Goal: Task Accomplishment & Management: Complete application form

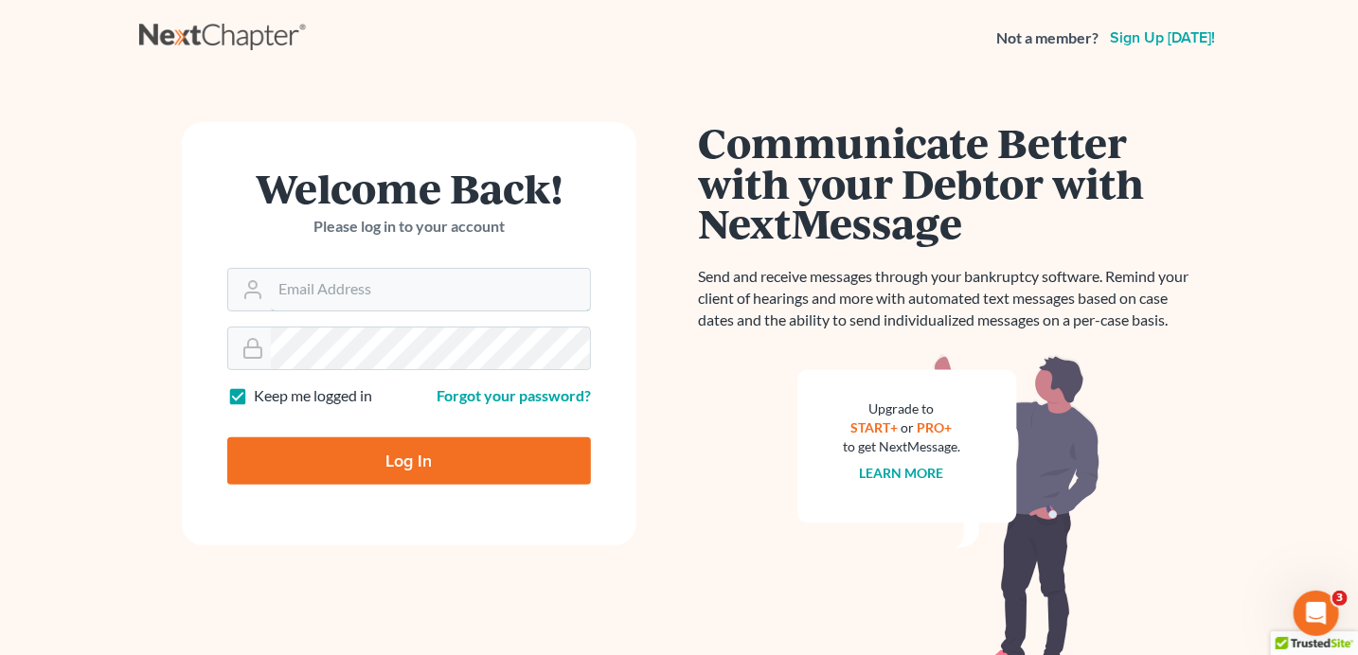
type input "[PERSON_NAME][EMAIL_ADDRESS][DOMAIN_NAME]"
click at [390, 466] on input "Log In" at bounding box center [409, 460] width 364 height 47
type input "Thinking..."
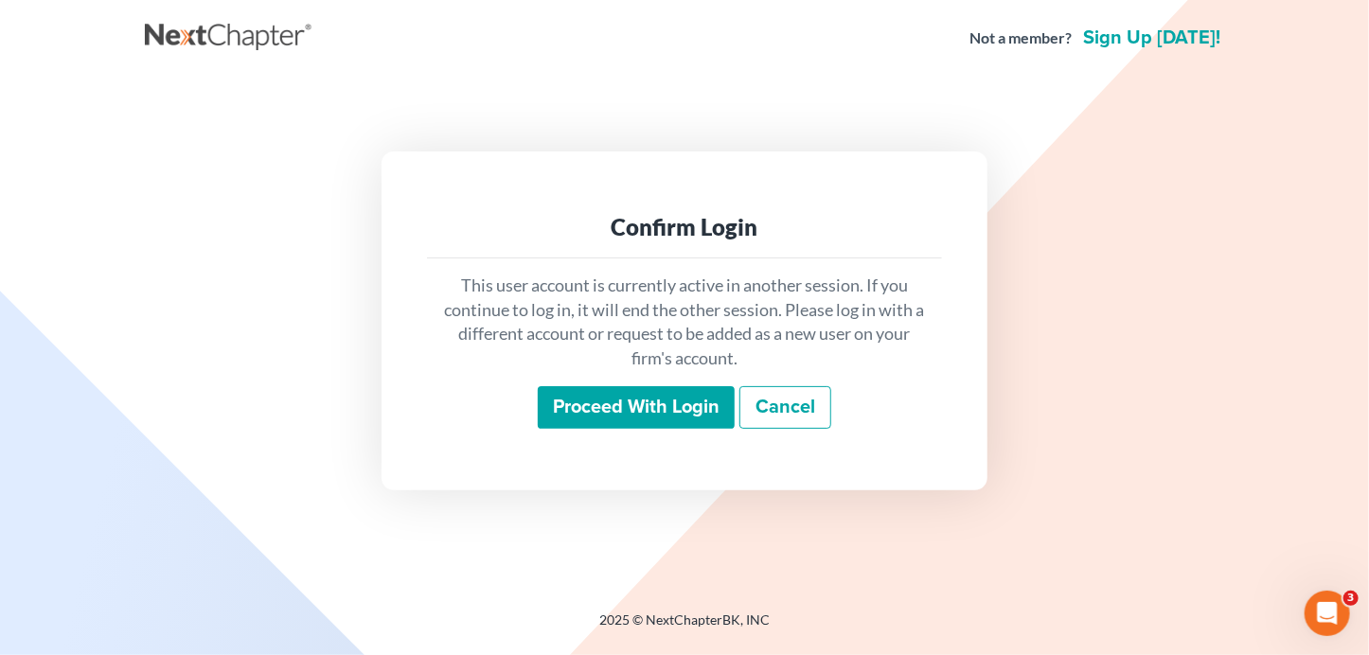
click at [674, 406] on input "Proceed with login" at bounding box center [636, 408] width 197 height 44
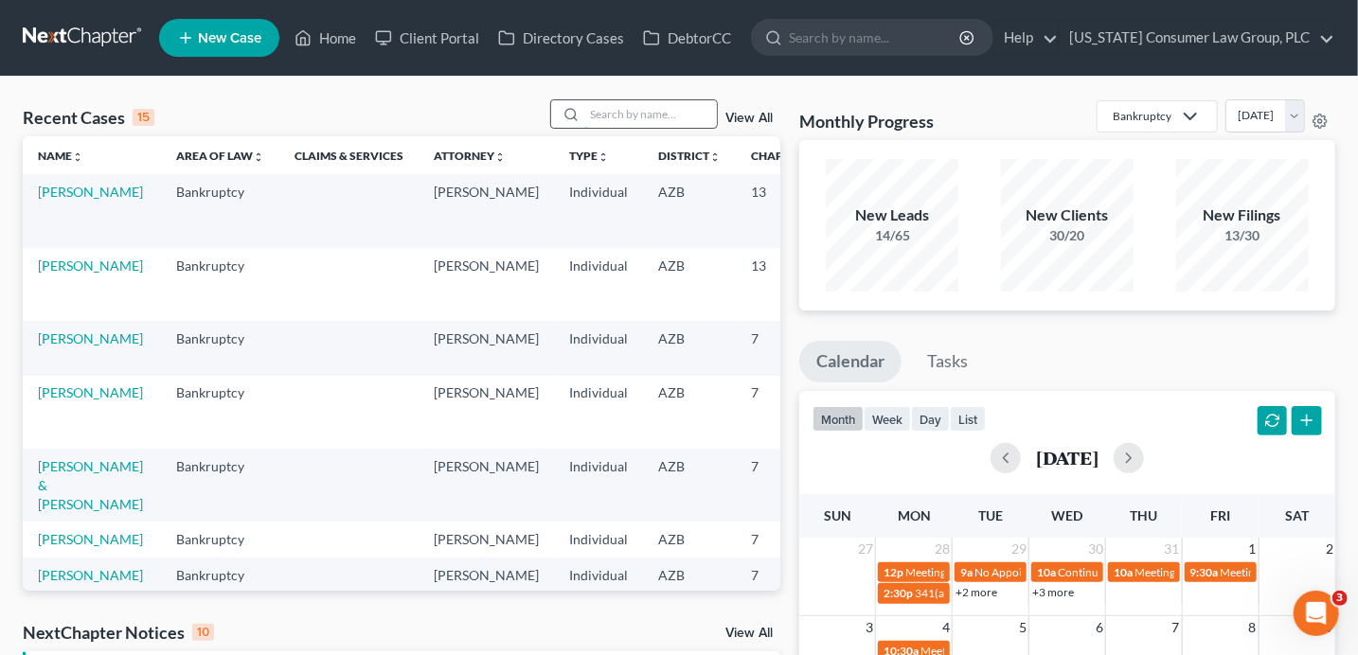
click at [666, 113] on input "search" at bounding box center [650, 113] width 133 height 27
type input "mckinney"
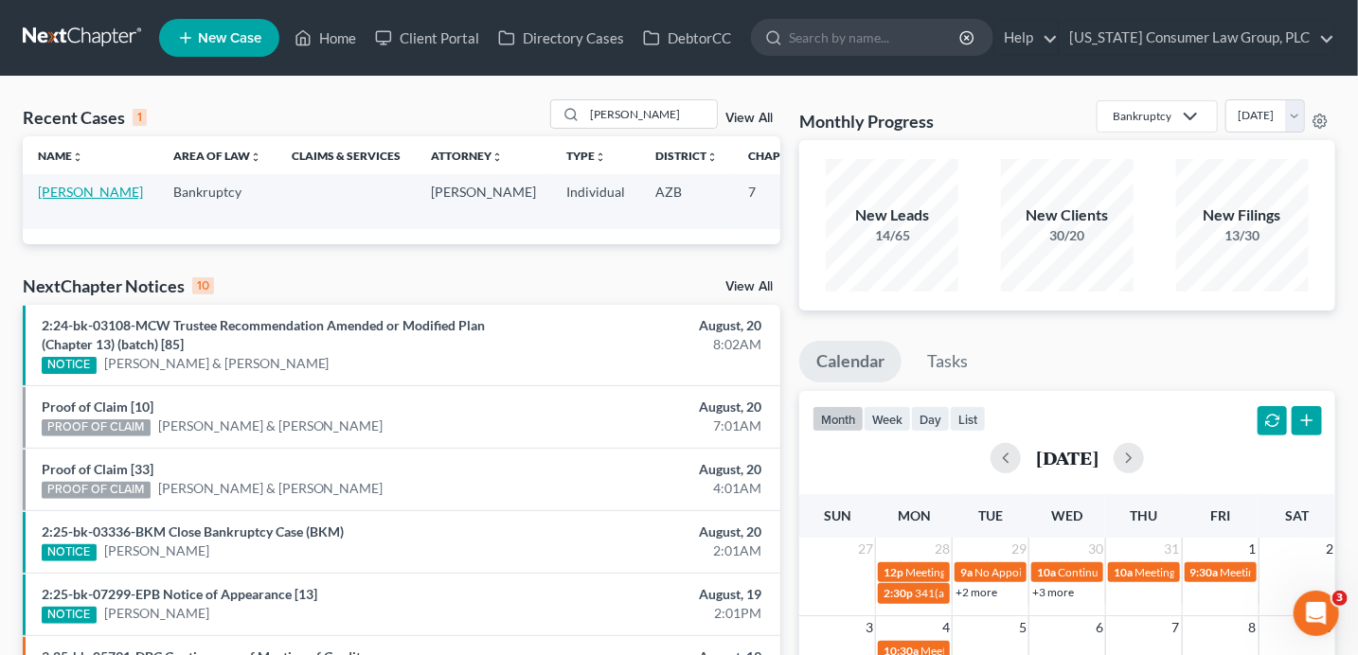
click at [70, 188] on link "[PERSON_NAME]" at bounding box center [90, 192] width 105 height 16
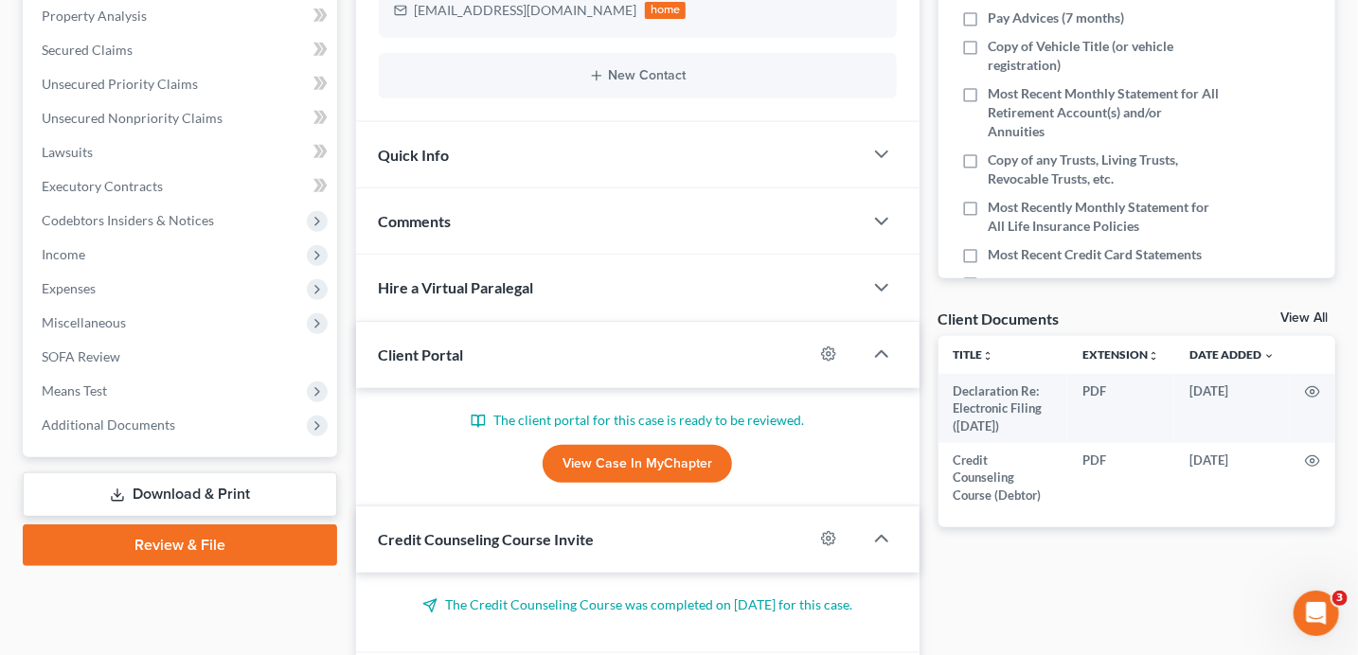
scroll to position [413, 0]
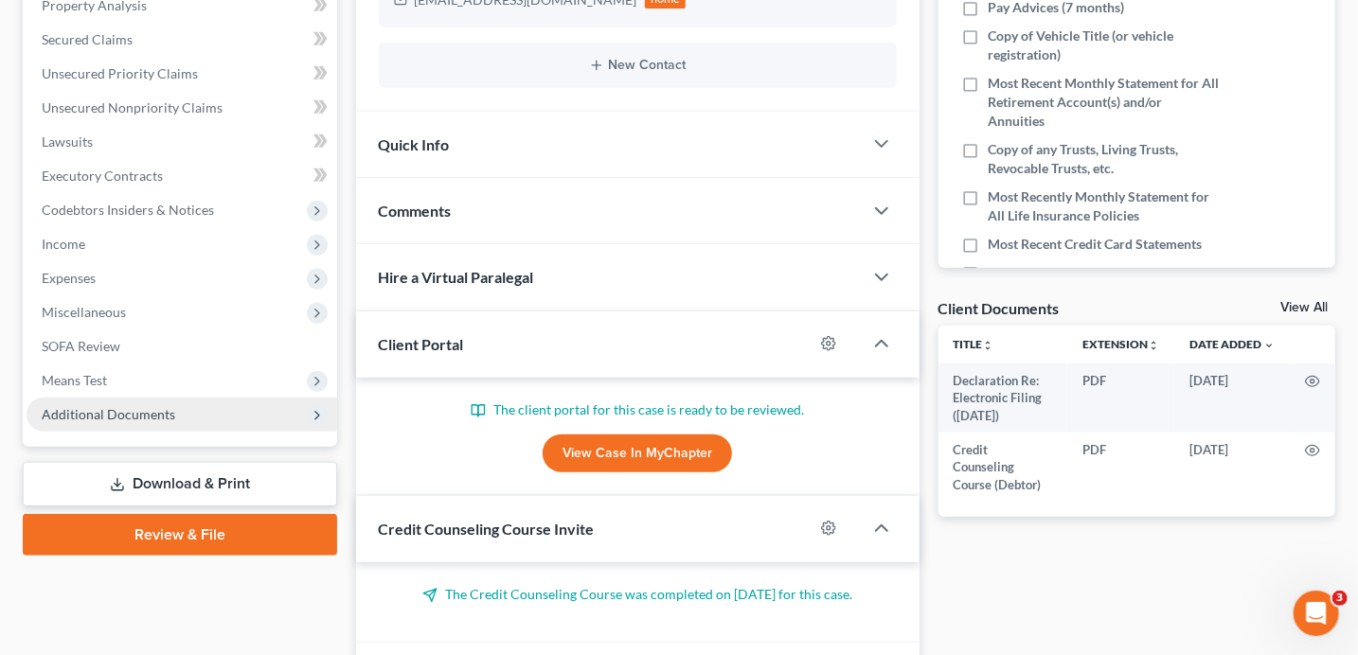
click at [85, 417] on span "Additional Documents" at bounding box center [109, 414] width 134 height 16
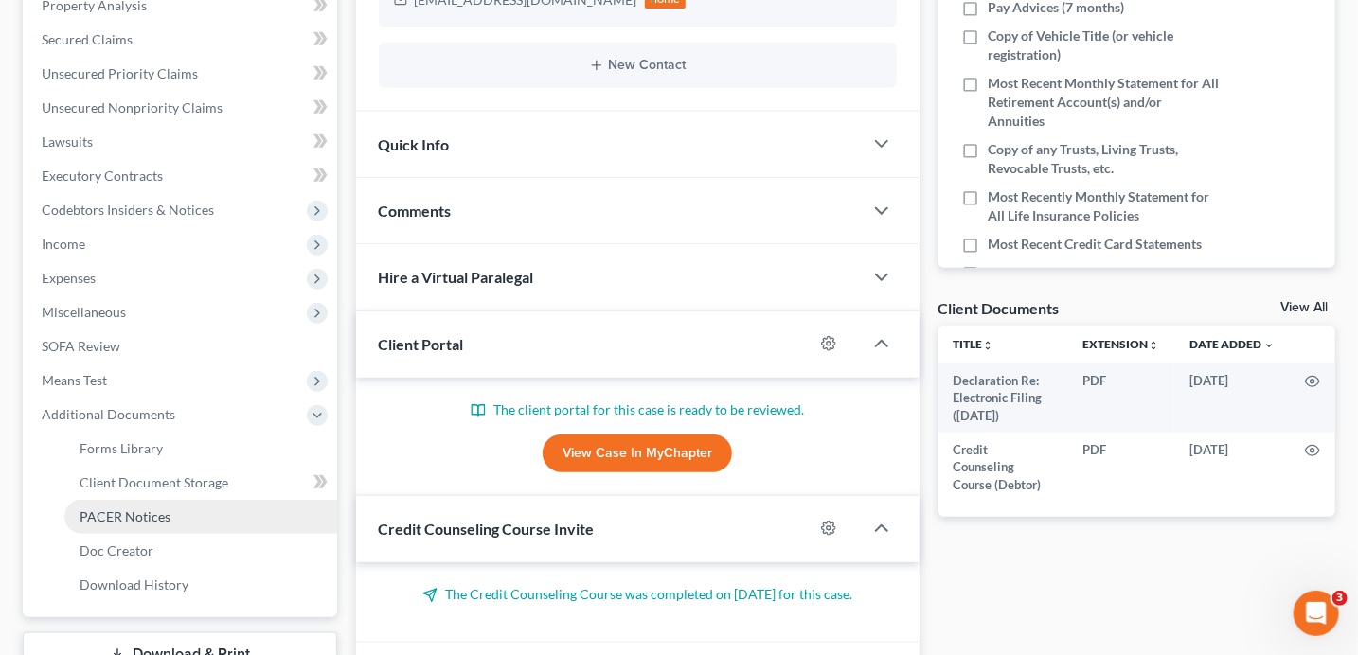
click at [179, 510] on link "PACER Notices" at bounding box center [200, 517] width 273 height 34
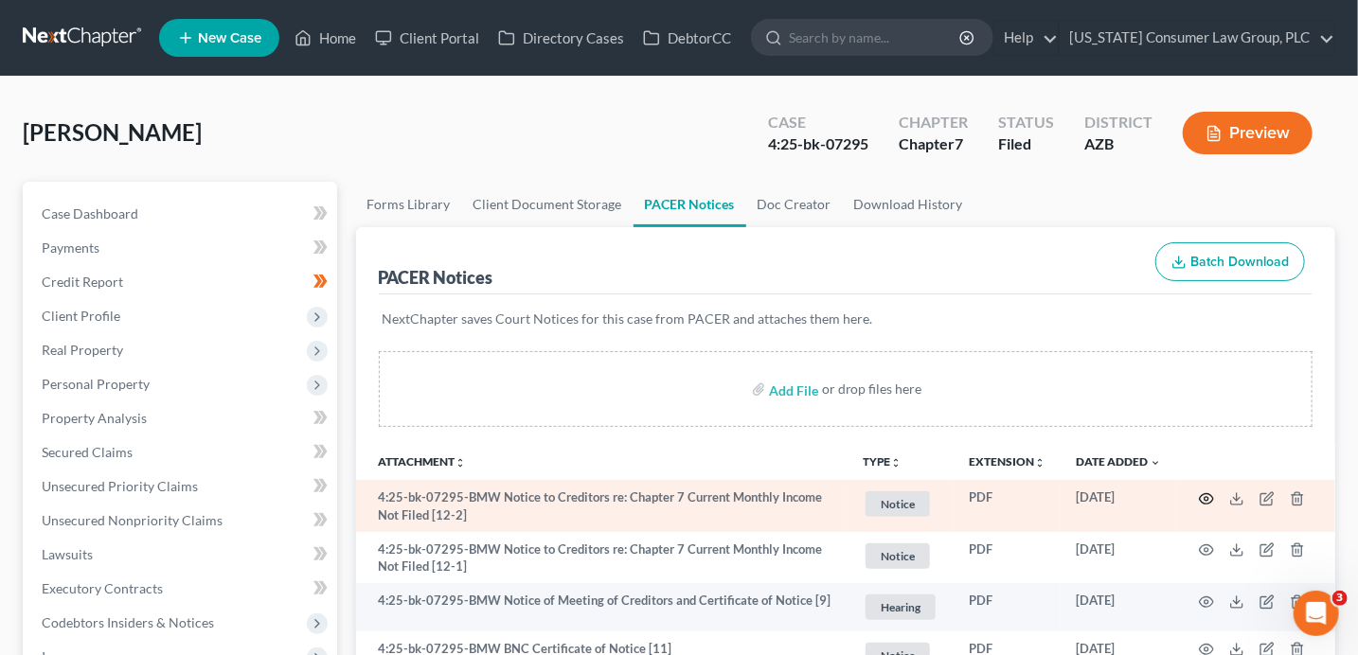
click at [1212, 493] on icon "button" at bounding box center [1206, 498] width 15 height 15
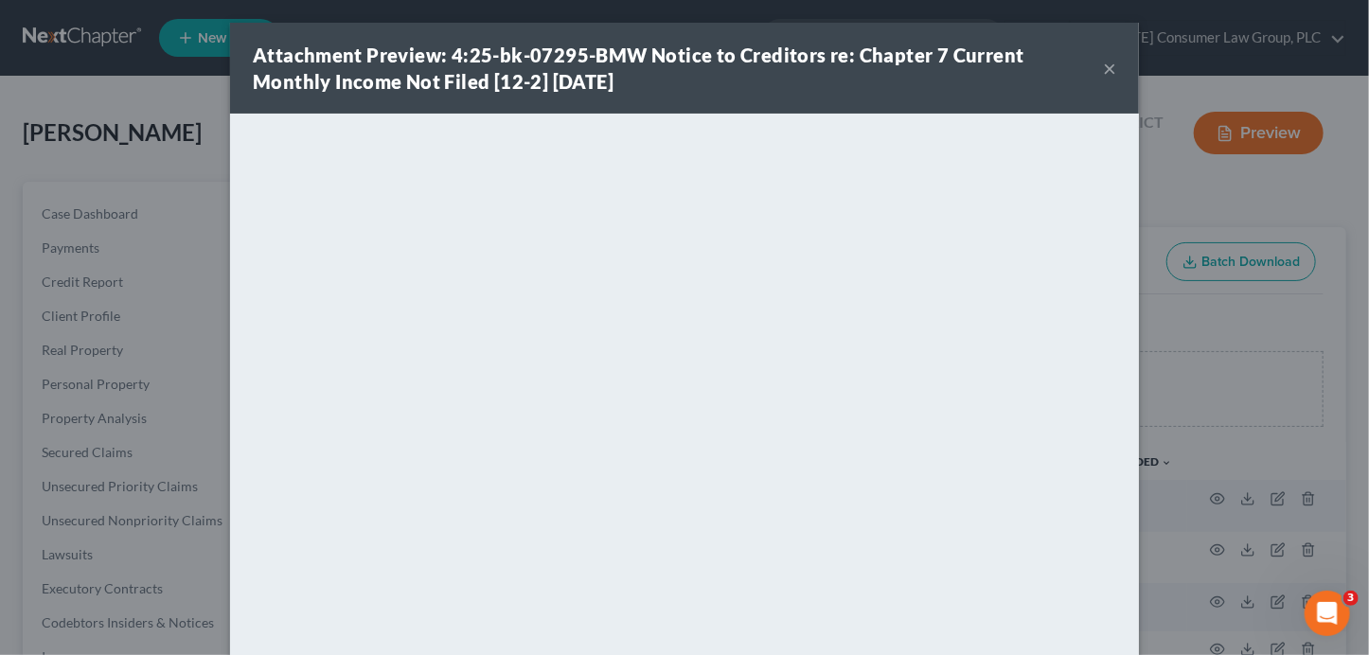
click at [1108, 76] on button "×" at bounding box center [1109, 68] width 13 height 23
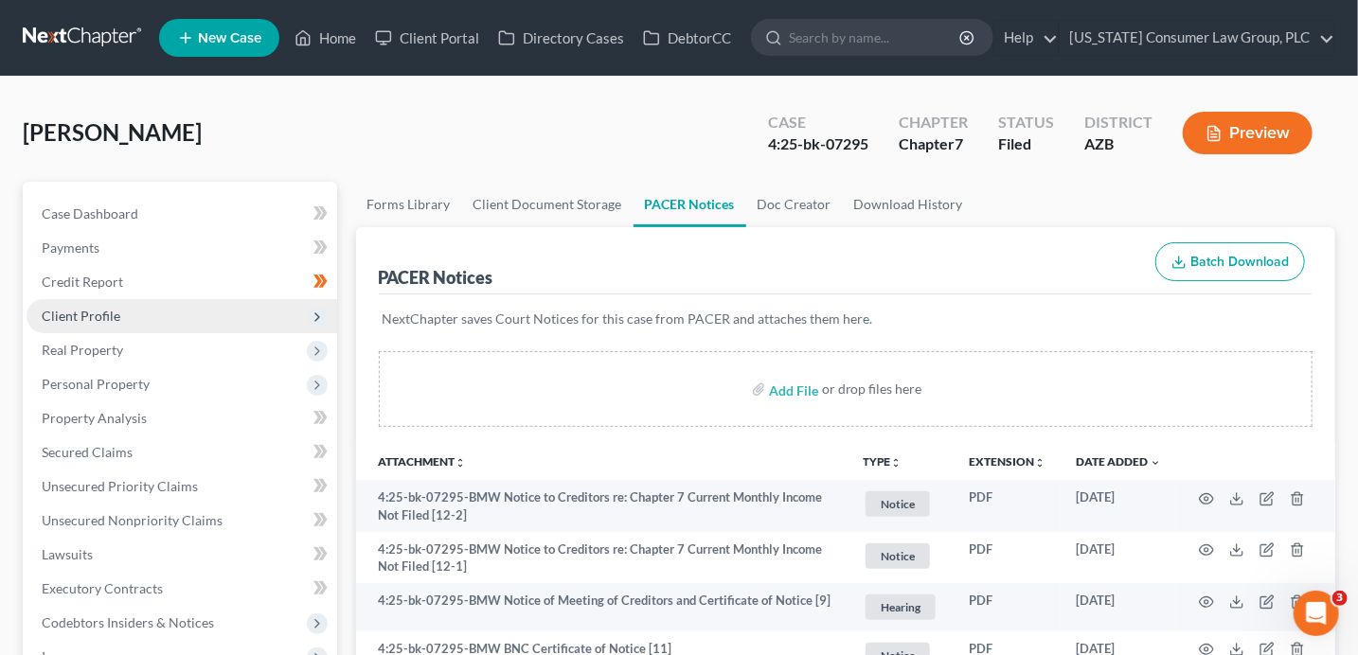
click at [327, 319] on span "Client Profile" at bounding box center [182, 316] width 311 height 34
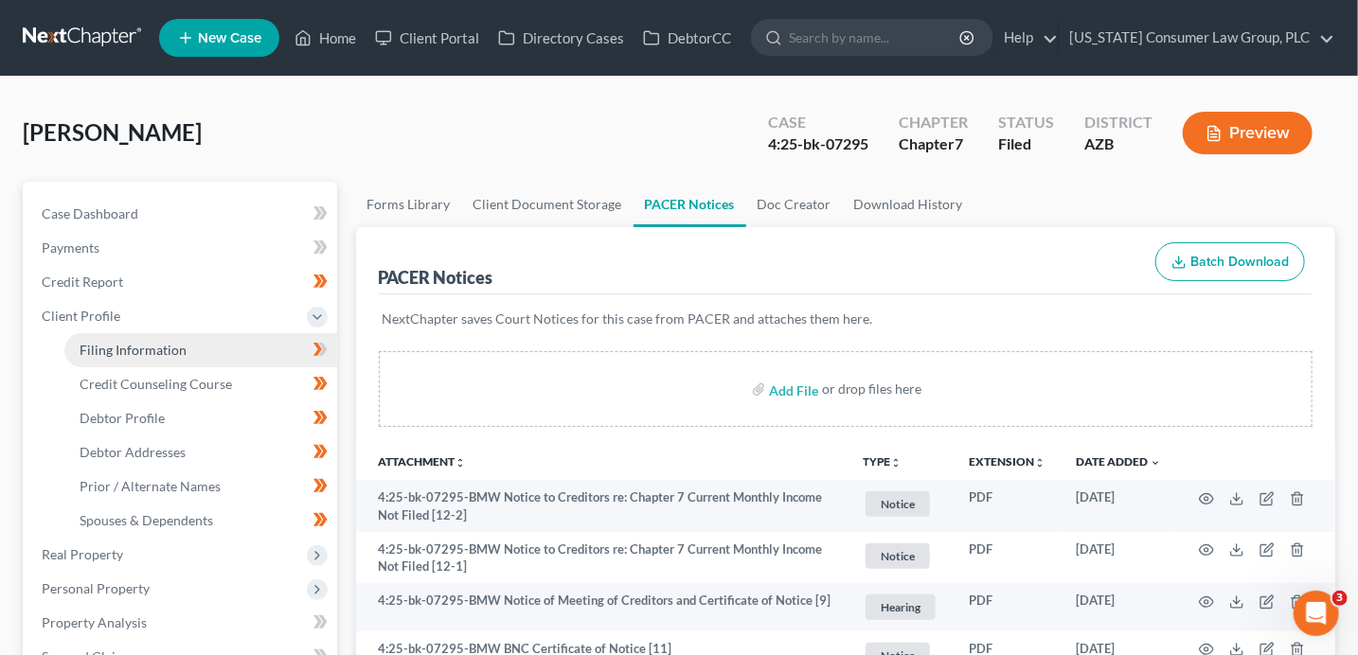
click at [182, 357] on span "Filing Information" at bounding box center [133, 350] width 107 height 16
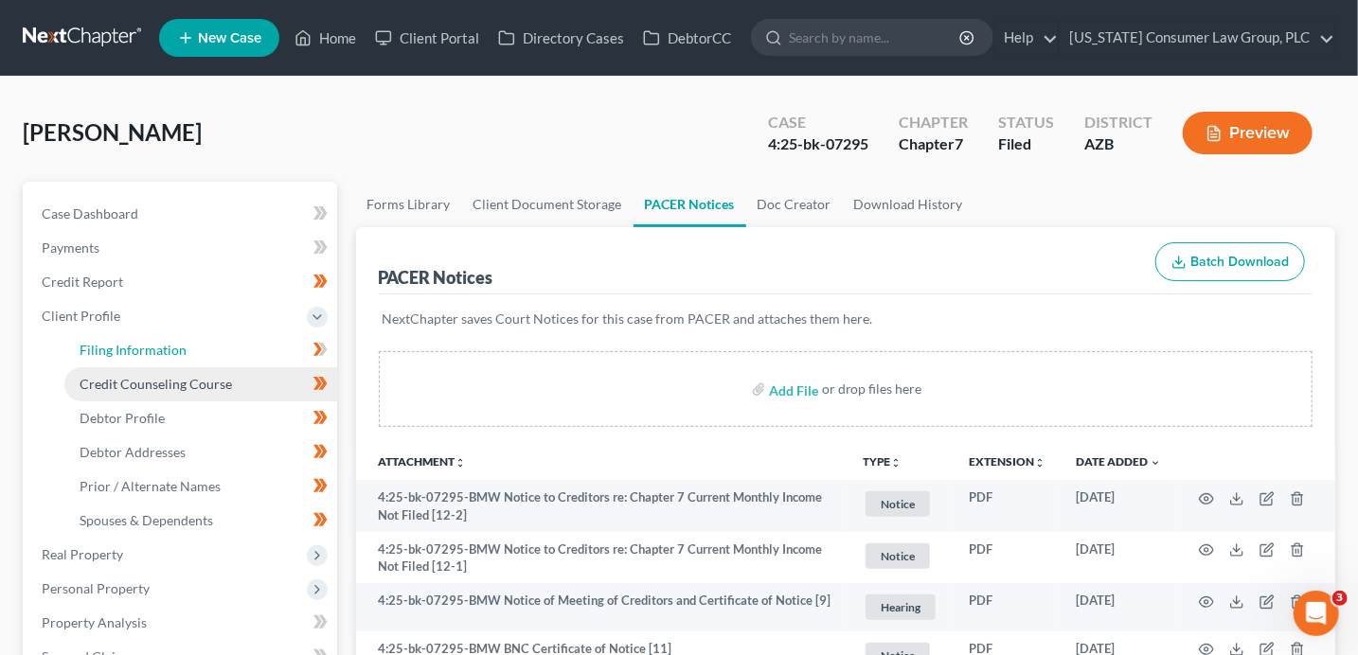
select select "1"
select select "0"
select select "3"
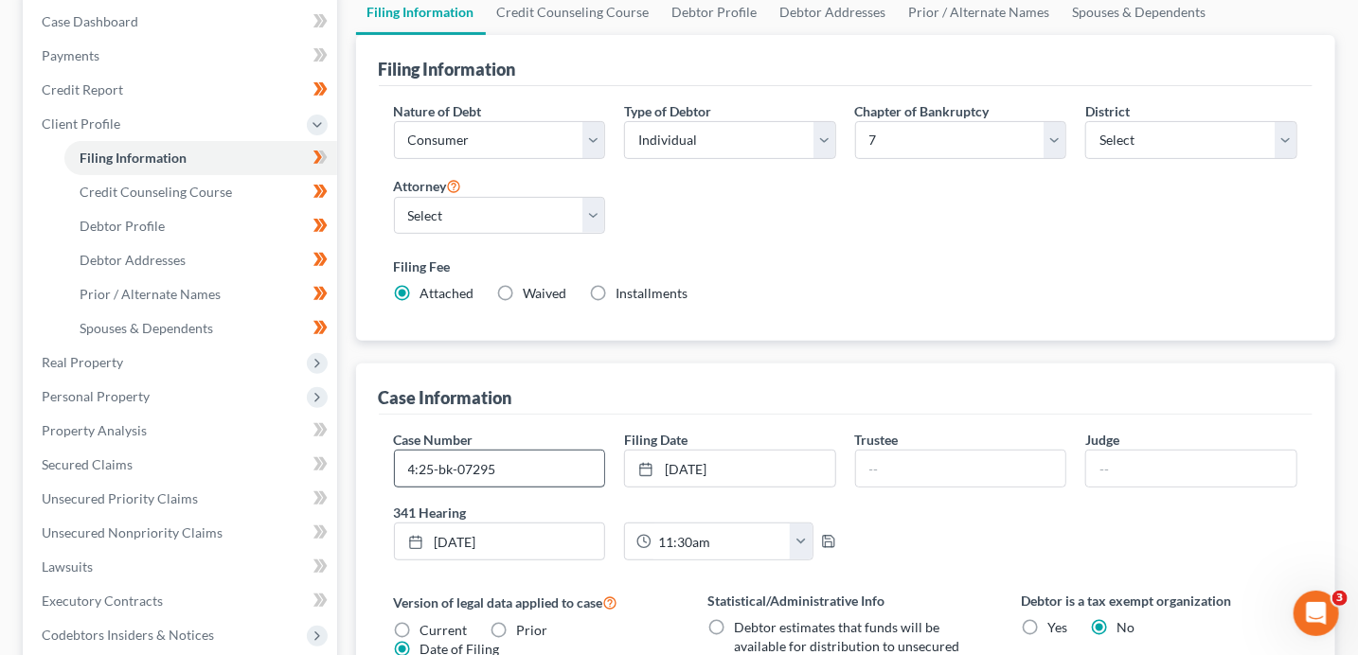
scroll to position [193, 0]
click at [544, 456] on input "4:25-bk-07295" at bounding box center [500, 468] width 210 height 36
type input "4:25-bk-07295-BMW"
type input "[PERSON_NAME]"
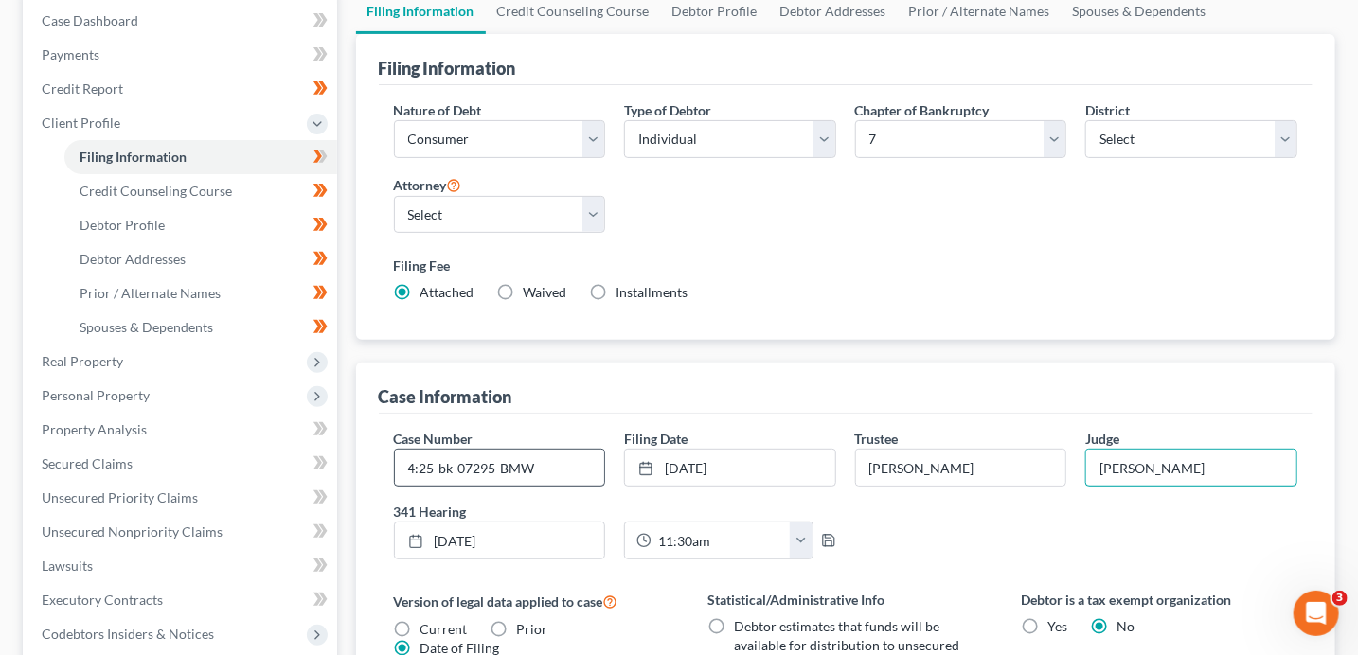
type input "[PERSON_NAME]"
click at [326, 154] on icon at bounding box center [322, 156] width 9 height 13
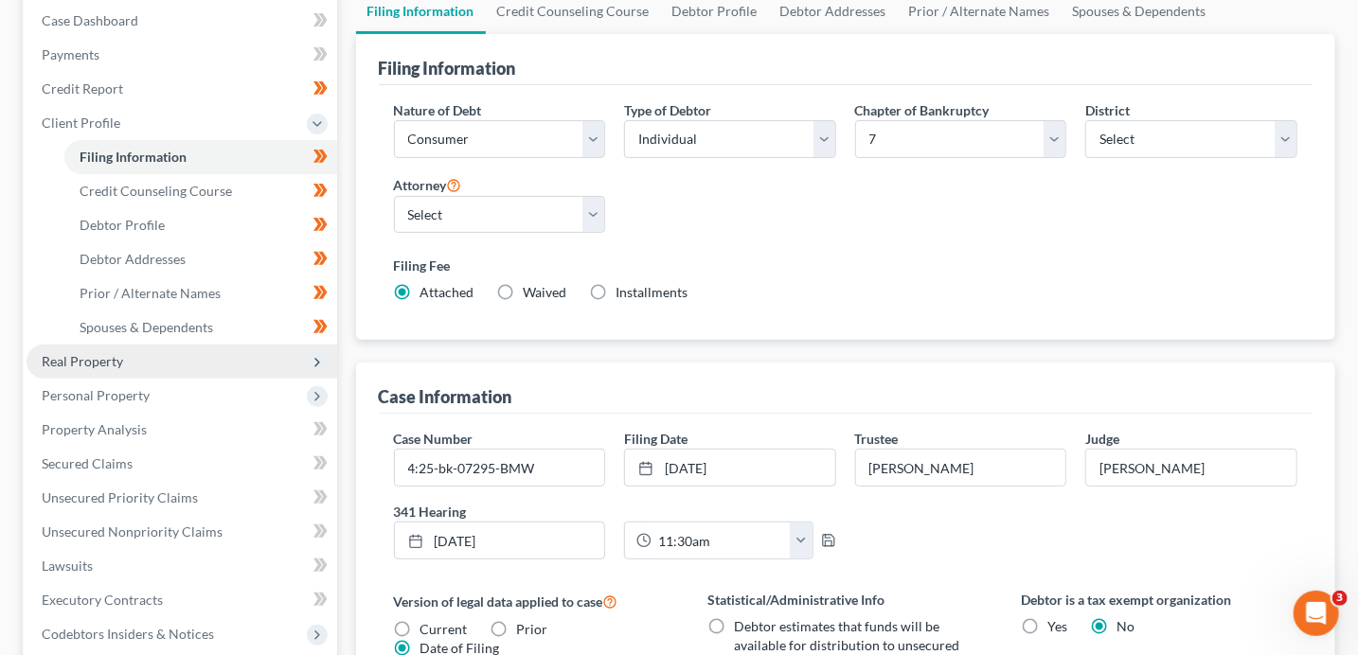
click at [113, 364] on span "Real Property" at bounding box center [82, 361] width 81 height 16
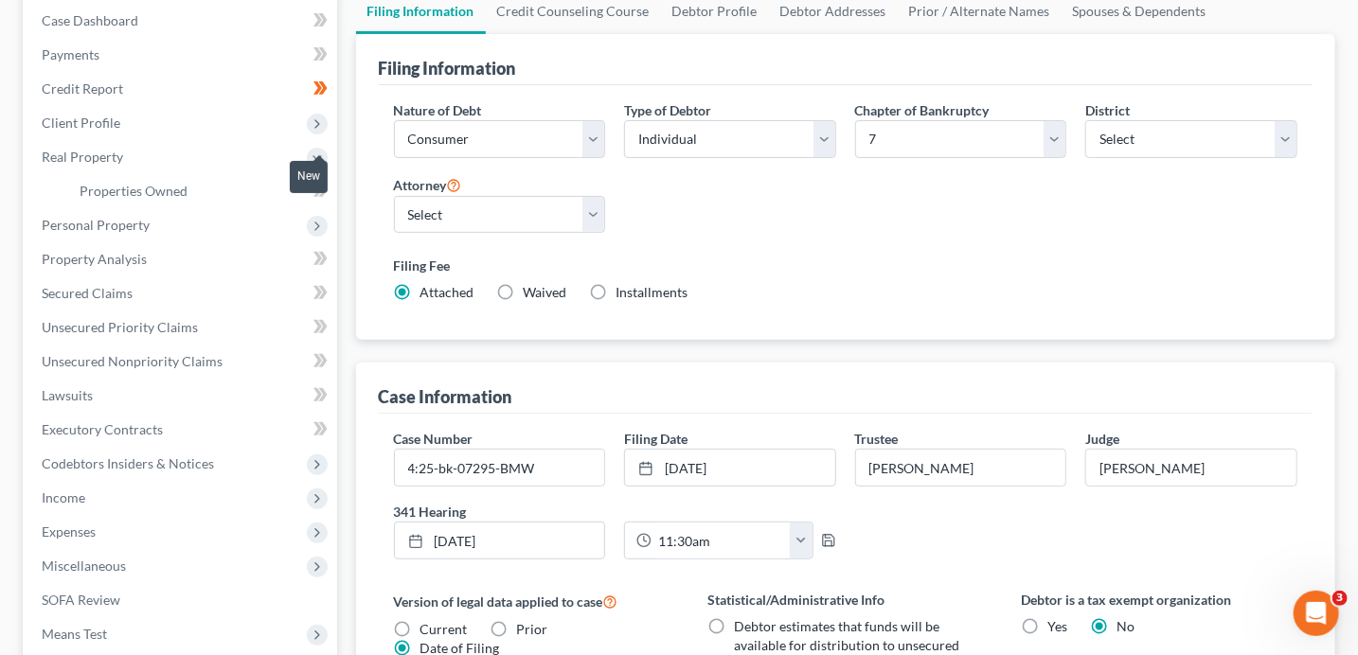
click at [325, 203] on span at bounding box center [320, 193] width 33 height 28
click at [326, 219] on icon at bounding box center [317, 226] width 21 height 21
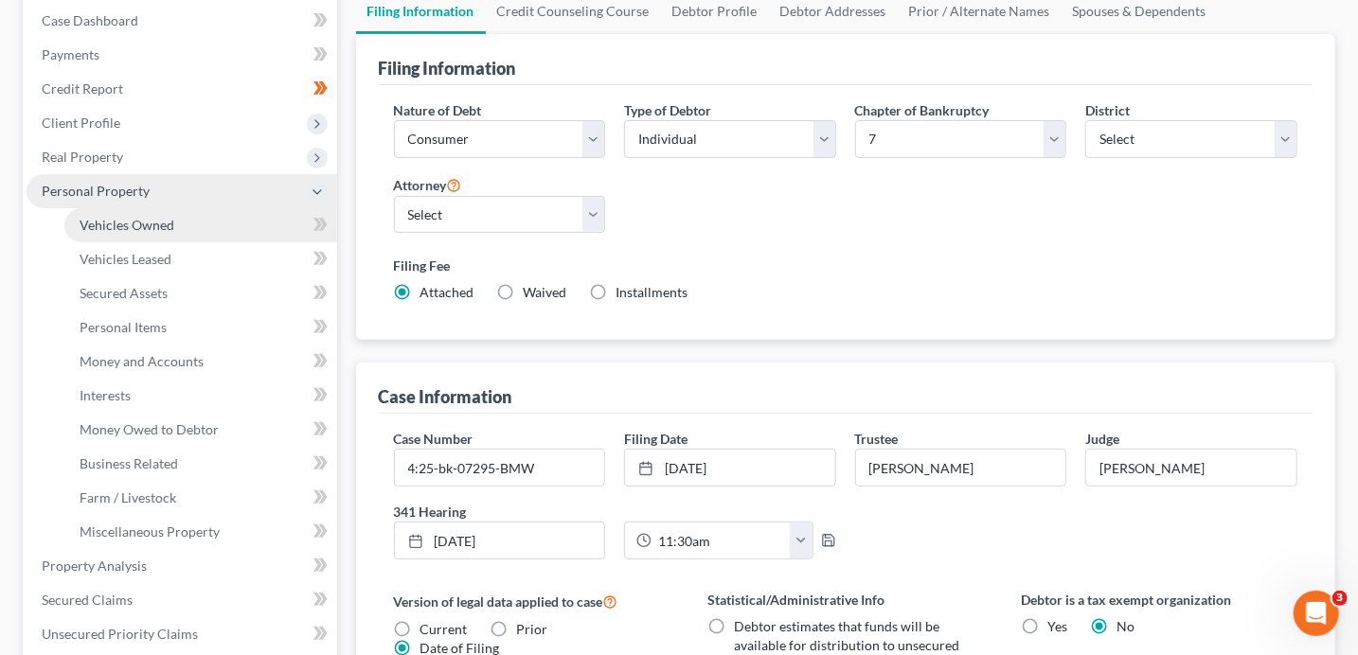
click at [241, 228] on link "Vehicles Owned" at bounding box center [200, 225] width 273 height 34
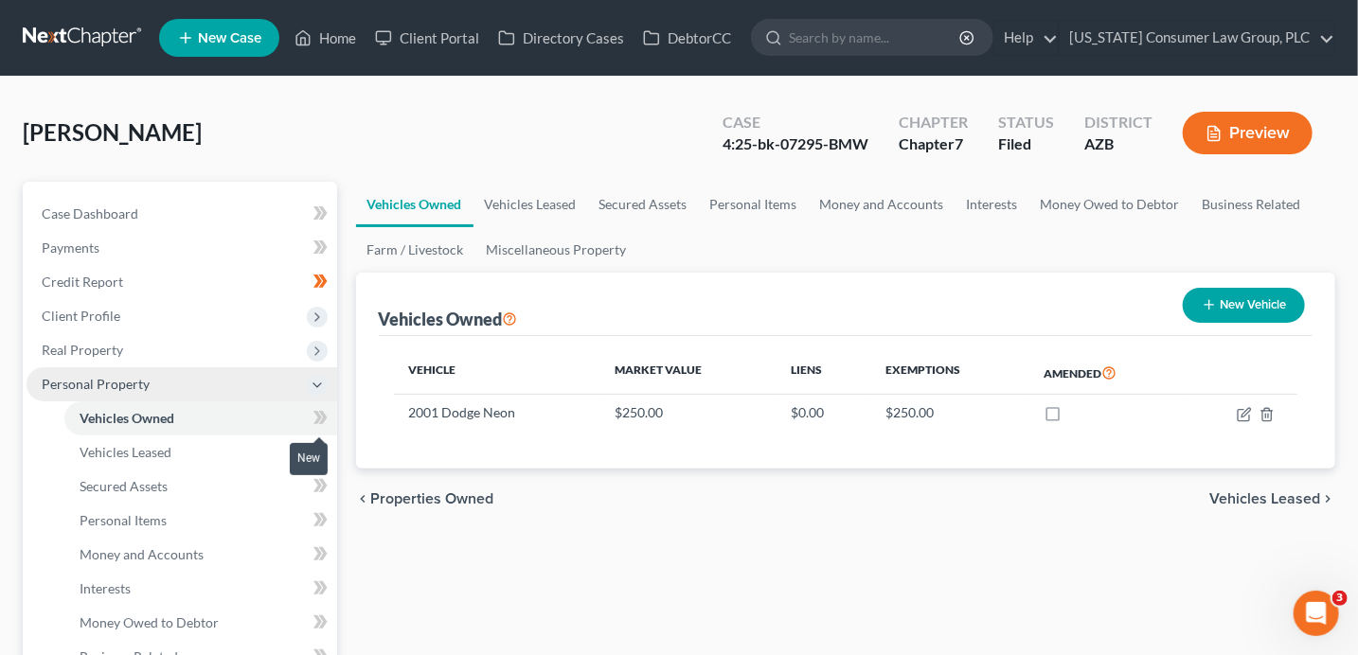
click at [330, 413] on span at bounding box center [320, 420] width 33 height 28
click at [242, 452] on link "Vehicles Leased" at bounding box center [200, 453] width 273 height 34
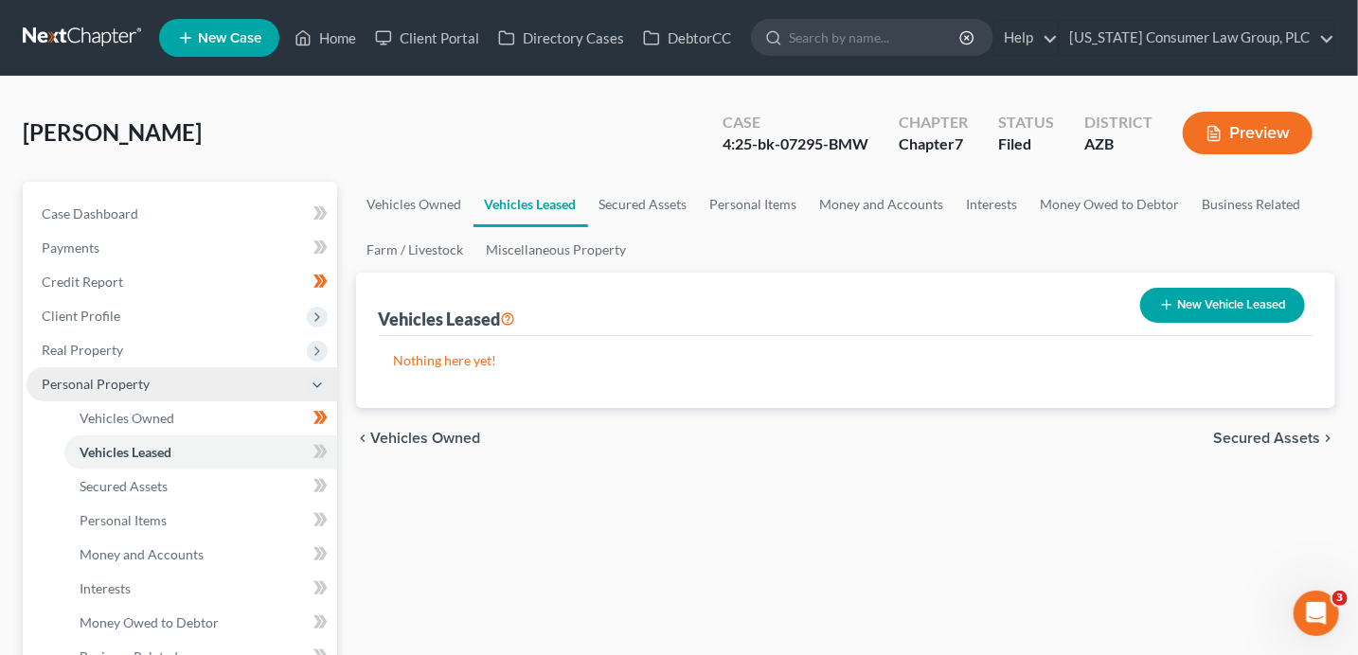
click at [313, 454] on icon at bounding box center [320, 452] width 14 height 24
click at [204, 484] on link "Secured Assets" at bounding box center [200, 487] width 273 height 34
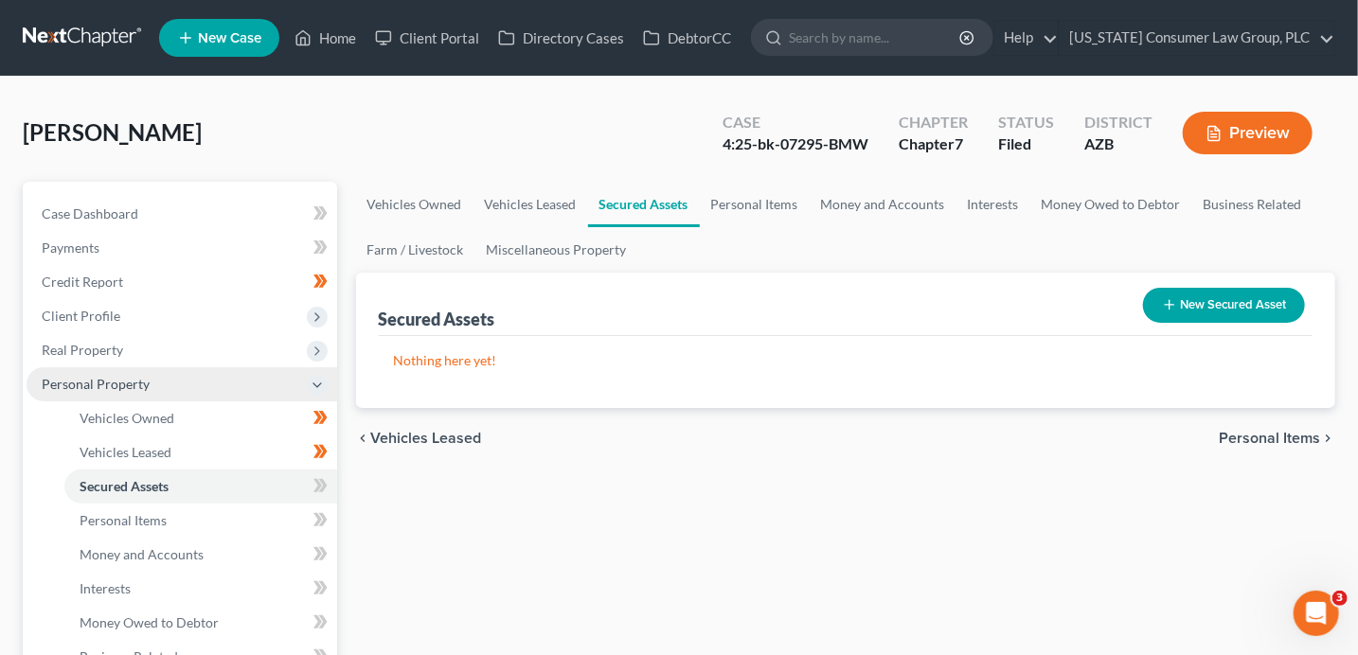
click at [0, 0] on icon at bounding box center [0, 0] width 0 height 0
click at [314, 490] on icon at bounding box center [317, 485] width 9 height 13
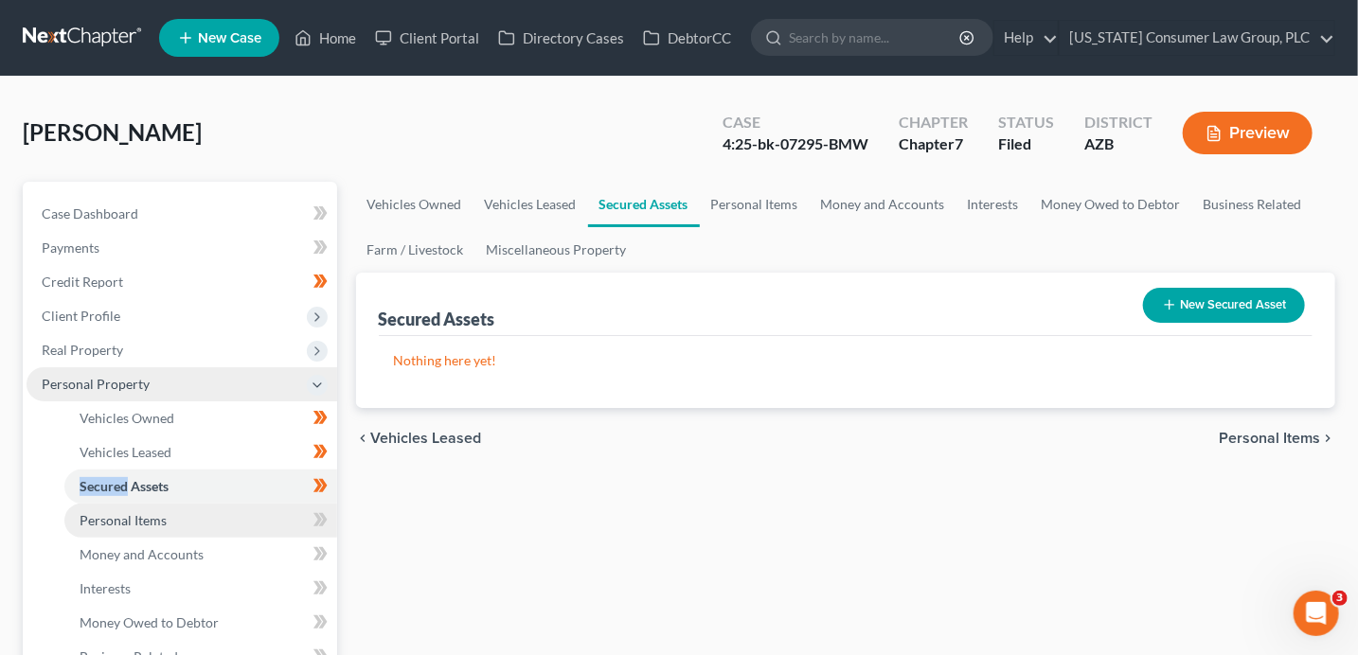
click at [242, 510] on link "Personal Items" at bounding box center [200, 521] width 273 height 34
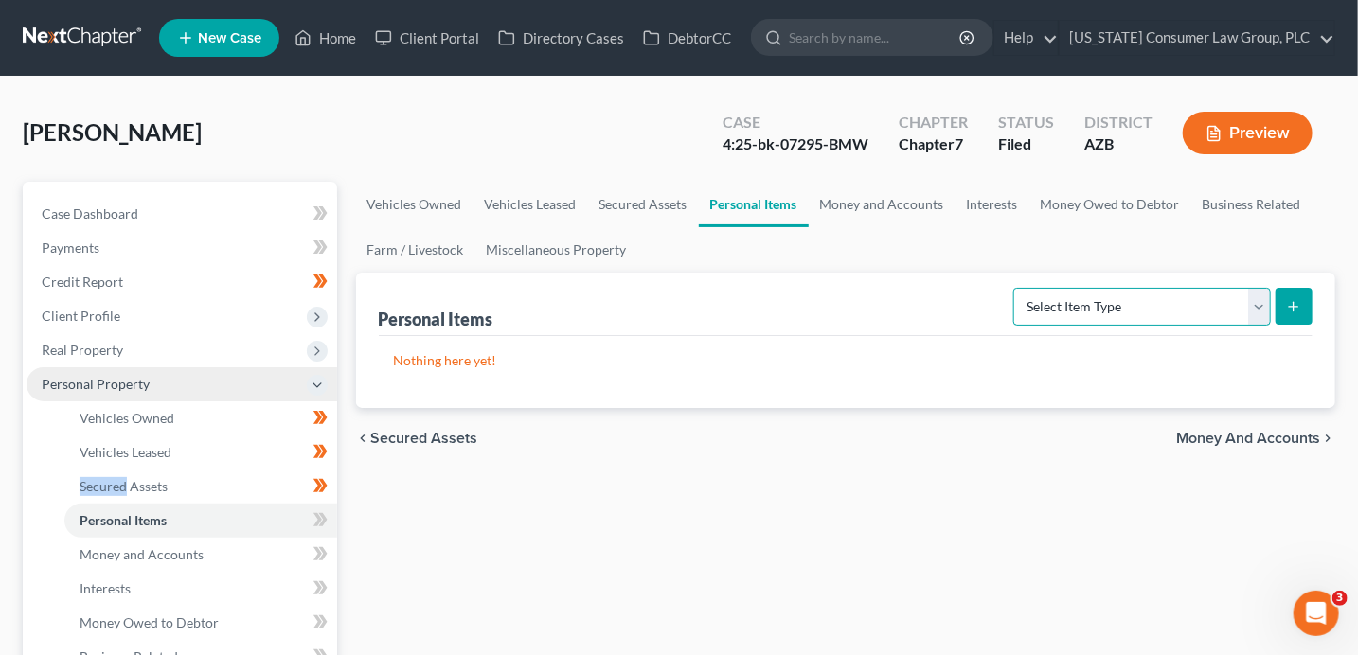
click at [1122, 288] on select "Select Item Type Clothing (A/B: 11) Collectibles Of Value (A/B: 8) Electronics …" at bounding box center [1142, 307] width 258 height 38
select select "clothing"
click at [1017, 288] on select "Select Item Type Clothing (A/B: 11) Collectibles Of Value (A/B: 8) Electronics …" at bounding box center [1142, 307] width 258 height 38
click at [1284, 305] on button "submit" at bounding box center [1293, 306] width 37 height 37
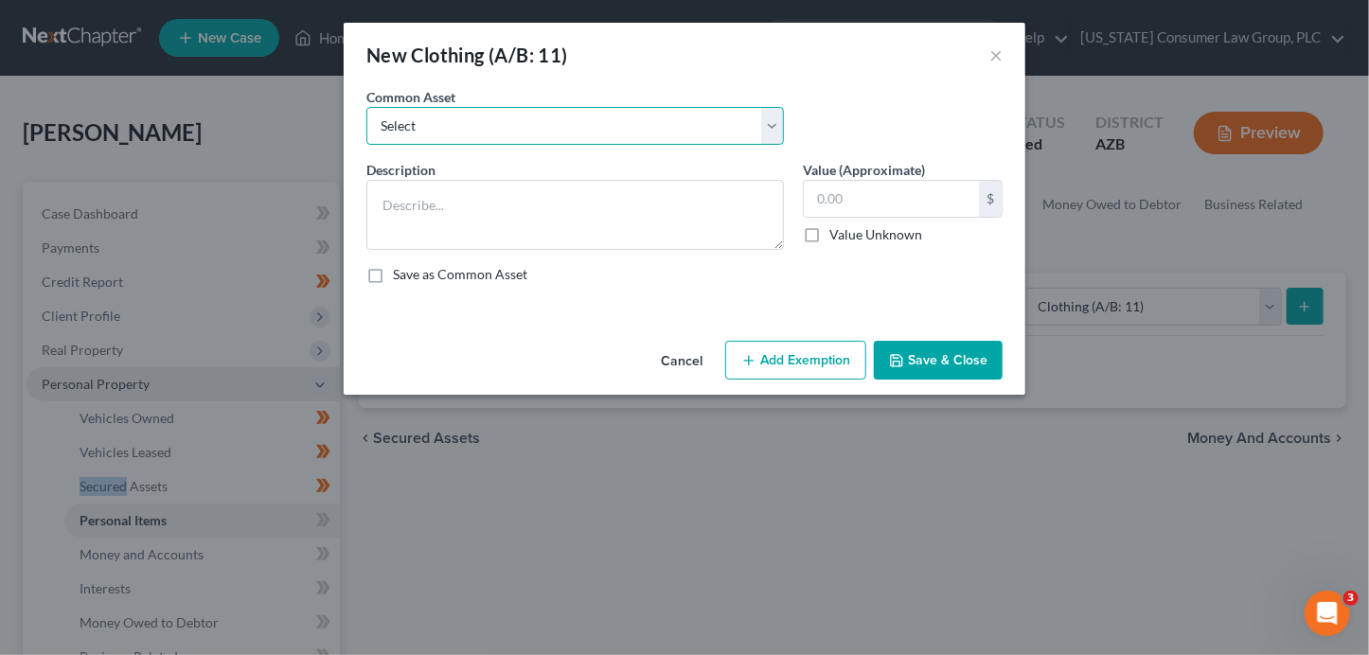
click at [564, 124] on select "Select Everyday clothing, shoes, coats" at bounding box center [575, 126] width 418 height 38
select select "0"
click at [366, 107] on select "Select Everyday clothing, shoes, coats" at bounding box center [575, 126] width 418 height 38
type textarea "Everyday clothing, shoes, coats"
type input "200.00"
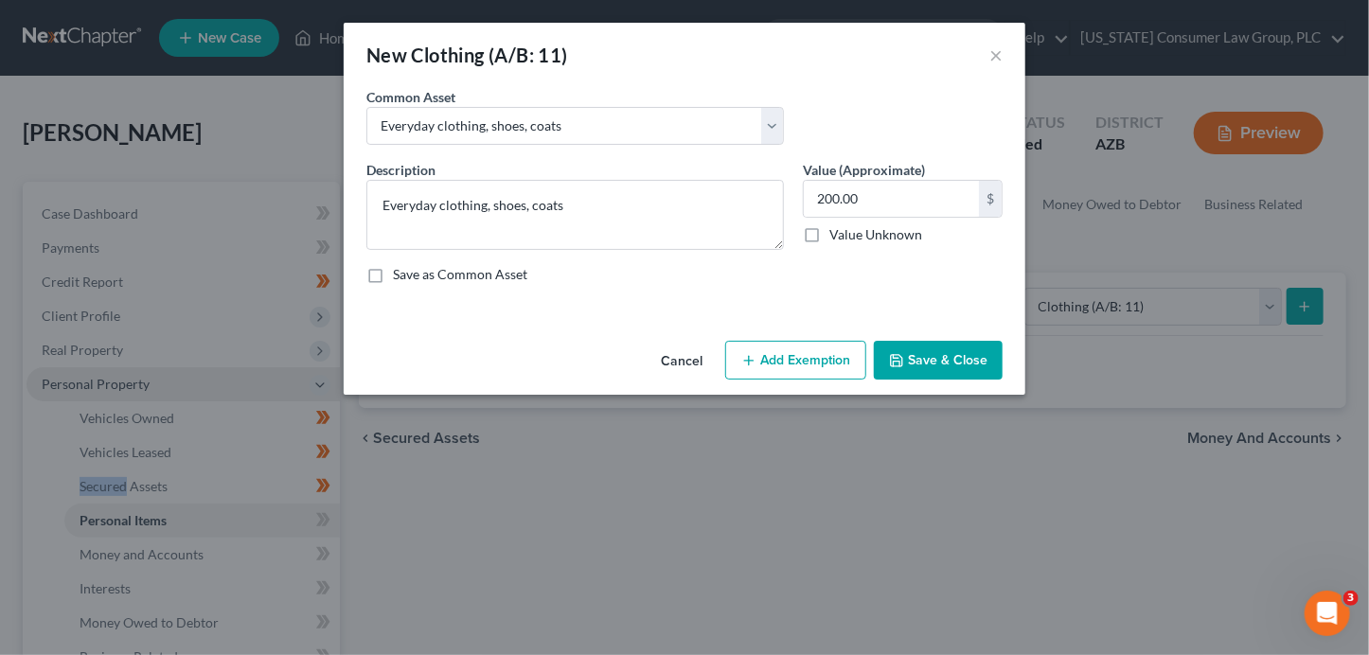
click at [766, 365] on button "Add Exemption" at bounding box center [795, 361] width 141 height 40
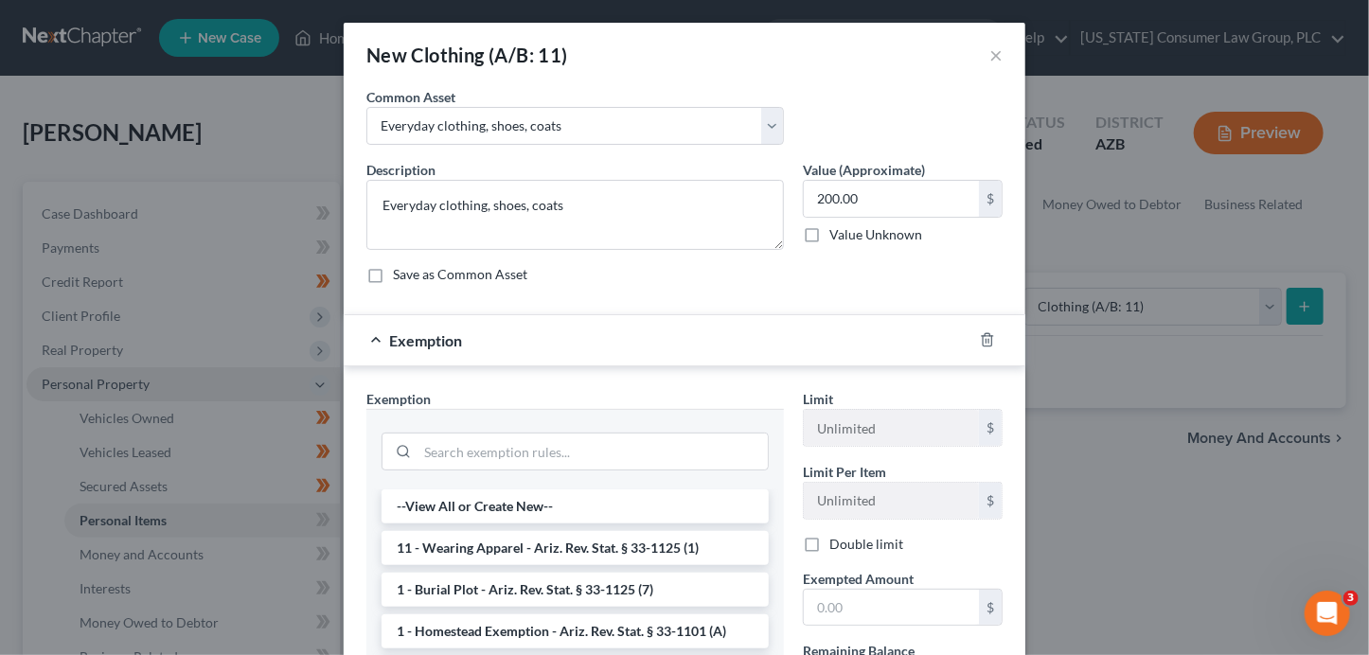
drag, startPoint x: 499, startPoint y: 556, endPoint x: 768, endPoint y: 609, distance: 274.1
click at [499, 555] on li "11 - Wearing Apparel - Ariz. Rev. Stat. § 33-1125 (1)" at bounding box center [575, 548] width 387 height 34
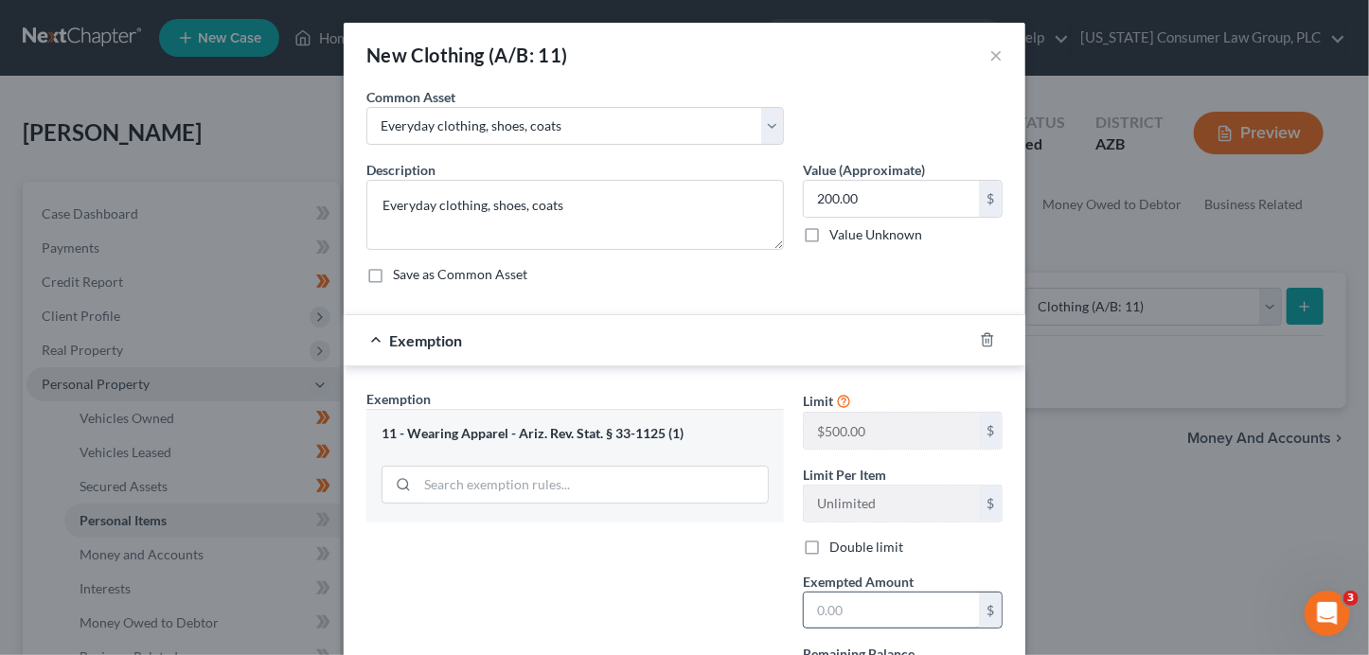
drag, startPoint x: 826, startPoint y: 618, endPoint x: 798, endPoint y: 609, distance: 29.0
click at [808, 609] on input "text" at bounding box center [891, 611] width 175 height 36
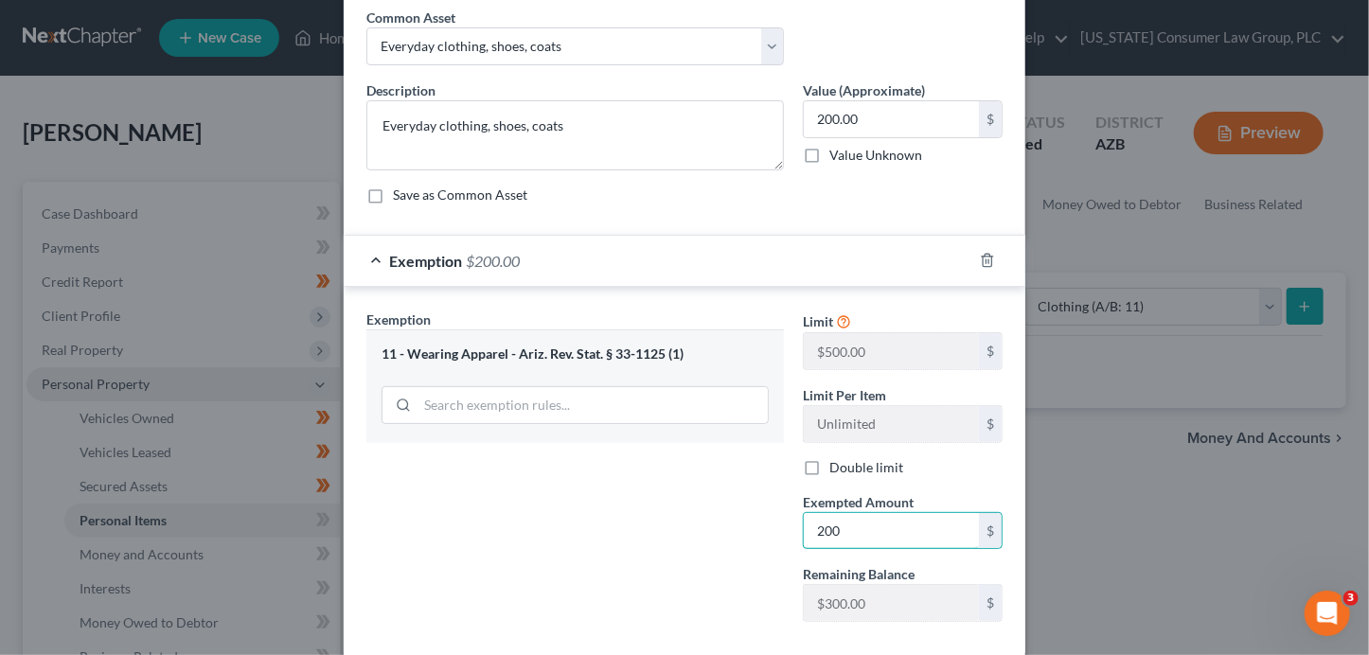
scroll to position [179, 0]
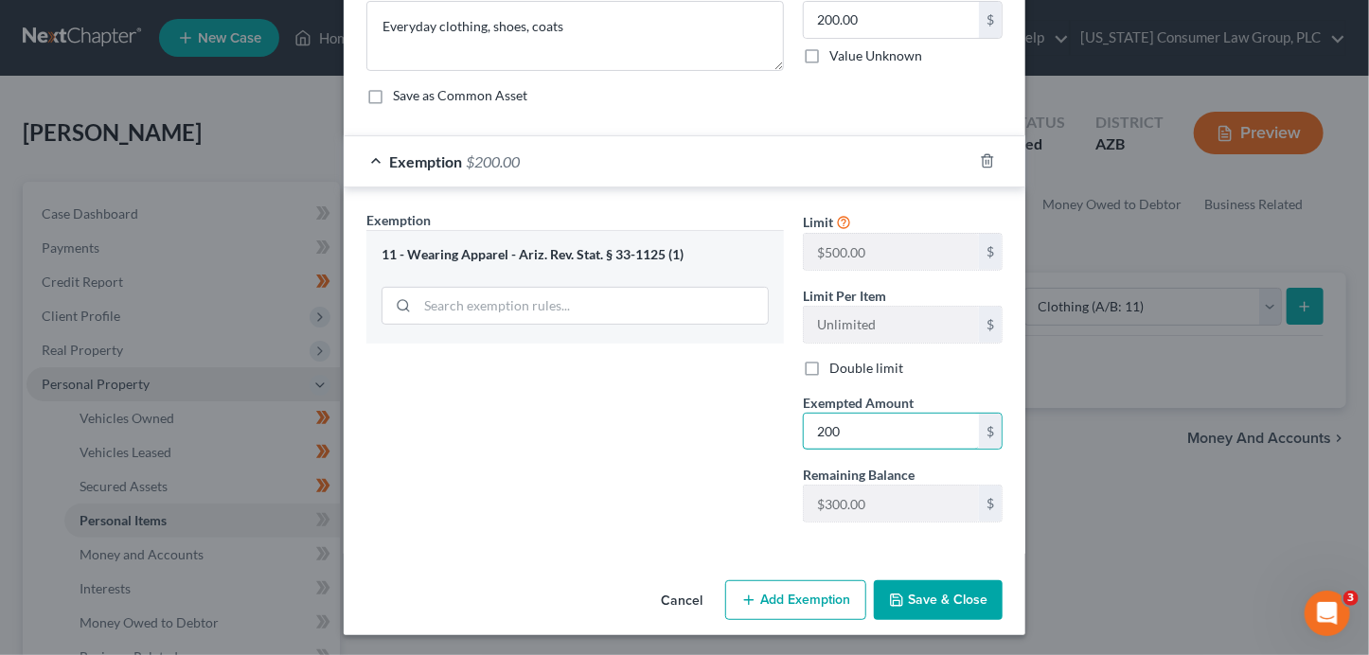
type input "200"
drag, startPoint x: 928, startPoint y: 607, endPoint x: 918, endPoint y: 590, distance: 19.5
click at [924, 606] on button "Save & Close" at bounding box center [938, 600] width 129 height 40
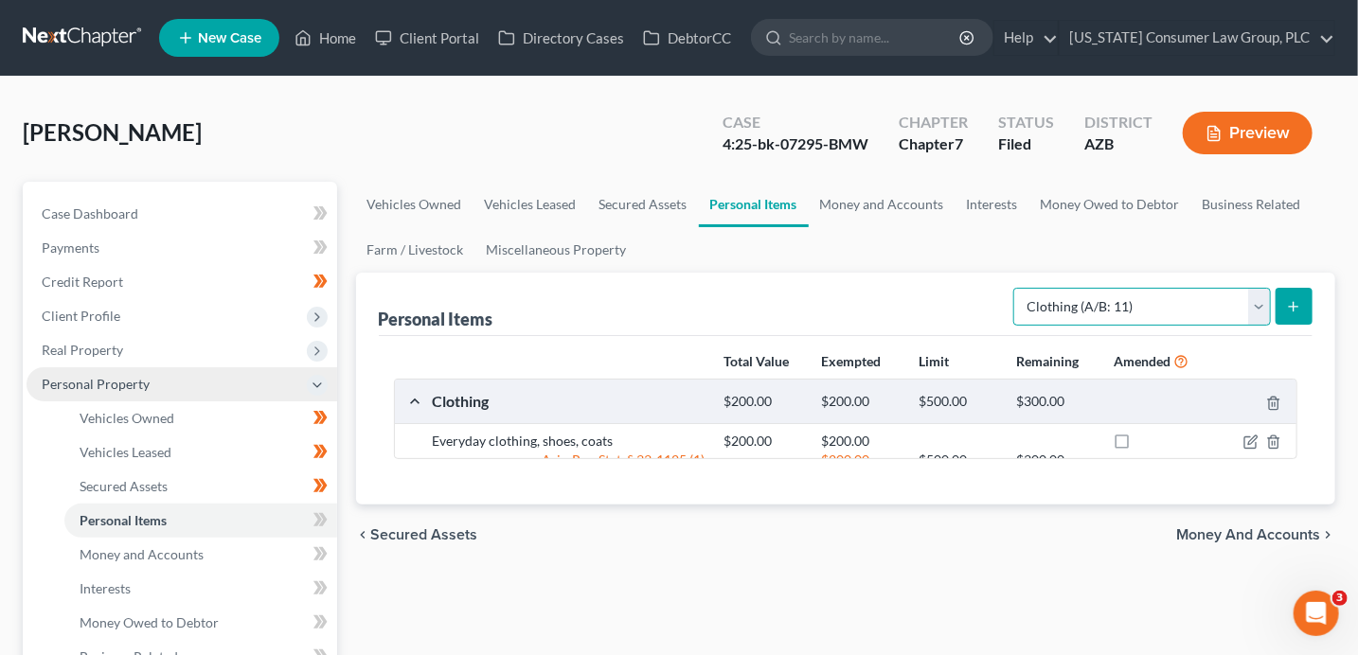
click at [1078, 298] on select "Select Item Type Clothing (A/B: 11) Collectibles Of Value (A/B: 8) Electronics …" at bounding box center [1142, 307] width 258 height 38
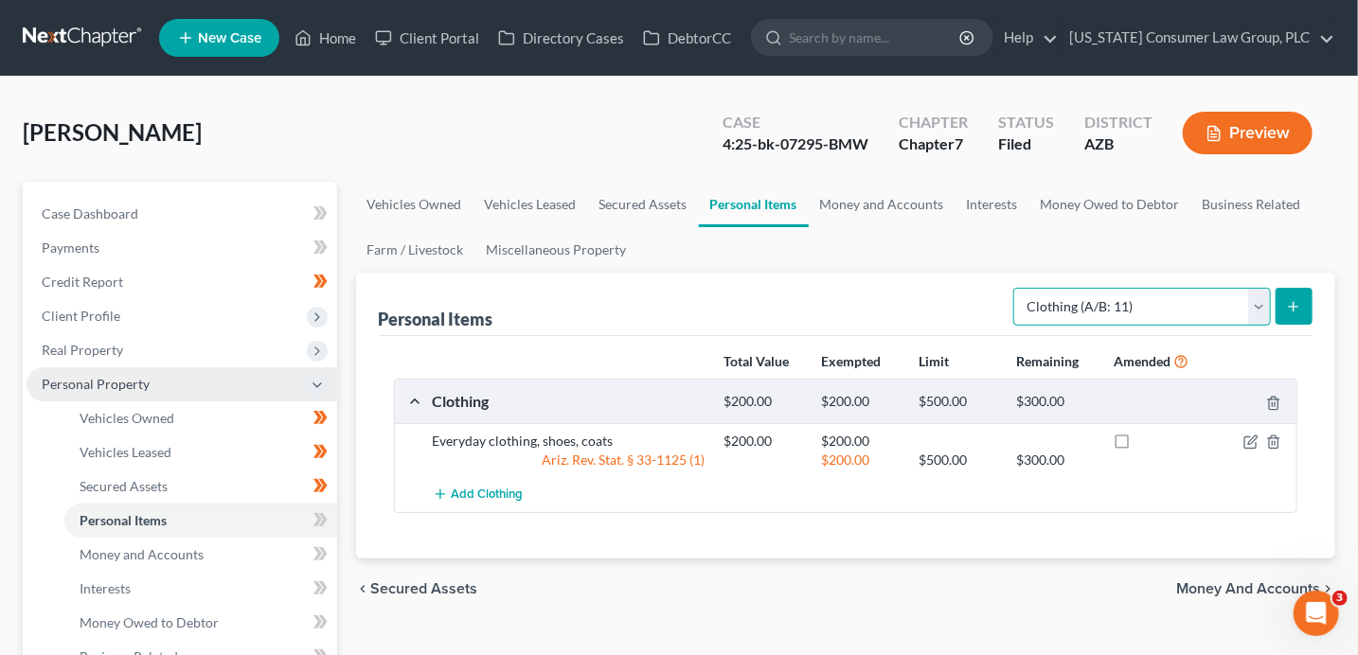
select select "electronics"
click at [1017, 288] on select "Select Item Type Clothing (A/B: 11) Collectibles Of Value (A/B: 8) Electronics …" at bounding box center [1142, 307] width 258 height 38
click at [1310, 306] on button "submit" at bounding box center [1293, 306] width 37 height 37
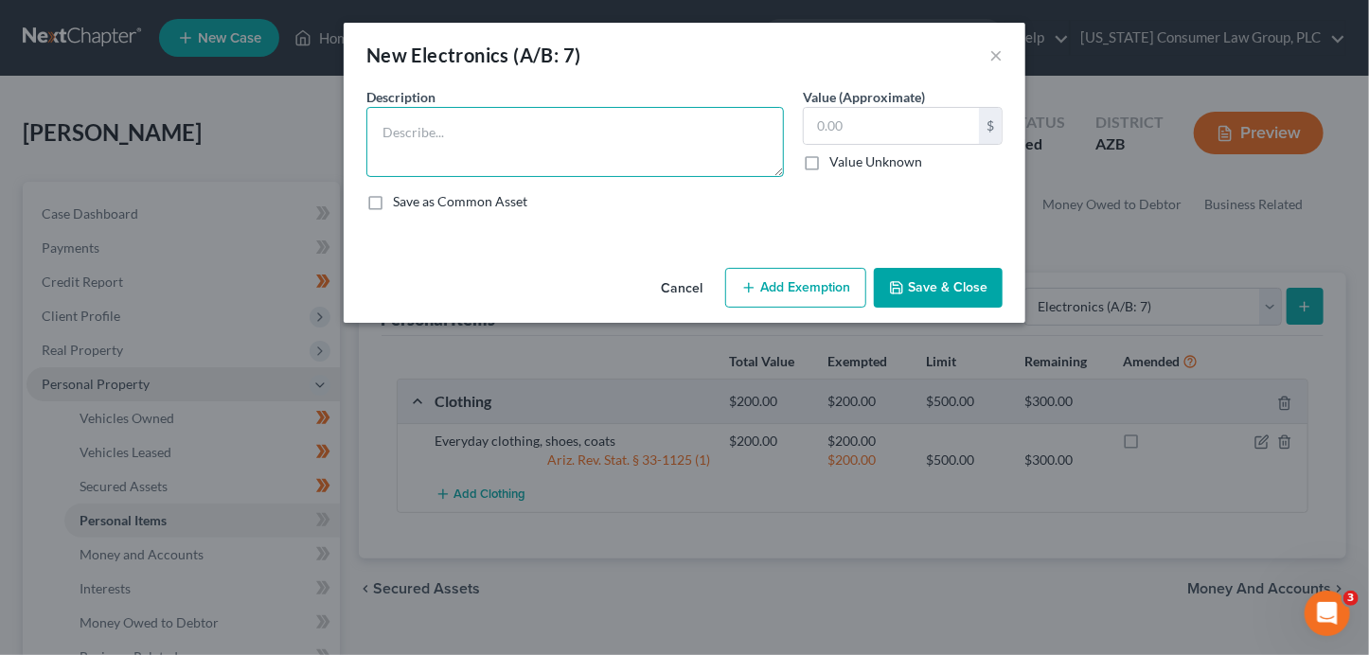
click at [399, 147] on textarea at bounding box center [575, 142] width 418 height 70
type textarea "Cell phone, miscellaneous household electronics"
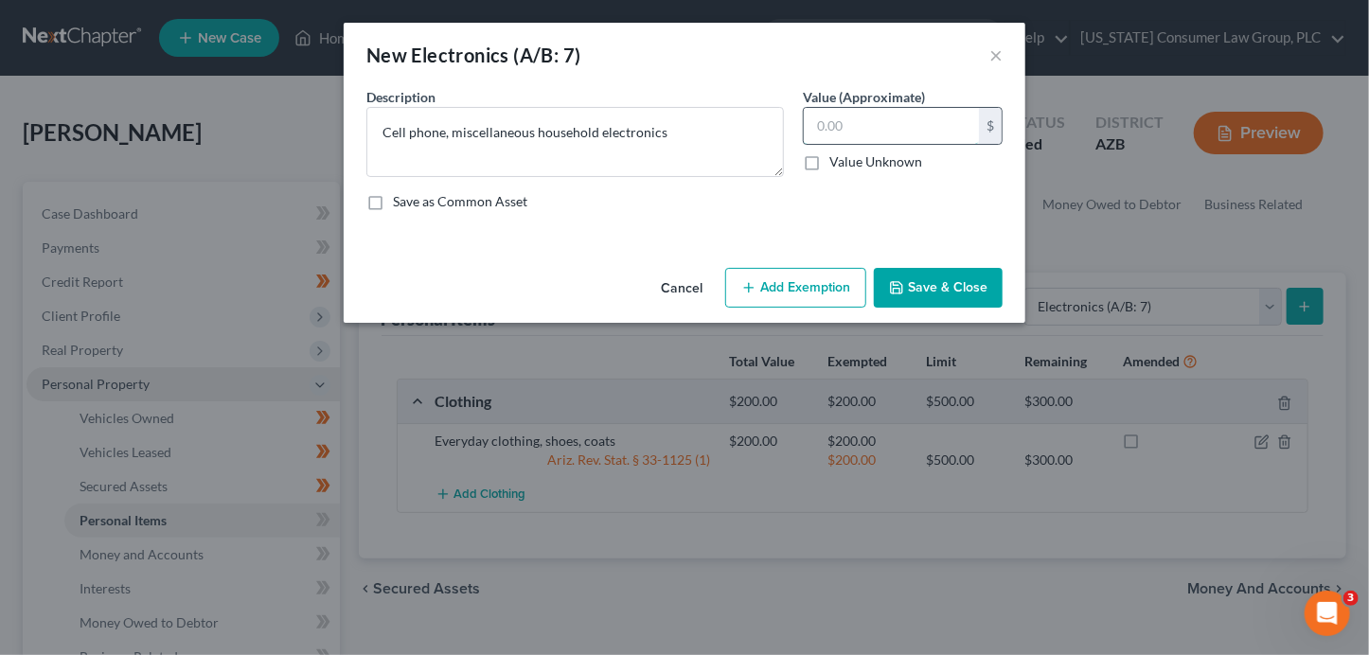
click at [940, 125] on input "text" at bounding box center [891, 126] width 175 height 36
type input "200"
click at [809, 288] on button "Add Exemption" at bounding box center [795, 288] width 141 height 40
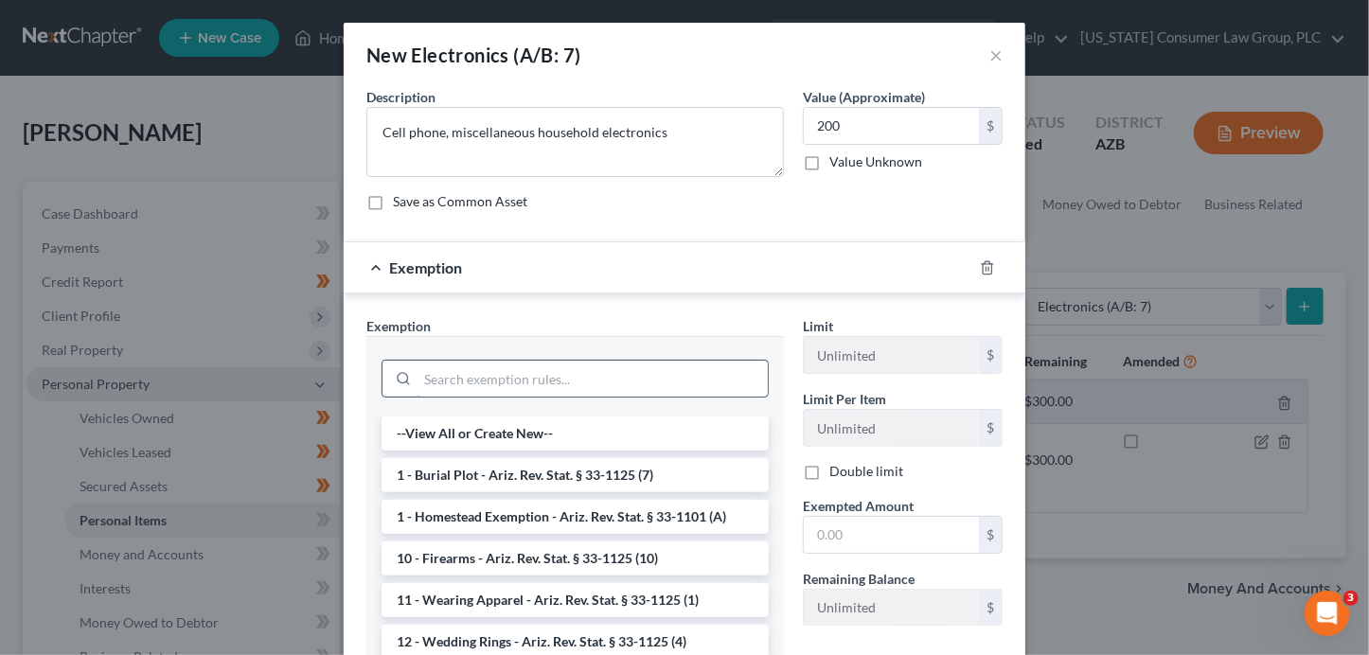
click at [617, 384] on input "search" at bounding box center [593, 379] width 350 height 36
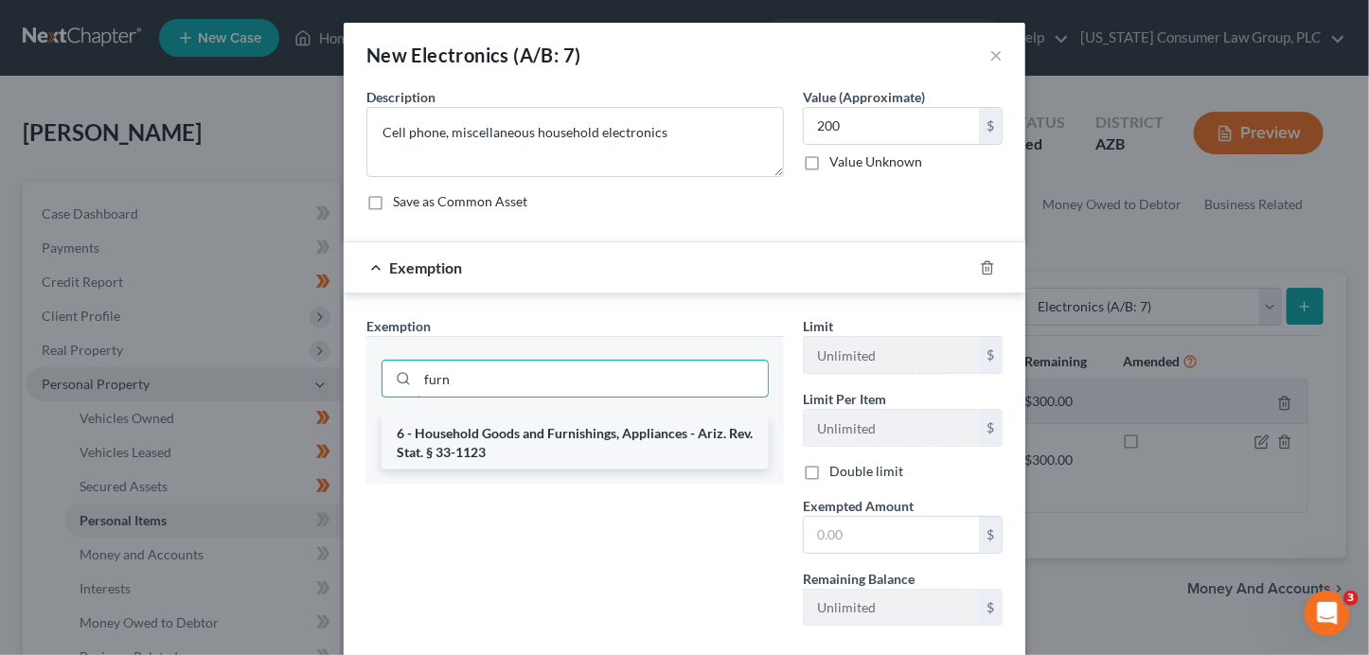
type input "furn"
click at [642, 430] on li "6 - Household Goods and Furnishings, Appliances - Ariz. Rev. Stat. § 33-1123" at bounding box center [575, 443] width 387 height 53
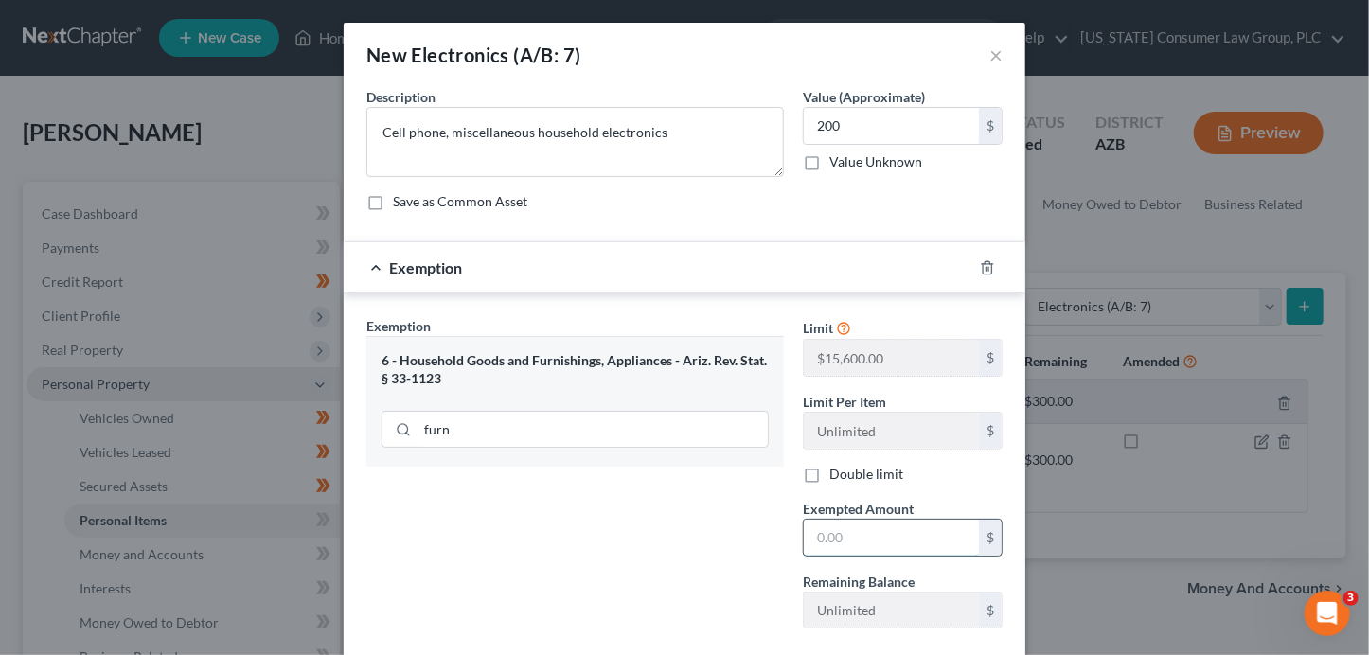
click at [866, 529] on input "text" at bounding box center [891, 538] width 175 height 36
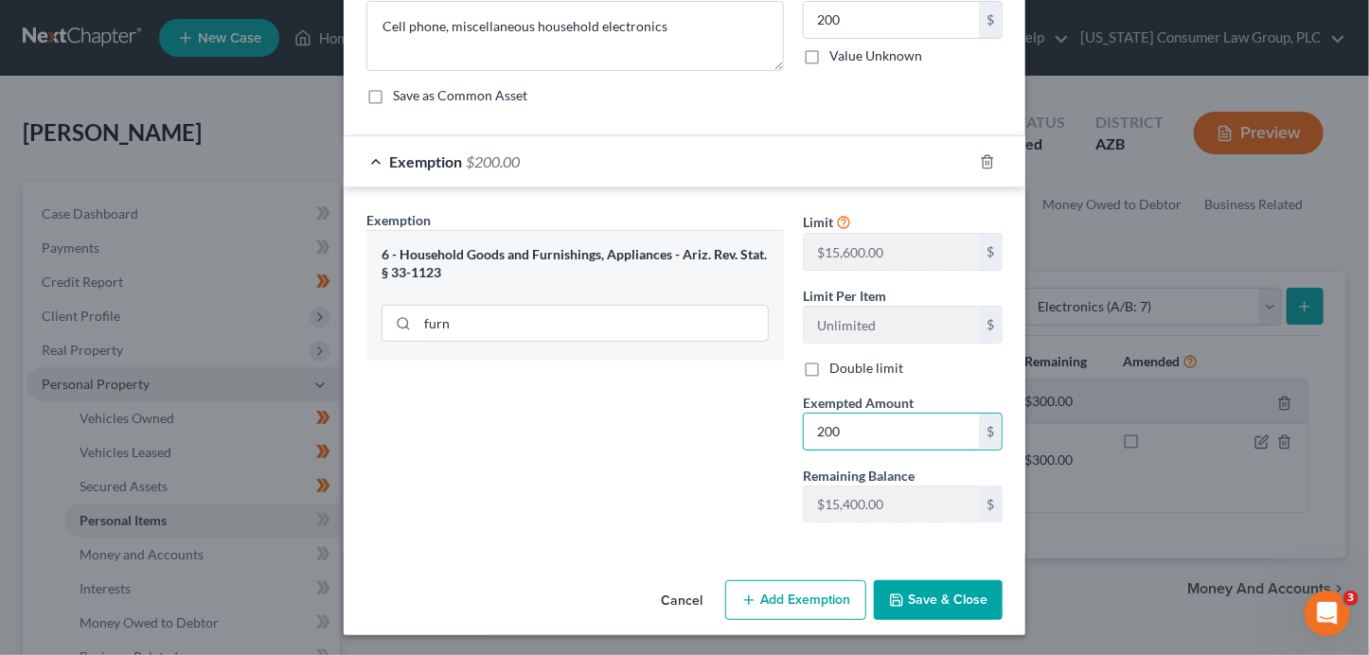
type input "200"
click at [956, 590] on button "Save & Close" at bounding box center [938, 600] width 129 height 40
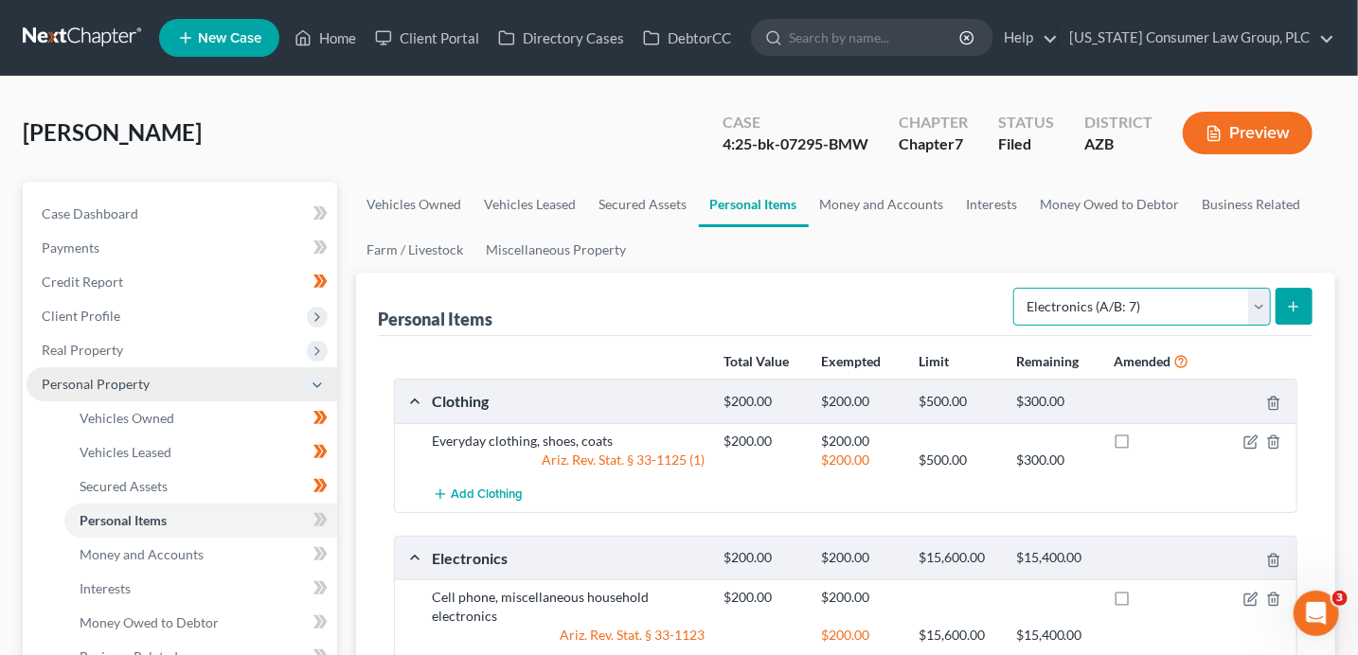
click at [1110, 304] on select "Select Item Type Clothing (A/B: 11) Collectibles Of Value (A/B: 8) Electronics …" at bounding box center [1142, 307] width 258 height 38
select select "household_goods"
click at [1017, 288] on select "Select Item Type Clothing (A/B: 11) Collectibles Of Value (A/B: 8) Electronics …" at bounding box center [1142, 307] width 258 height 38
click at [1284, 301] on button "submit" at bounding box center [1293, 306] width 37 height 37
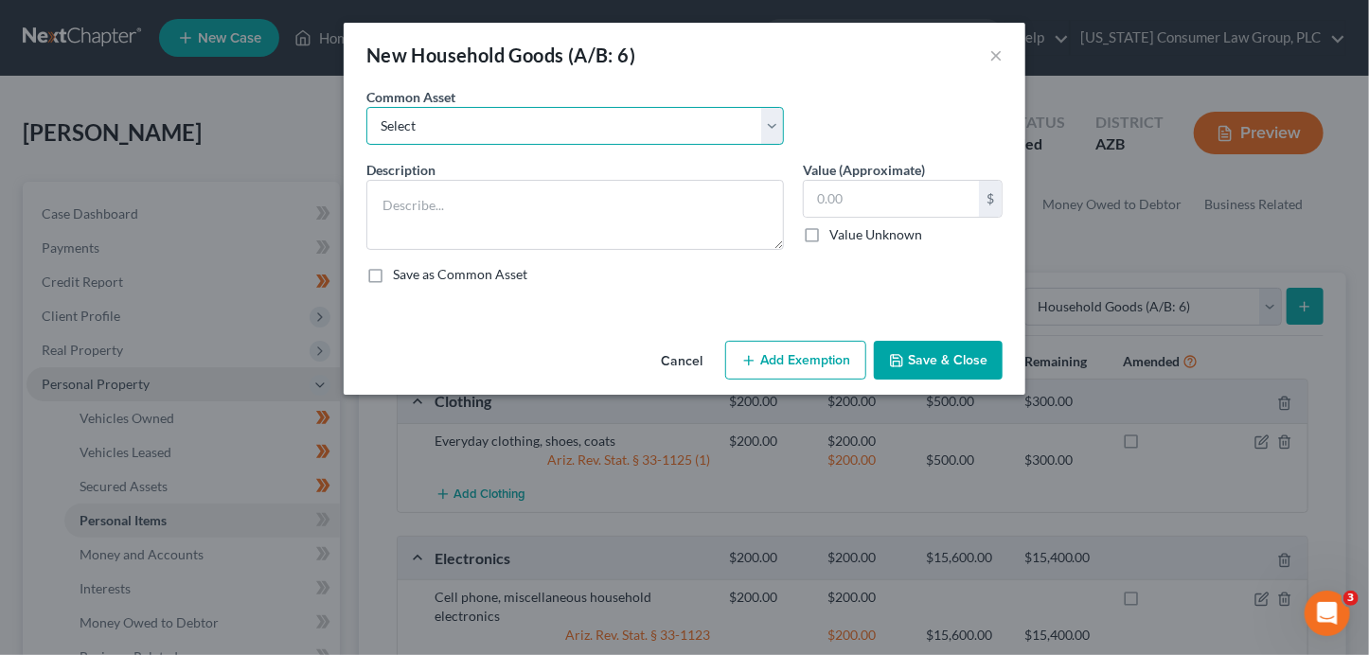
click at [564, 124] on select "Select Furniture, linens, kitchen supplies, miscellaneous household goods" at bounding box center [575, 126] width 418 height 38
select select "0"
click at [366, 107] on select "Select Furniture, linens, kitchen supplies, miscellaneous household goods" at bounding box center [575, 126] width 418 height 38
type textarea "Furniture, linens, kitchen supplies, miscellaneous household goods"
type input "1,000.00"
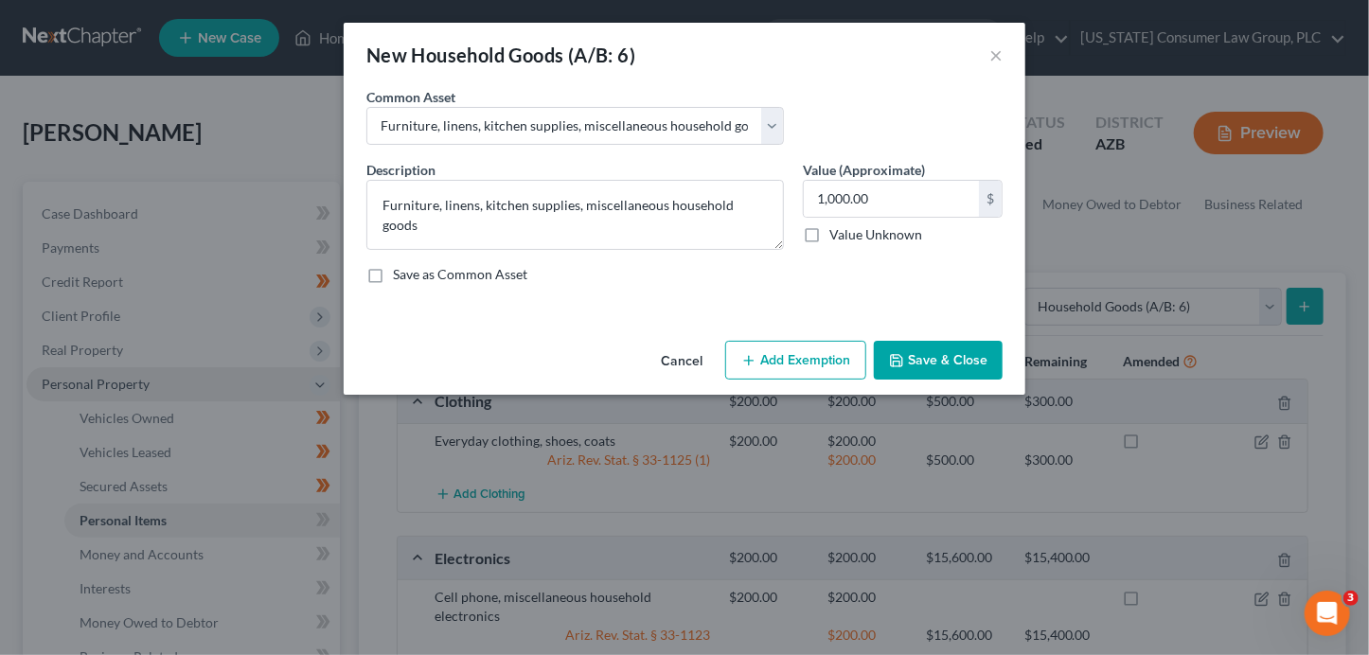
click at [785, 358] on button "Add Exemption" at bounding box center [795, 361] width 141 height 40
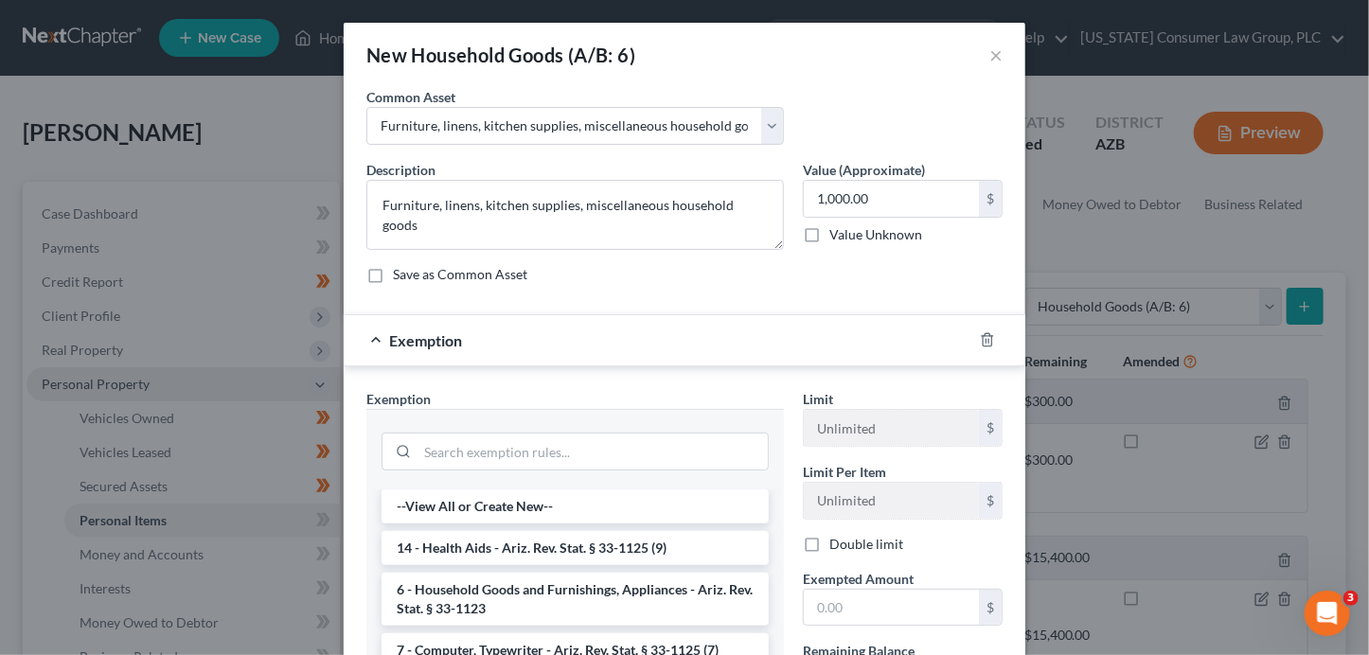
drag, startPoint x: 614, startPoint y: 595, endPoint x: 689, endPoint y: 595, distance: 75.7
click at [621, 595] on li "6 - Household Goods and Furnishings, Appliances - Ariz. Rev. Stat. § 33-1123" at bounding box center [575, 599] width 387 height 53
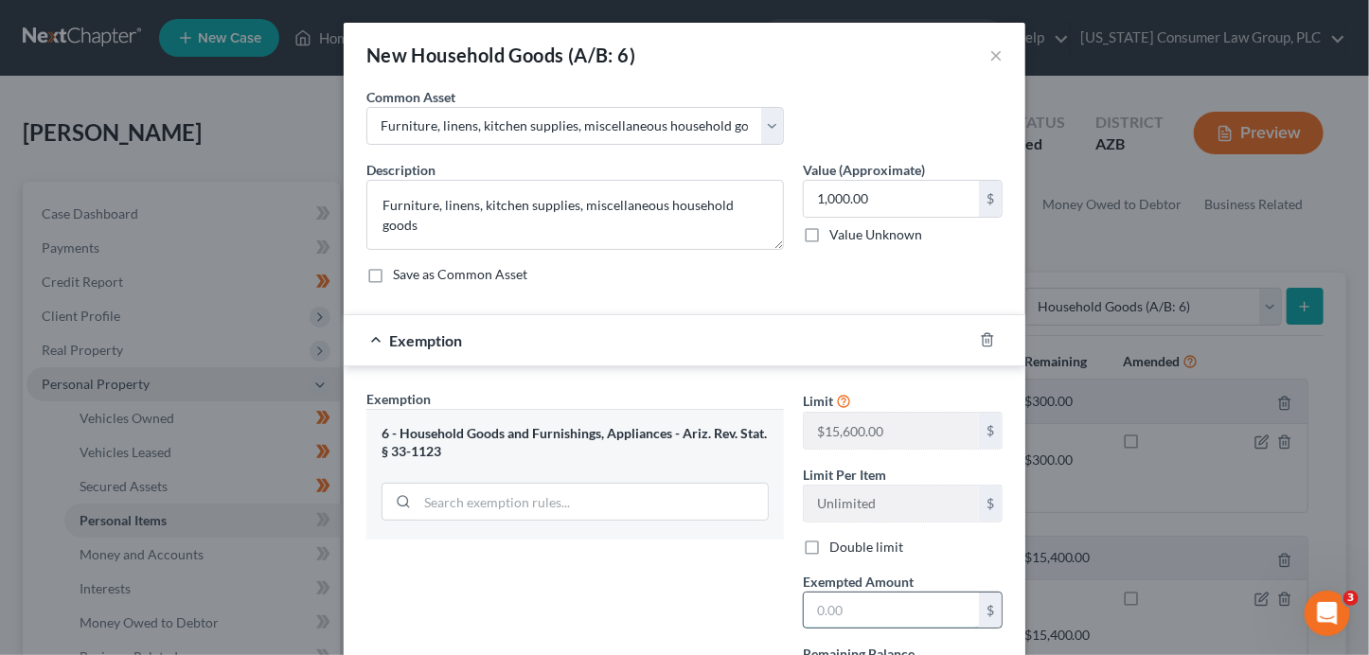
click at [851, 617] on input "text" at bounding box center [891, 611] width 175 height 36
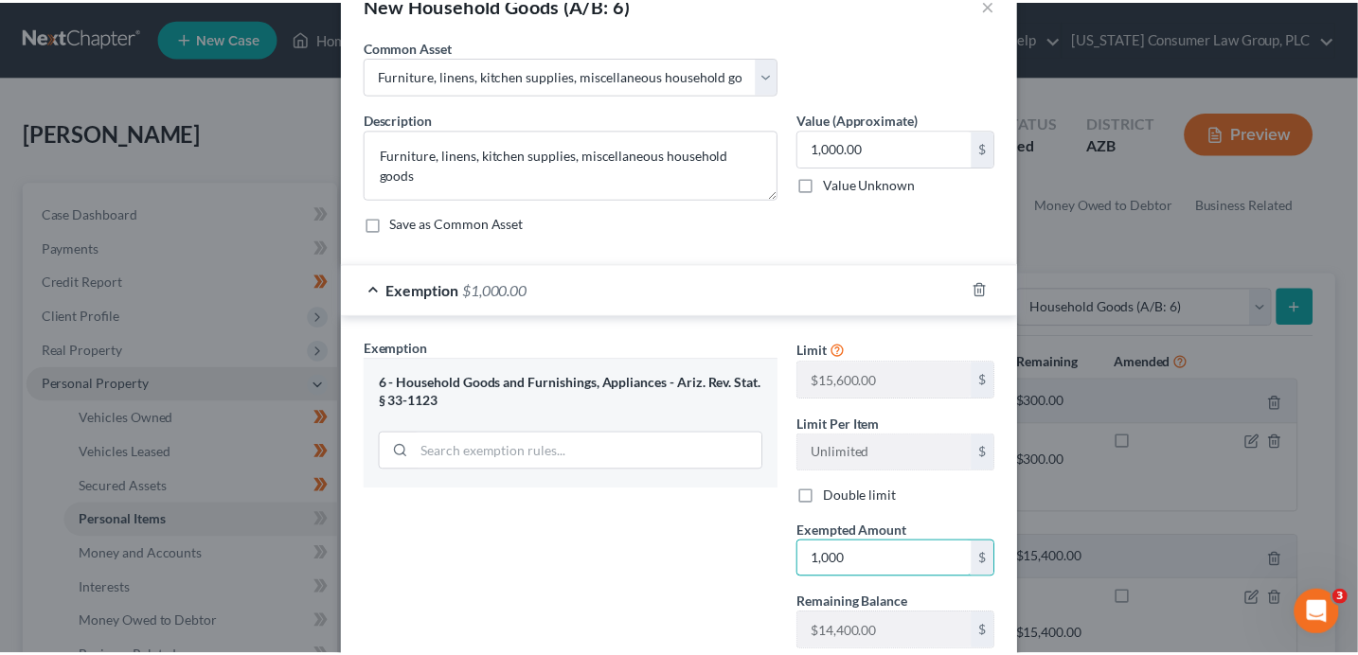
scroll to position [179, 0]
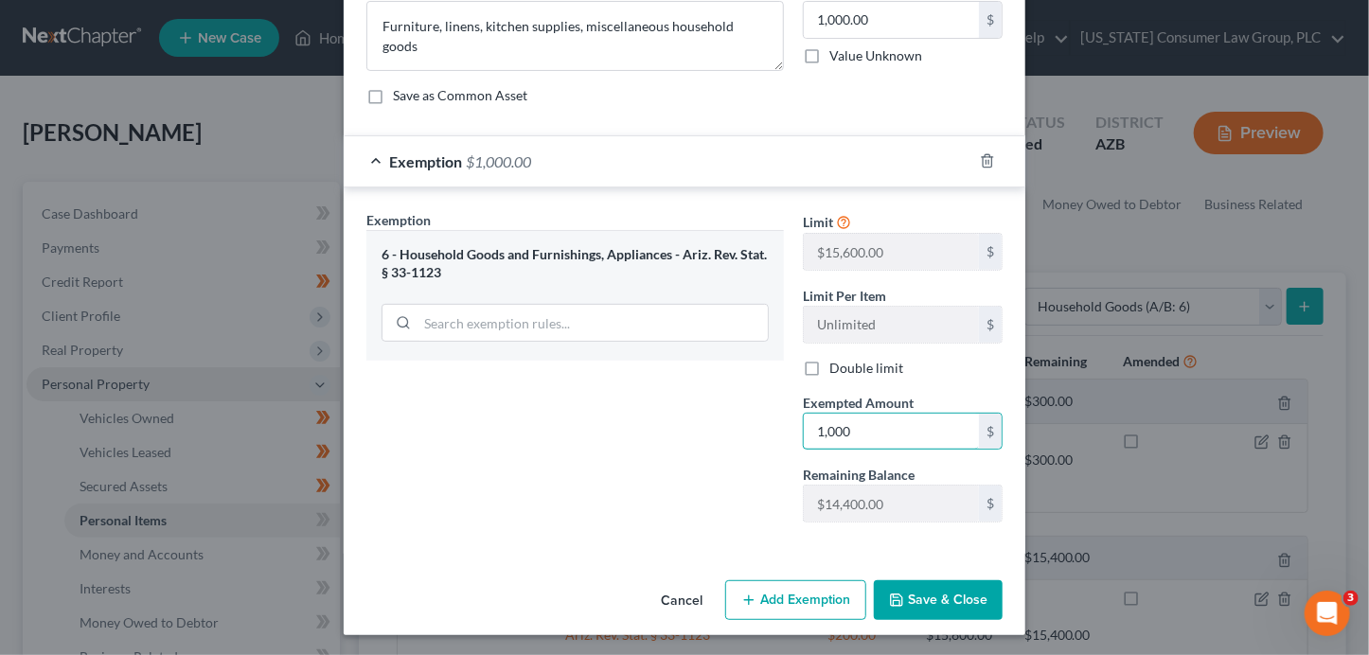
type input "1,000"
click at [960, 607] on button "Save & Close" at bounding box center [938, 600] width 129 height 40
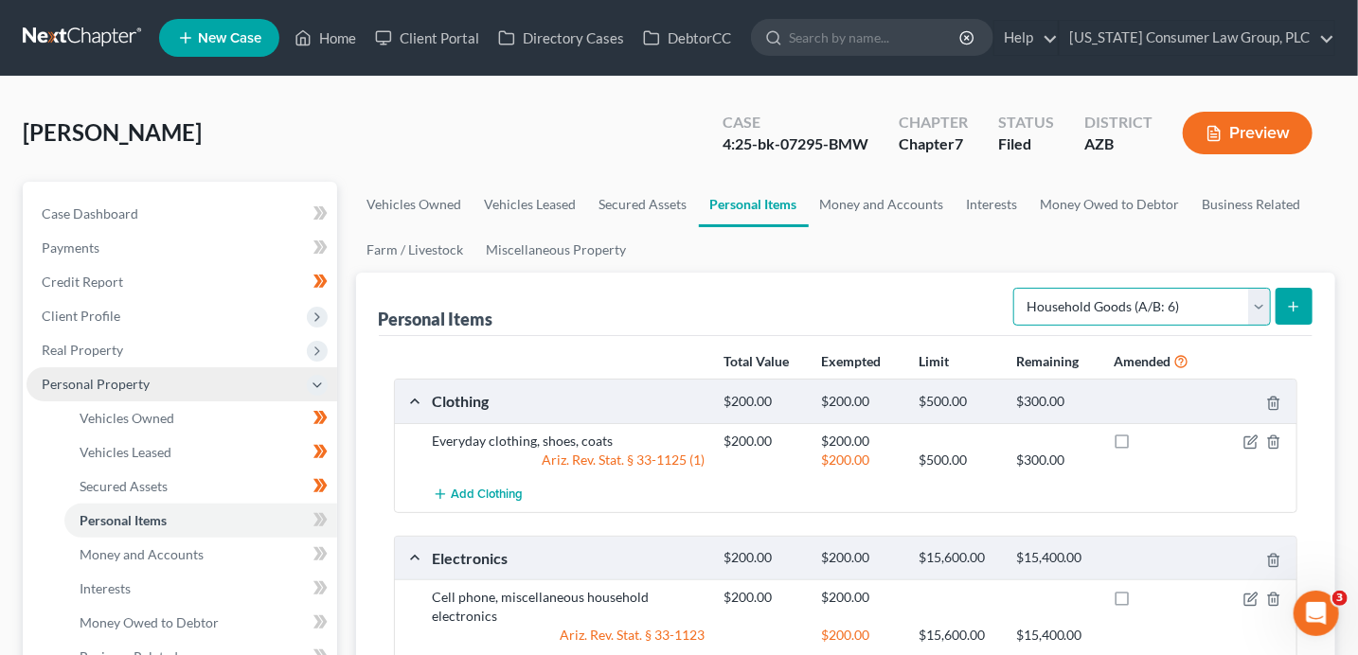
click at [1103, 299] on select "Select Item Type Clothing (A/B: 11) Collectibles Of Value (A/B: 8) Electronics …" at bounding box center [1142, 307] width 258 height 38
select select "jewelry"
click at [1017, 288] on select "Select Item Type Clothing (A/B: 11) Collectibles Of Value (A/B: 8) Electronics …" at bounding box center [1142, 307] width 258 height 38
click at [1287, 311] on icon "submit" at bounding box center [1293, 306] width 15 height 15
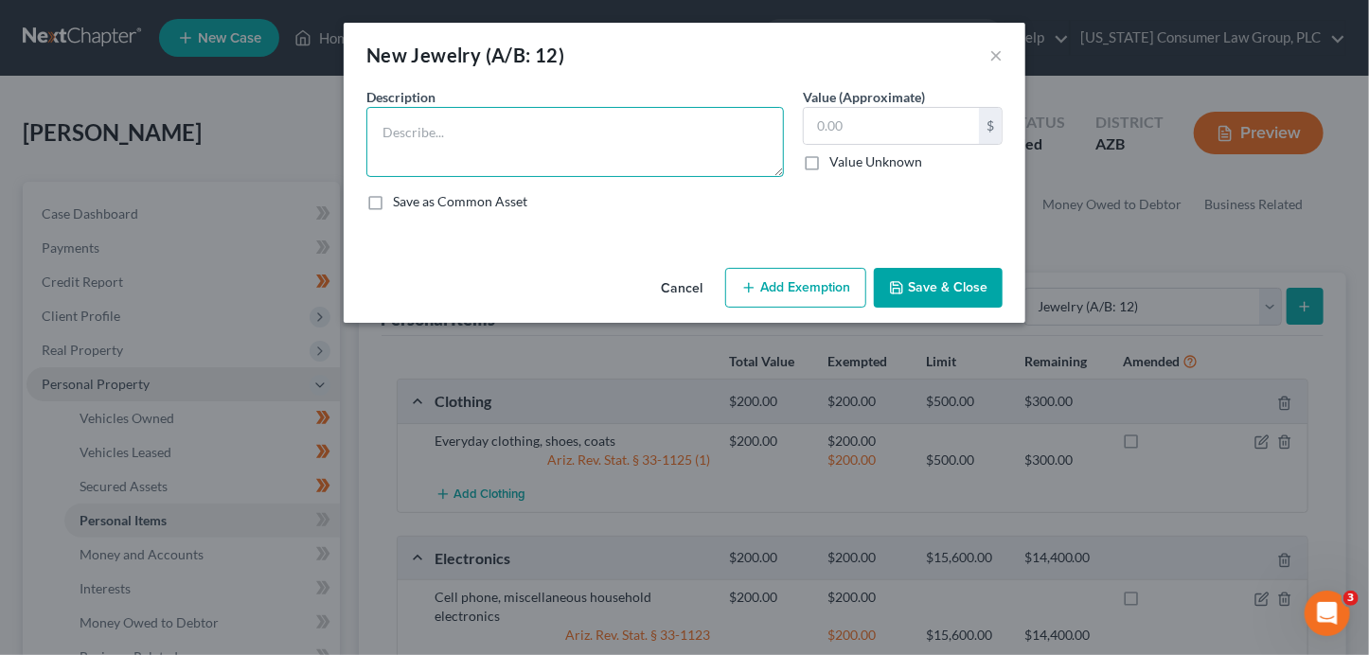
click at [609, 156] on textarea at bounding box center [575, 142] width 418 height 70
type textarea "Class ring"
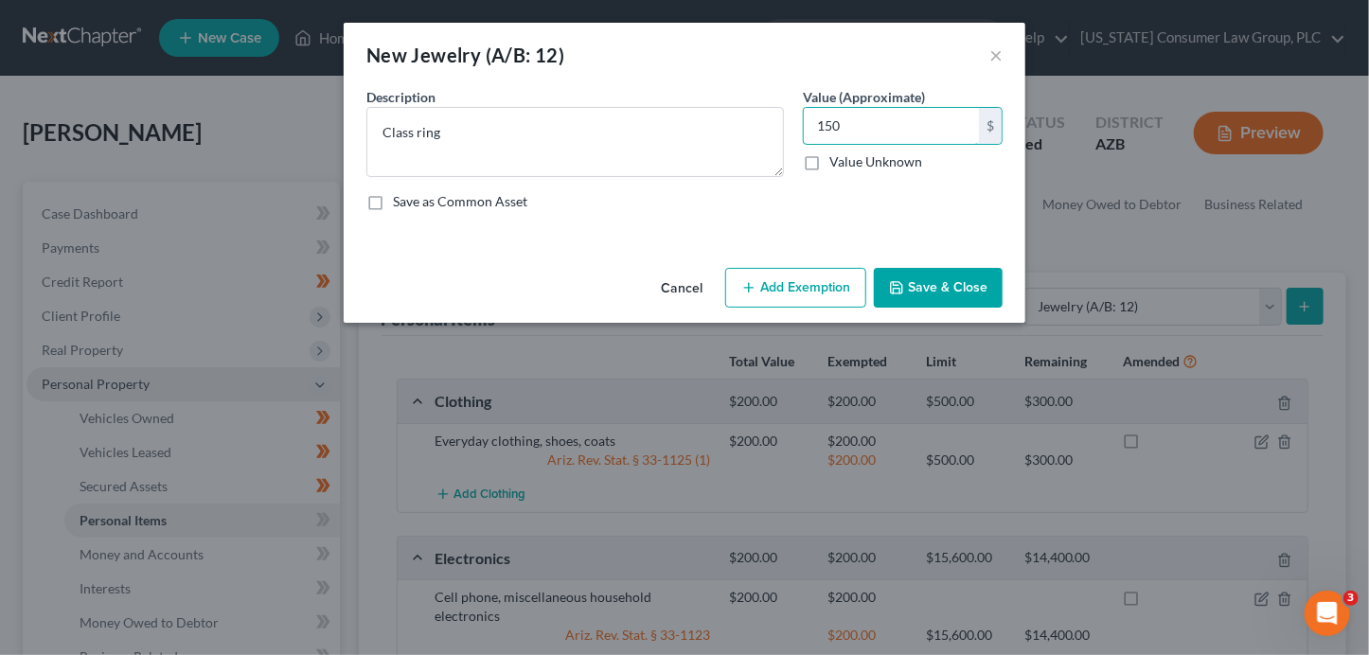
type input "150"
click at [968, 306] on button "Save & Close" at bounding box center [938, 288] width 129 height 40
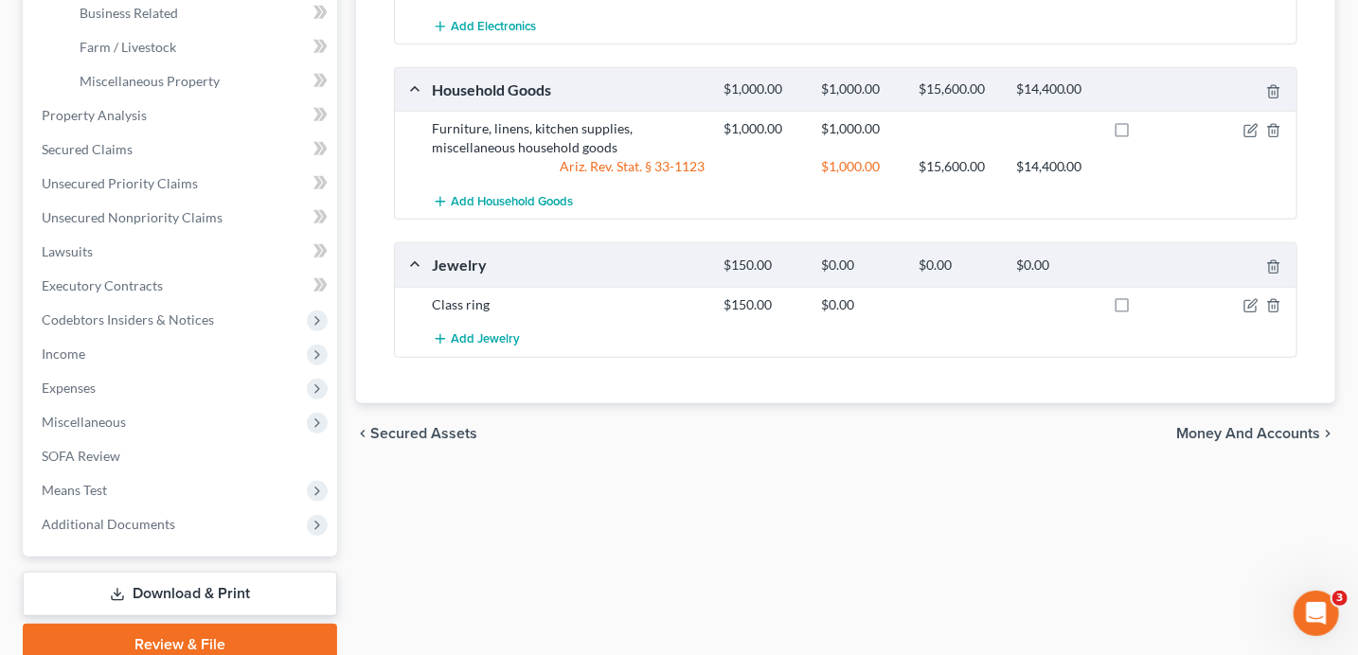
scroll to position [713, 0]
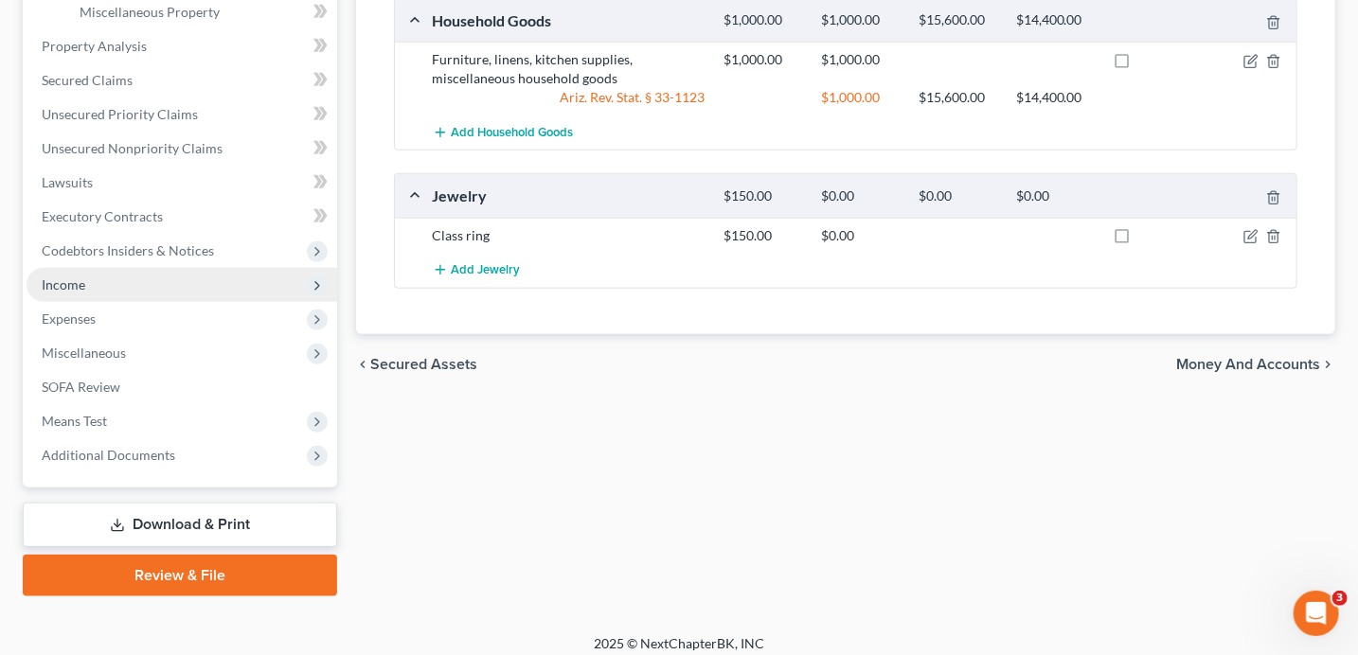
click at [210, 275] on span "Income" at bounding box center [182, 285] width 311 height 34
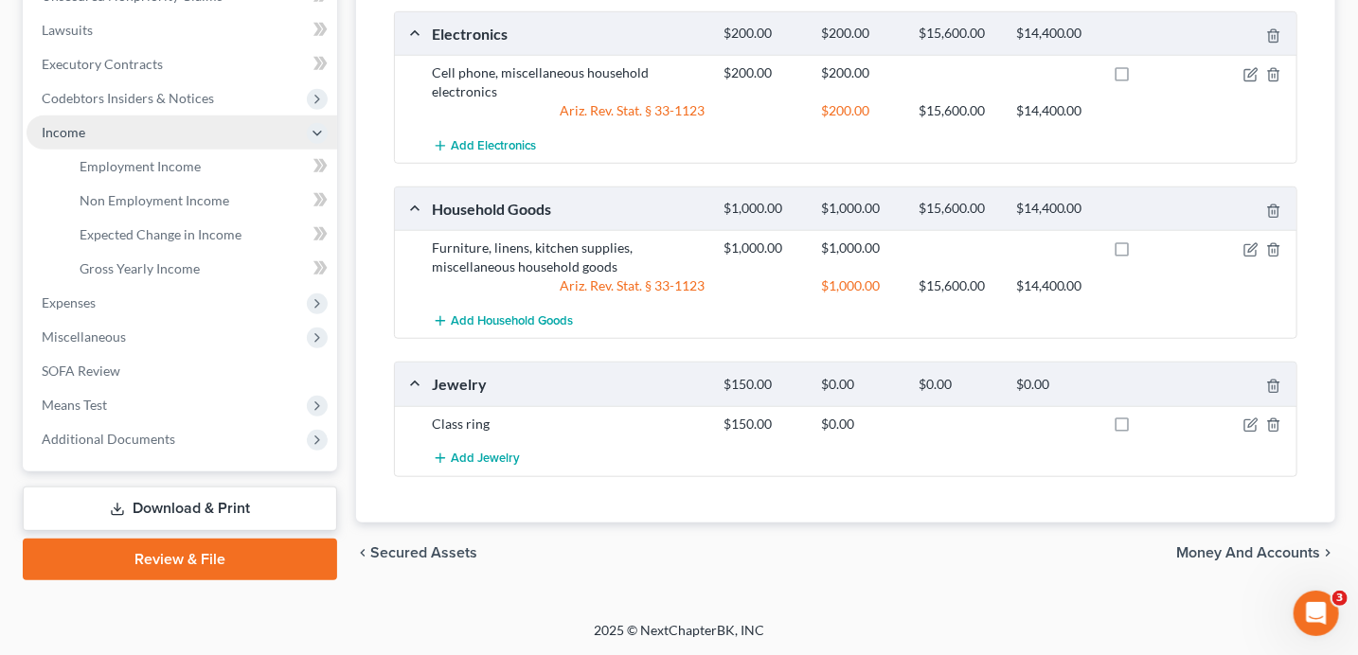
scroll to position [520, 0]
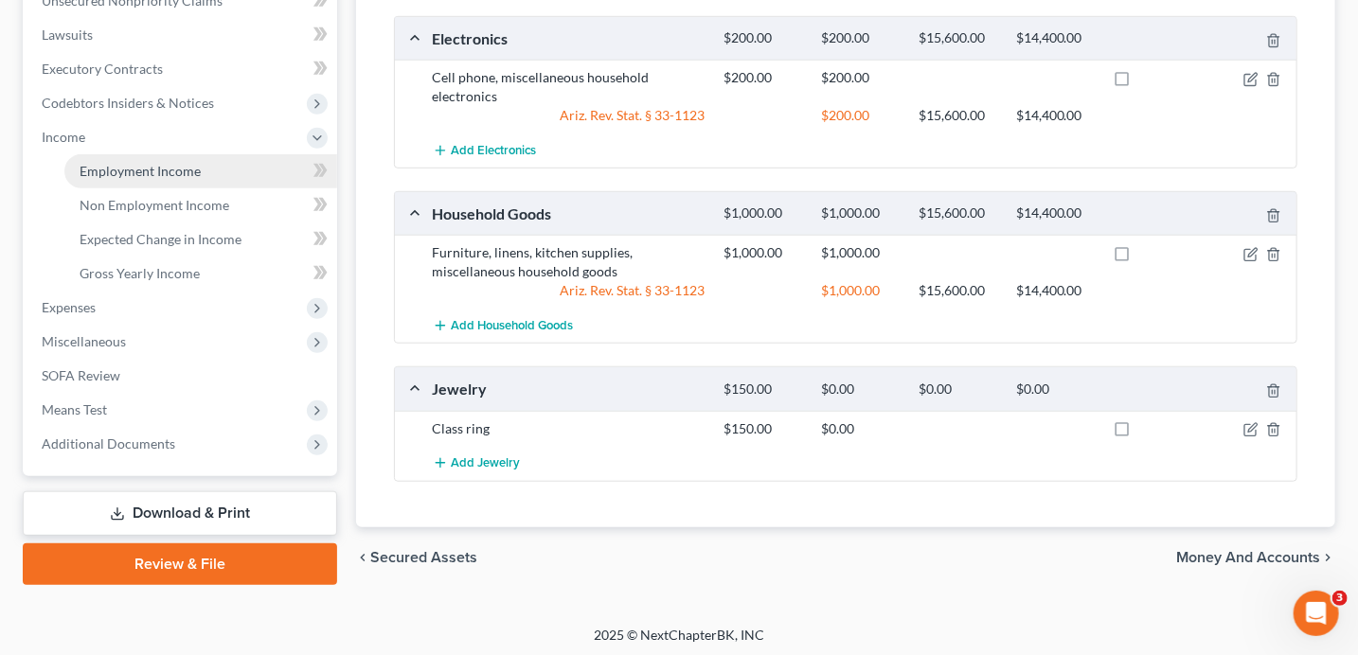
click at [137, 173] on span "Employment Income" at bounding box center [140, 171] width 121 height 16
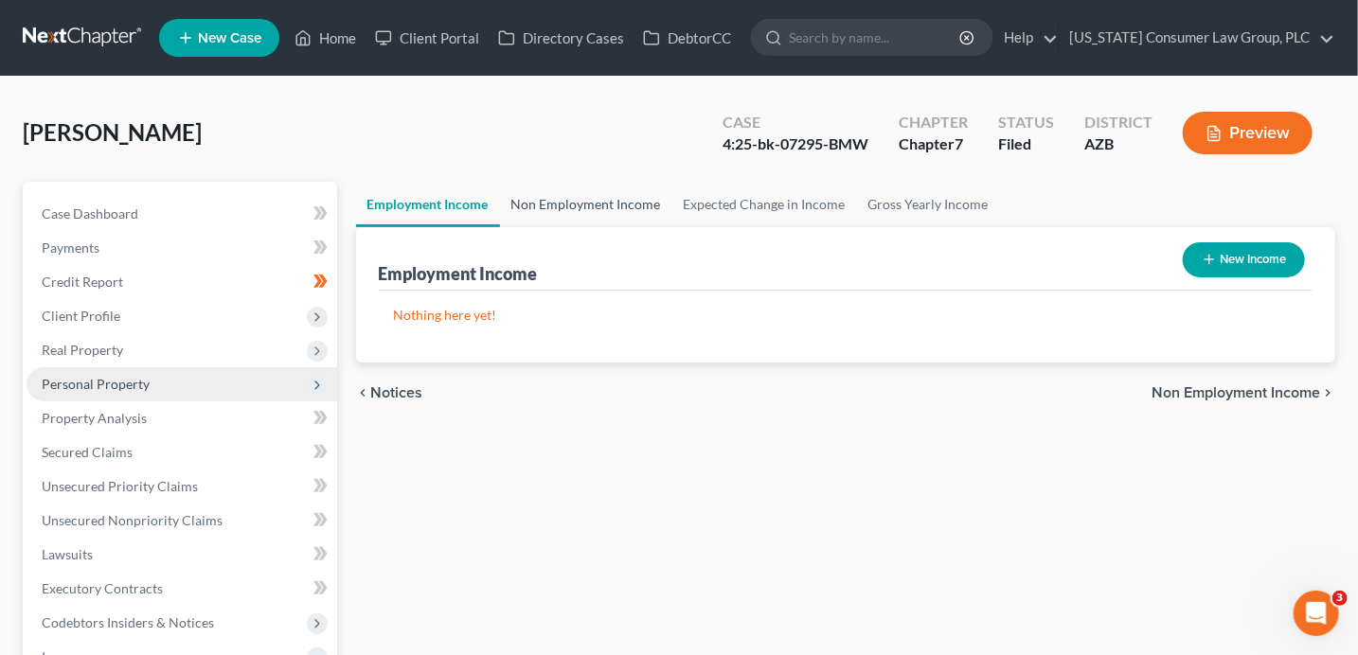
click at [576, 190] on link "Non Employment Income" at bounding box center [586, 204] width 172 height 45
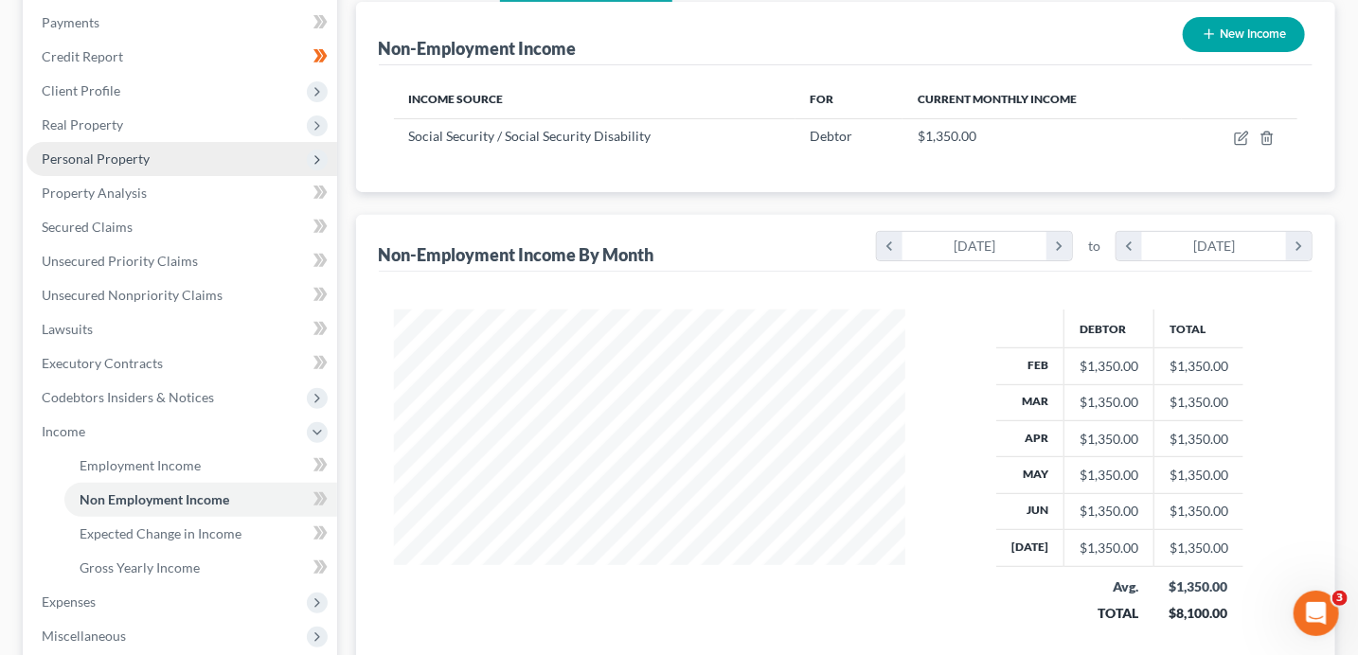
scroll to position [245, 0]
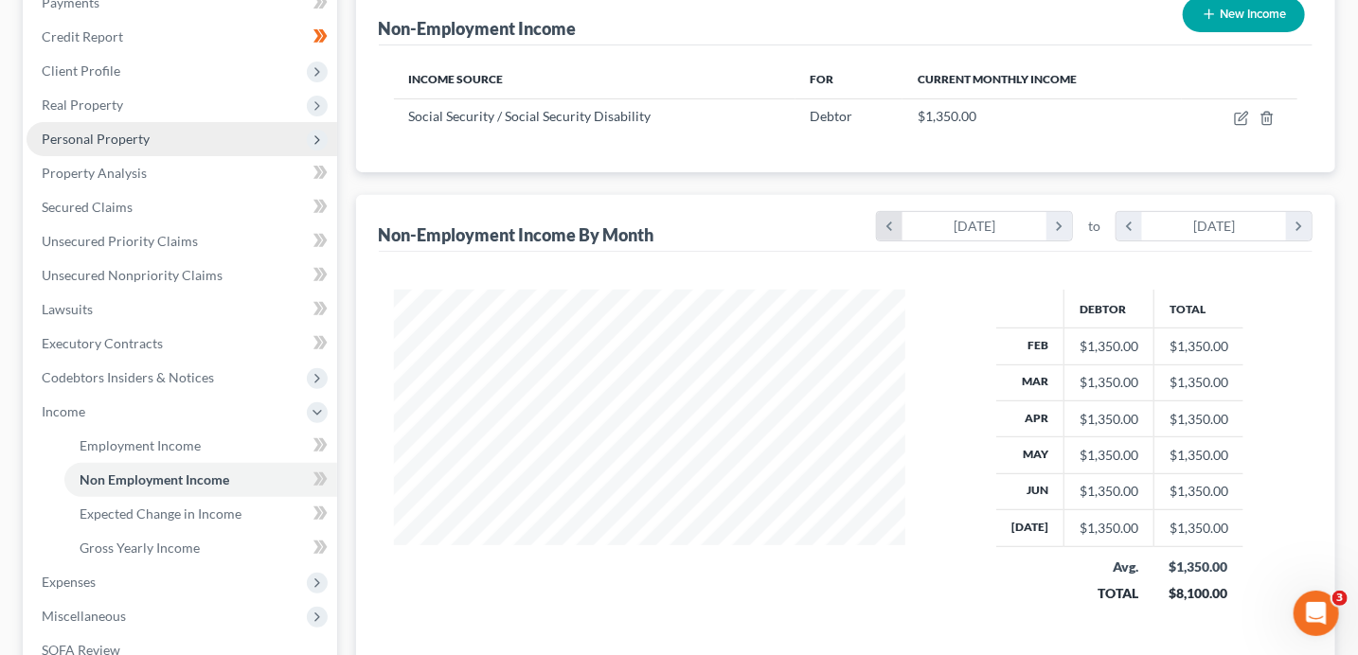
click at [893, 219] on icon "chevron_left" at bounding box center [890, 226] width 26 height 28
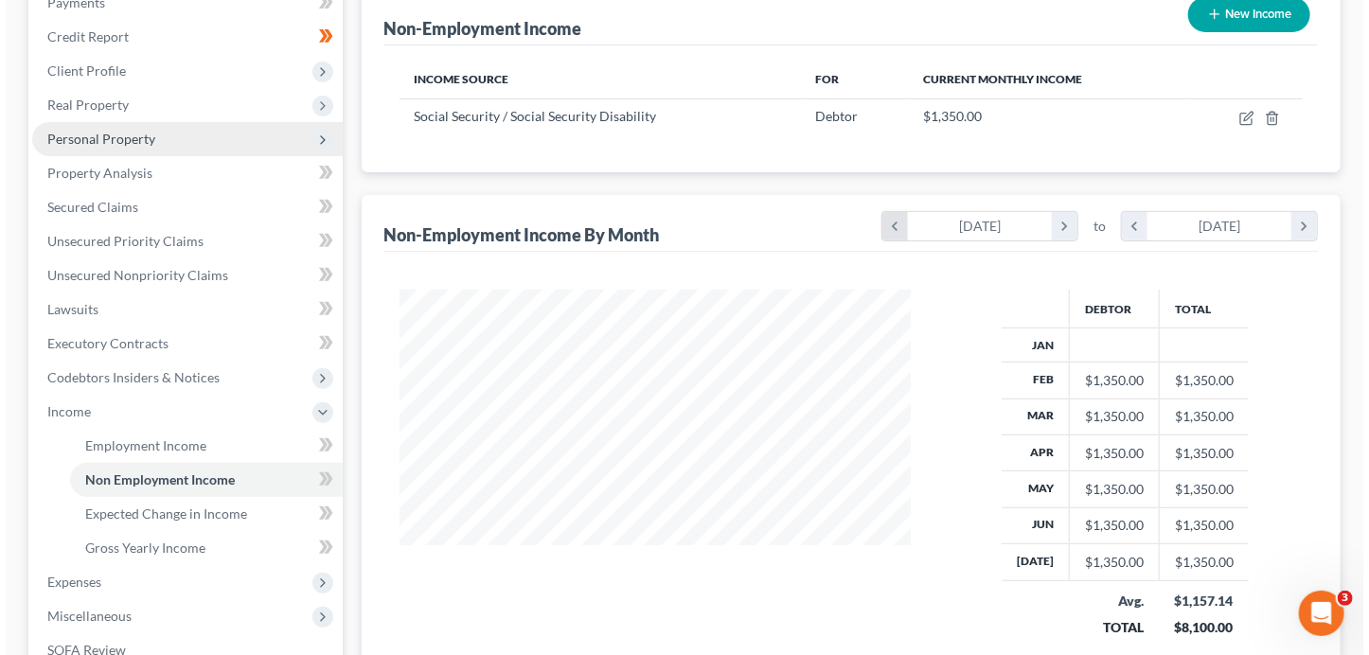
scroll to position [374, 549]
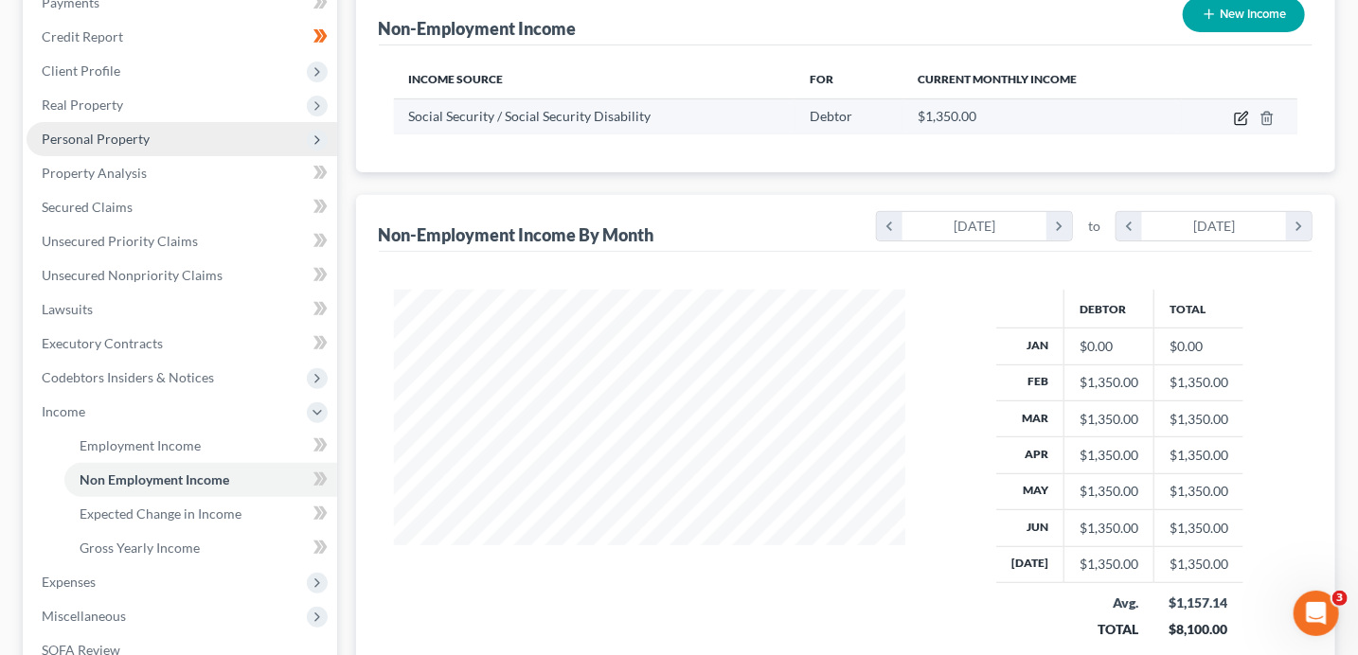
click at [1234, 117] on icon "button" at bounding box center [1241, 118] width 15 height 15
select select "4"
select select "0"
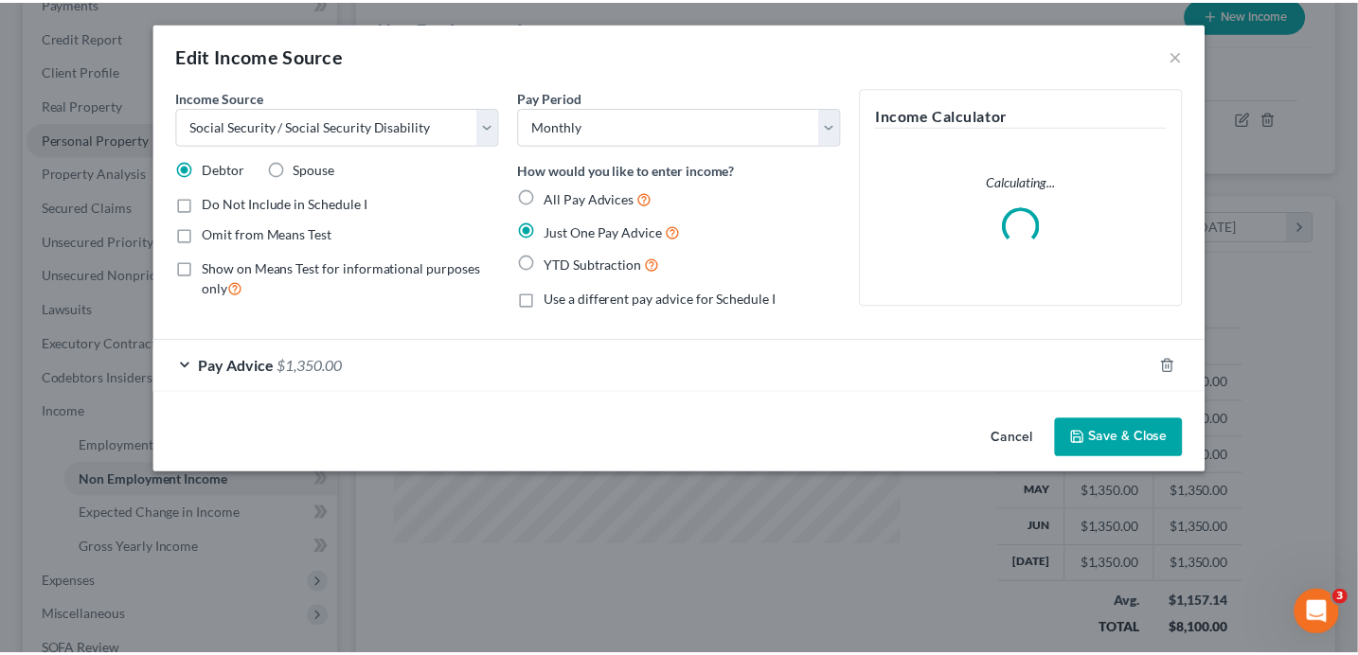
scroll to position [374, 554]
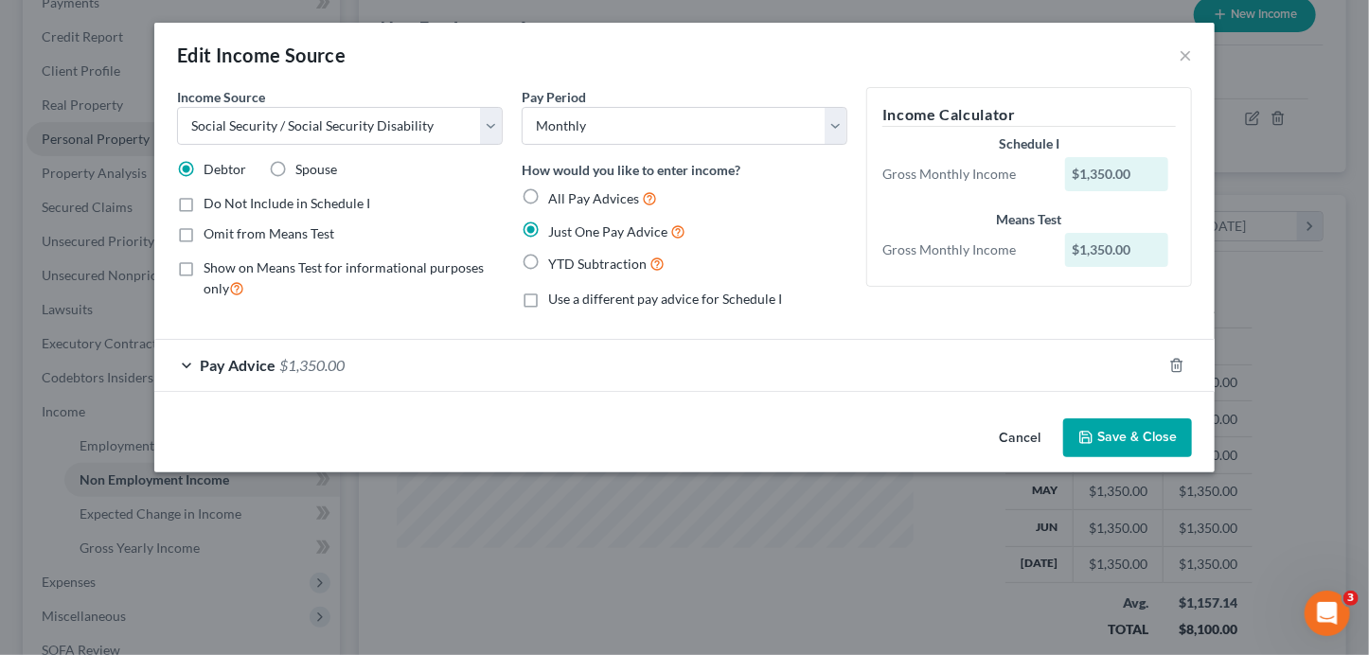
click at [1113, 440] on button "Save & Close" at bounding box center [1127, 439] width 129 height 40
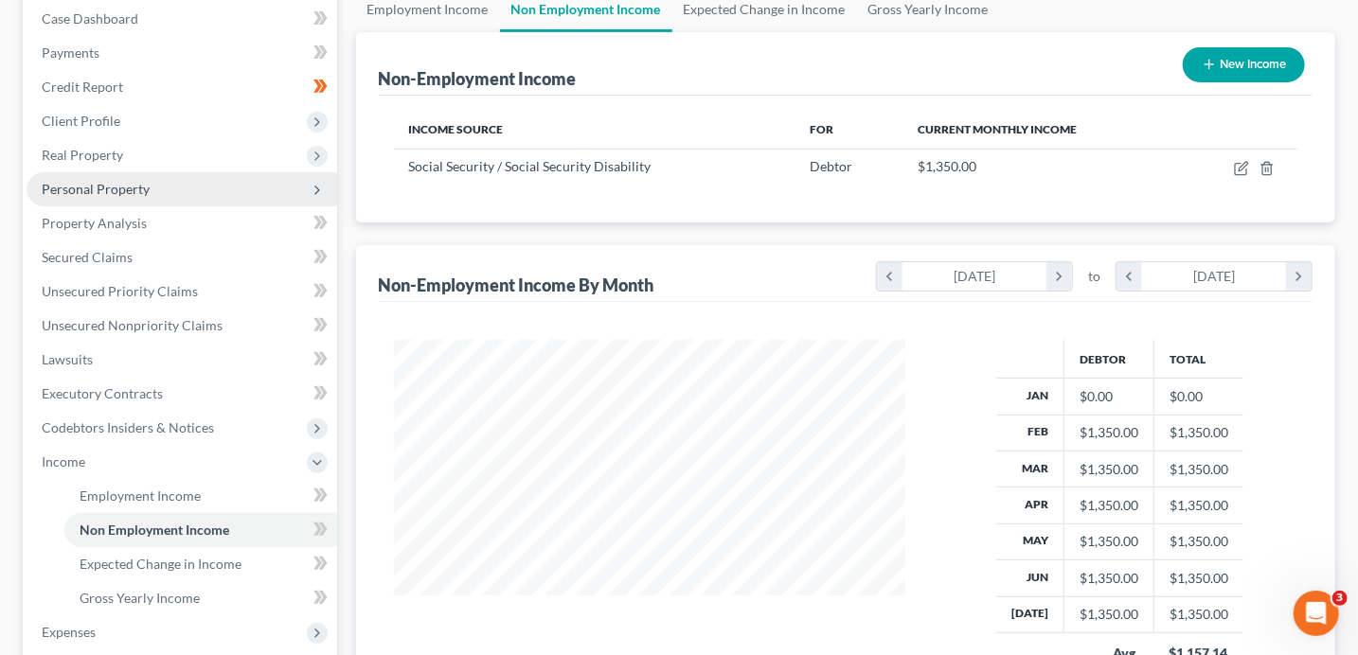
scroll to position [0, 0]
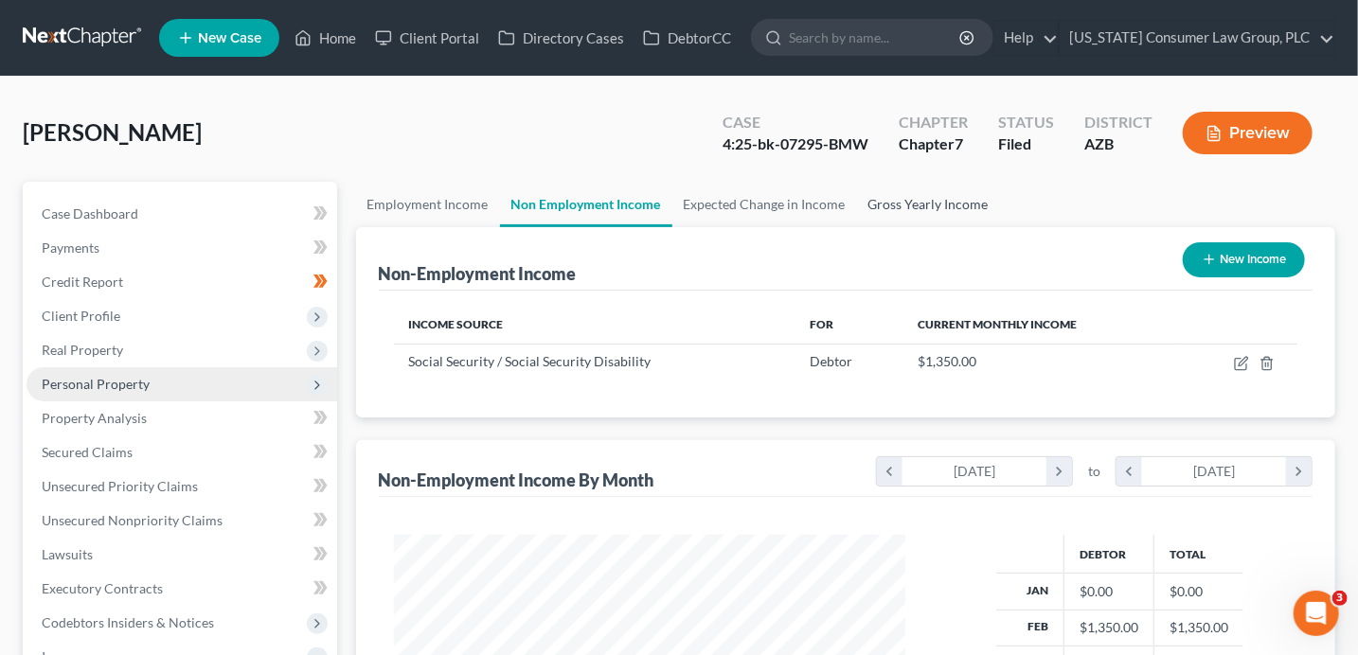
click at [892, 203] on link "Gross Yearly Income" at bounding box center [928, 204] width 143 height 45
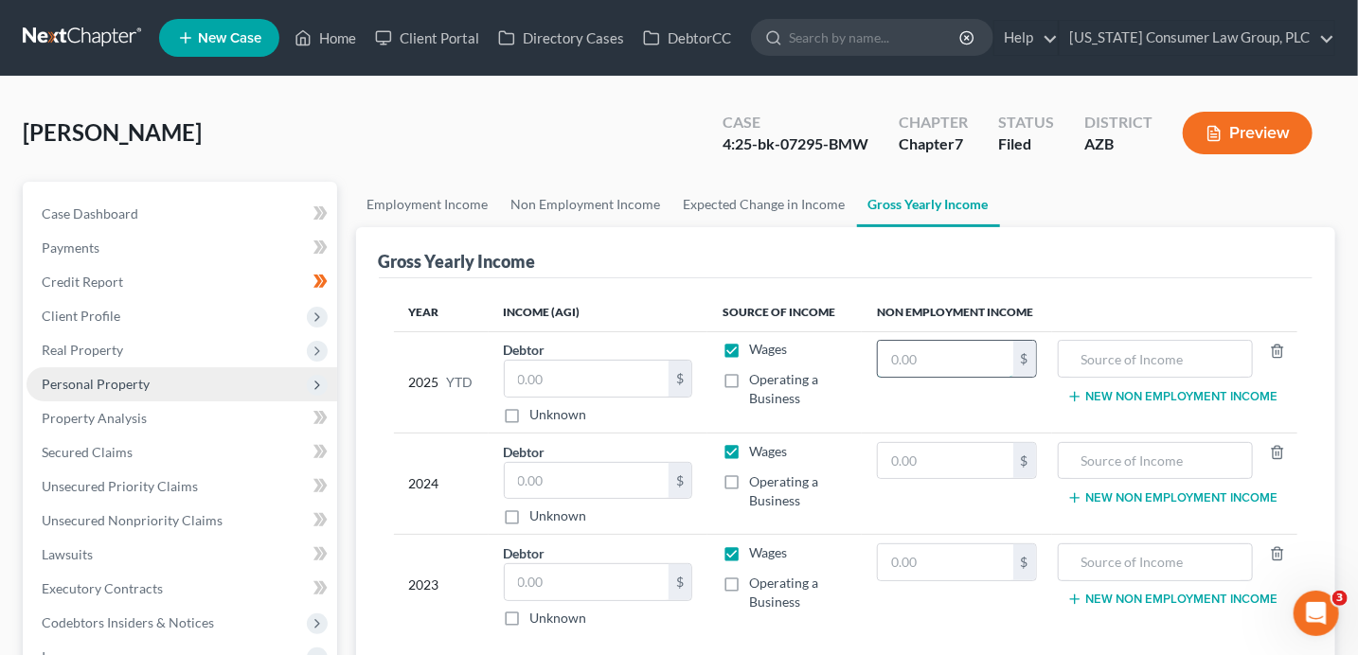
click at [901, 345] on input "text" at bounding box center [945, 359] width 134 height 36
type input "9,450"
type input "Social Security Income"
click at [1129, 454] on input "text" at bounding box center [1155, 461] width 174 height 36
paste input "Social Security Income"
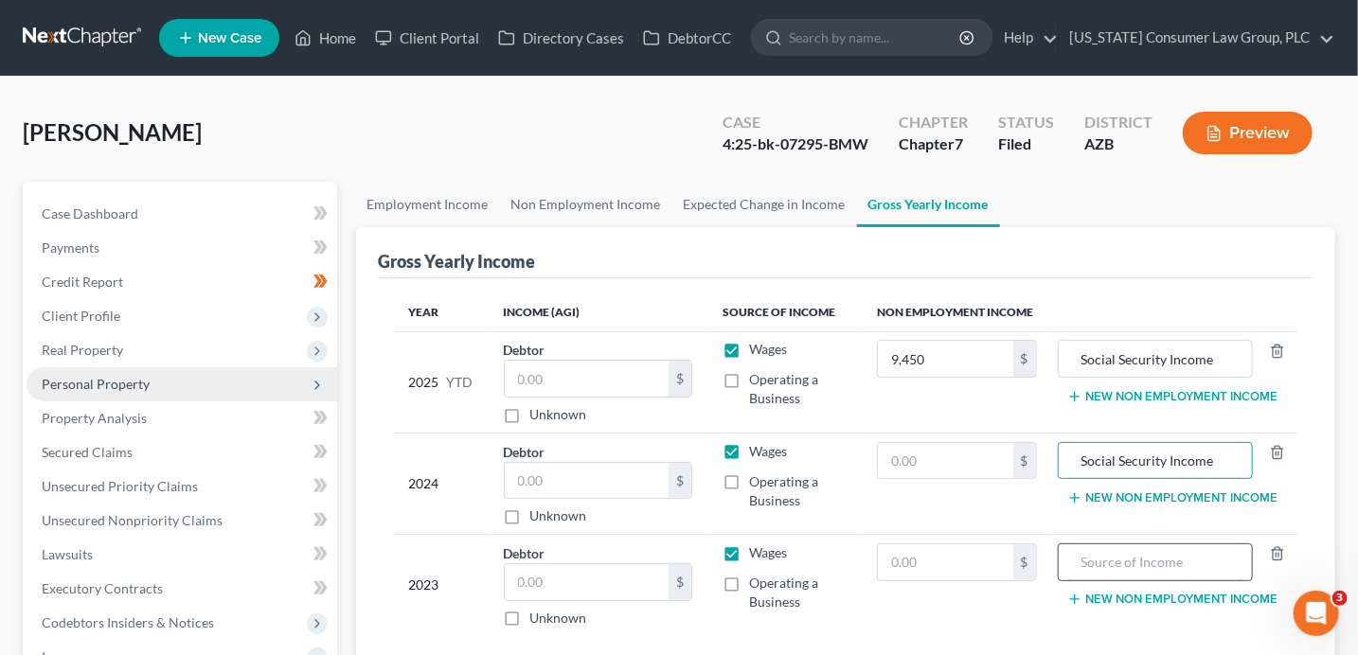
type input "Social Security Income"
click at [1177, 567] on input "text" at bounding box center [1155, 562] width 174 height 36
paste input "Social Security Income"
type input "Social Security Income"
click at [749, 346] on label "Wages" at bounding box center [768, 349] width 38 height 19
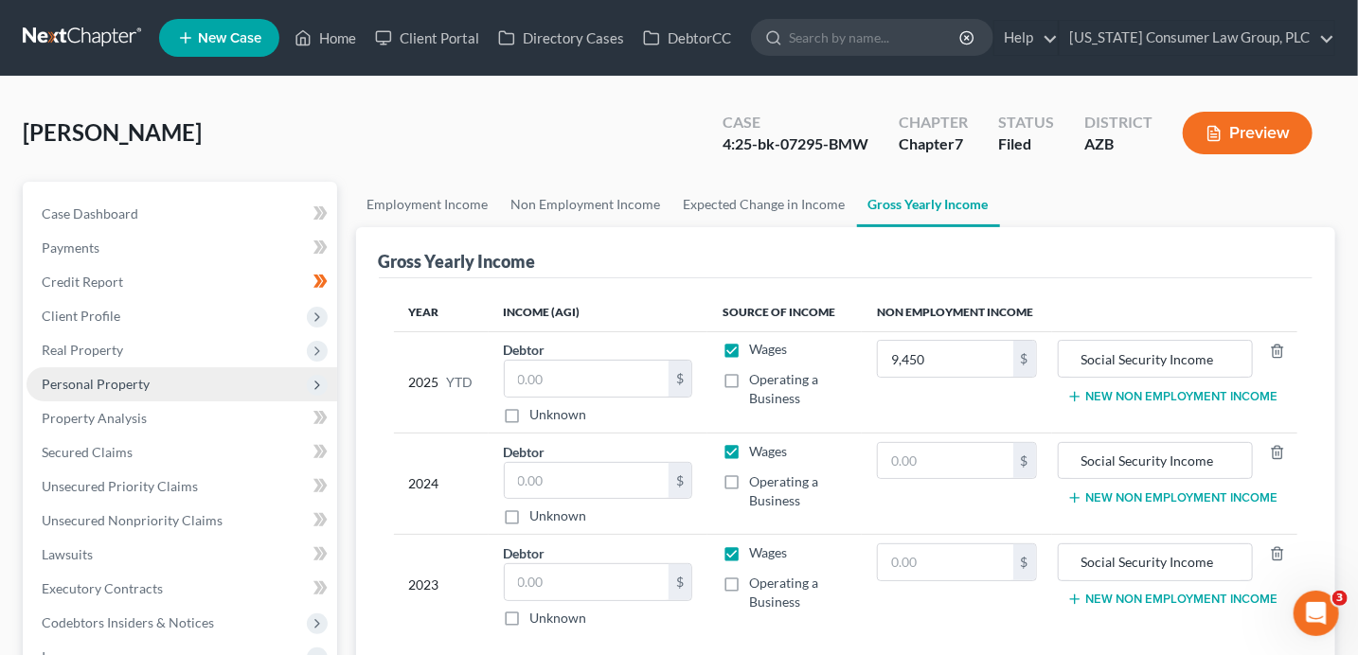
click at [757, 346] on input "Wages" at bounding box center [763, 346] width 12 height 12
checkbox input "false"
click at [749, 442] on label "Wages" at bounding box center [768, 451] width 38 height 19
click at [757, 442] on input "Wages" at bounding box center [763, 448] width 12 height 12
click at [749, 442] on label "Wages" at bounding box center [768, 451] width 38 height 19
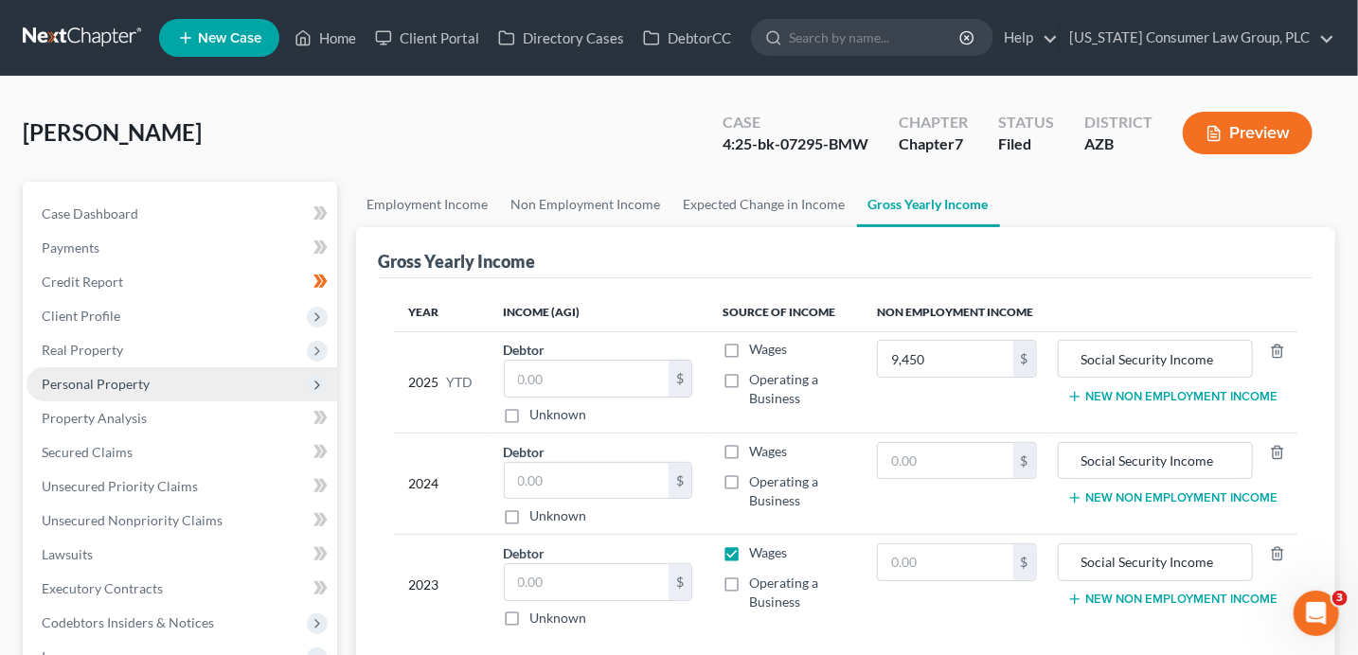
click at [757, 442] on input "Wages" at bounding box center [763, 448] width 12 height 12
click at [749, 446] on label "Wages" at bounding box center [768, 451] width 38 height 19
click at [757, 446] on input "Wages" at bounding box center [763, 448] width 12 height 12
checkbox input "false"
click at [749, 552] on label "Wages" at bounding box center [768, 553] width 38 height 19
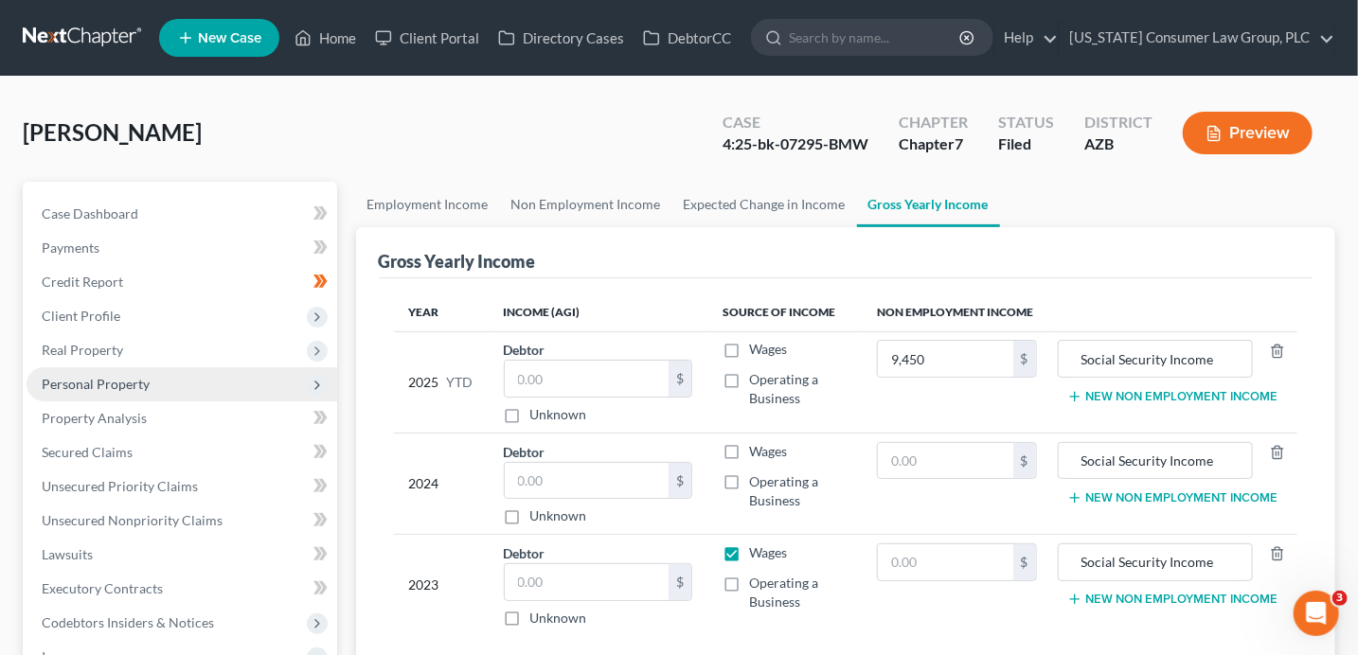
click at [757, 552] on input "Wages" at bounding box center [763, 550] width 12 height 12
checkbox input "false"
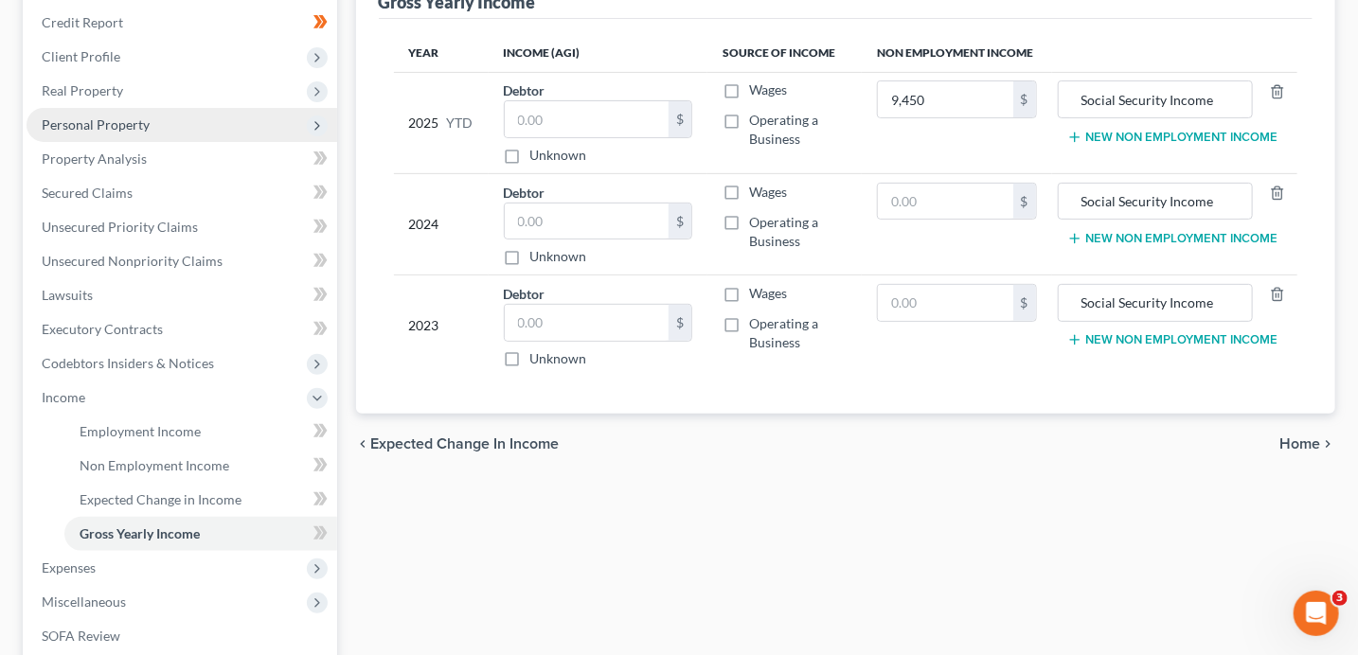
scroll to position [276, 0]
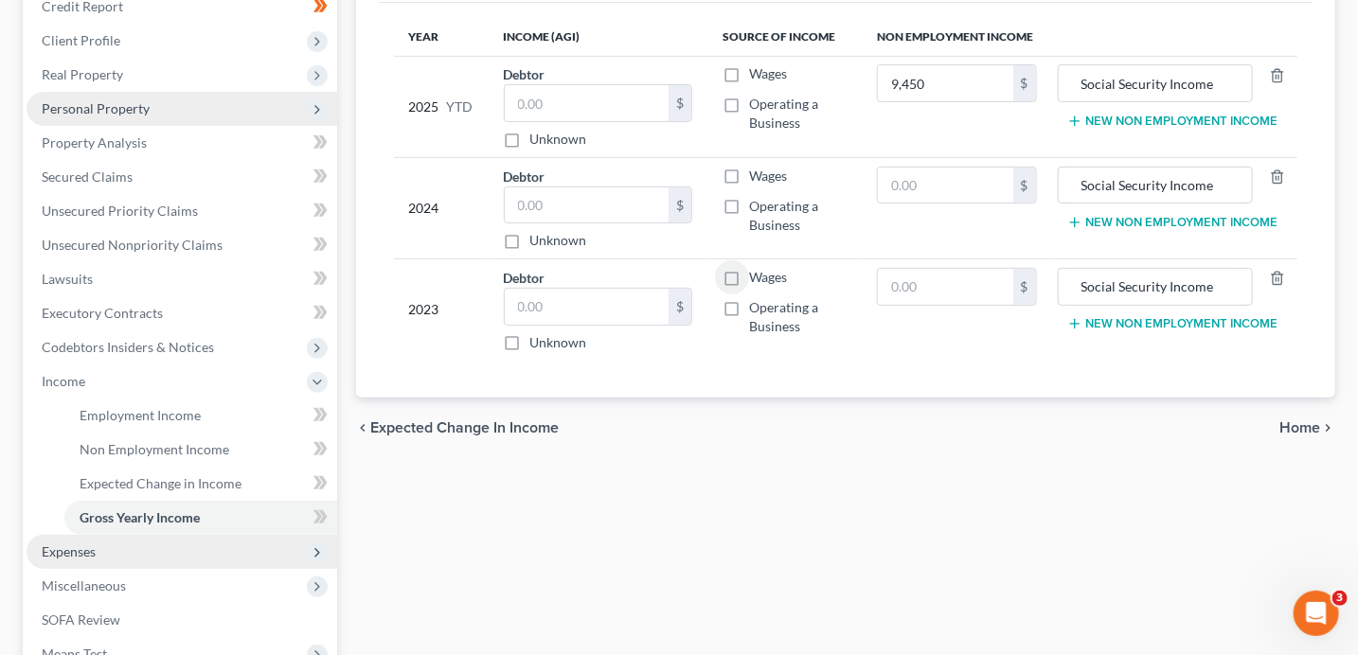
click at [207, 558] on span "Expenses" at bounding box center [182, 552] width 311 height 34
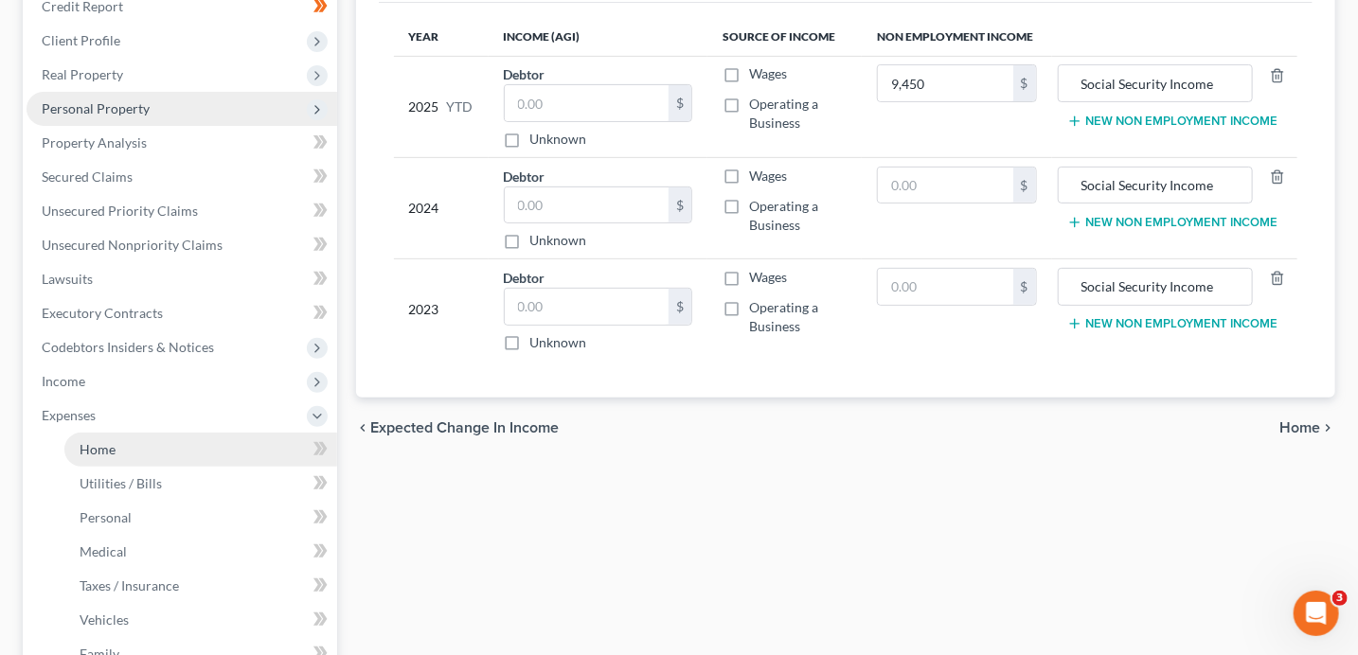
click at [116, 442] on link "Home" at bounding box center [200, 450] width 273 height 34
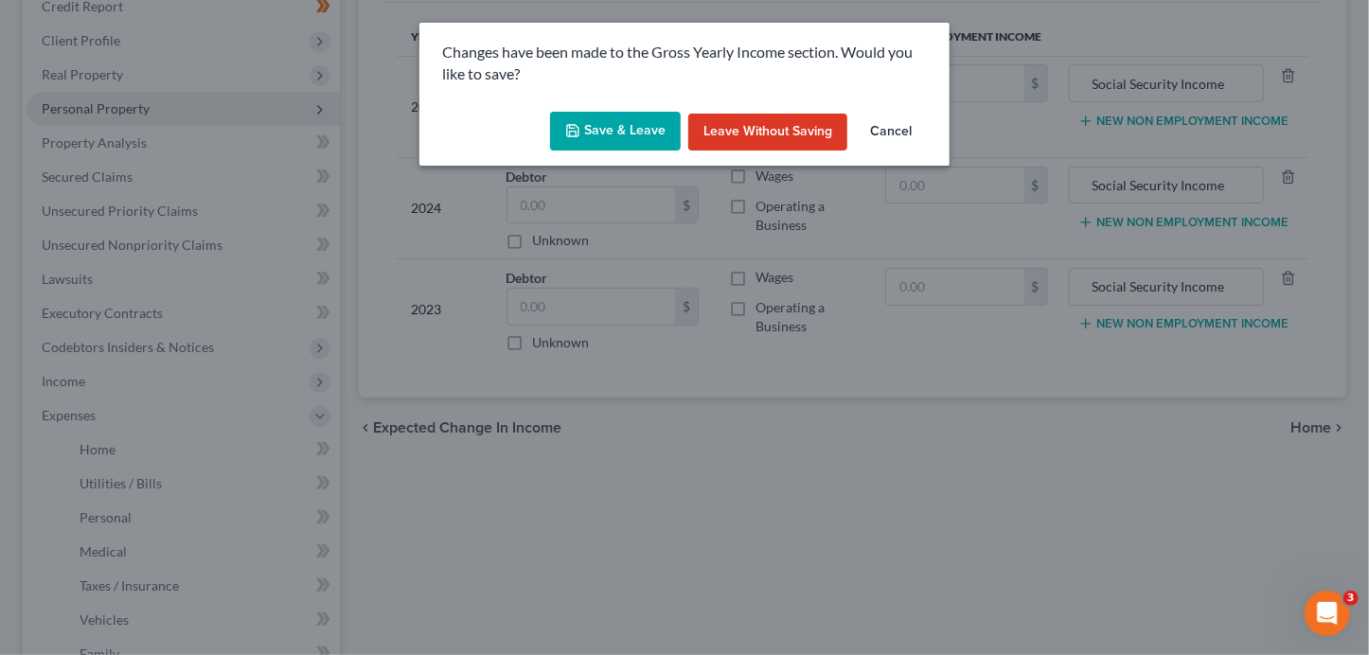
click at [650, 129] on button "Save & Leave" at bounding box center [615, 132] width 131 height 40
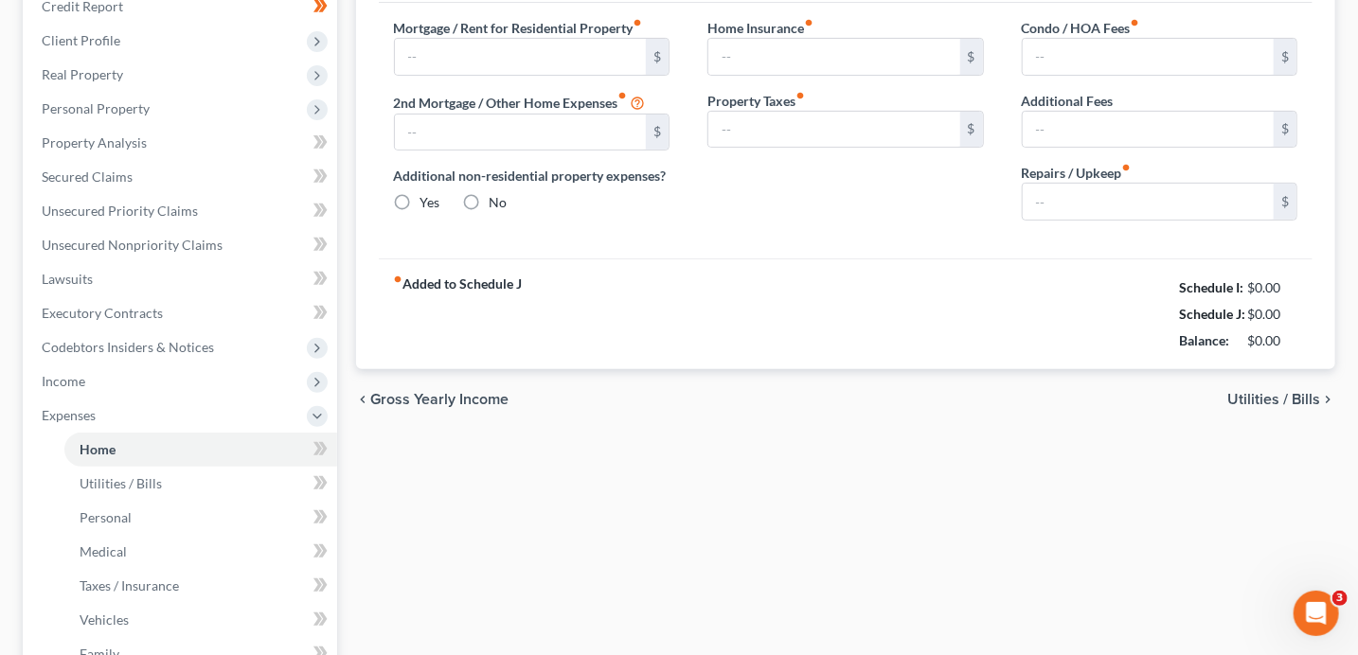
scroll to position [40, 0]
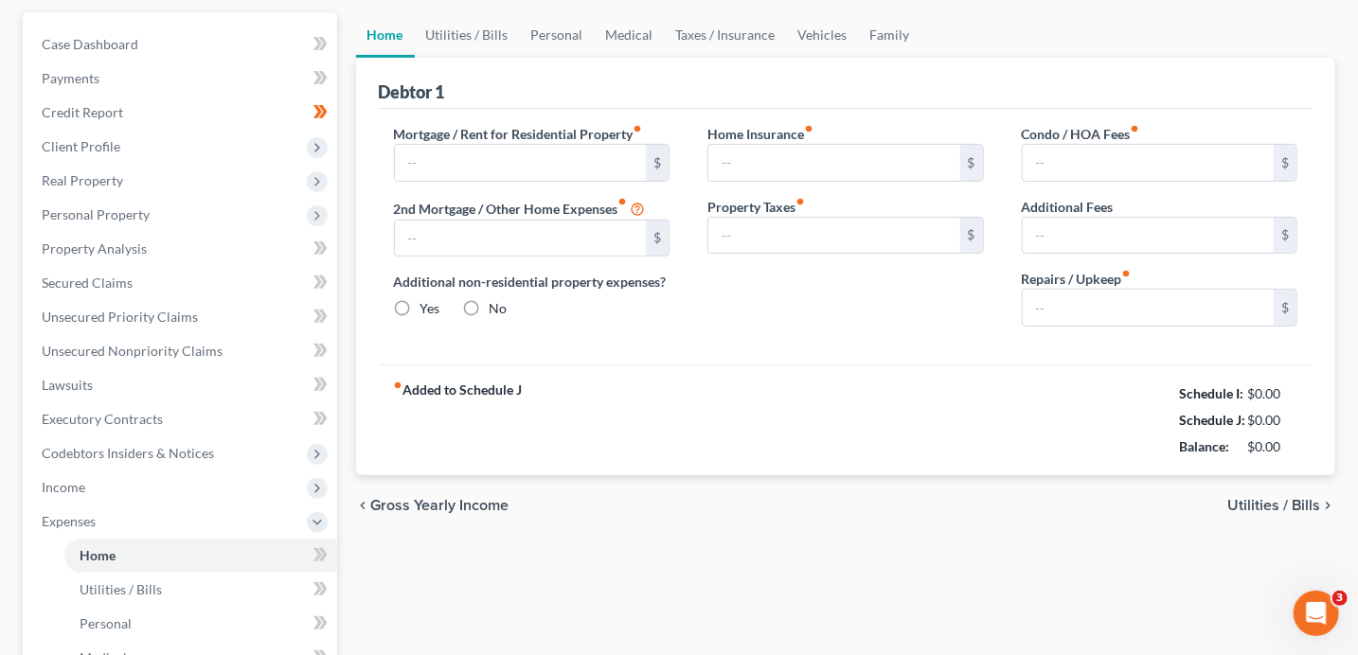
type input "0.00"
radio input "true"
type input "0.00"
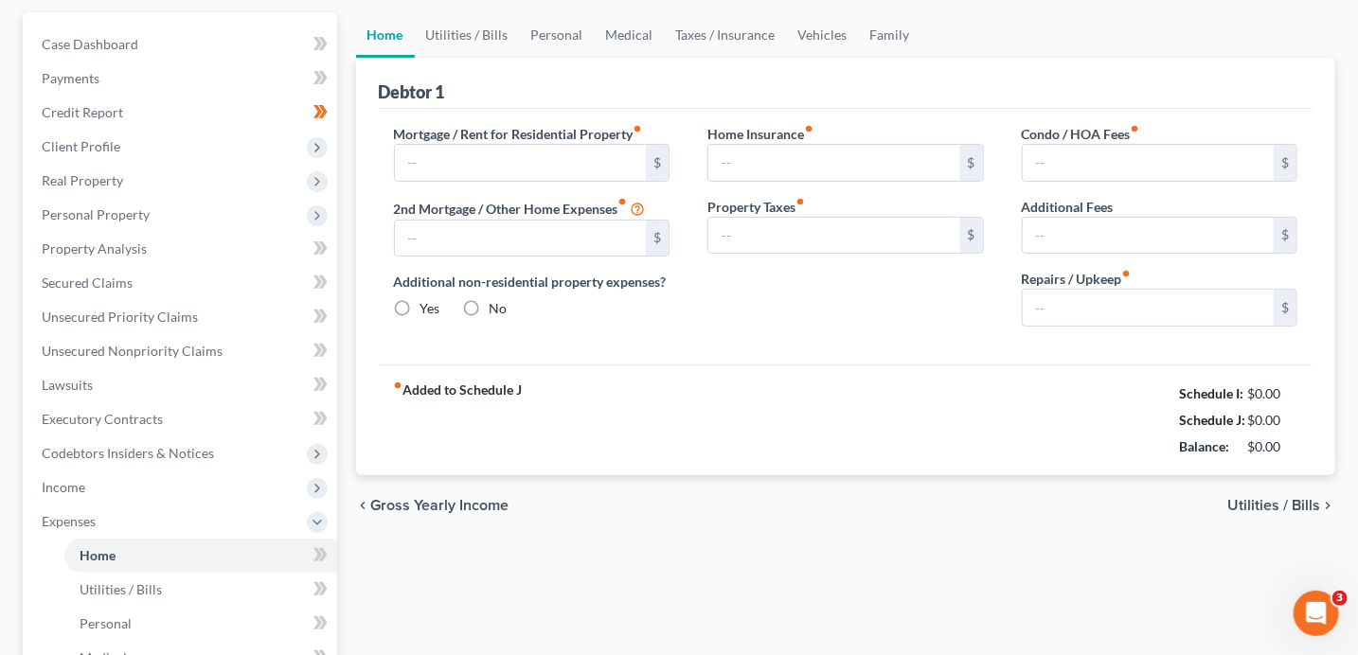
type input "0.00"
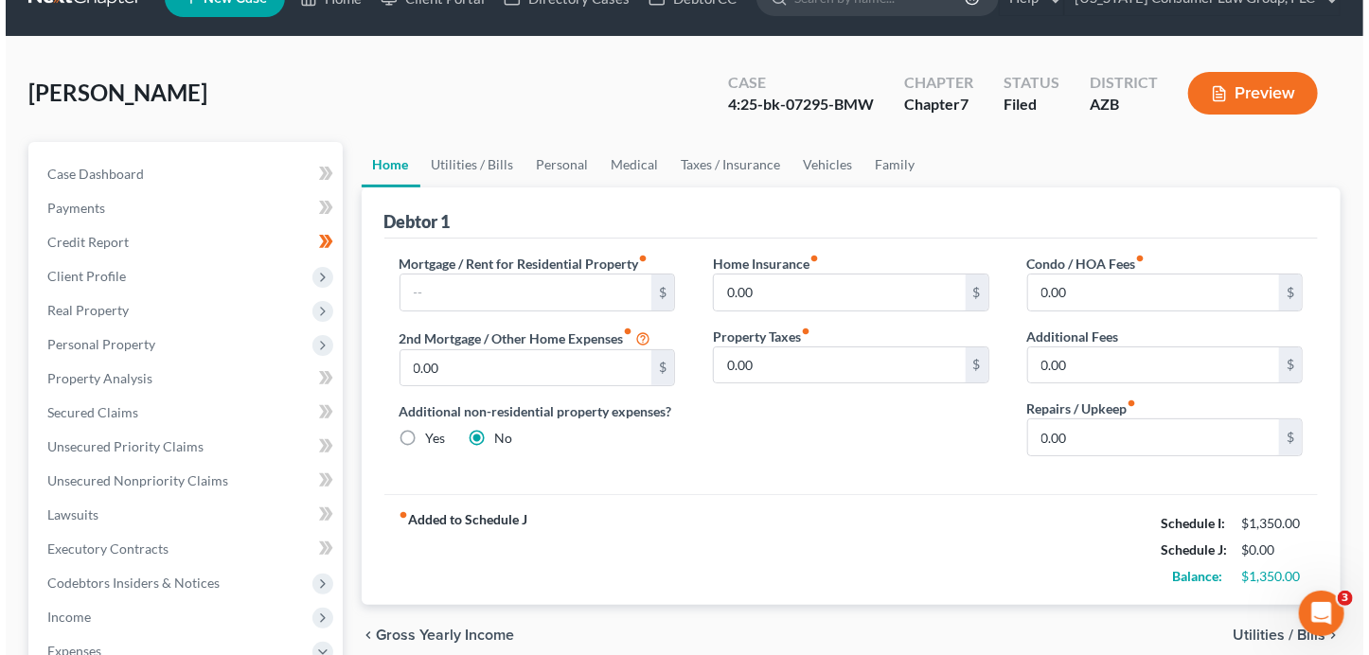
scroll to position [0, 0]
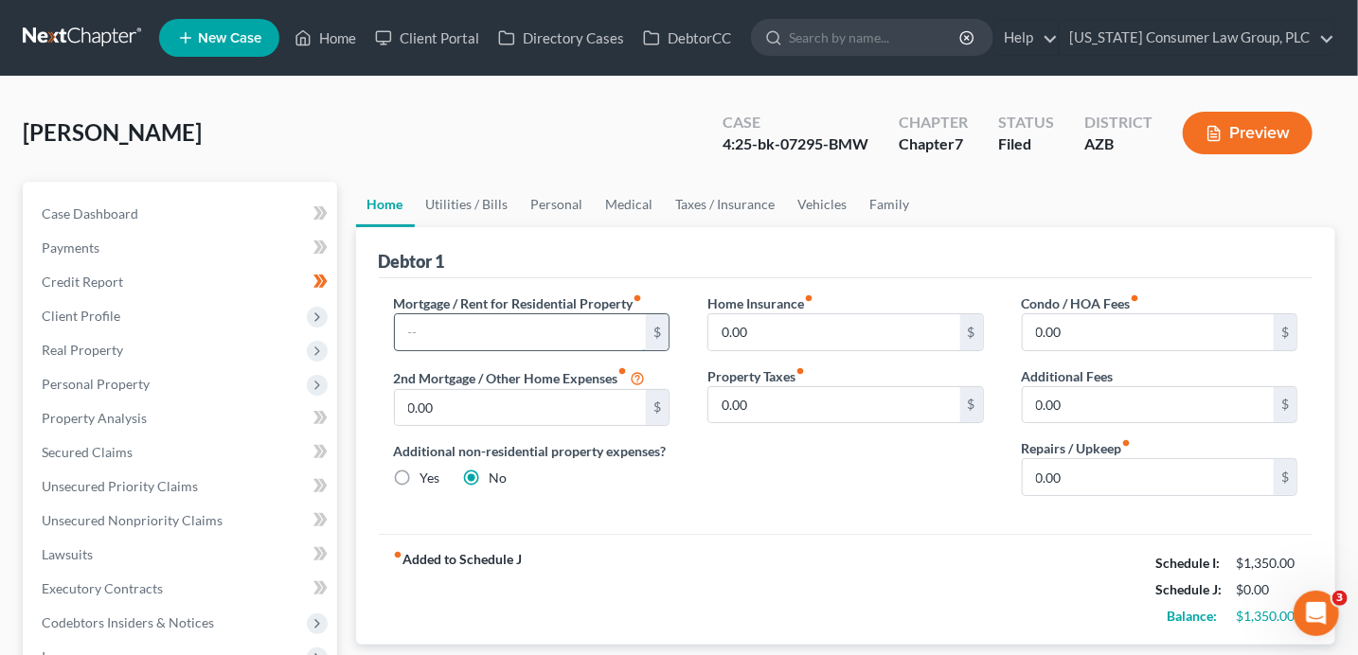
click at [488, 324] on input "text" at bounding box center [521, 332] width 252 height 36
type input "500"
click at [484, 197] on link "Utilities / Bills" at bounding box center [467, 204] width 105 height 45
type input "0.00"
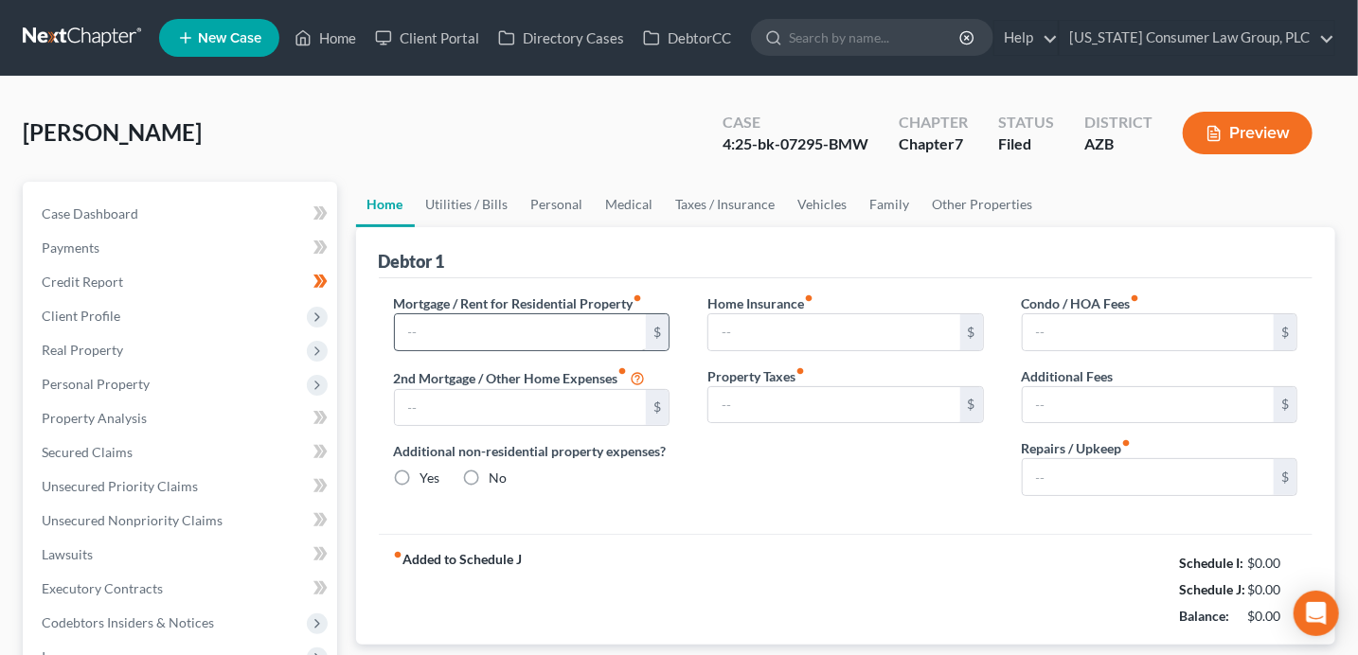
radio input "true"
type input "0.00"
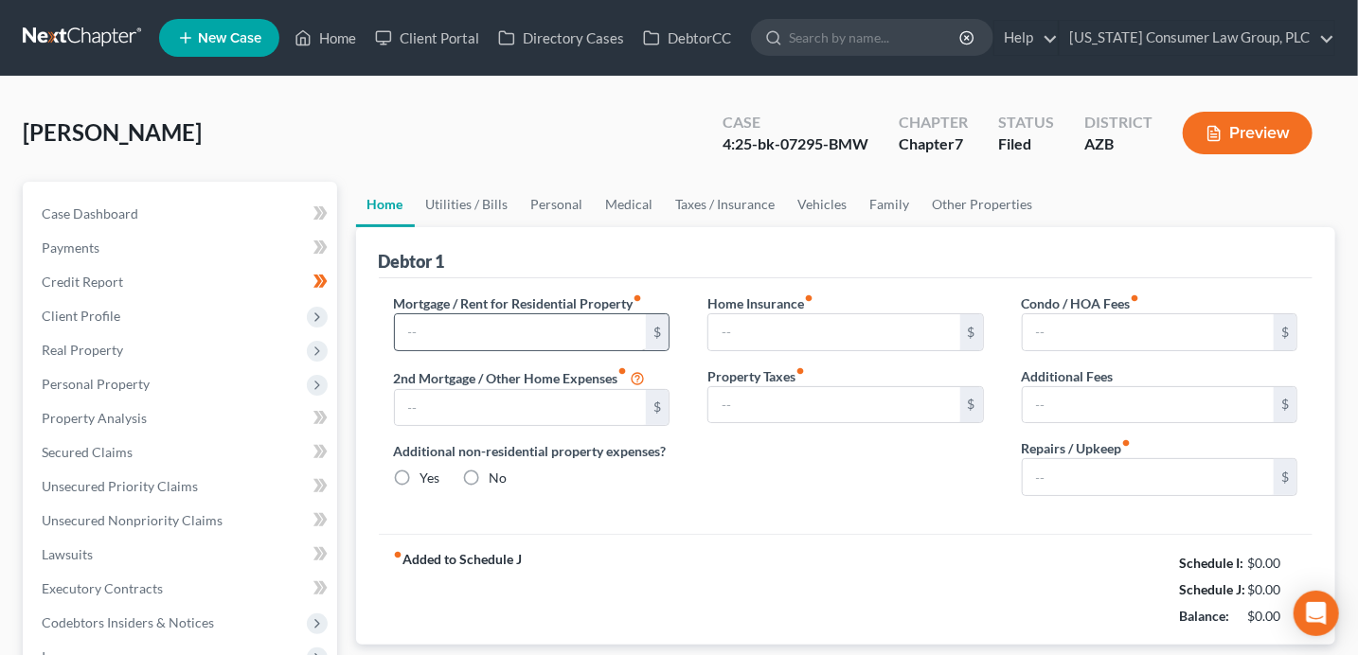
type input "0.00"
click at [477, 328] on input "text" at bounding box center [521, 332] width 252 height 36
type input "500"
click at [448, 199] on link "Utilities / Bills" at bounding box center [467, 204] width 105 height 45
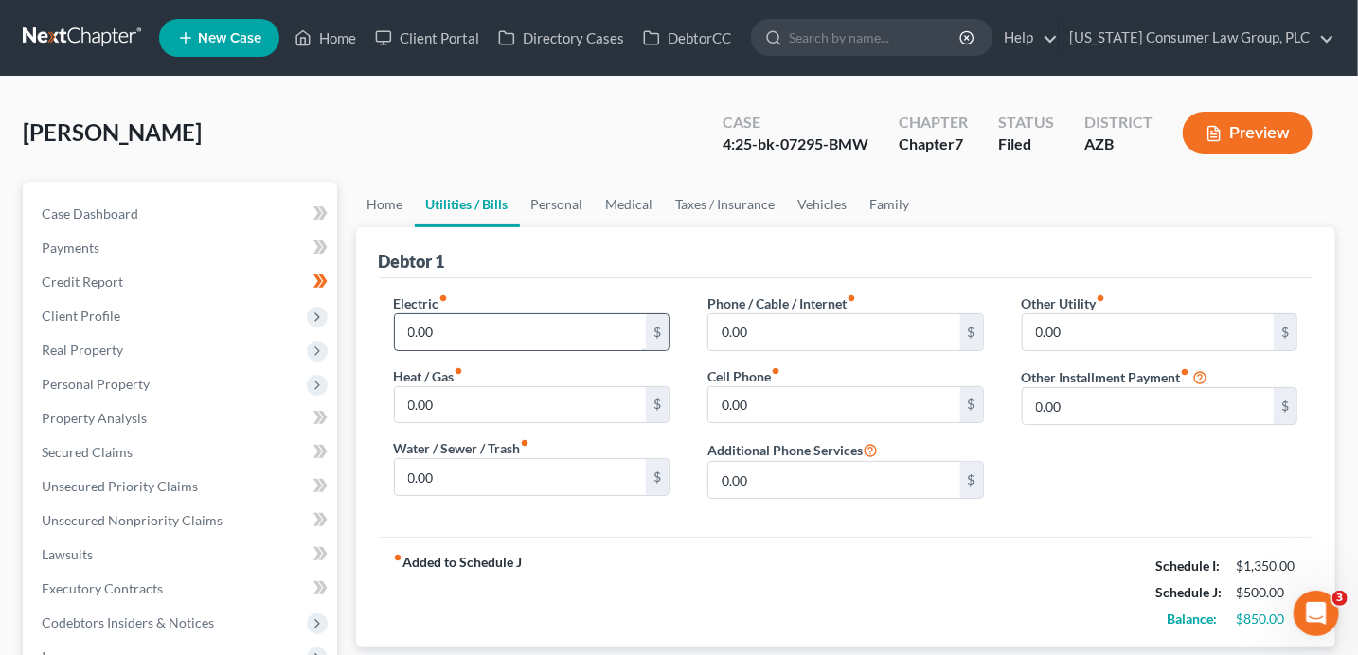
click at [466, 324] on input "0.00" at bounding box center [521, 332] width 252 height 36
type input "20"
type input "246"
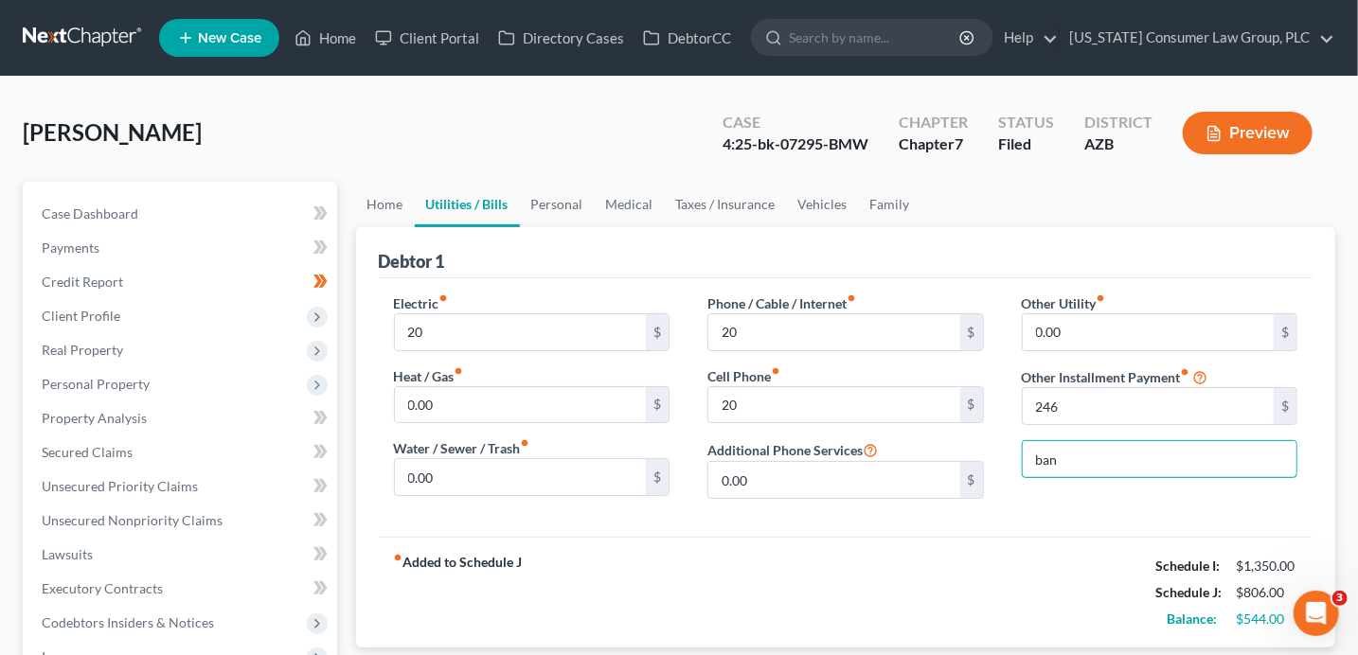
type input "Bankruptcy Legal Fees (Payment Plan)"
click at [570, 215] on link "Personal" at bounding box center [557, 204] width 75 height 45
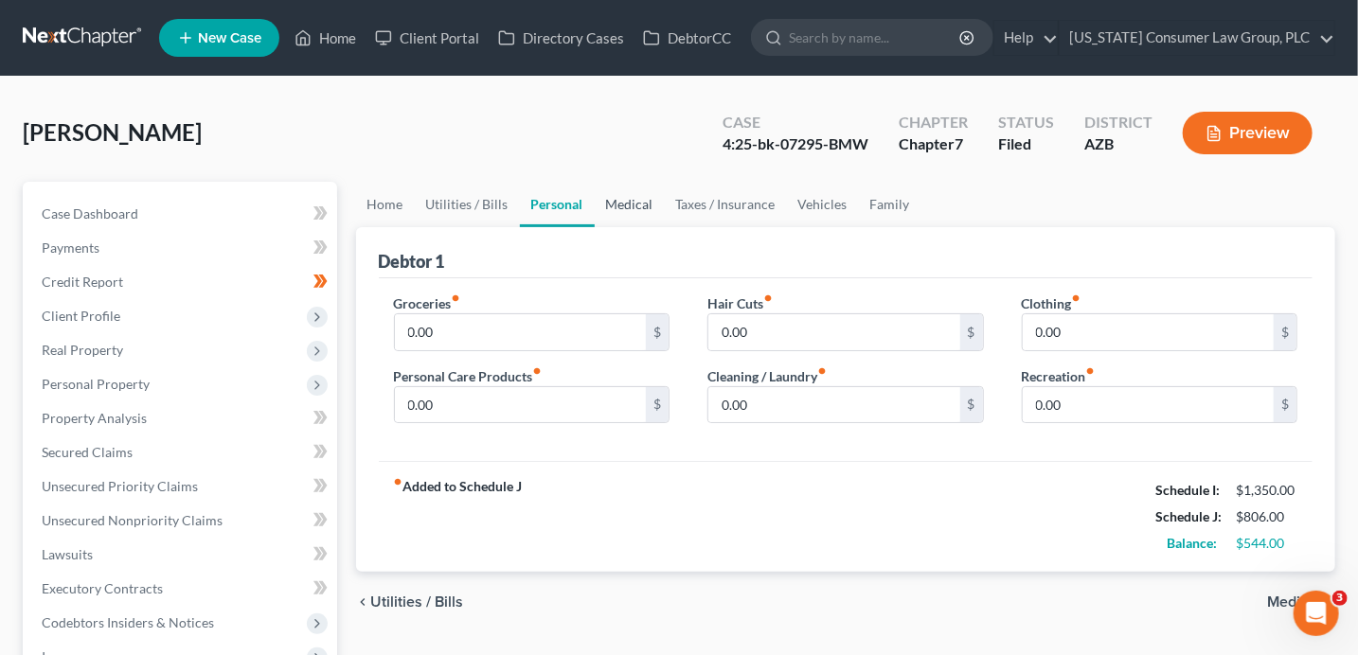
click at [622, 203] on link "Medical" at bounding box center [630, 204] width 70 height 45
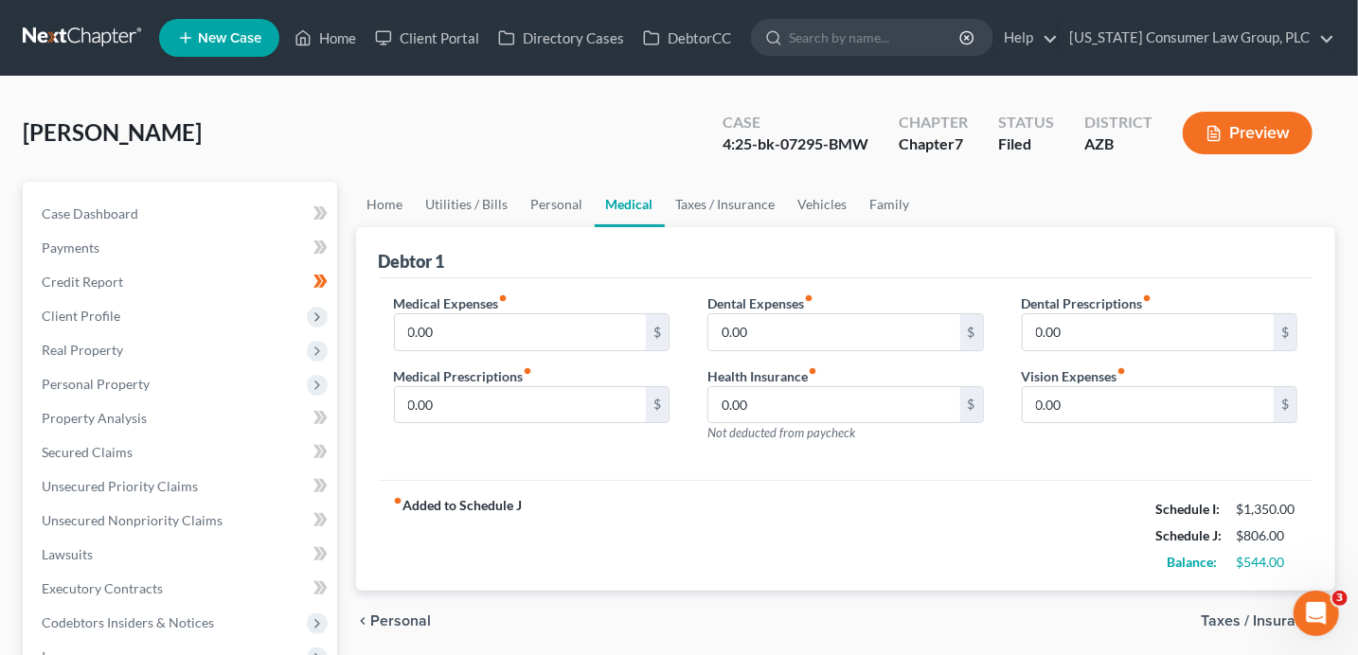
click at [622, 203] on link "Medical" at bounding box center [630, 204] width 70 height 45
click at [489, 318] on input "0.00" at bounding box center [521, 332] width 252 height 36
type input "30"
type input "20"
type input "28"
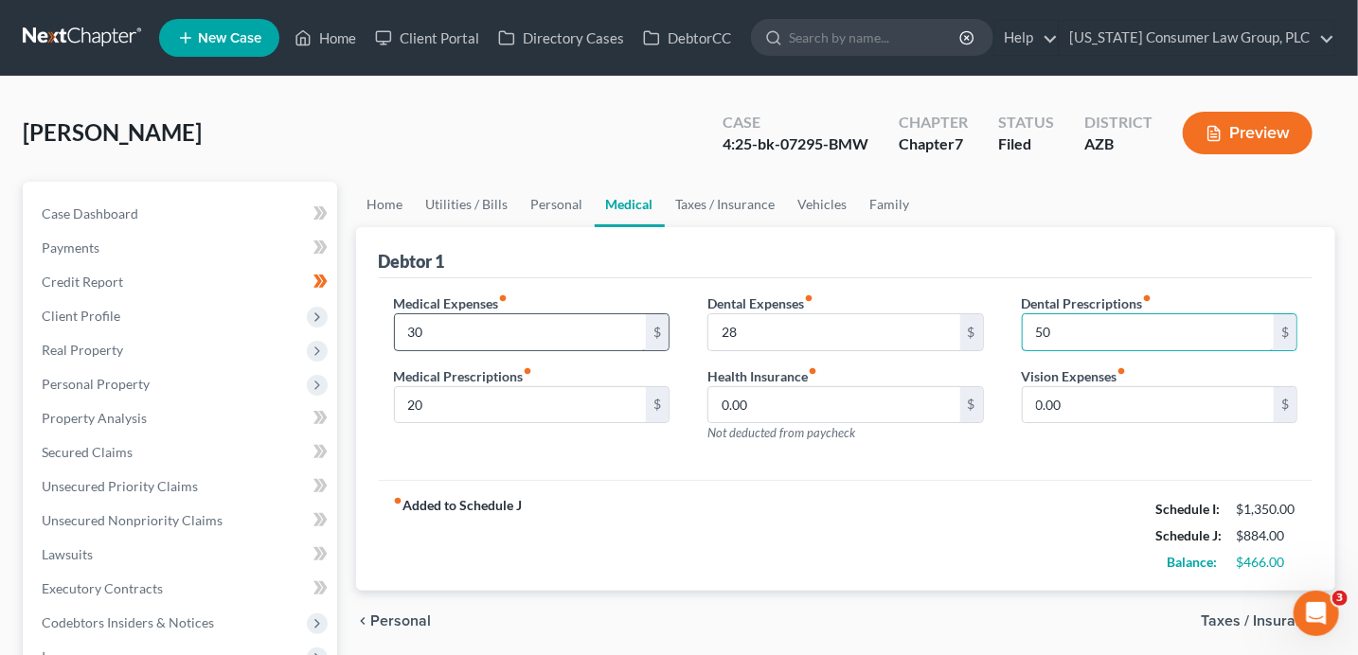
type input "50"
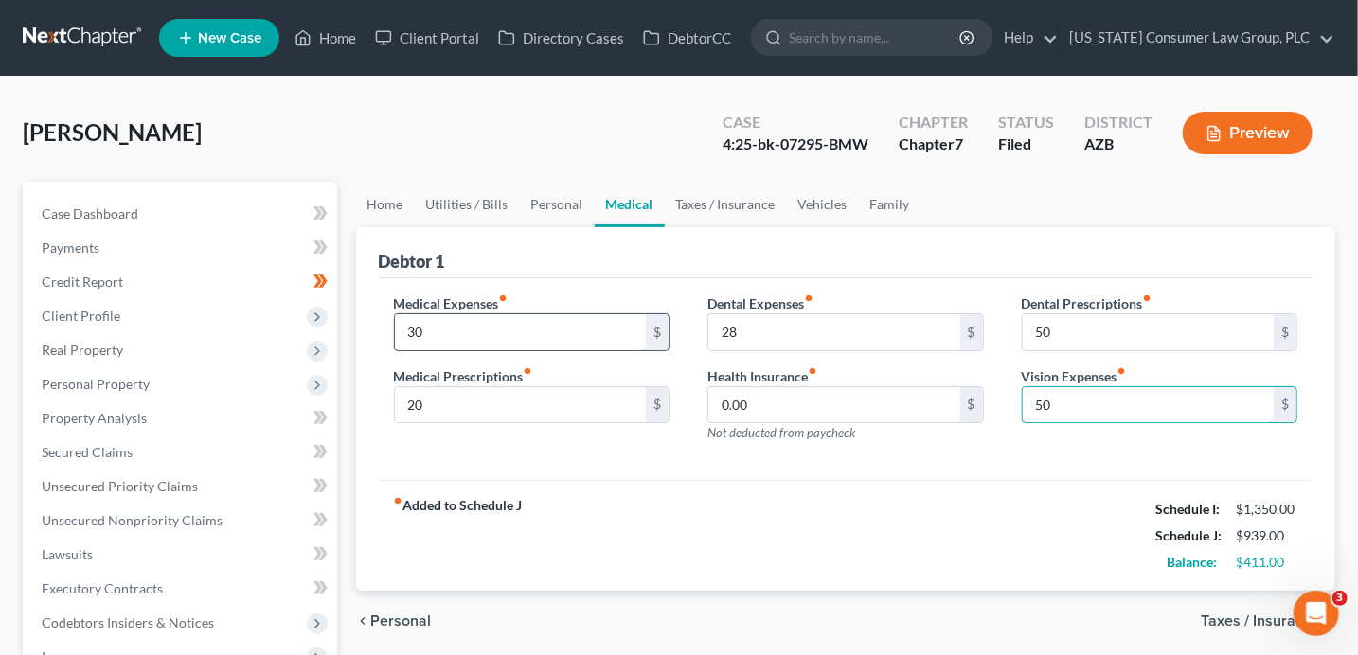
type input "50"
click at [538, 199] on link "Personal" at bounding box center [557, 204] width 75 height 45
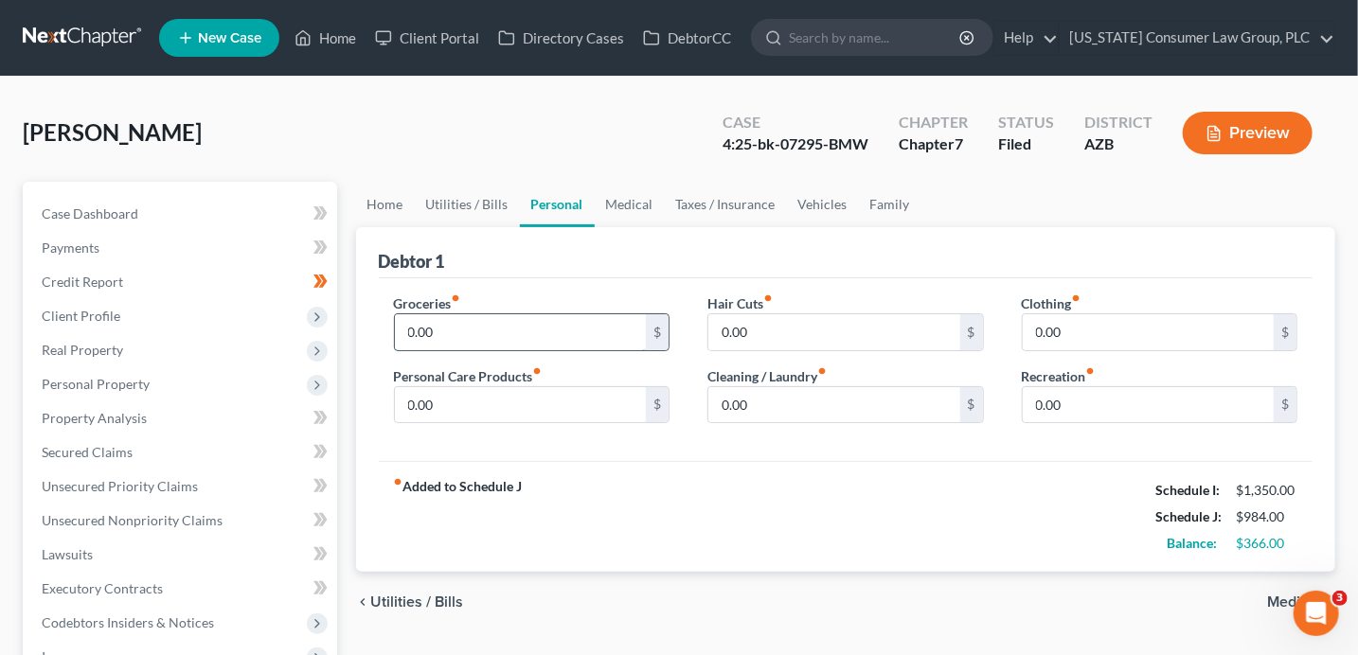
click at [450, 326] on input "0.00" at bounding box center [521, 332] width 252 height 36
type input "100"
type input "20"
type input "28"
type input "50"
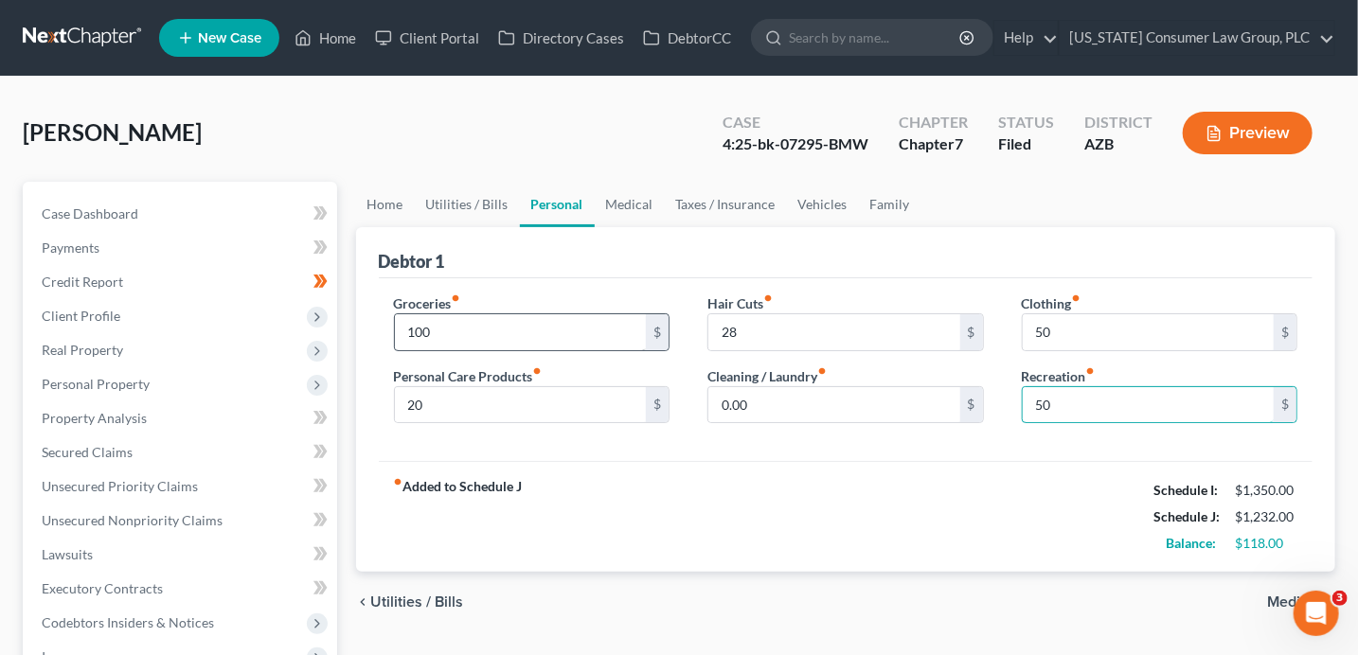
type input "50"
click at [603, 206] on link "Medical" at bounding box center [630, 204] width 70 height 45
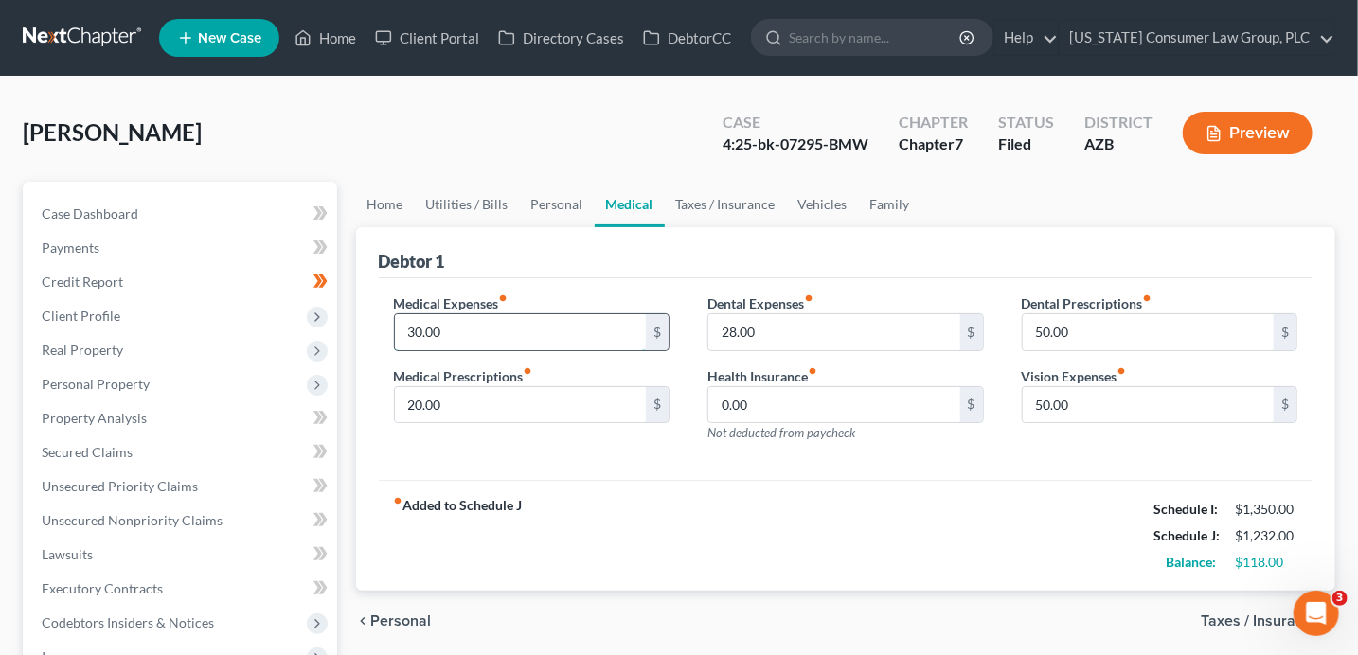
click at [471, 334] on input "30.00" at bounding box center [521, 332] width 252 height 36
type input "20"
type input "0"
type input "00"
type input "0.00"
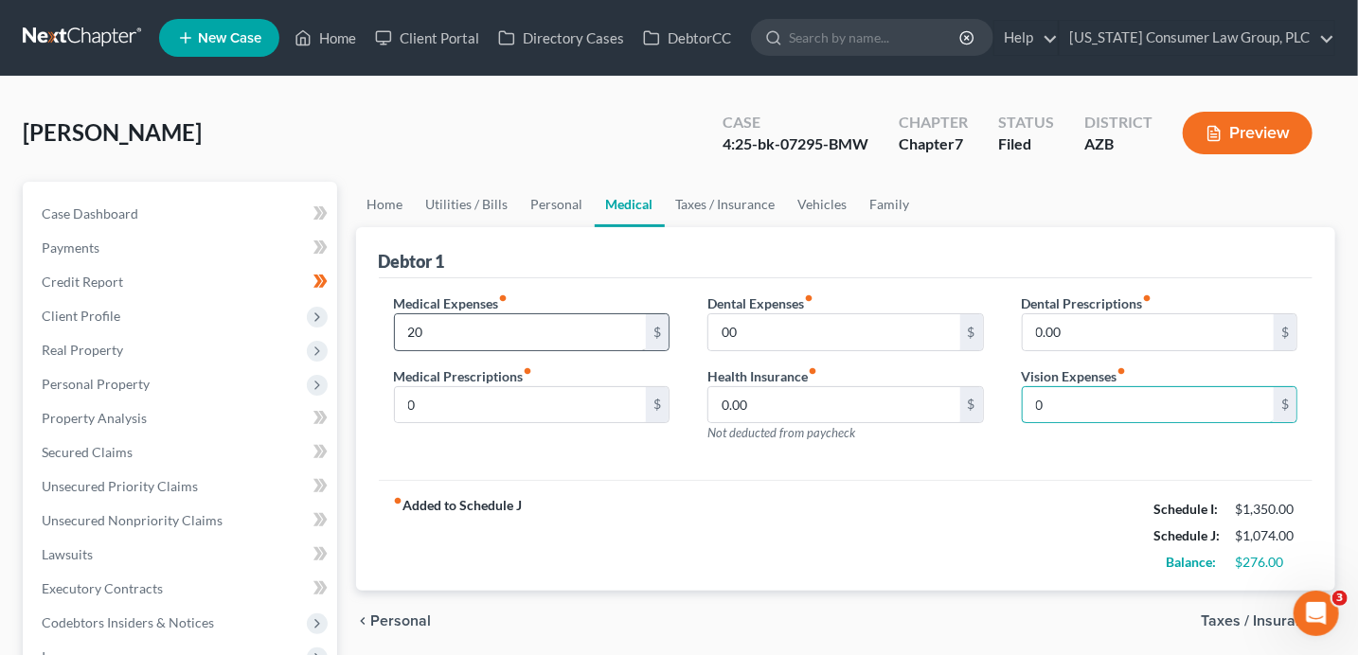
type input "0"
click at [828, 205] on link "Vehicles" at bounding box center [823, 204] width 72 height 45
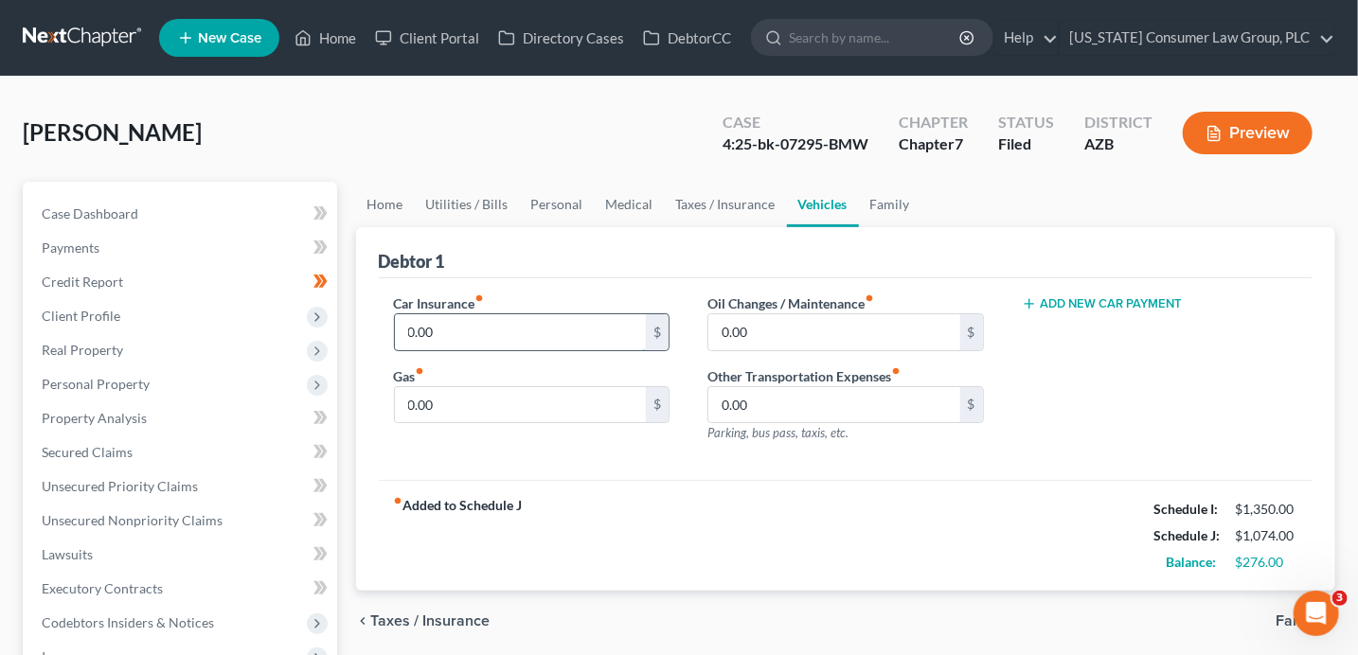
click at [474, 345] on input "0.00" at bounding box center [521, 332] width 252 height 36
type input "300.00"
type input "100"
type input "50"
click at [413, 332] on input "300.00" at bounding box center [521, 332] width 252 height 36
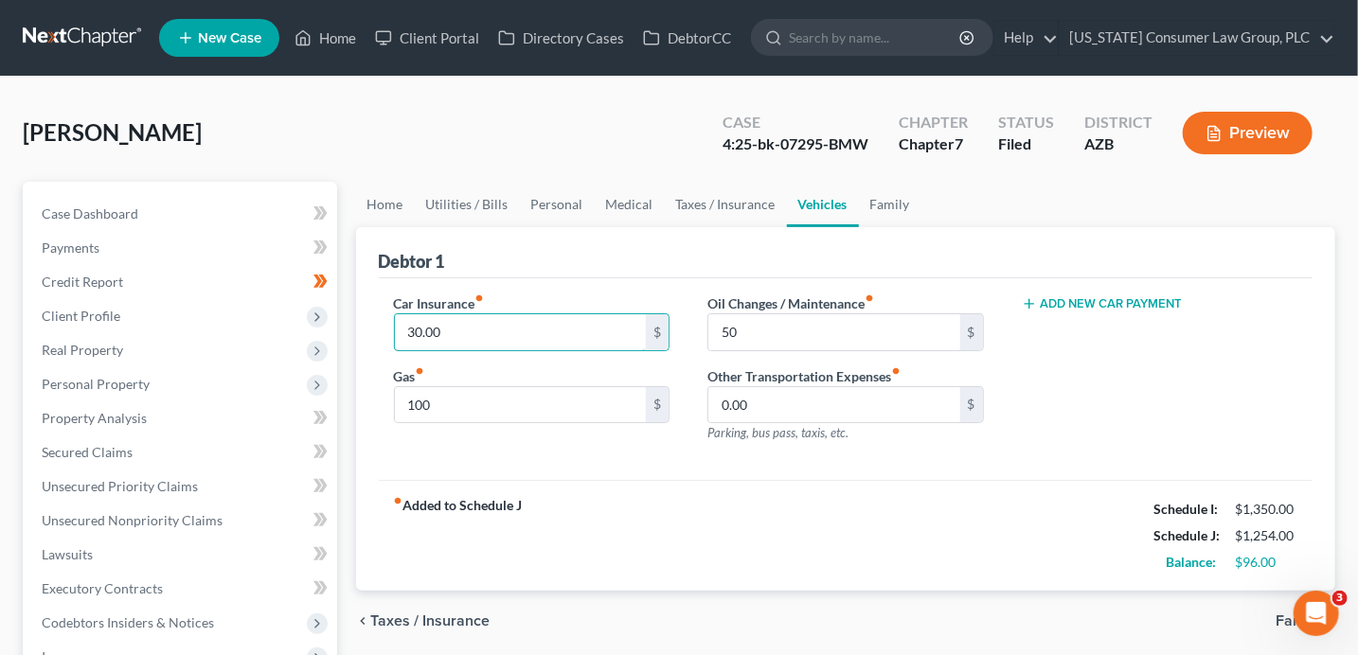
type input "30.00"
click at [888, 205] on link "Family" at bounding box center [890, 204] width 62 height 45
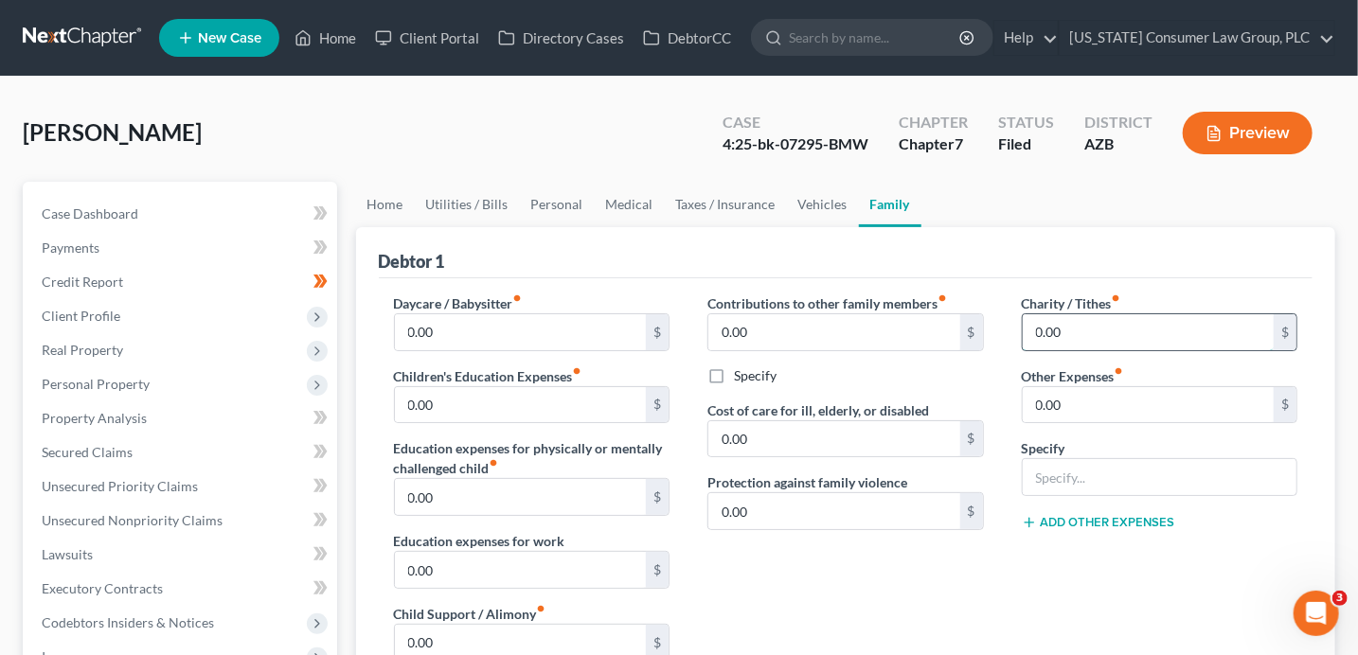
click at [1084, 324] on input "0.00" at bounding box center [1149, 332] width 252 height 36
click at [921, 583] on div "Contributions to other family members fiber_manual_record 0.00 $ Specify Cost o…" at bounding box center [845, 495] width 314 height 402
click at [342, 42] on link "Home" at bounding box center [325, 38] width 80 height 34
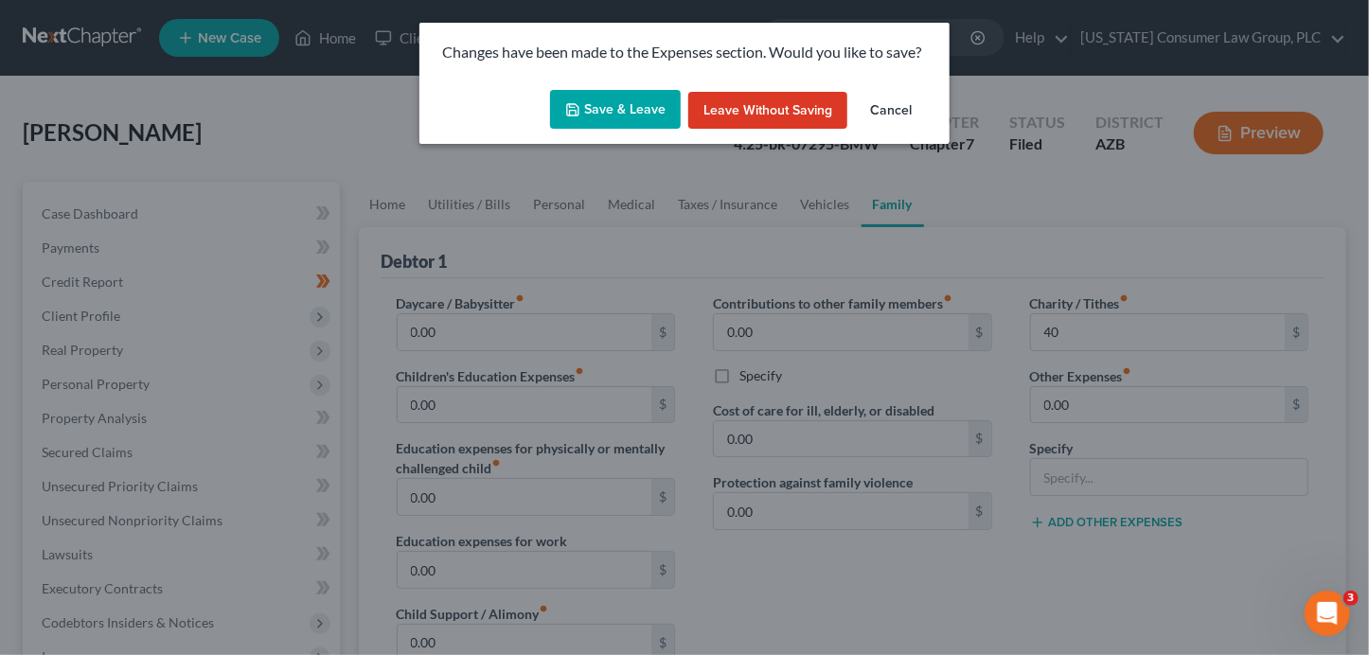
click at [607, 103] on button "Save & Leave" at bounding box center [615, 110] width 131 height 40
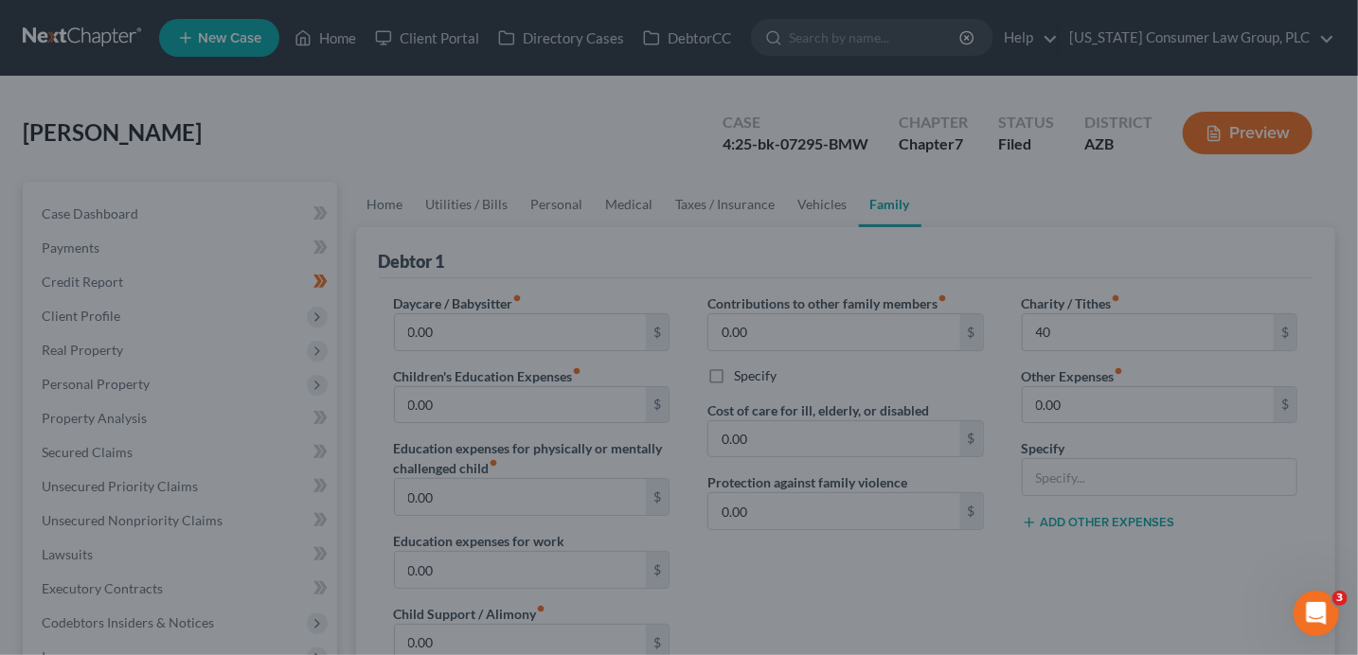
type input "40.00"
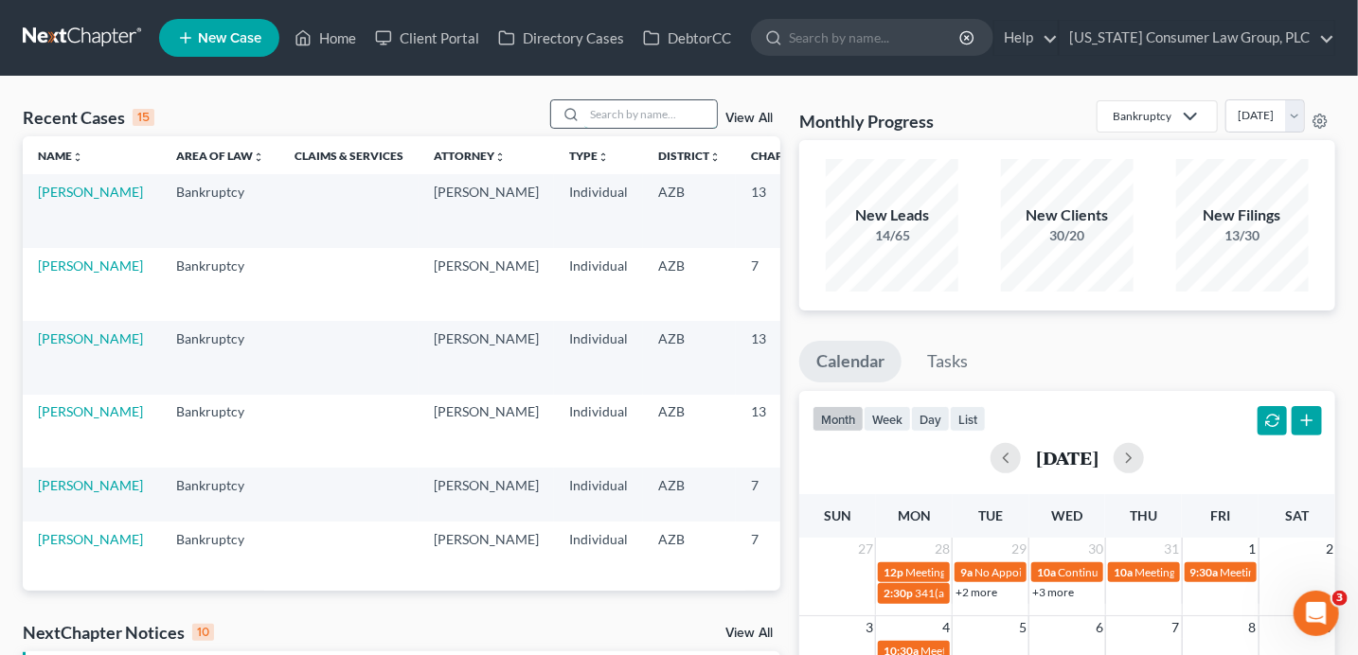
click at [647, 115] on input "search" at bounding box center [650, 113] width 133 height 27
click at [742, 116] on link "View All" at bounding box center [748, 118] width 47 height 13
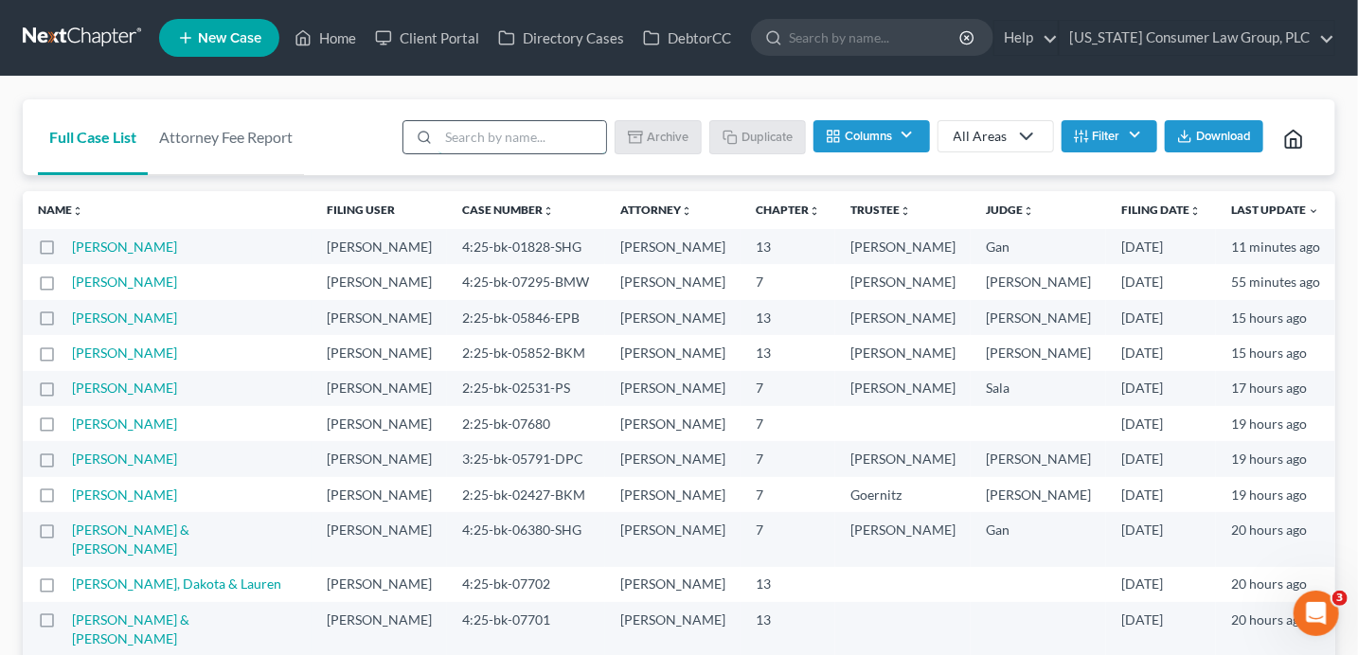
click at [495, 136] on input "search" at bounding box center [522, 137] width 168 height 32
type input "peel"
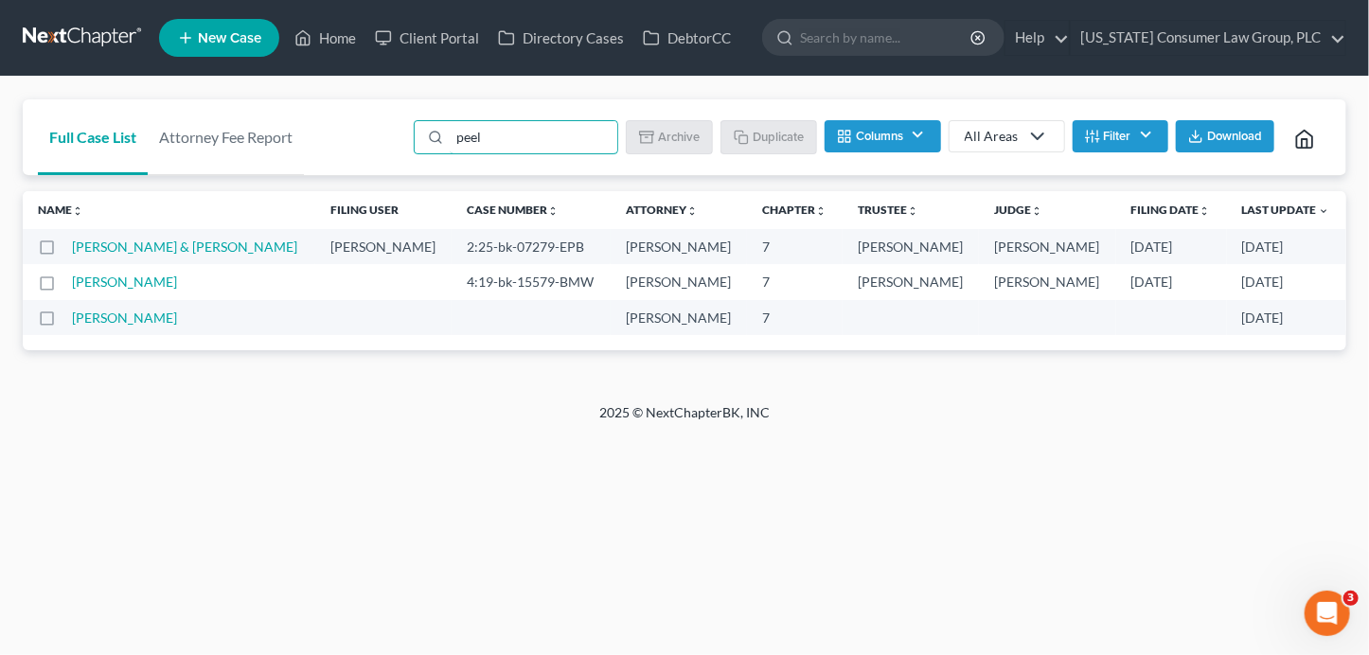
click at [186, 255] on td "[PERSON_NAME] & [PERSON_NAME]" at bounding box center [193, 246] width 242 height 35
click at [155, 248] on link "[PERSON_NAME] & [PERSON_NAME]" at bounding box center [184, 247] width 225 height 16
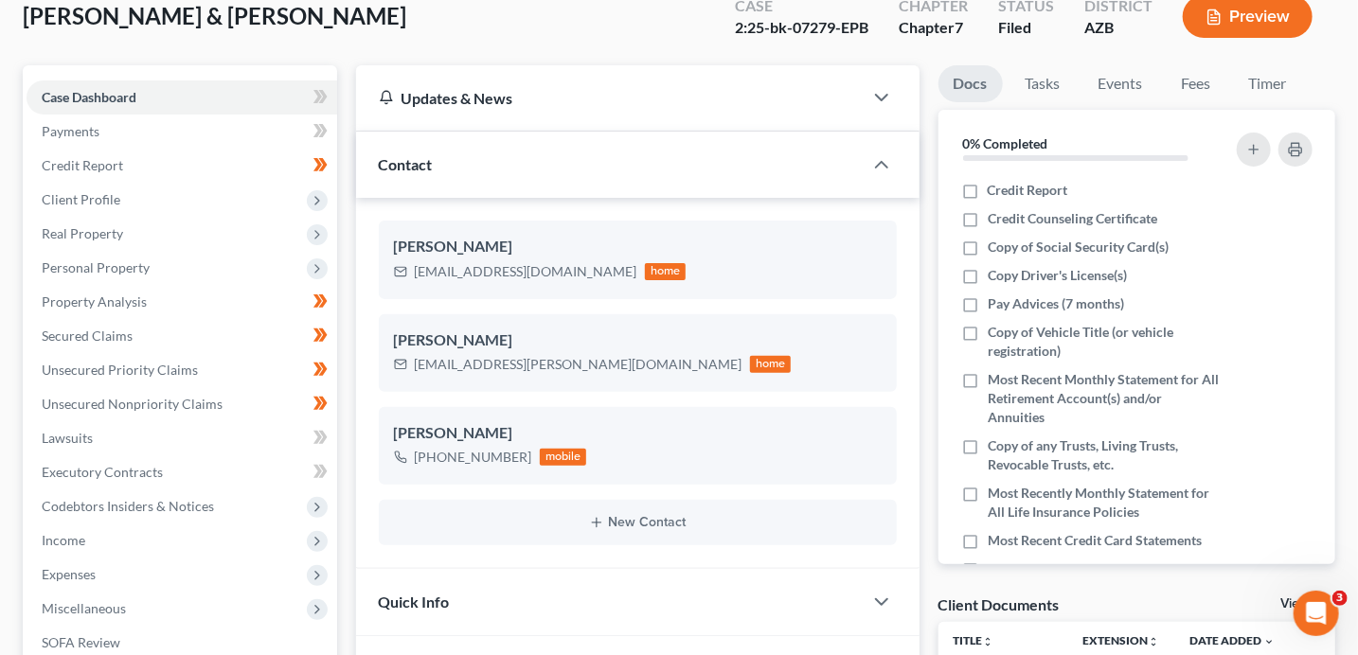
scroll to position [274, 0]
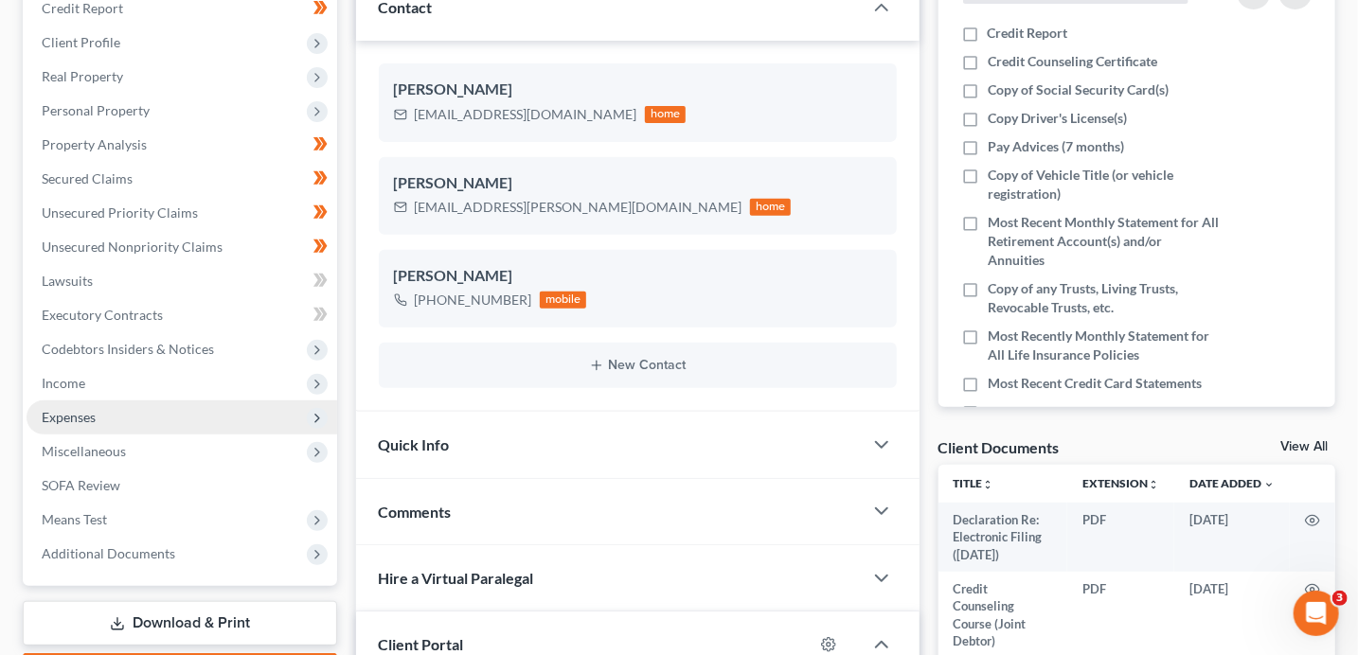
click at [79, 415] on span "Expenses" at bounding box center [69, 417] width 54 height 16
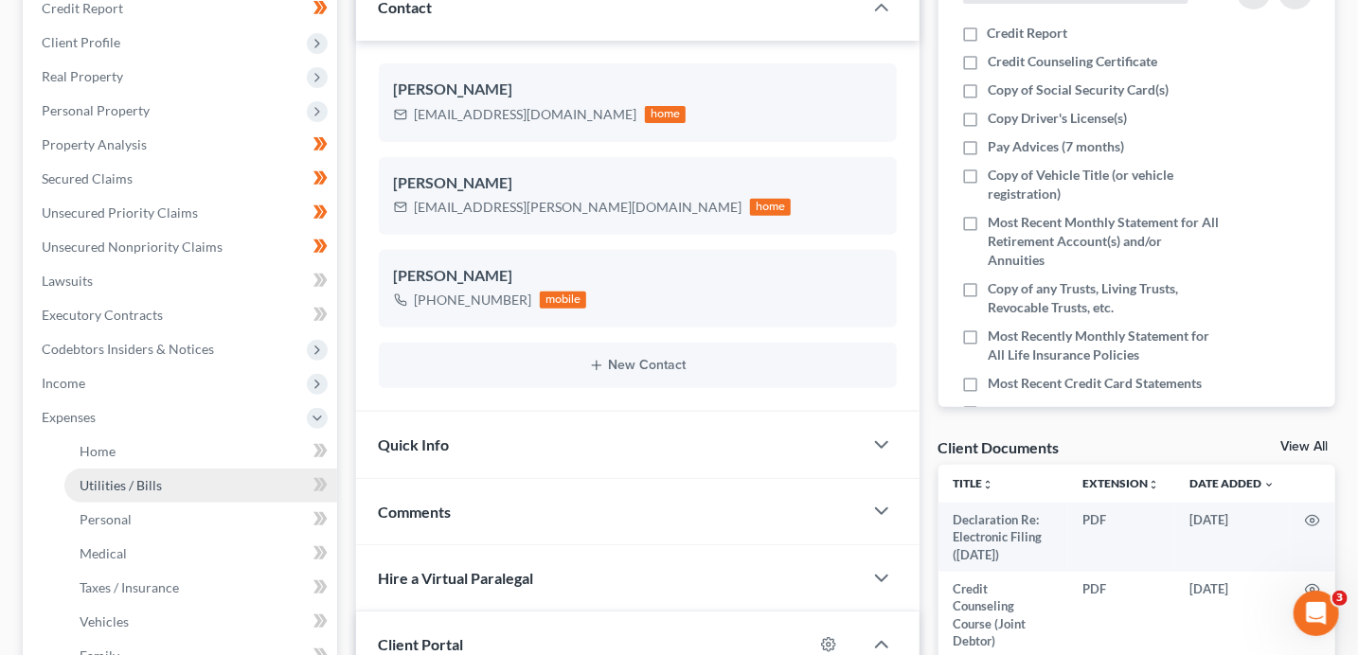
click at [116, 477] on span "Utilities / Bills" at bounding box center [121, 485] width 82 height 16
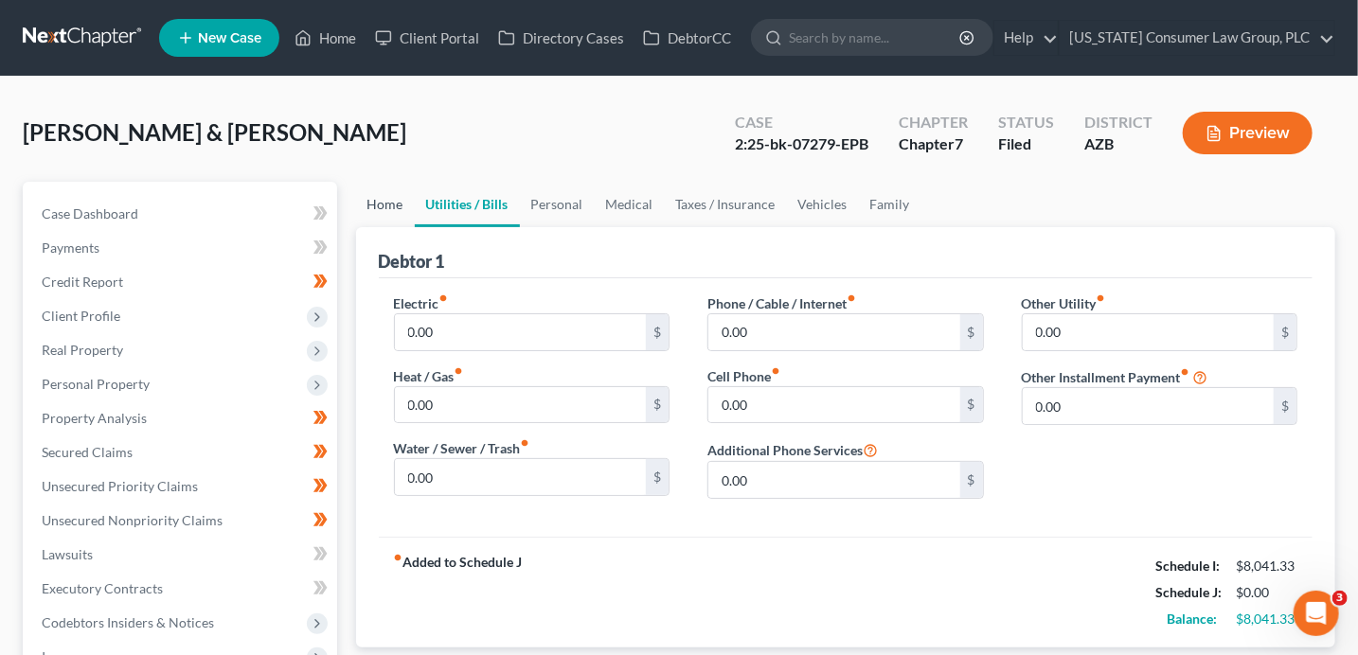
click at [387, 211] on link "Home" at bounding box center [385, 204] width 59 height 45
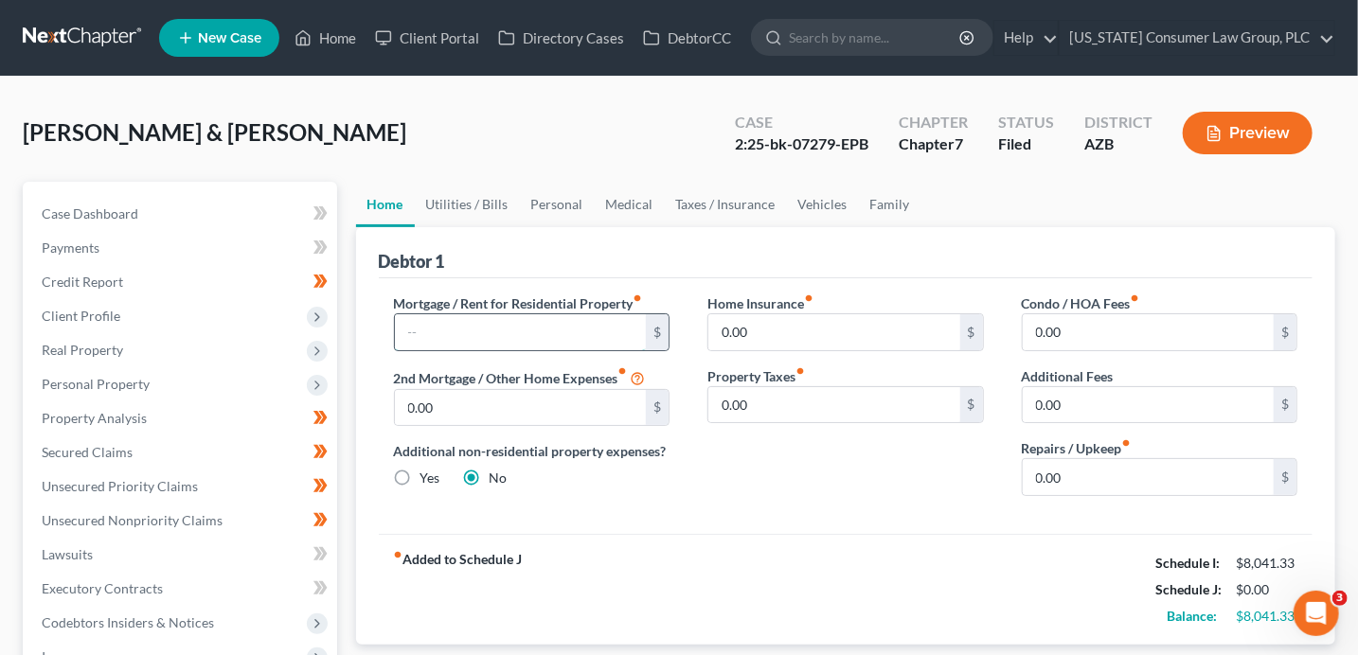
click at [583, 332] on input "text" at bounding box center [521, 332] width 252 height 36
click at [912, 332] on input "0.00" at bounding box center [834, 332] width 252 height 36
click at [527, 328] on input "text" at bounding box center [521, 332] width 252 height 36
type input "2,430"
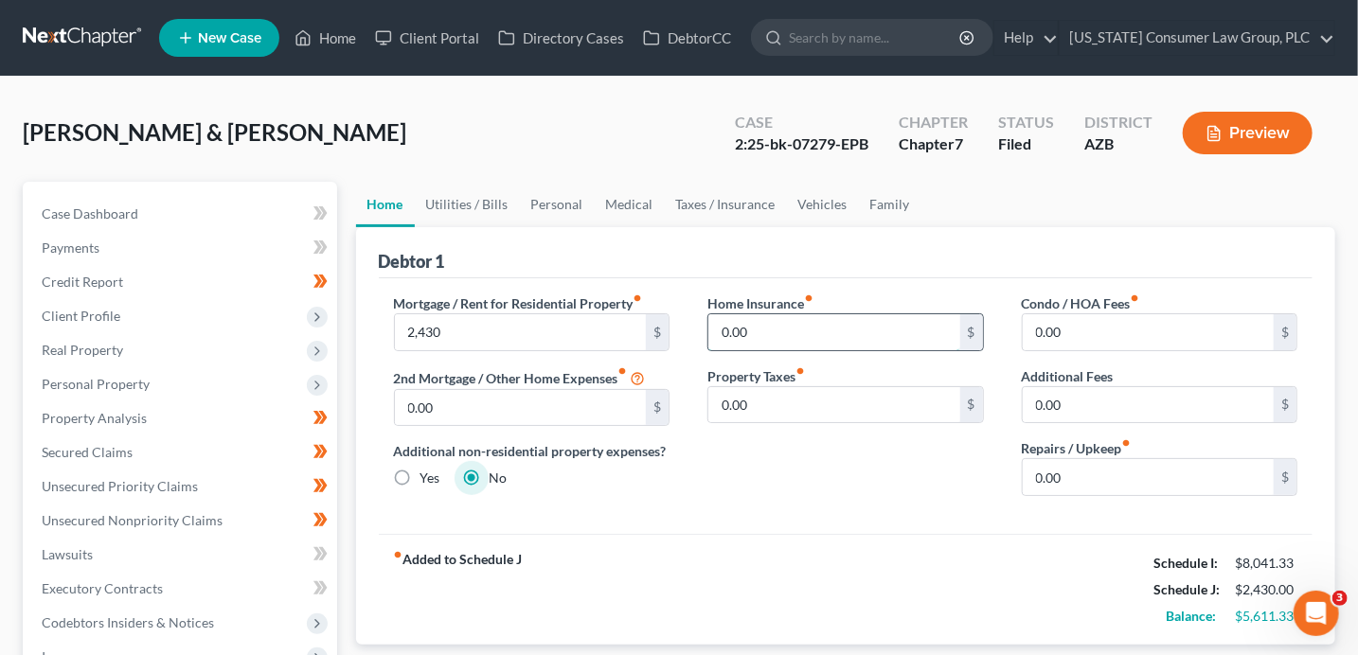
click at [775, 327] on input "0.00" at bounding box center [834, 332] width 252 height 36
type input "20"
type input "100"
click at [471, 199] on link "Utilities / Bills" at bounding box center [467, 204] width 105 height 45
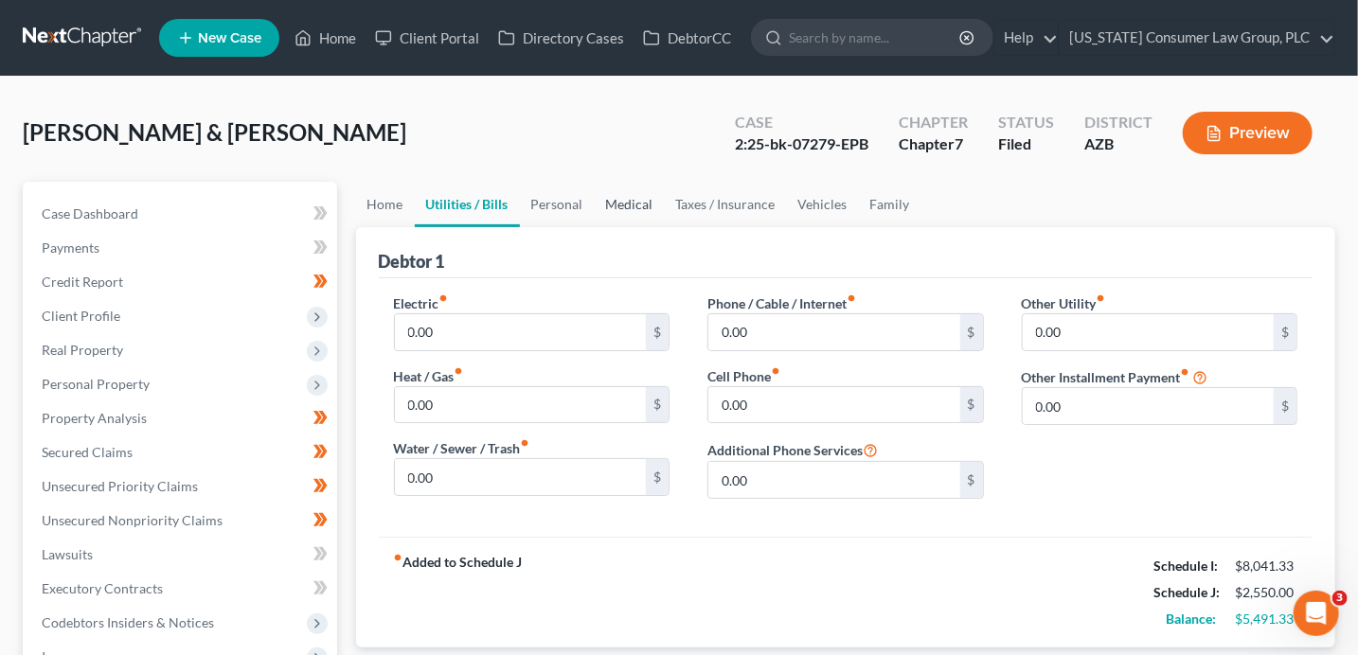
click at [628, 203] on link "Medical" at bounding box center [630, 204] width 70 height 45
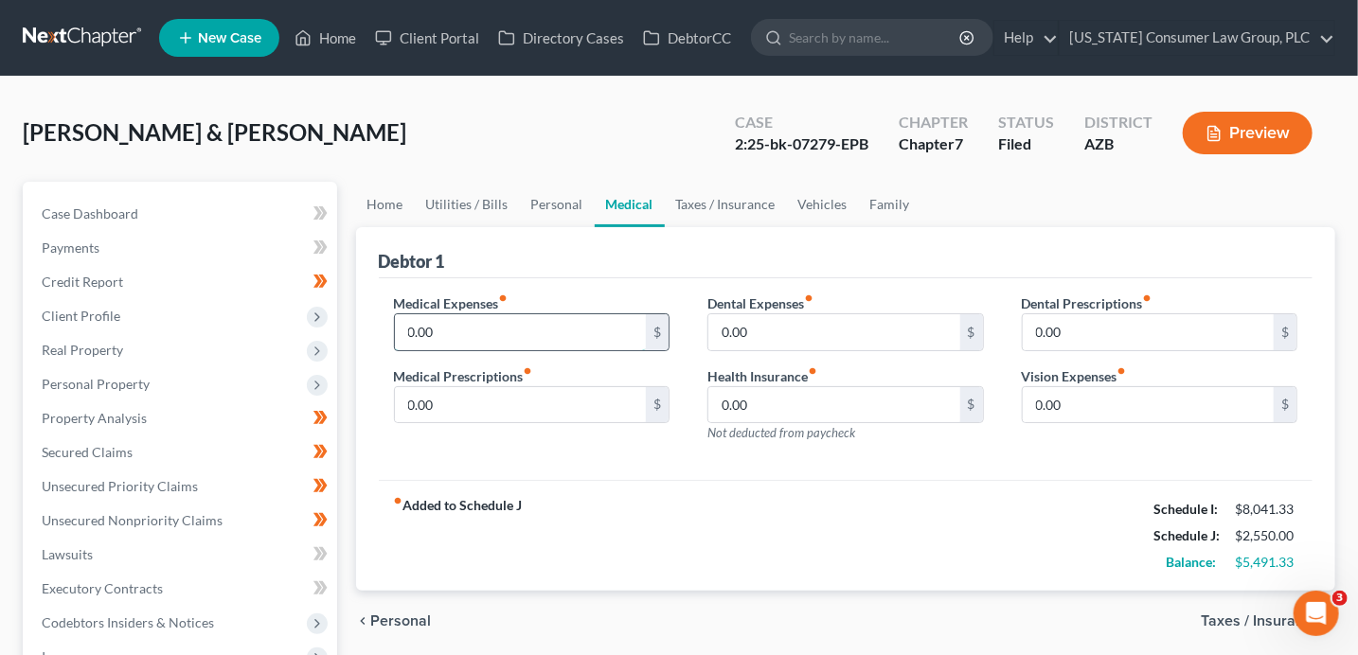
click at [426, 335] on input "0.00" at bounding box center [521, 332] width 252 height 36
type input "300"
click at [477, 417] on input "0.00" at bounding box center [521, 405] width 252 height 36
type input "507"
click at [740, 325] on input "0.00" at bounding box center [834, 332] width 252 height 36
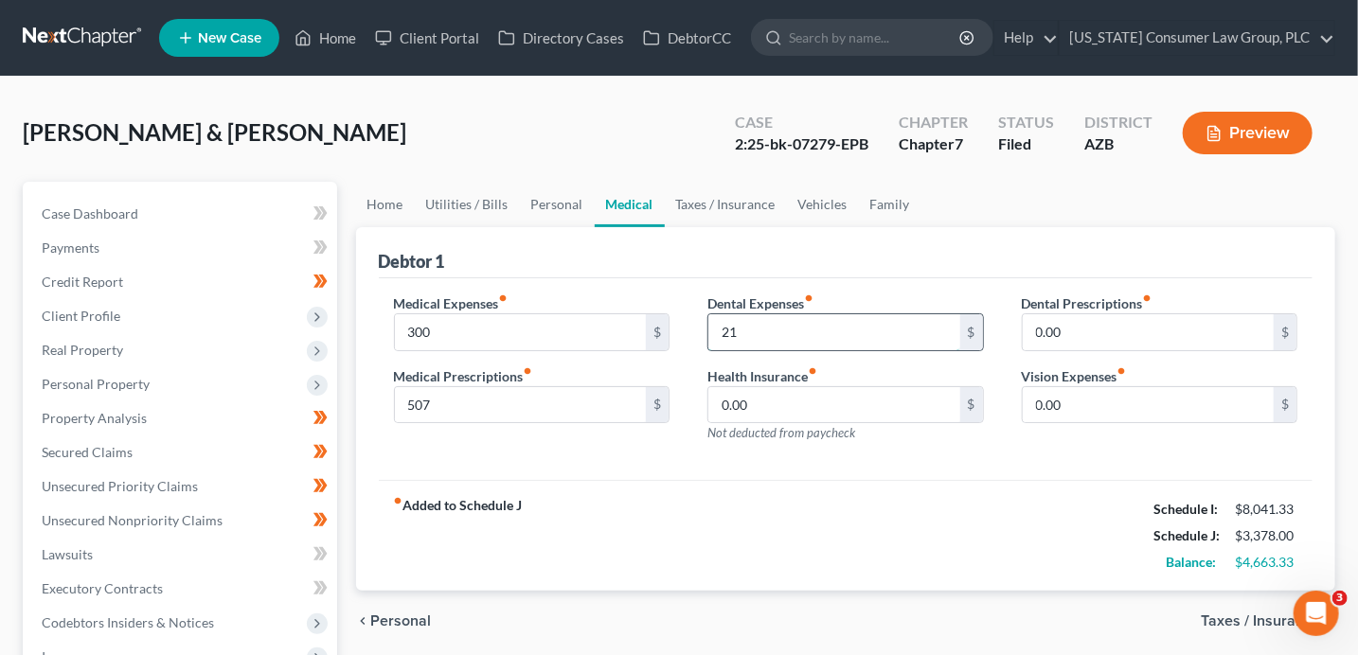
type input "2"
type input "100"
click at [1093, 340] on input "0.00" at bounding box center [1149, 332] width 252 height 36
click at [1078, 409] on input "0.00" at bounding box center [1149, 405] width 252 height 36
type input "100"
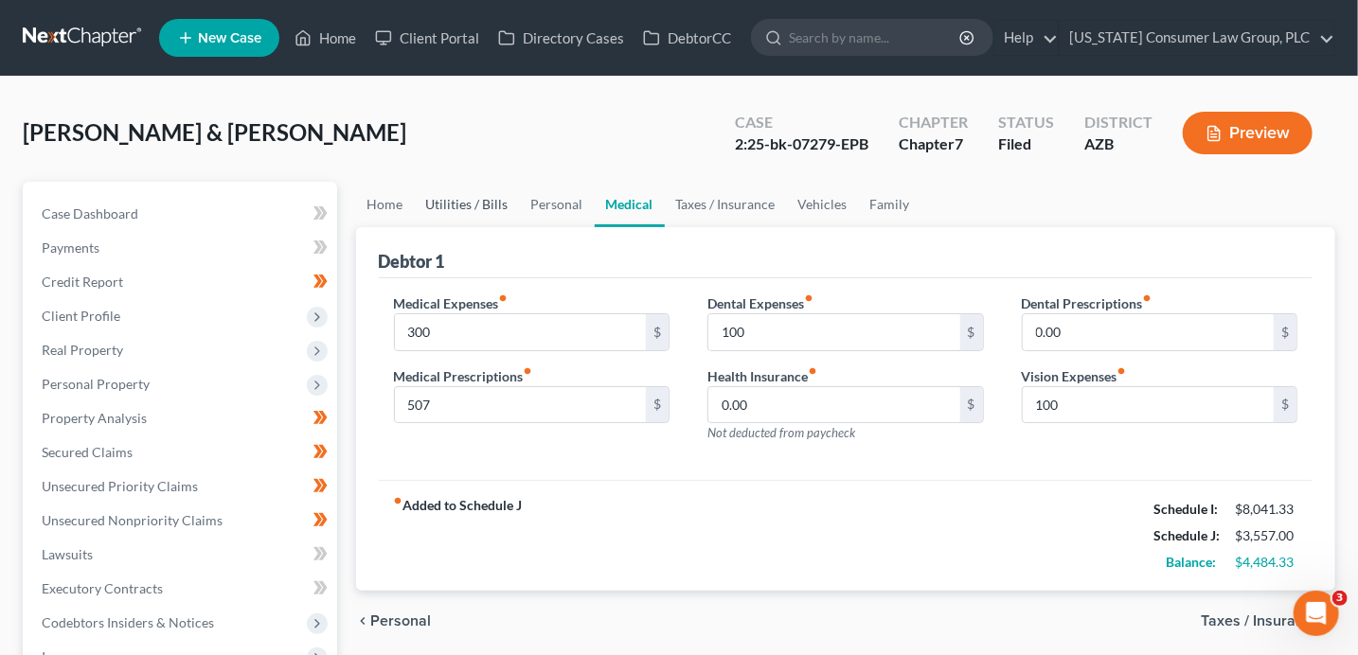
click at [460, 206] on link "Utilities / Bills" at bounding box center [467, 204] width 105 height 45
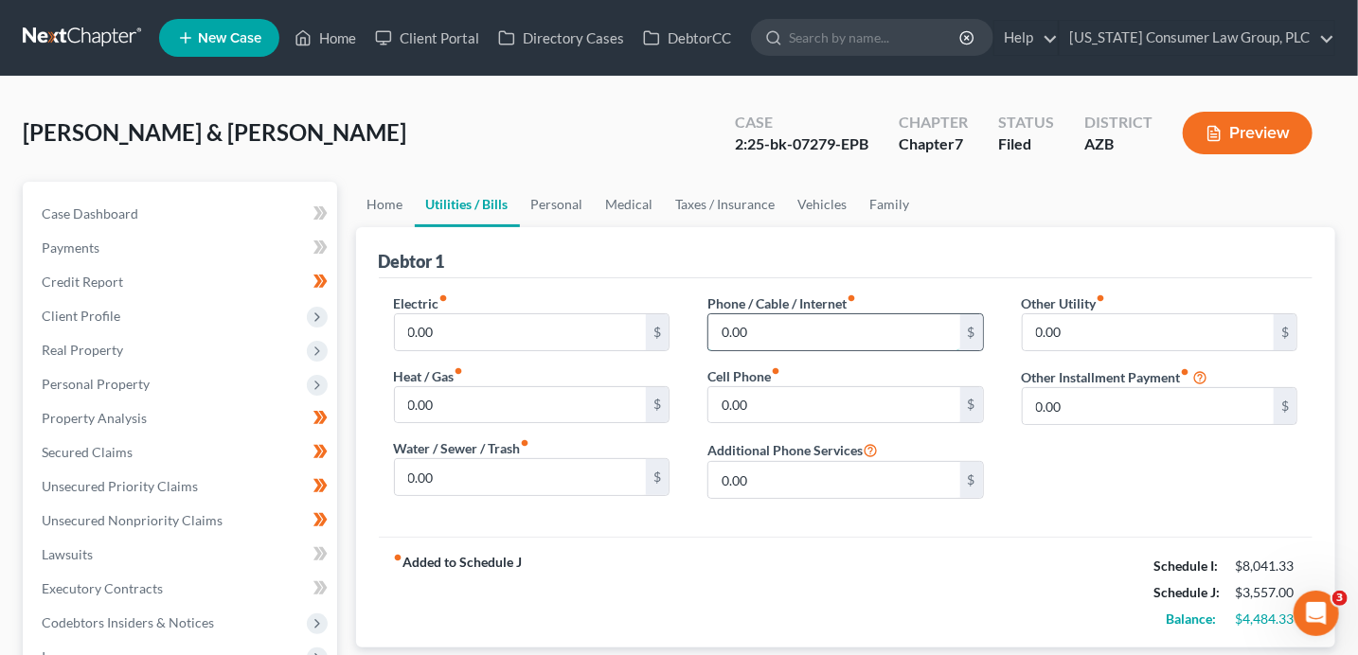
click at [789, 328] on input "0.00" at bounding box center [834, 332] width 252 height 36
type input "307"
click at [471, 214] on link "Utilities / Bills" at bounding box center [467, 204] width 105 height 45
click at [442, 344] on input "0.00" at bounding box center [521, 332] width 252 height 36
type input "400.00"
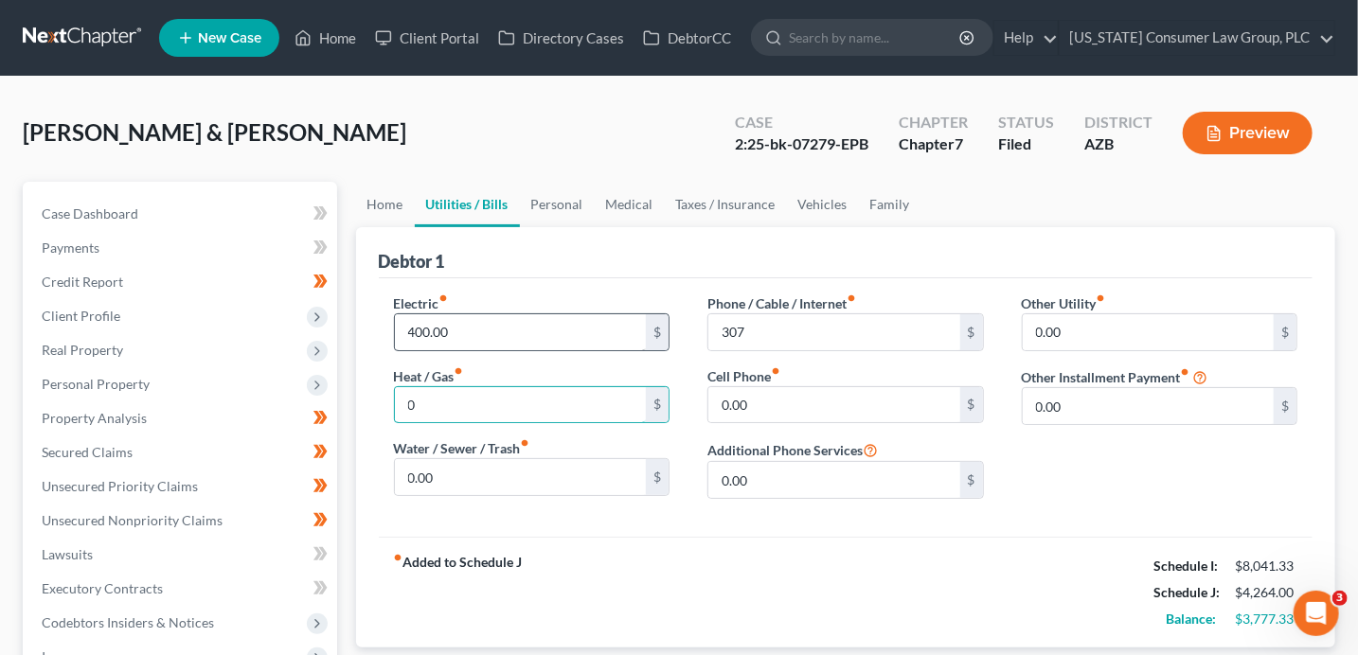
type input "0"
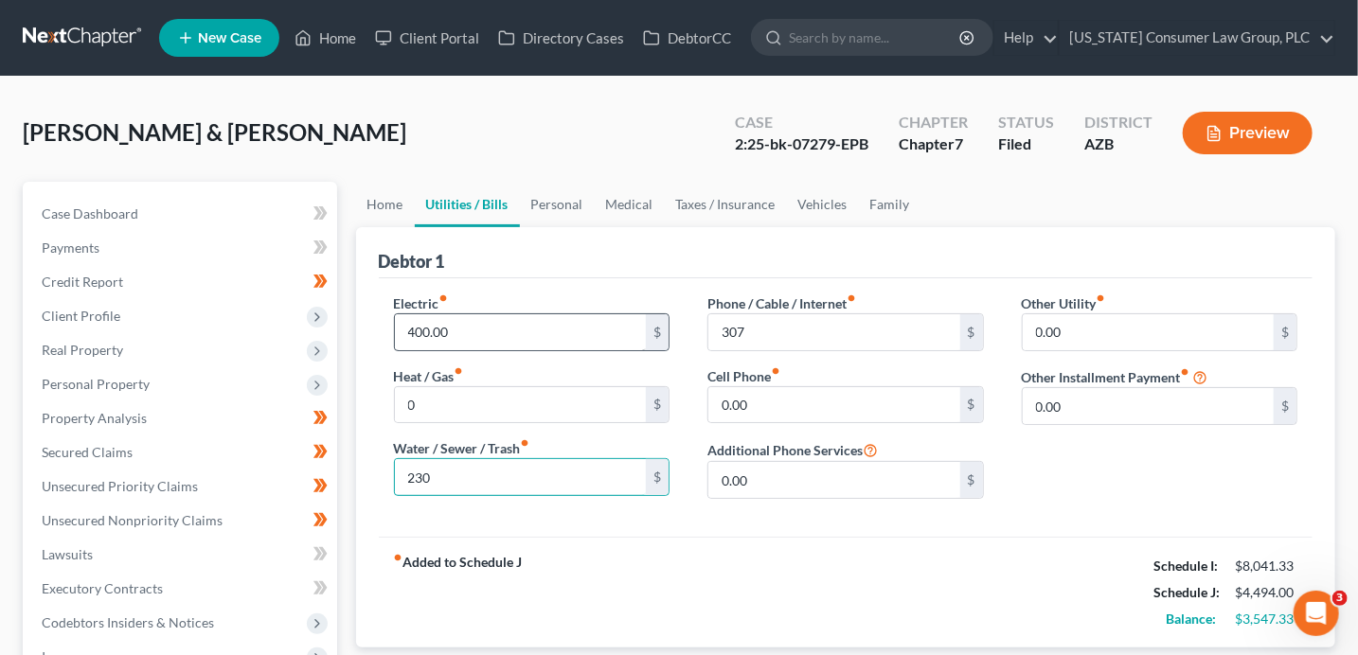
type input "230"
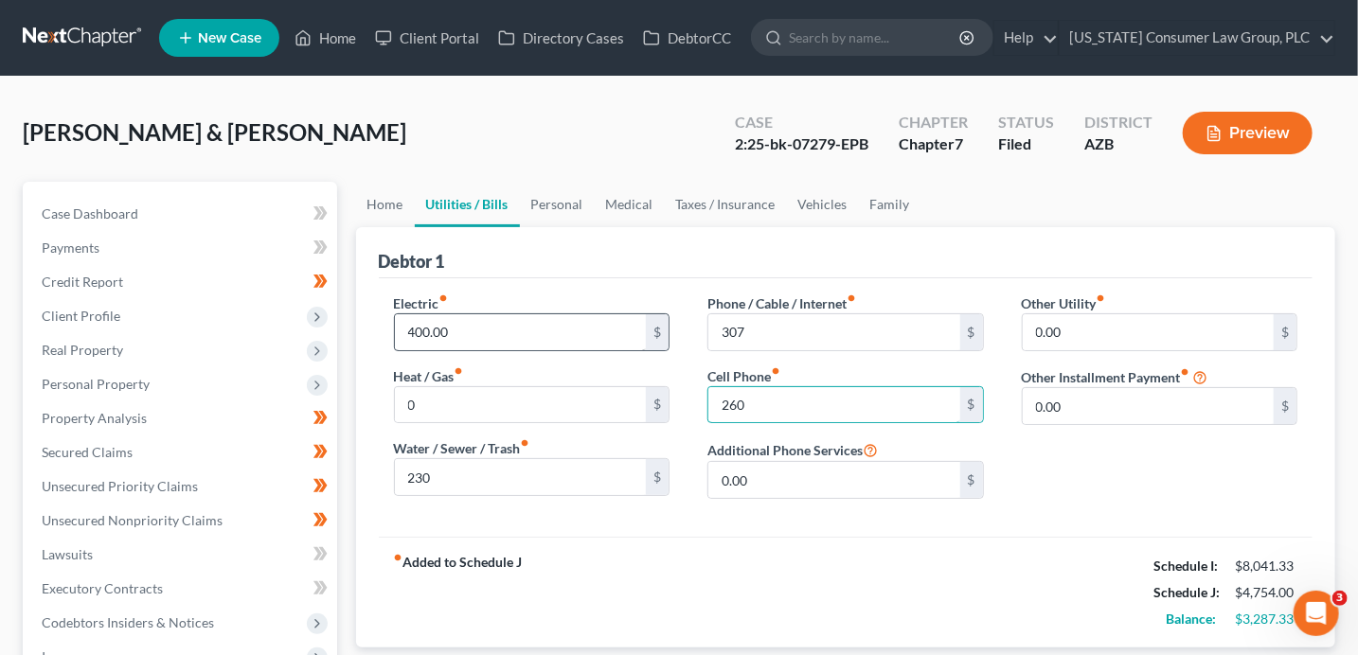
type input "260"
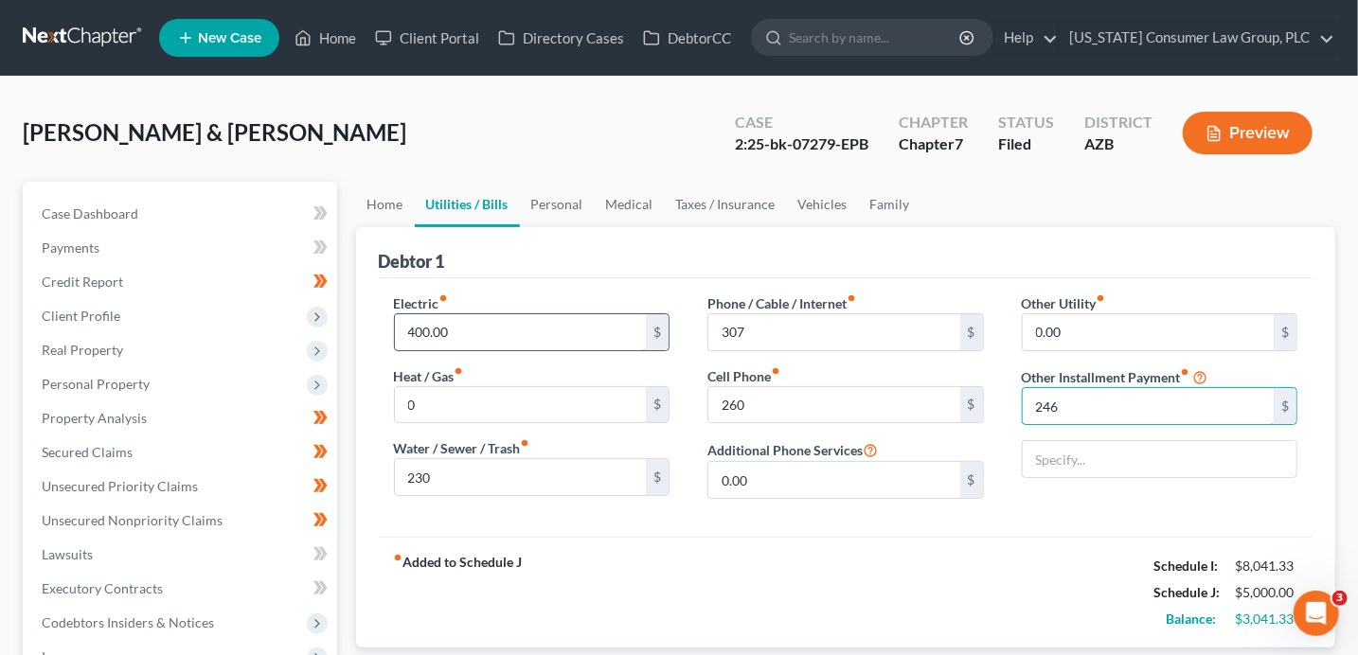
type input "246"
click at [1058, 418] on input "246" at bounding box center [1149, 406] width 252 height 36
type input "Bankruptcy Legal Fees (Payment Plan)"
click at [547, 201] on link "Personal" at bounding box center [557, 204] width 75 height 45
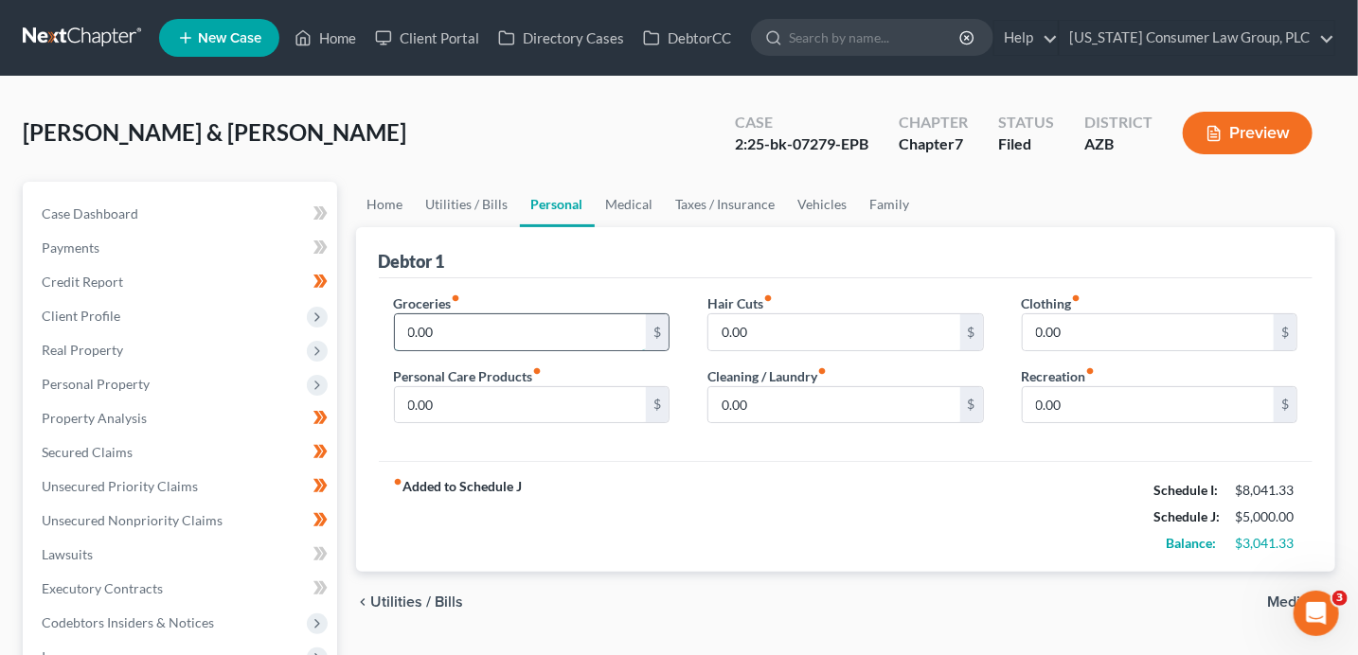
click at [472, 329] on input "0.00" at bounding box center [521, 332] width 252 height 36
type input "863"
type input "100"
type input "185"
type input "300"
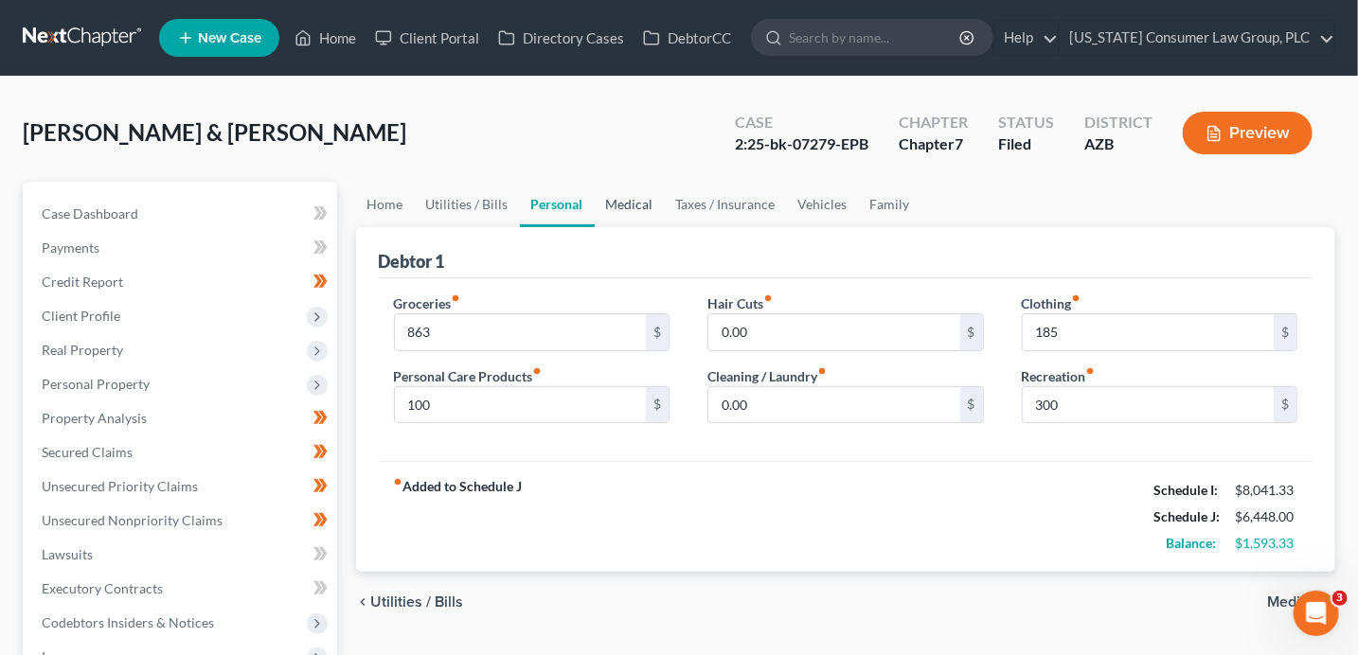
click at [635, 202] on link "Medical" at bounding box center [630, 204] width 70 height 45
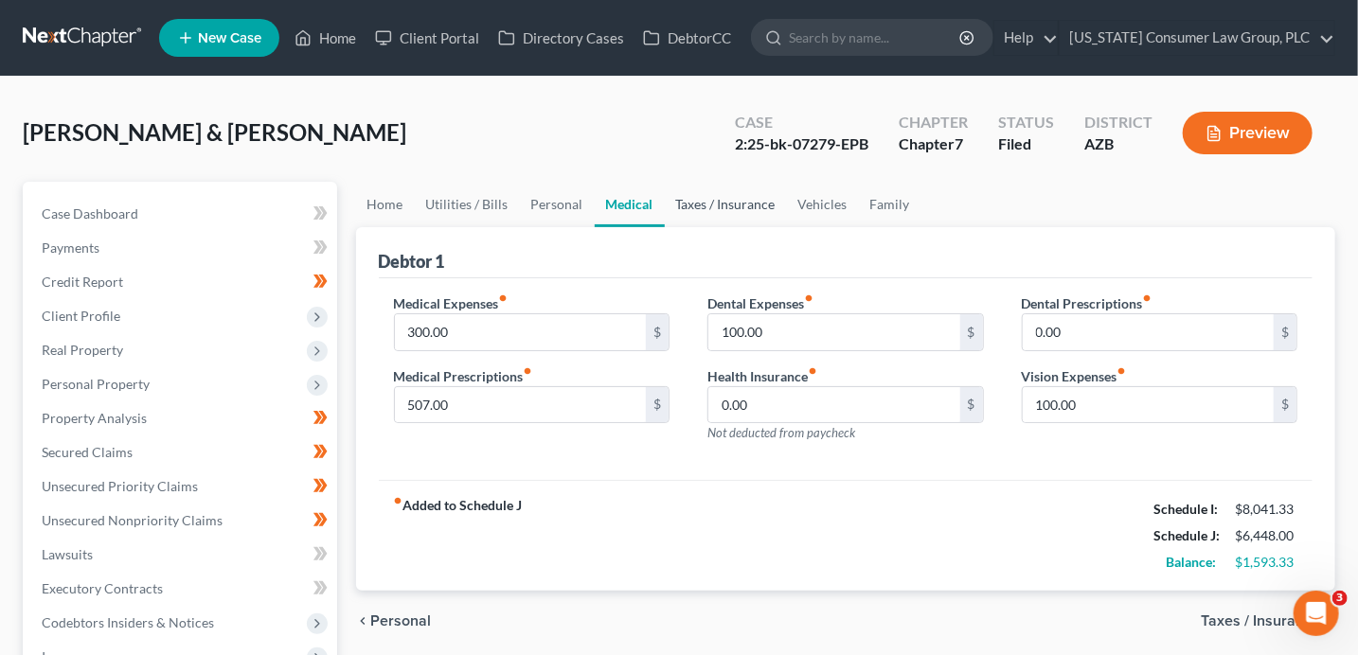
click at [702, 206] on link "Taxes / Insurance" at bounding box center [726, 204] width 122 height 45
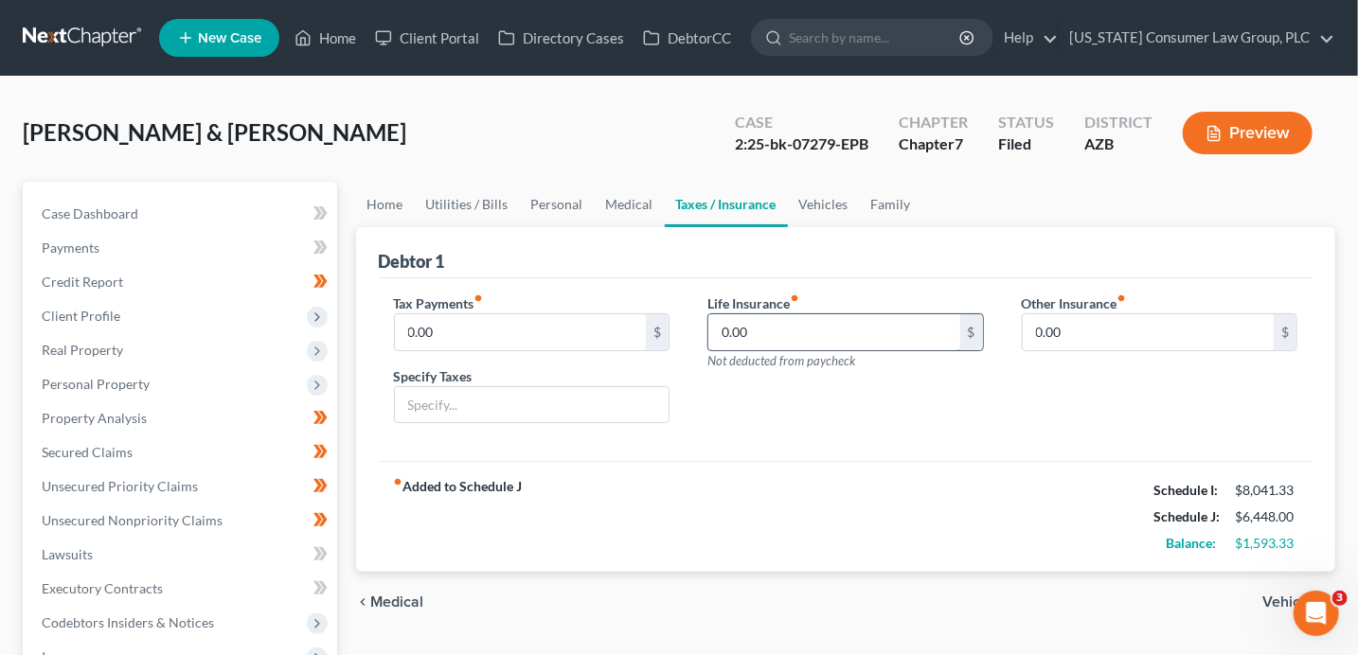
click at [836, 335] on input "0.00" at bounding box center [834, 332] width 252 height 36
type input "1,409"
click at [840, 205] on link "Vehicles" at bounding box center [824, 204] width 72 height 45
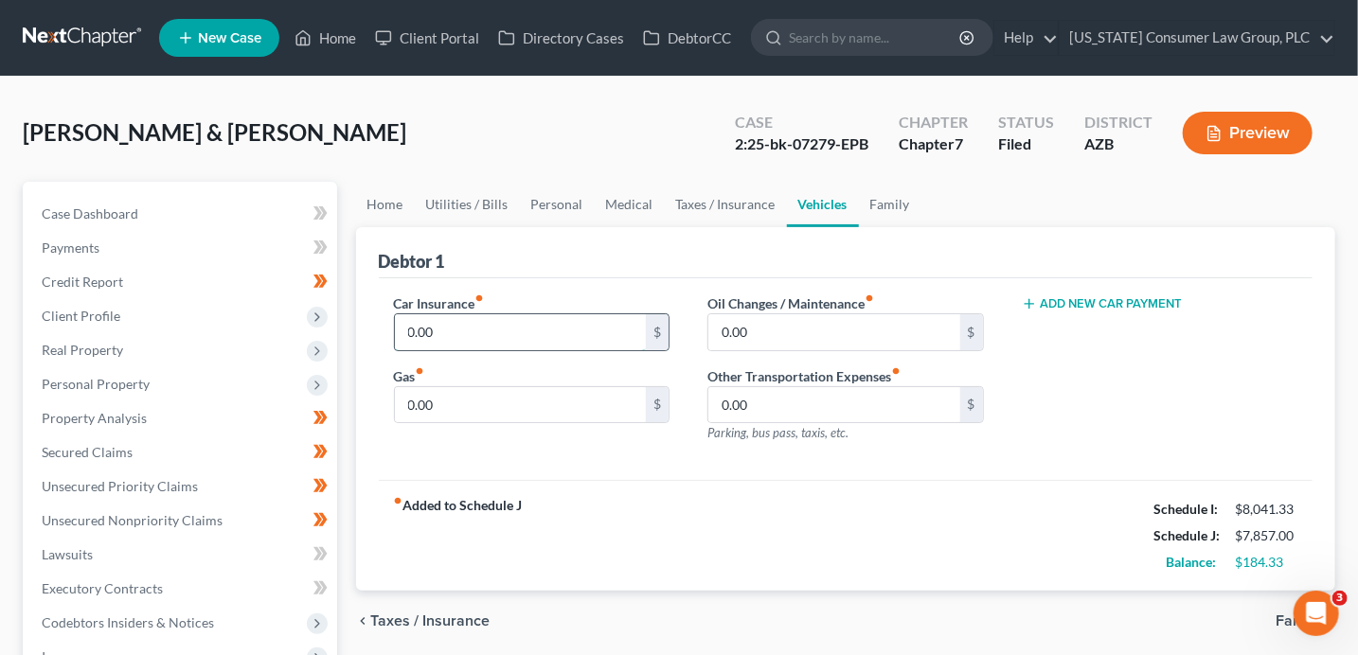
click at [500, 332] on input "0.00" at bounding box center [521, 332] width 252 height 36
type input "146"
type input "160"
type input "100"
click at [535, 202] on link "Personal" at bounding box center [557, 204] width 75 height 45
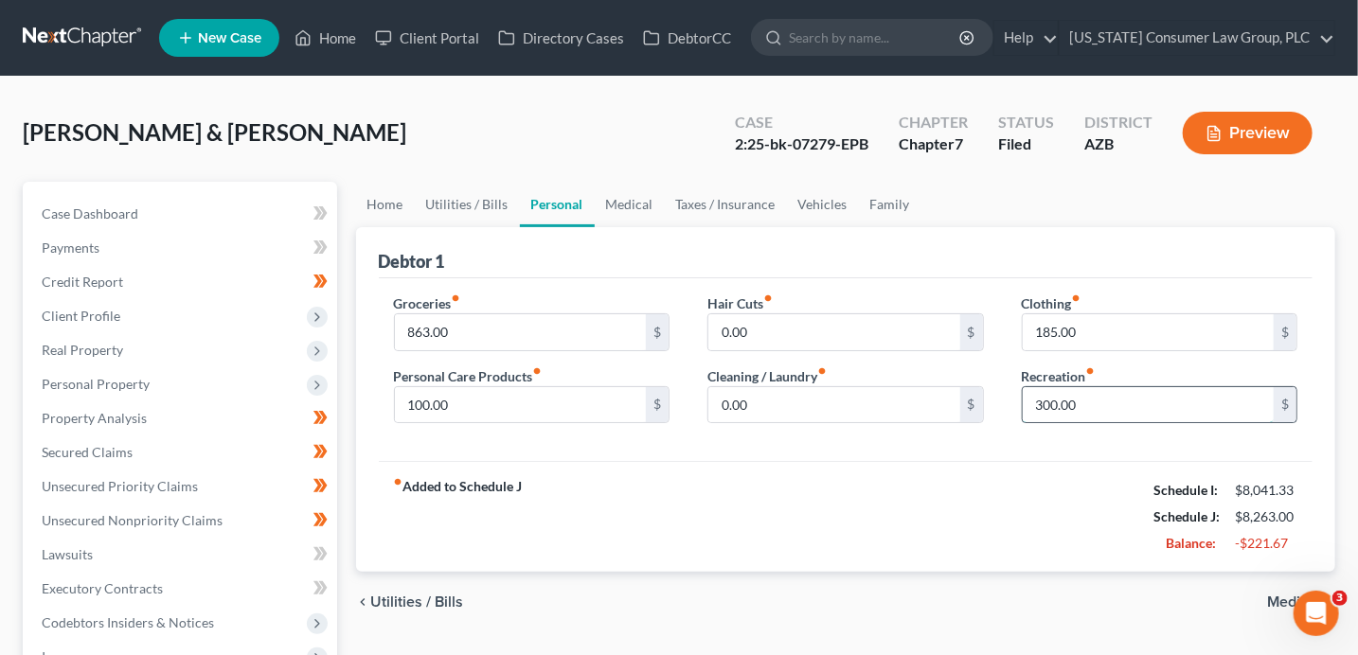
click at [1098, 399] on input "300.00" at bounding box center [1149, 405] width 252 height 36
type input "100"
click at [1079, 330] on input "185.00" at bounding box center [1149, 332] width 252 height 36
type input "150"
click at [747, 457] on div "Groceries fiber_manual_record 863.00 $ Personal Care Products fiber_manual_reco…" at bounding box center [846, 370] width 935 height 184
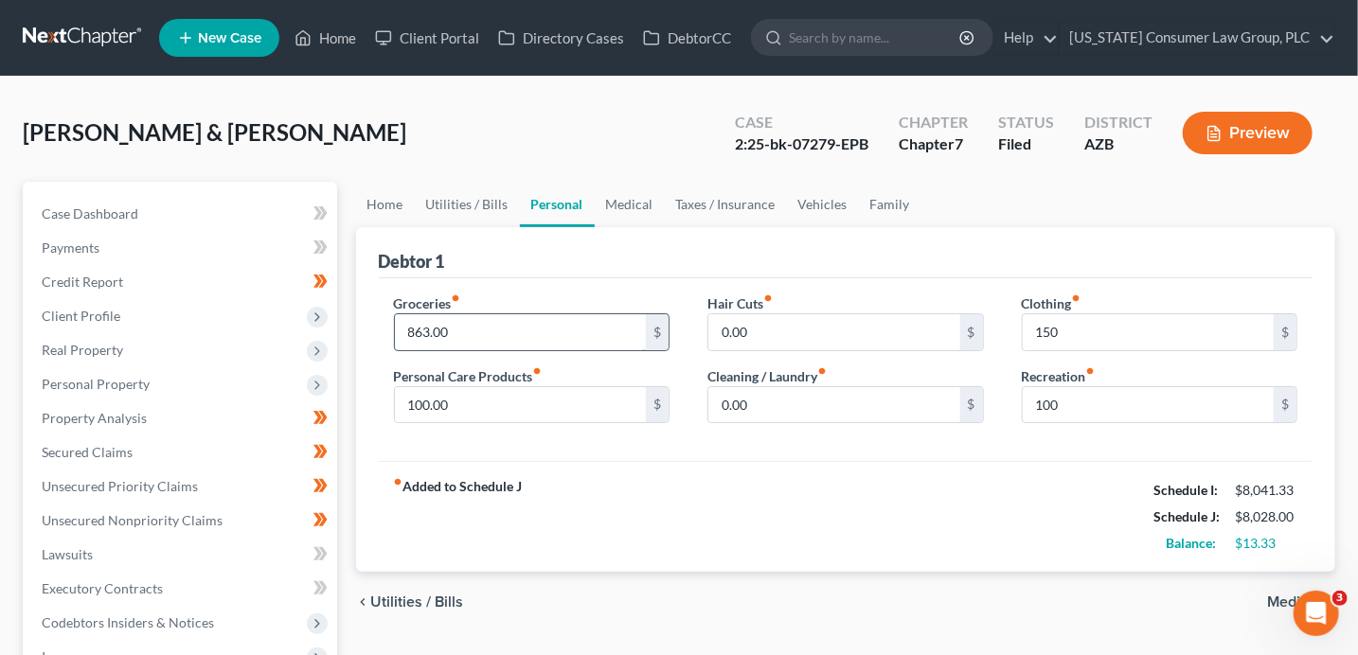
click at [477, 333] on input "863.00" at bounding box center [521, 332] width 252 height 36
click at [731, 490] on div "fiber_manual_record Added to Schedule J Schedule I: $8,041.33 Schedule J: $8,02…" at bounding box center [846, 516] width 935 height 111
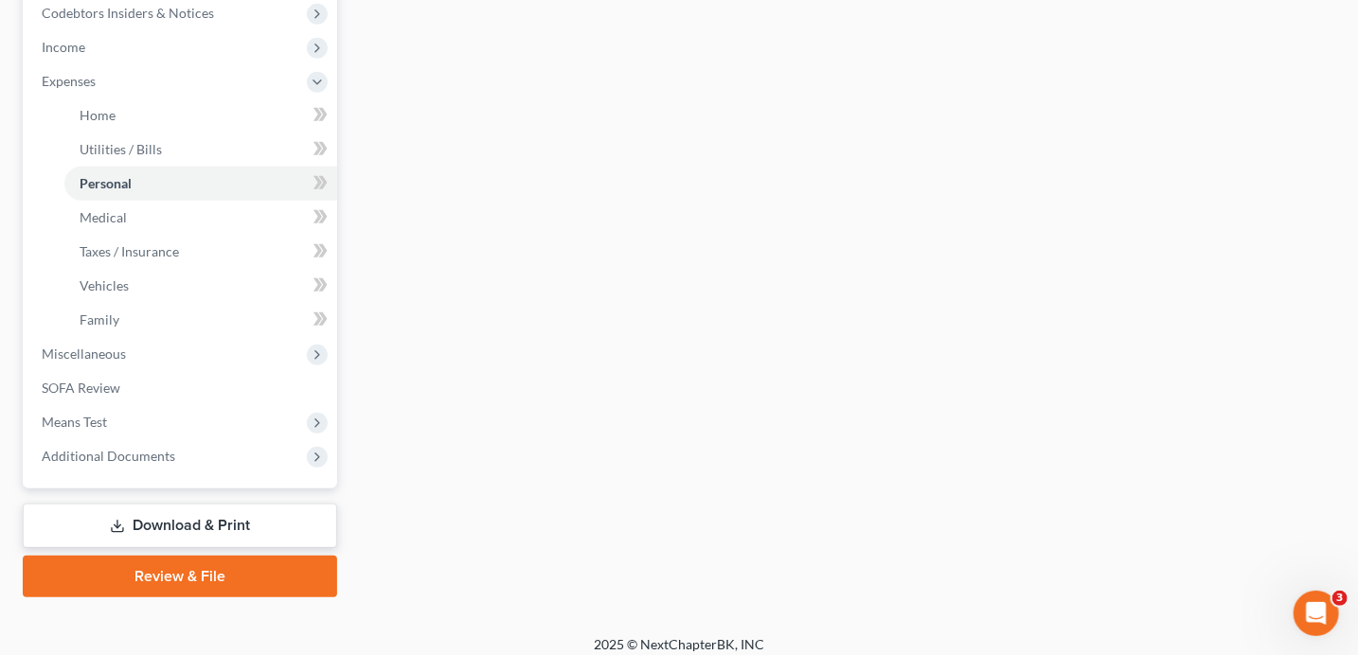
scroll to position [622, 0]
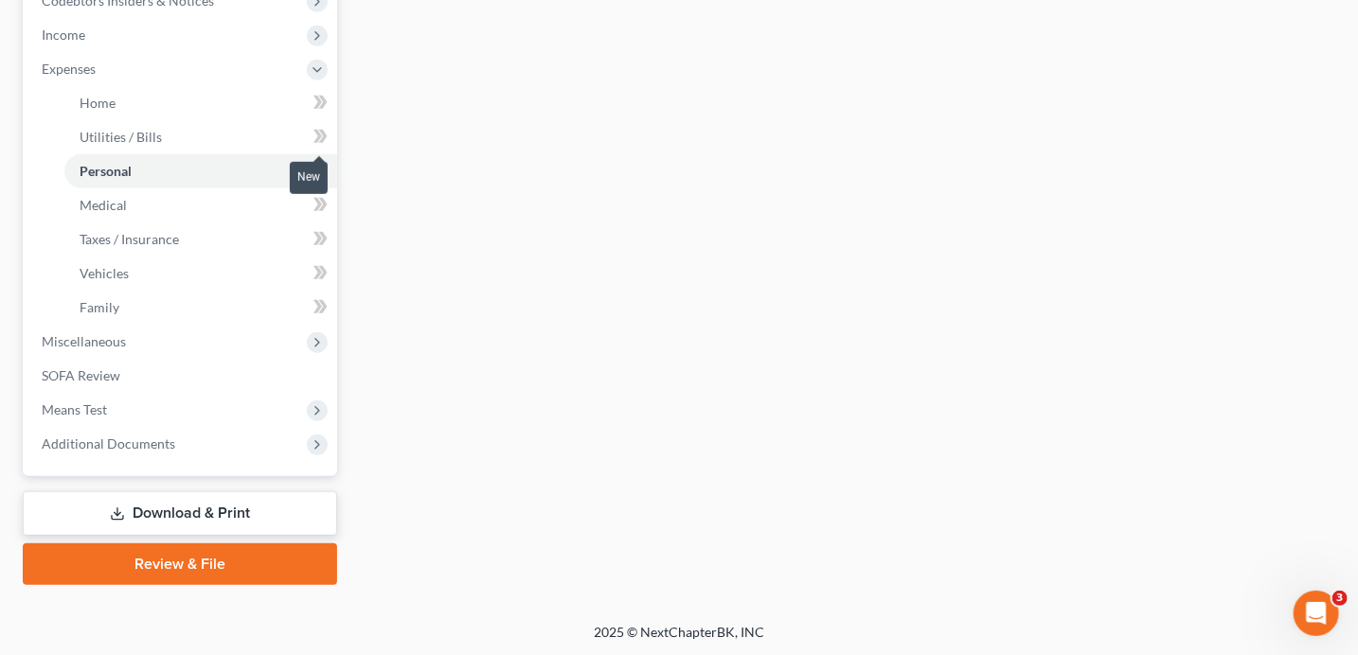
click at [333, 135] on span at bounding box center [320, 139] width 33 height 28
drag, startPoint x: 333, startPoint y: 135, endPoint x: 321, endPoint y: 178, distance: 44.4
click at [333, 138] on span at bounding box center [320, 139] width 33 height 28
click at [322, 185] on span at bounding box center [320, 173] width 33 height 28
click at [326, 183] on span at bounding box center [320, 173] width 33 height 28
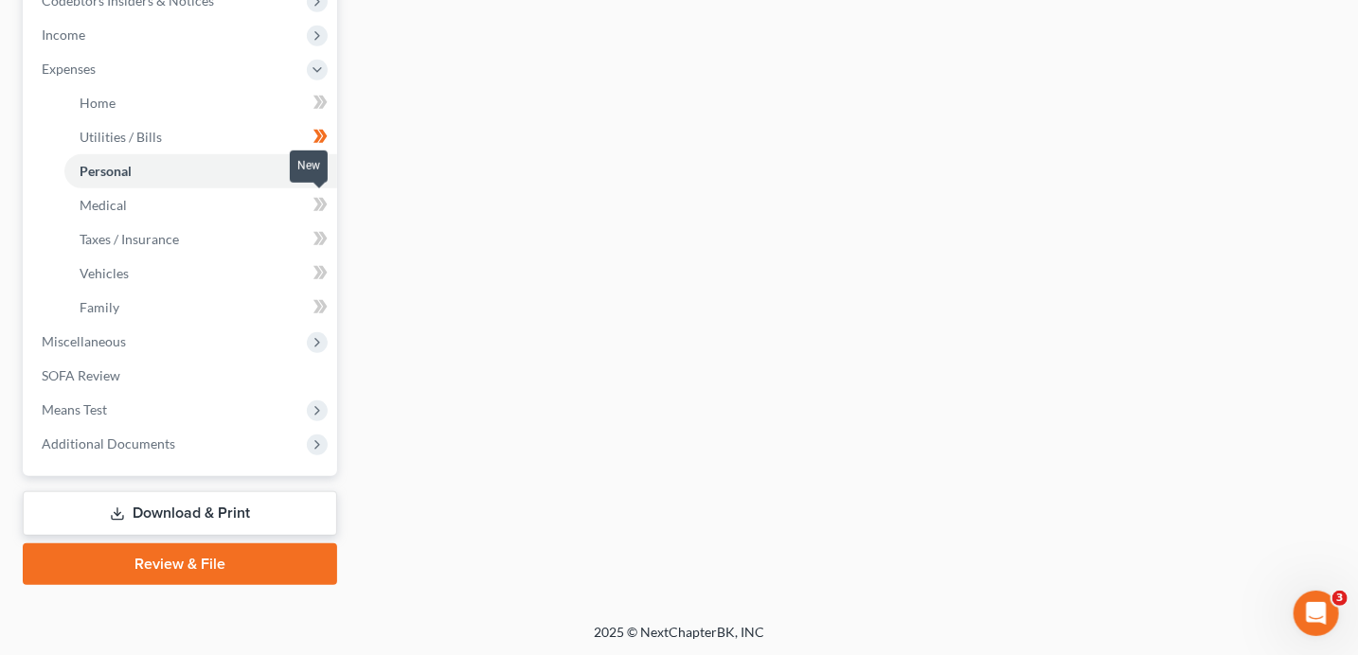
click at [327, 198] on span at bounding box center [320, 207] width 33 height 28
drag, startPoint x: 327, startPoint y: 198, endPoint x: 329, endPoint y: 214, distance: 16.2
click at [328, 200] on span at bounding box center [320, 207] width 33 height 28
click at [329, 231] on span at bounding box center [320, 241] width 33 height 28
drag, startPoint x: 329, startPoint y: 231, endPoint x: 331, endPoint y: 275, distance: 43.6
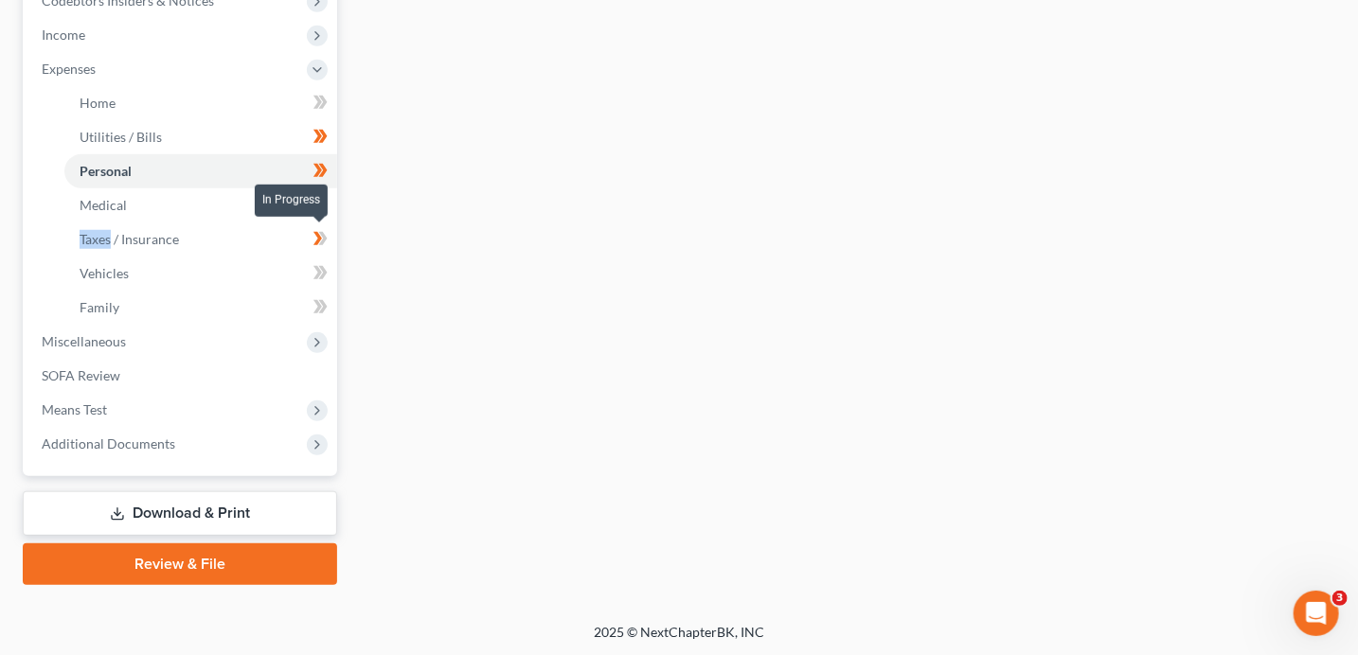
click at [329, 231] on span at bounding box center [320, 241] width 33 height 28
click at [325, 270] on icon at bounding box center [322, 272] width 9 height 13
click at [325, 271] on icon at bounding box center [322, 272] width 9 height 13
click at [327, 303] on span at bounding box center [320, 309] width 33 height 28
drag, startPoint x: 327, startPoint y: 303, endPoint x: 383, endPoint y: 302, distance: 55.9
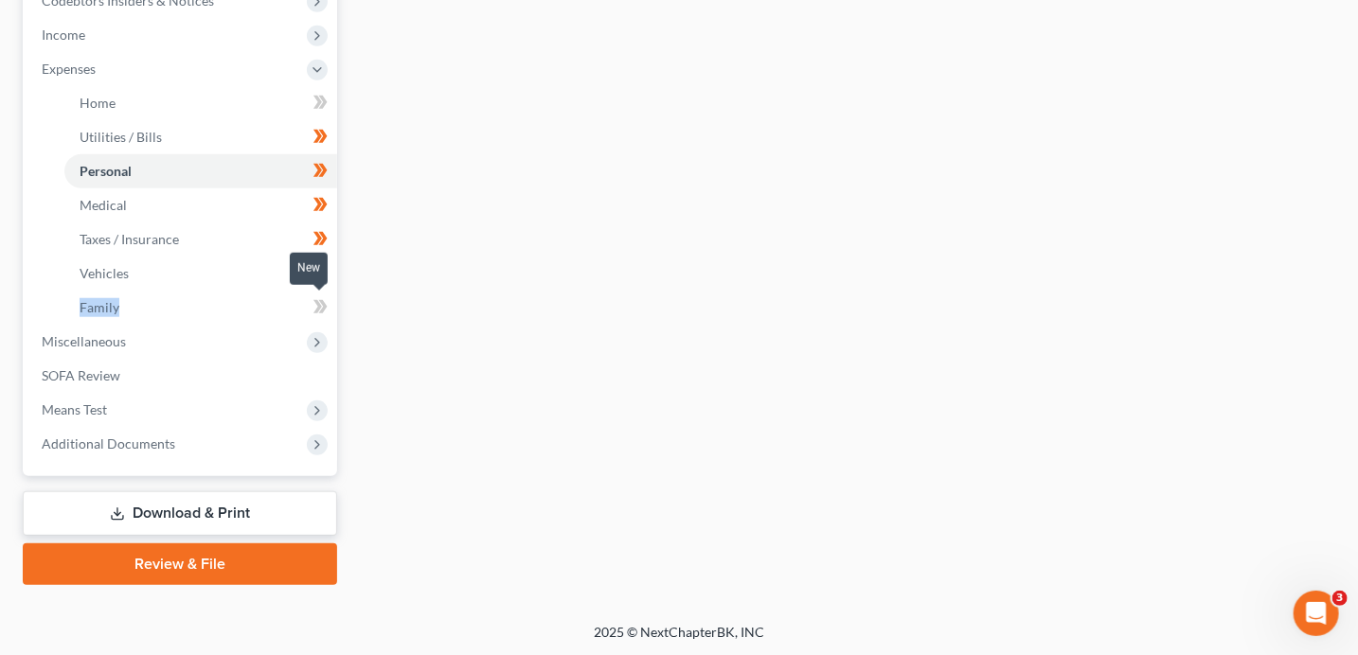
click at [329, 304] on span at bounding box center [320, 309] width 33 height 28
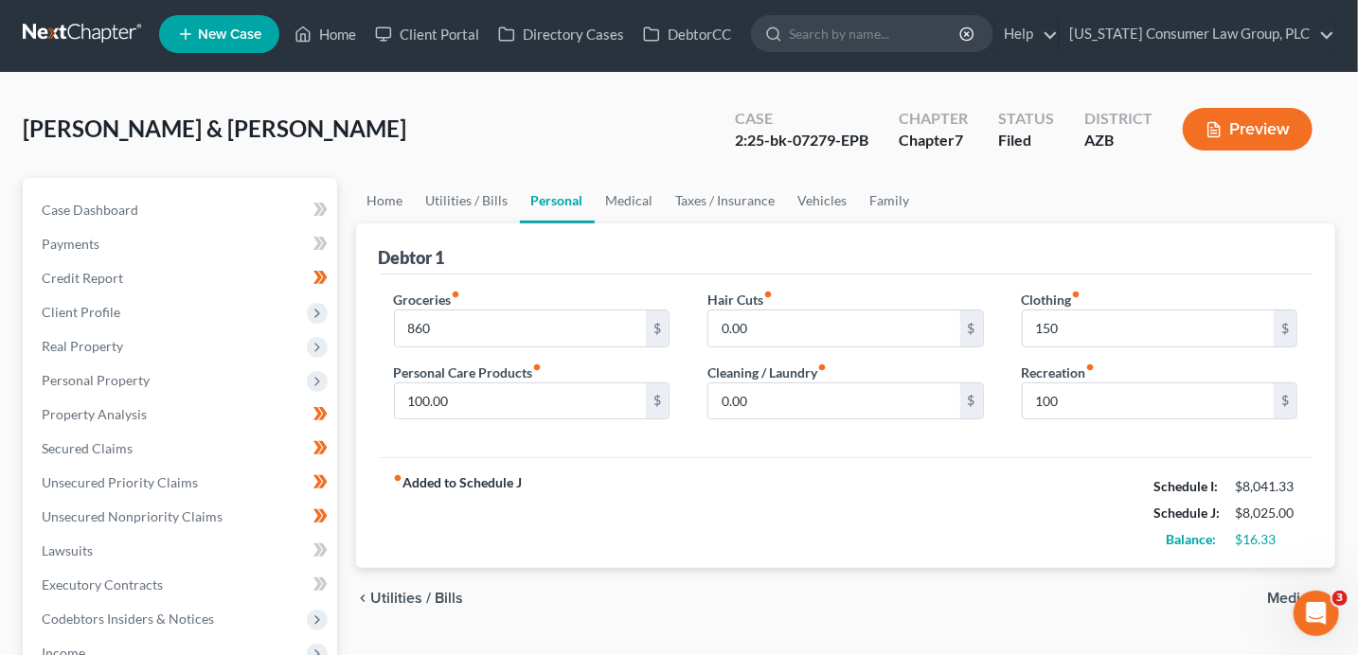
scroll to position [0, 0]
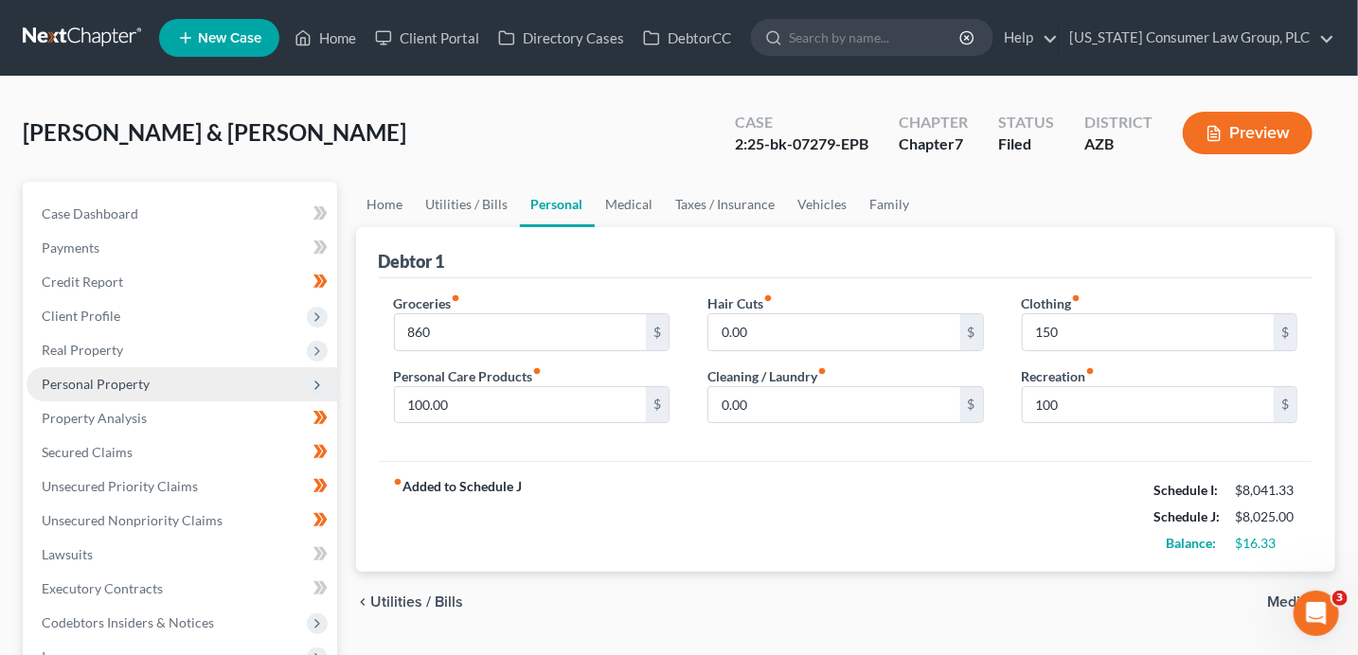
click at [114, 378] on span "Personal Property" at bounding box center [96, 384] width 108 height 16
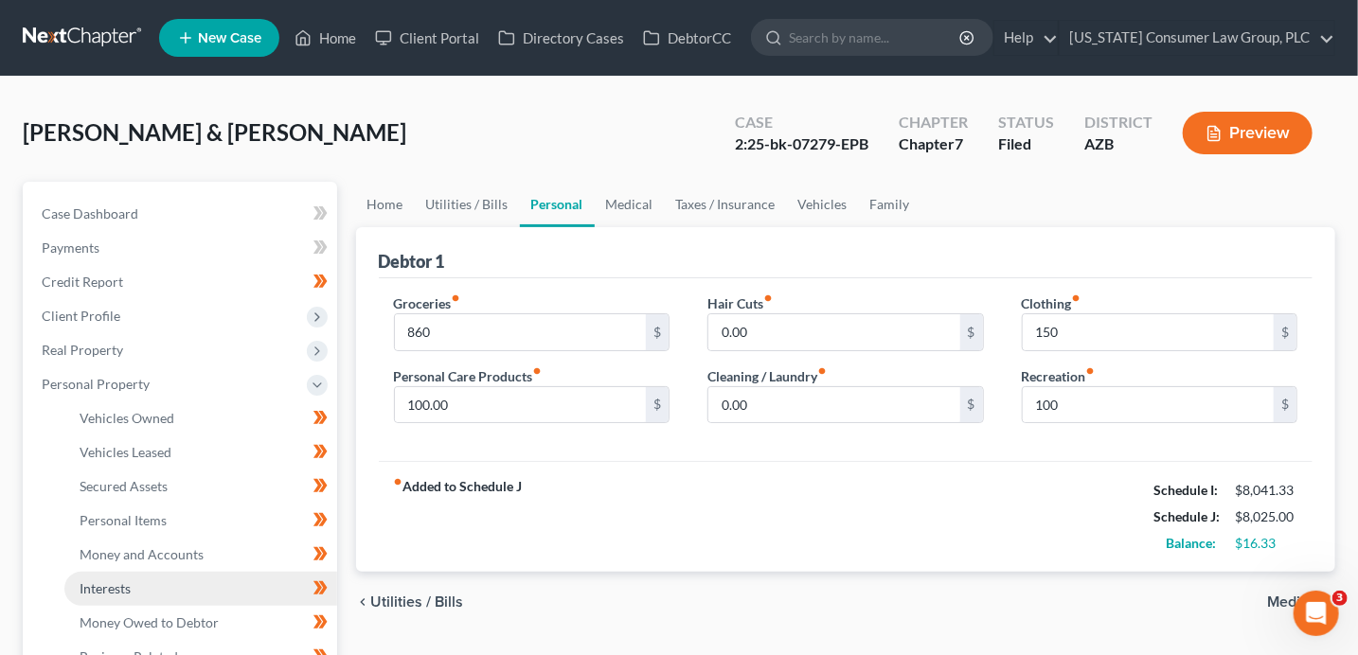
click at [172, 587] on link "Interests" at bounding box center [200, 589] width 273 height 34
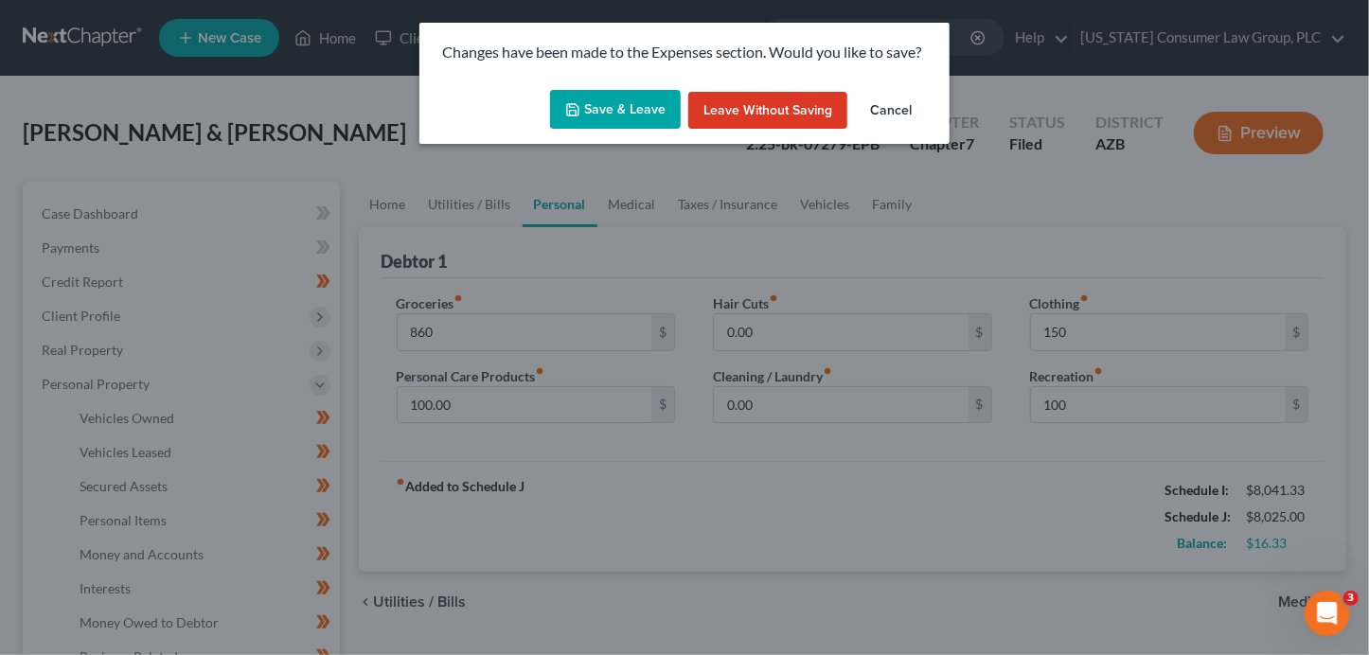
click at [654, 123] on button "Save & Leave" at bounding box center [615, 110] width 131 height 40
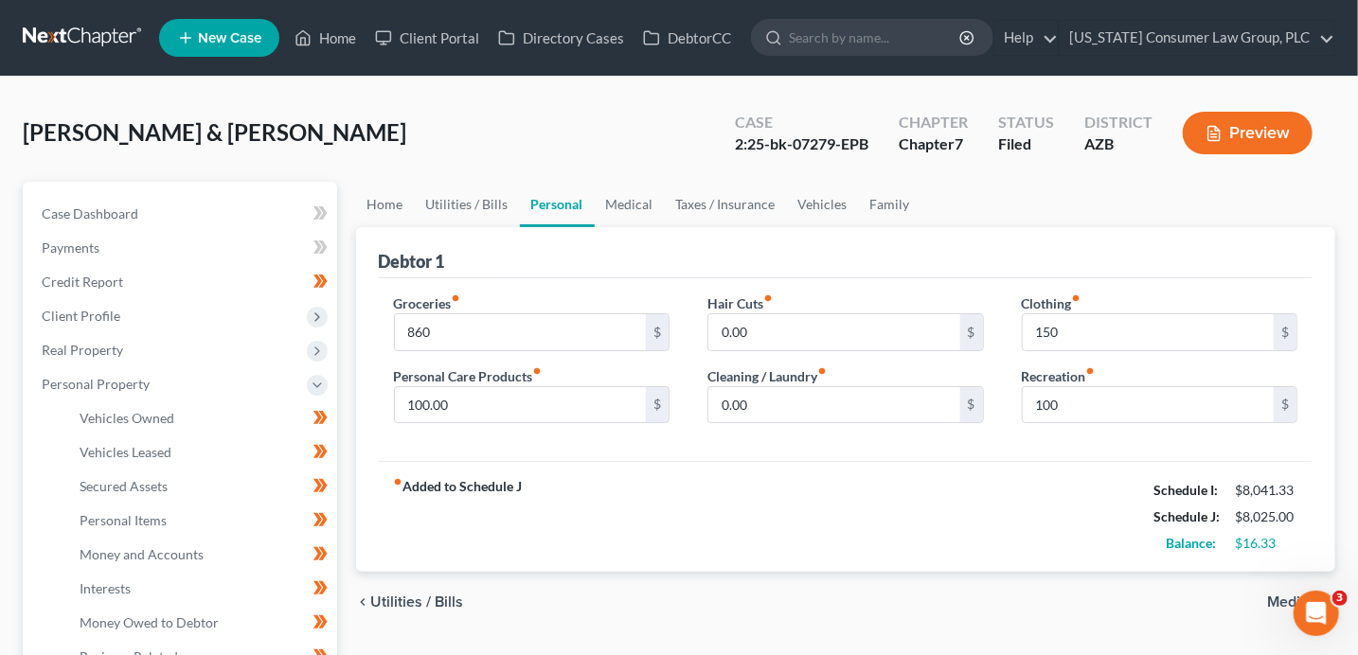
type input "860.00"
type input "150.00"
type input "100.00"
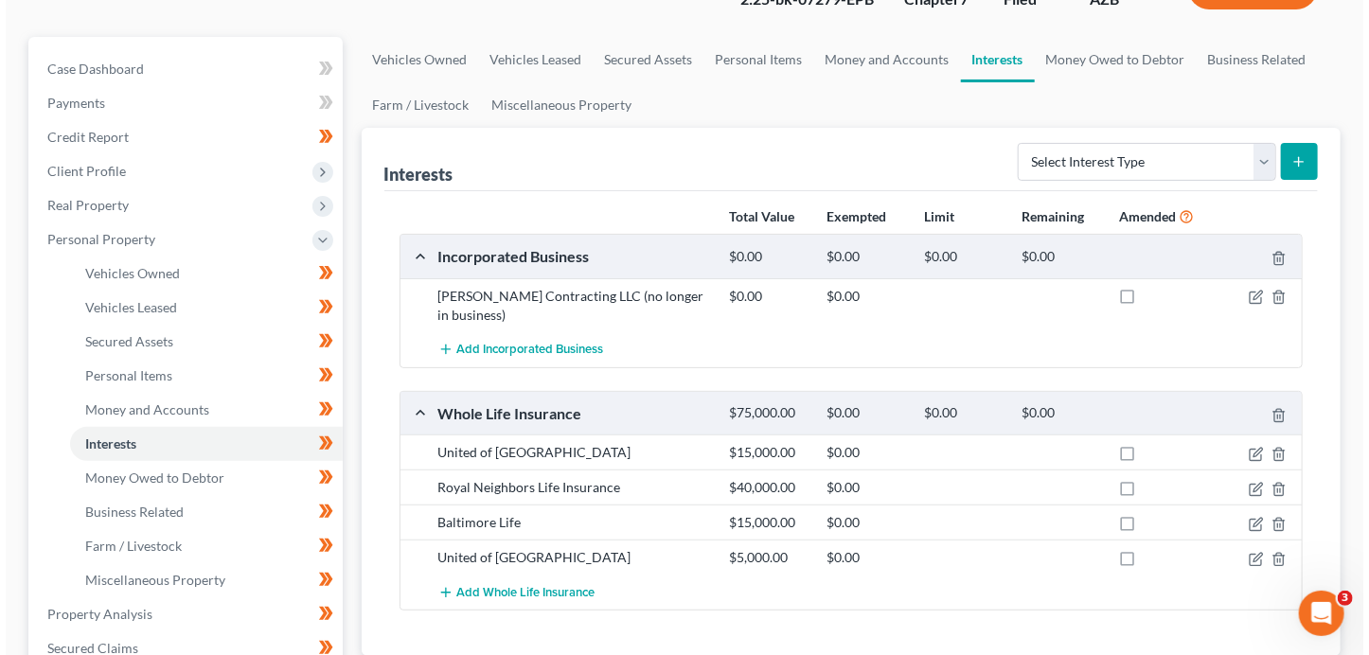
scroll to position [168, 0]
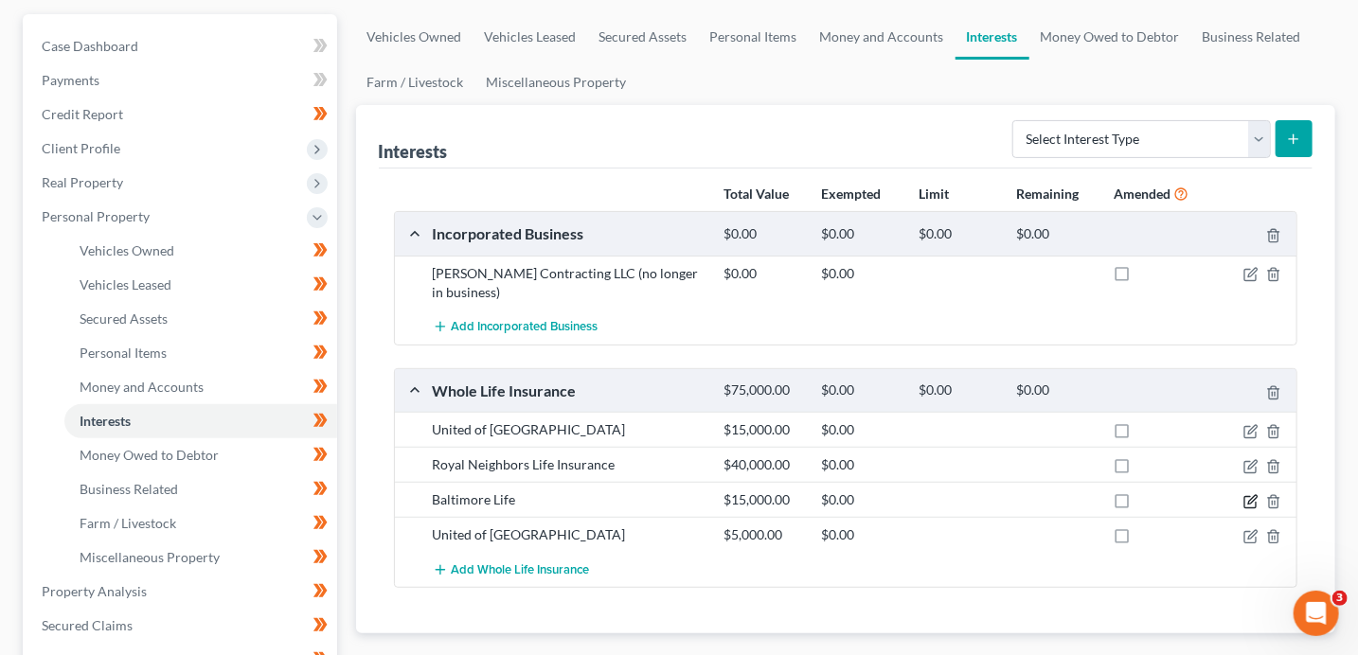
drag, startPoint x: 1203, startPoint y: 499, endPoint x: 1255, endPoint y: 505, distance: 52.4
click at [1211, 501] on div at bounding box center [1250, 499] width 98 height 19
click at [1252, 502] on icon "button" at bounding box center [1250, 501] width 15 height 15
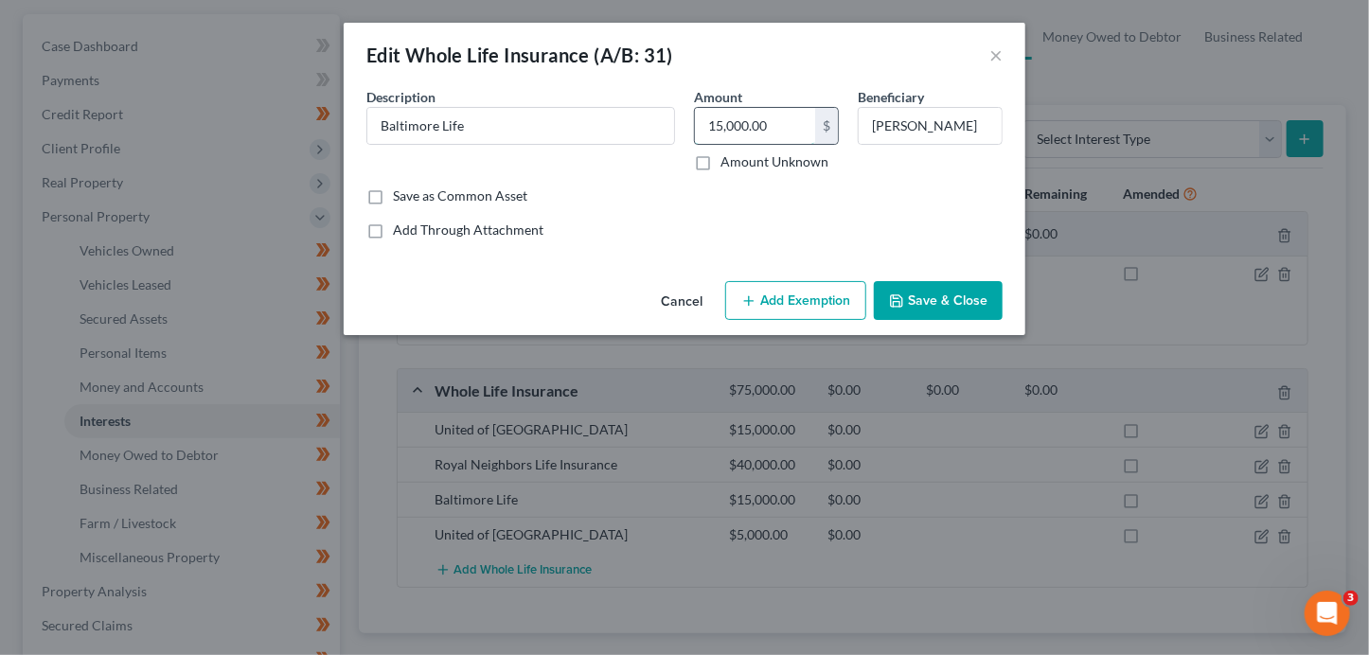
click at [775, 132] on input "15,000.00" at bounding box center [755, 126] width 120 height 36
type input "74.10"
click at [801, 294] on button "Add Exemption" at bounding box center [795, 301] width 141 height 40
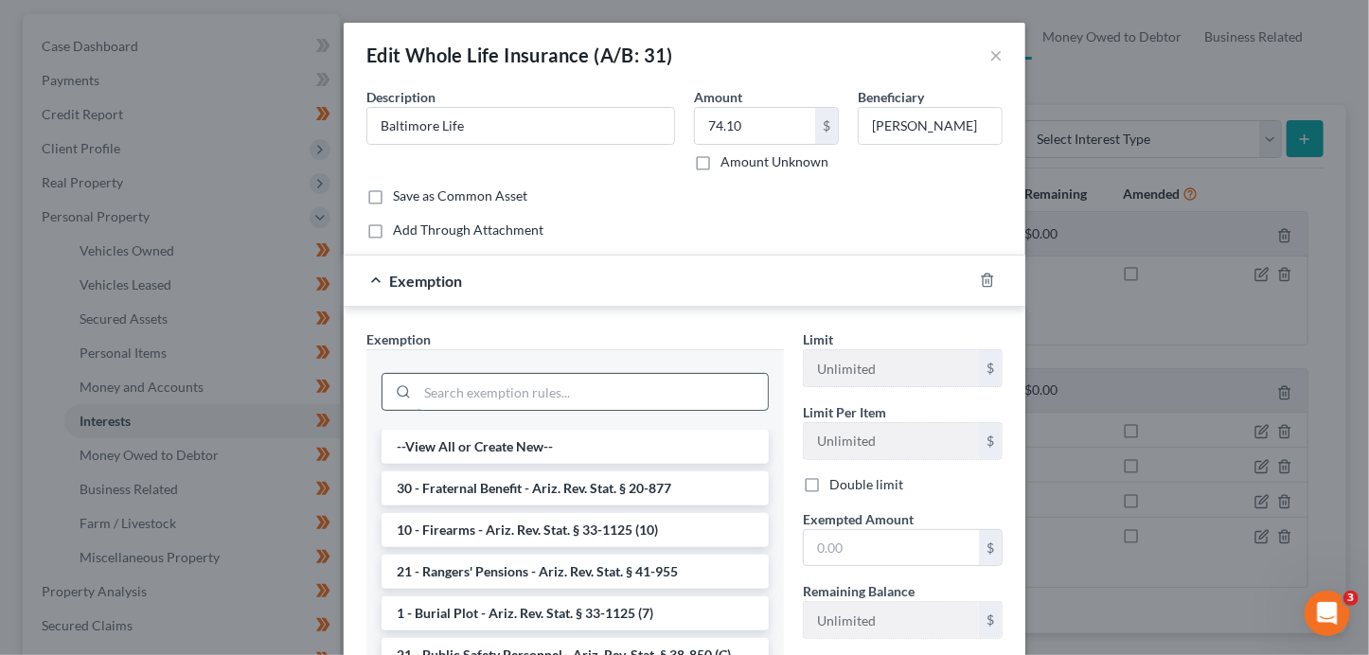
click at [610, 394] on input "search" at bounding box center [593, 392] width 350 height 36
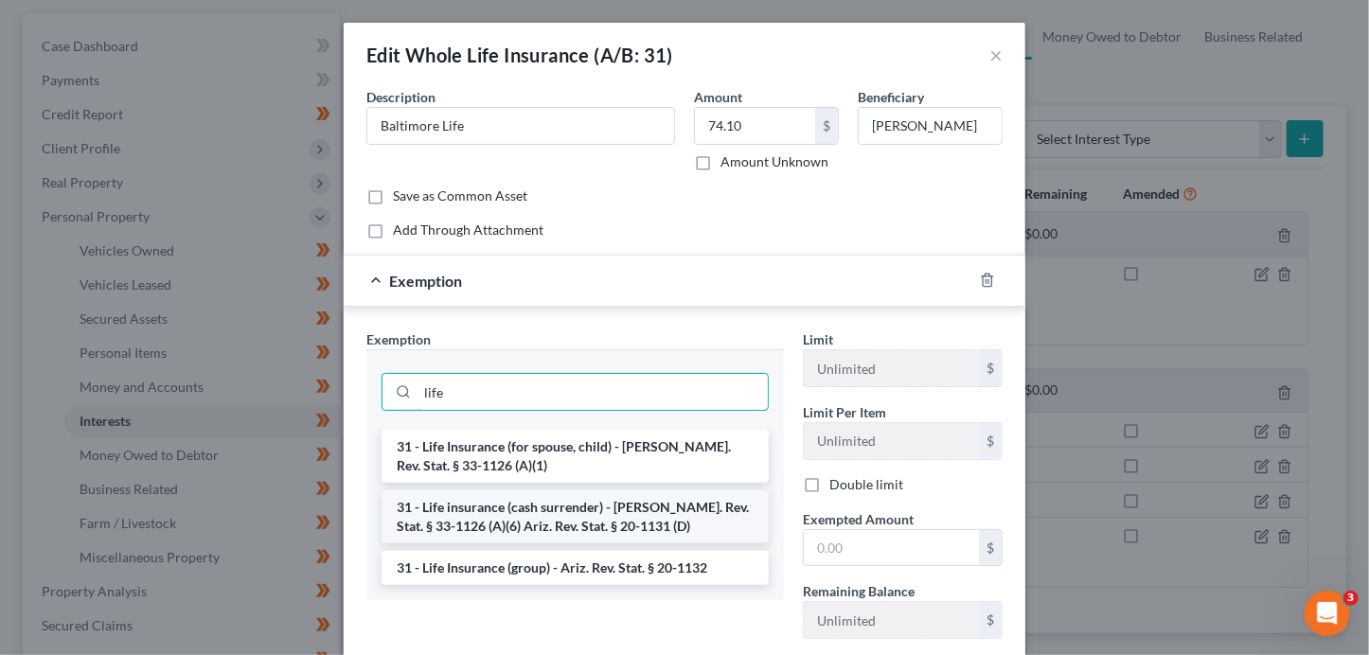
type input "life"
drag, startPoint x: 668, startPoint y: 526, endPoint x: 703, endPoint y: 521, distance: 35.5
click at [668, 526] on li "31 - Life insurance (cash surrender) - [PERSON_NAME]. Rev. Stat. § 33-1126 (A)(…" at bounding box center [575, 516] width 387 height 53
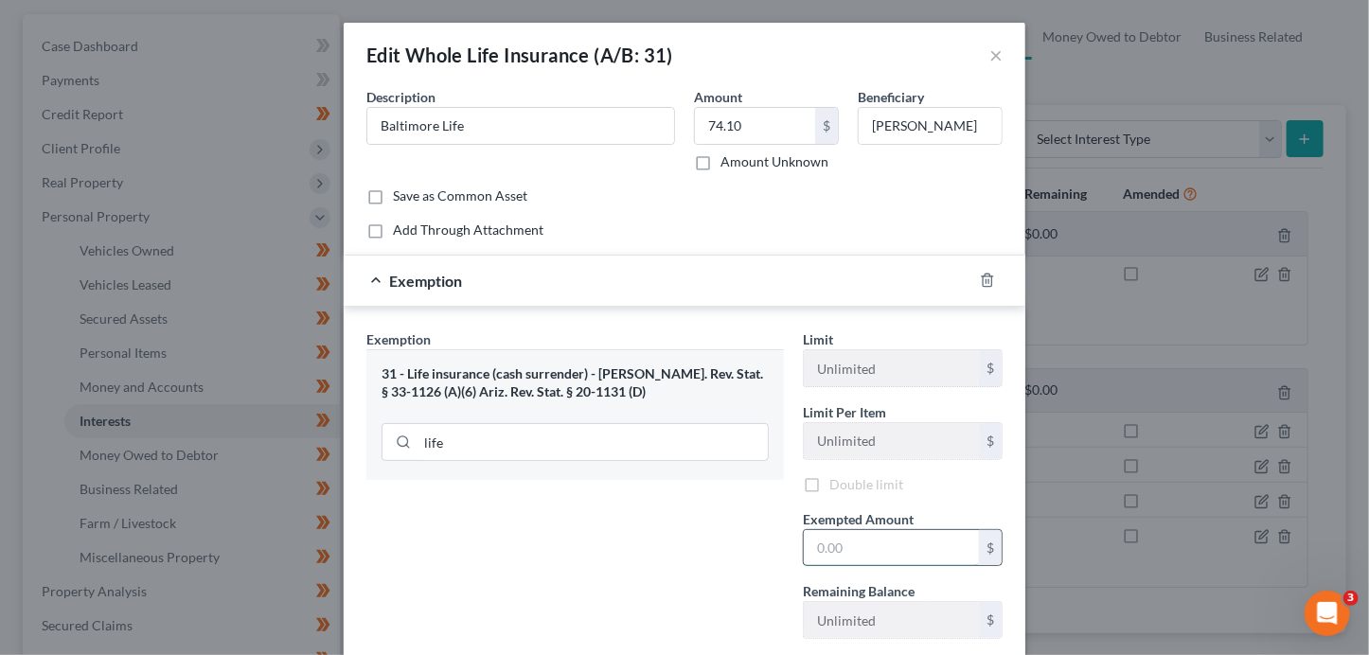
click at [847, 550] on input "text" at bounding box center [891, 548] width 175 height 36
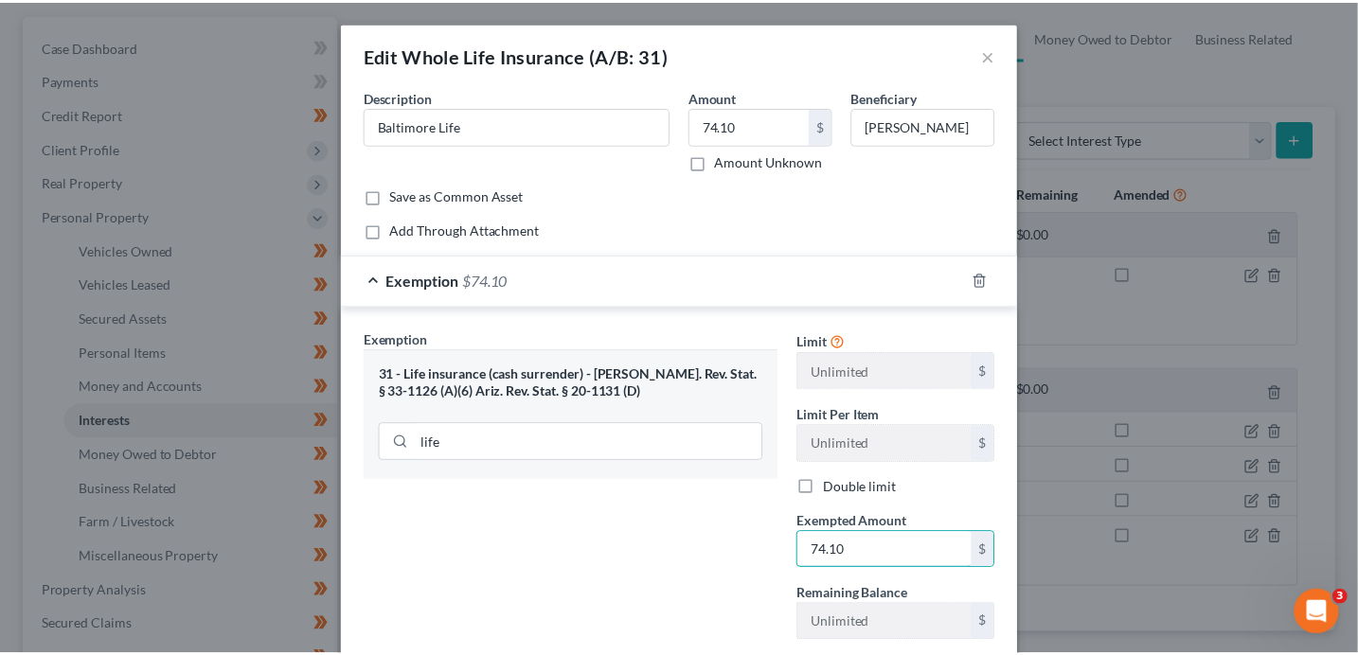
scroll to position [119, 0]
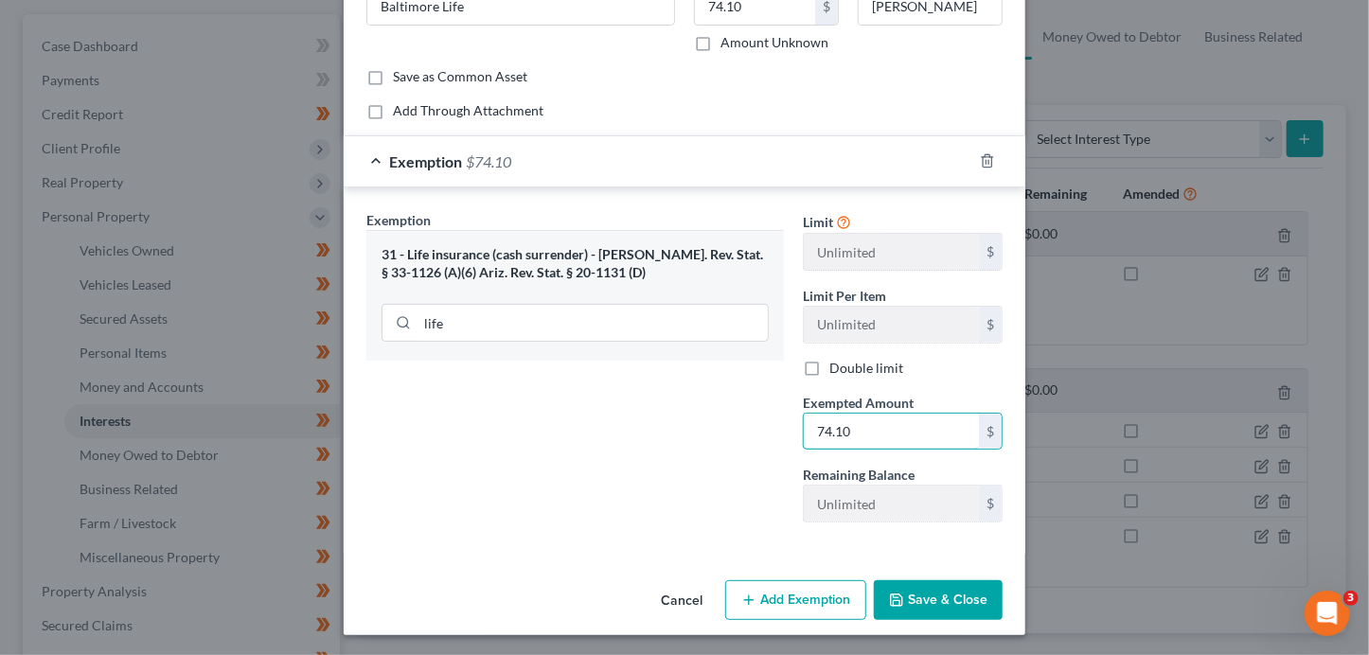
type input "74.10"
click at [955, 602] on button "Save & Close" at bounding box center [938, 600] width 129 height 40
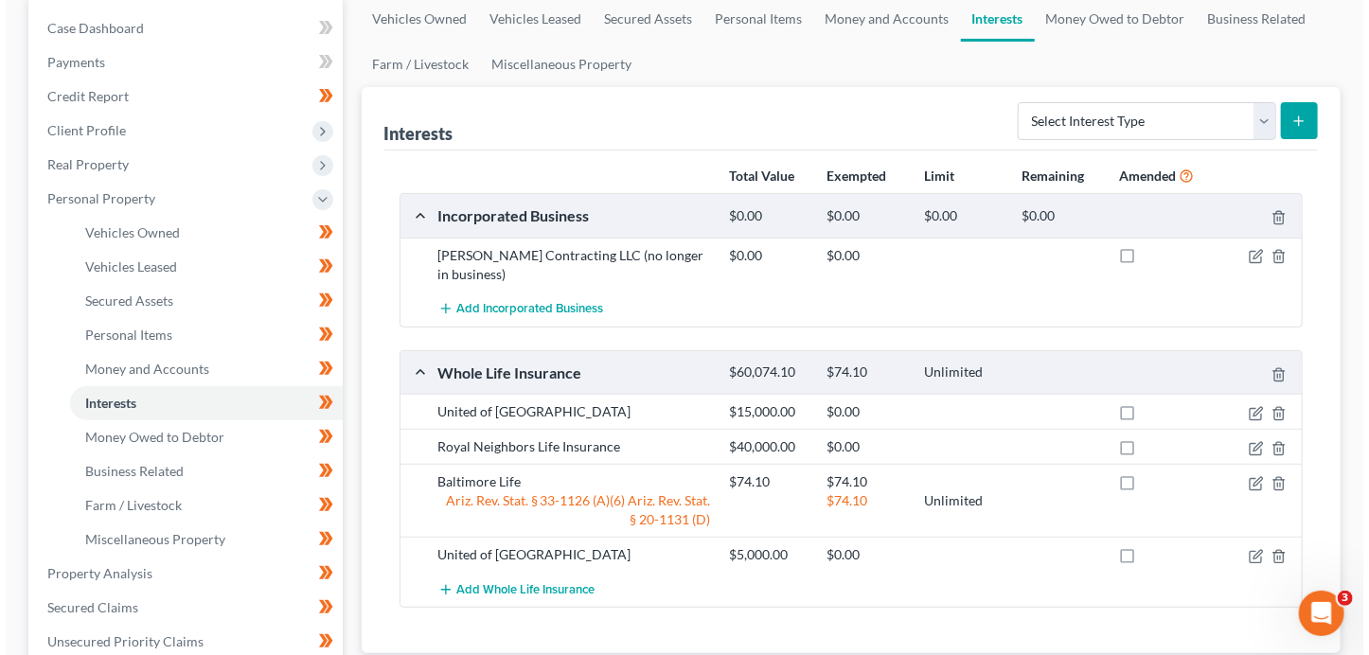
scroll to position [186, 0]
click at [1242, 572] on div "Add Whole Life Insurance" at bounding box center [861, 589] width 876 height 35
click at [1248, 555] on icon "button" at bounding box center [1252, 554] width 9 height 9
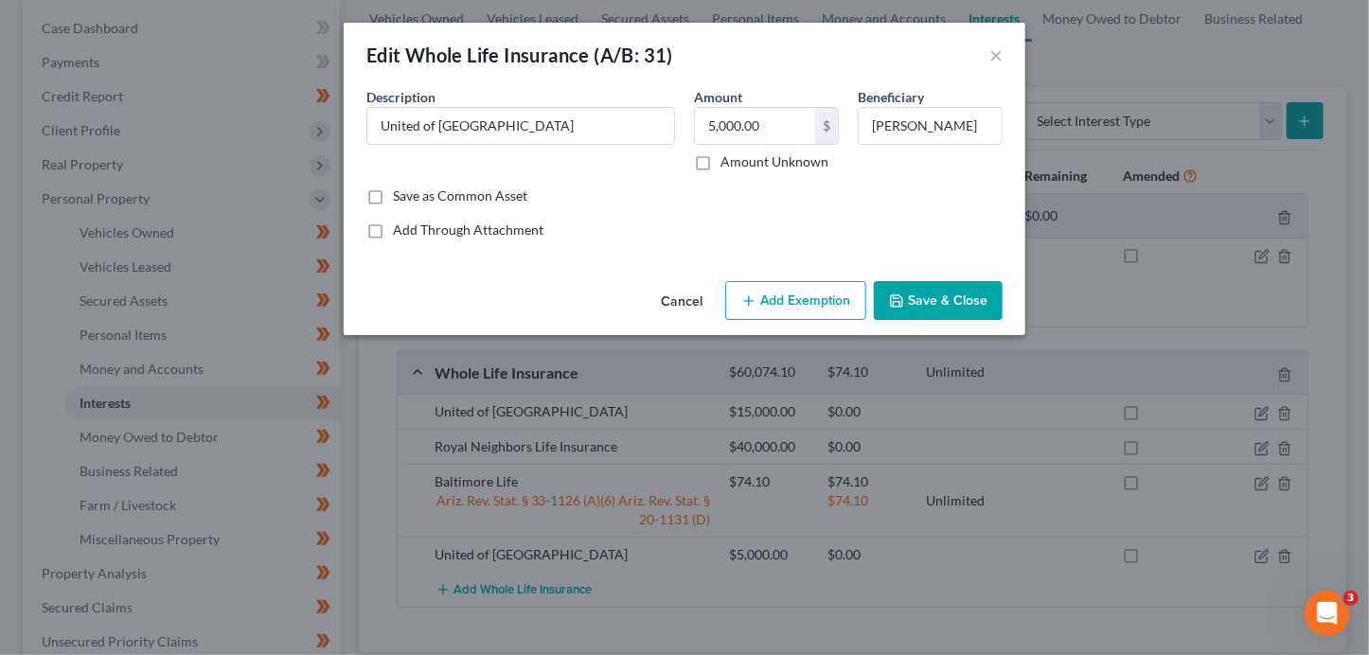
click at [973, 302] on button "Save & Close" at bounding box center [938, 301] width 129 height 40
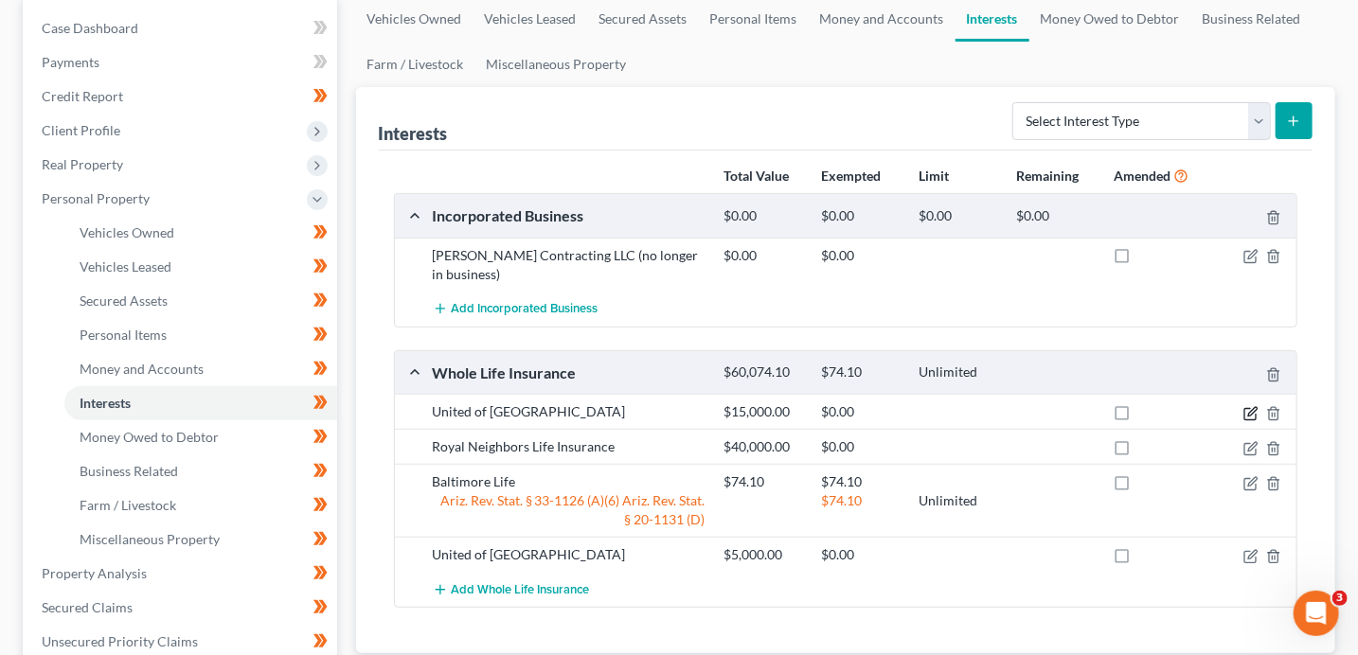
click at [1249, 412] on icon "button" at bounding box center [1252, 411] width 9 height 9
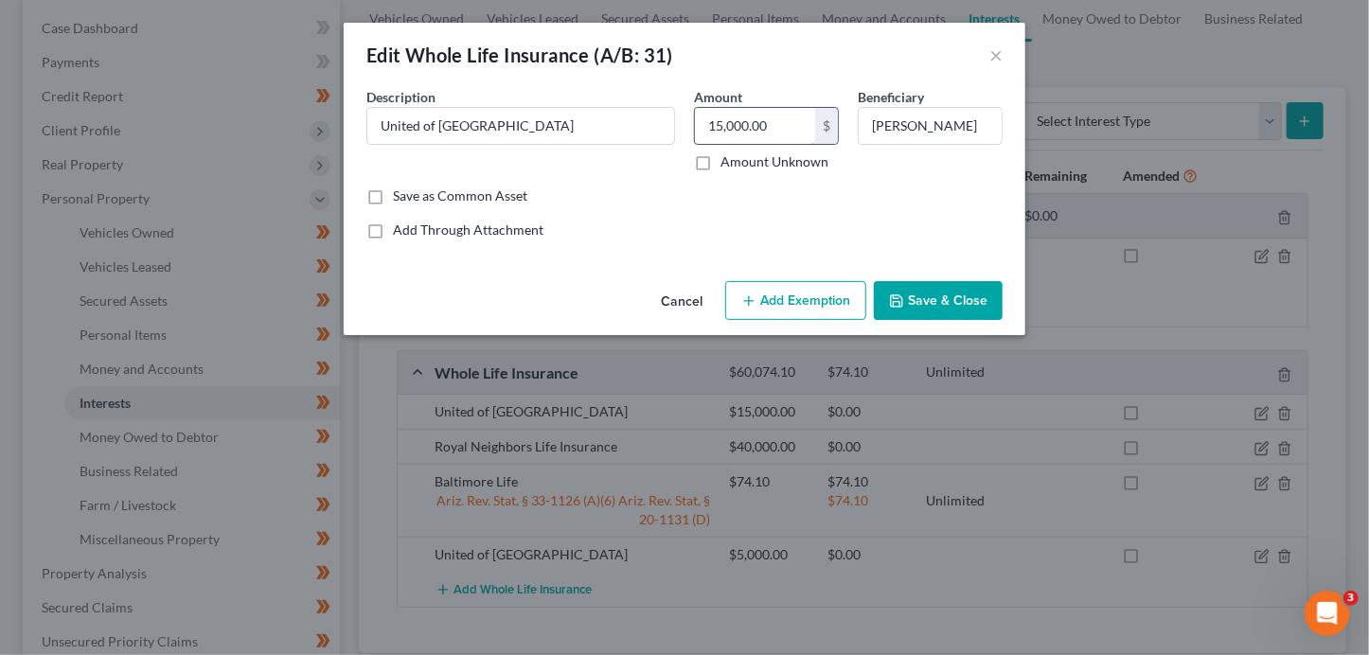
click at [806, 126] on input "15,000.00" at bounding box center [755, 126] width 120 height 36
type input "2,620"
click at [796, 297] on button "Add Exemption" at bounding box center [795, 301] width 141 height 40
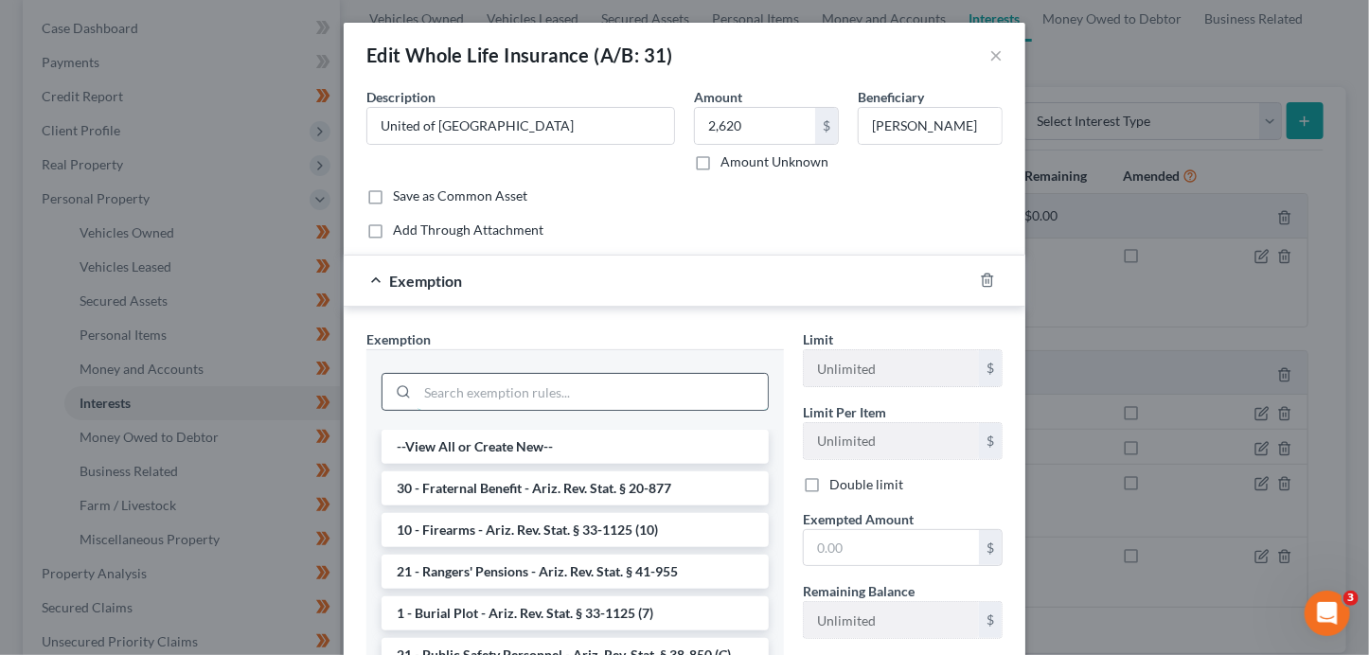
click at [526, 387] on input "search" at bounding box center [593, 392] width 350 height 36
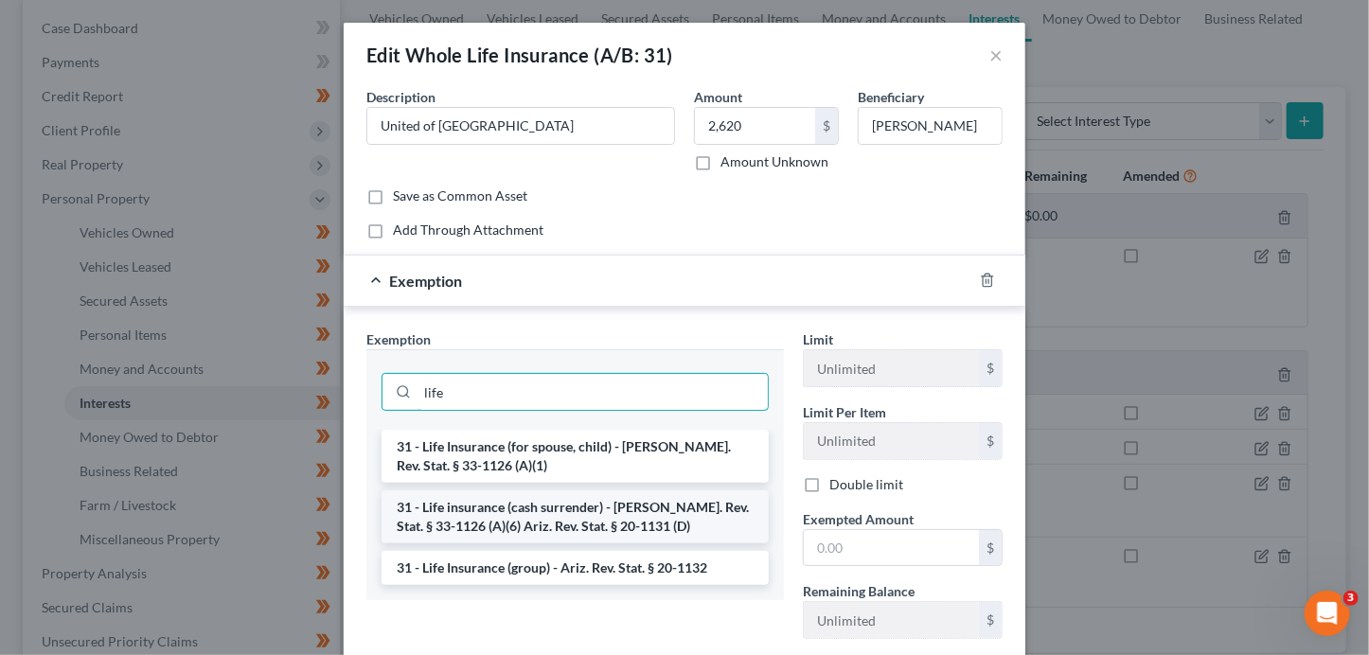
type input "life"
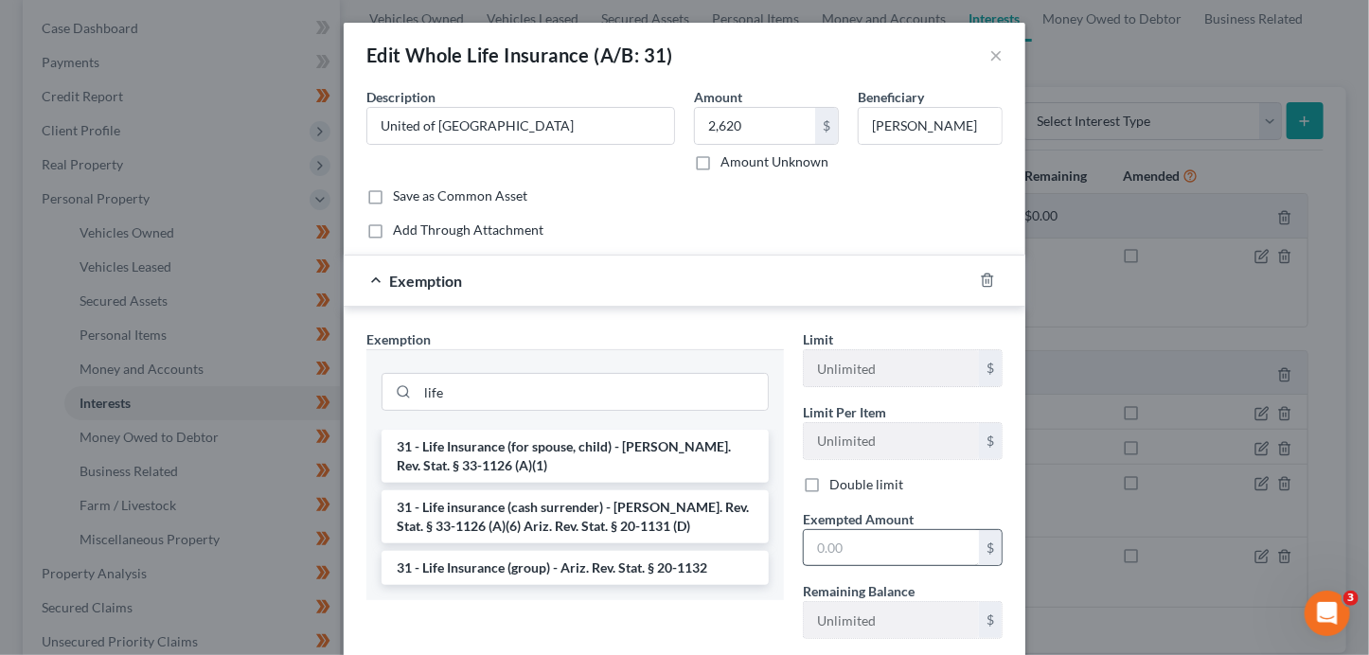
drag, startPoint x: 610, startPoint y: 516, endPoint x: 945, endPoint y: 559, distance: 337.9
click at [610, 516] on li "31 - Life insurance (cash surrender) - [PERSON_NAME]. Rev. Stat. § 33-1126 (A)(…" at bounding box center [575, 516] width 387 height 53
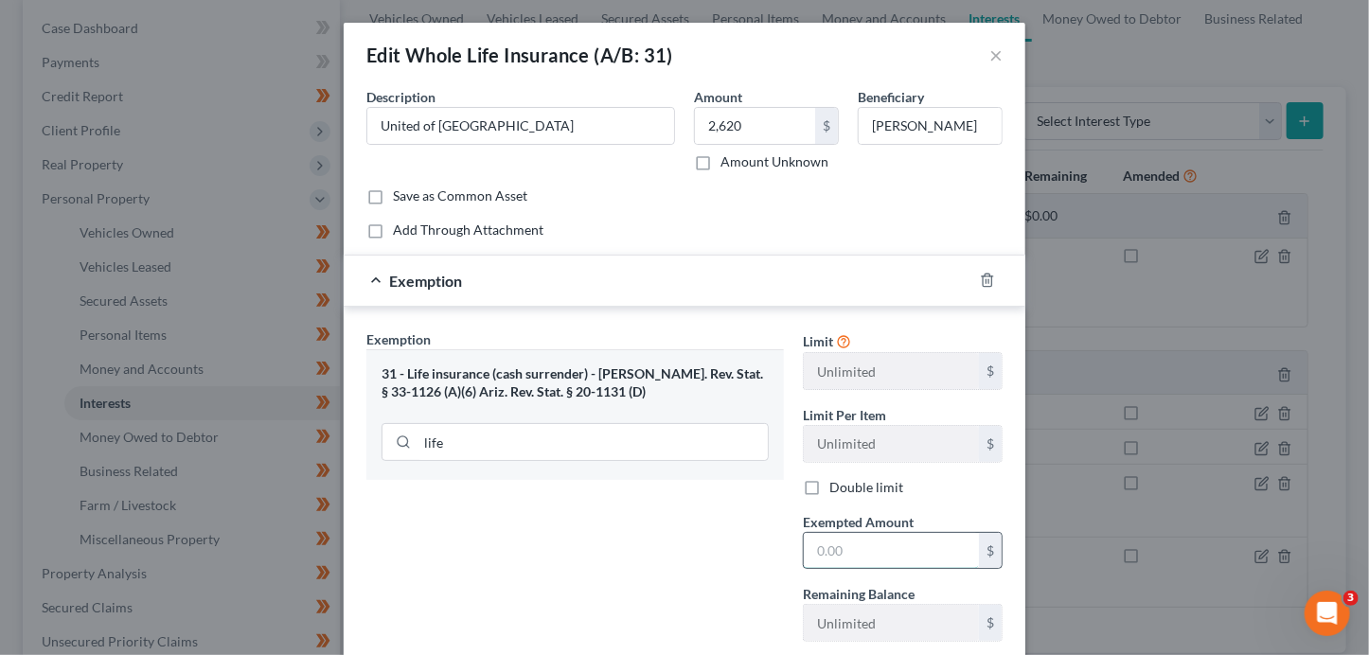
click at [918, 565] on input "text" at bounding box center [891, 551] width 175 height 36
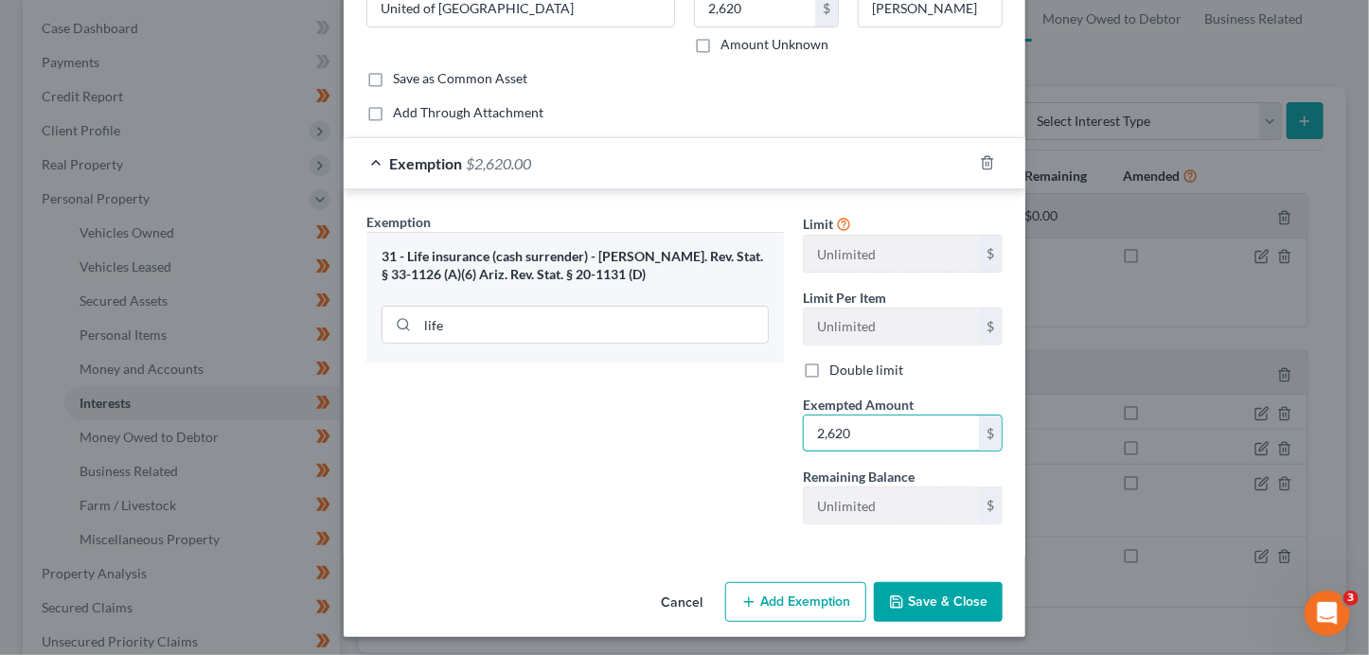
scroll to position [119, 0]
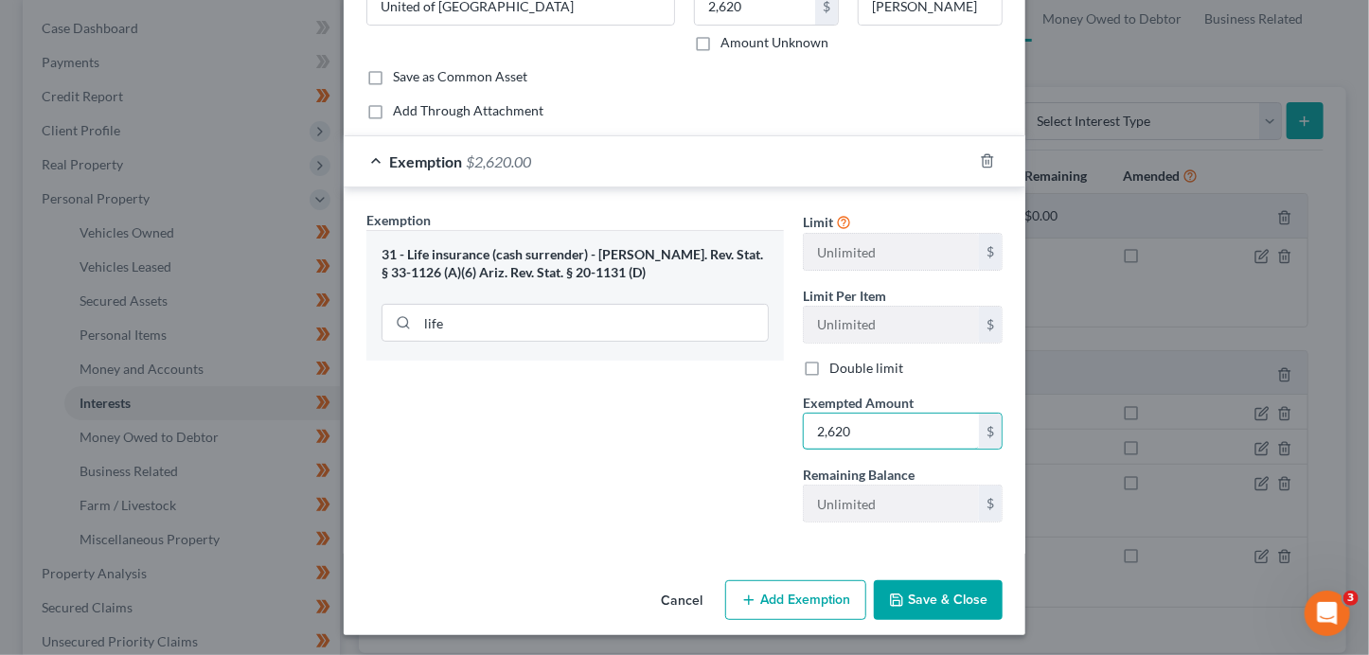
type input "2,620"
click at [910, 589] on button "Save & Close" at bounding box center [938, 600] width 129 height 40
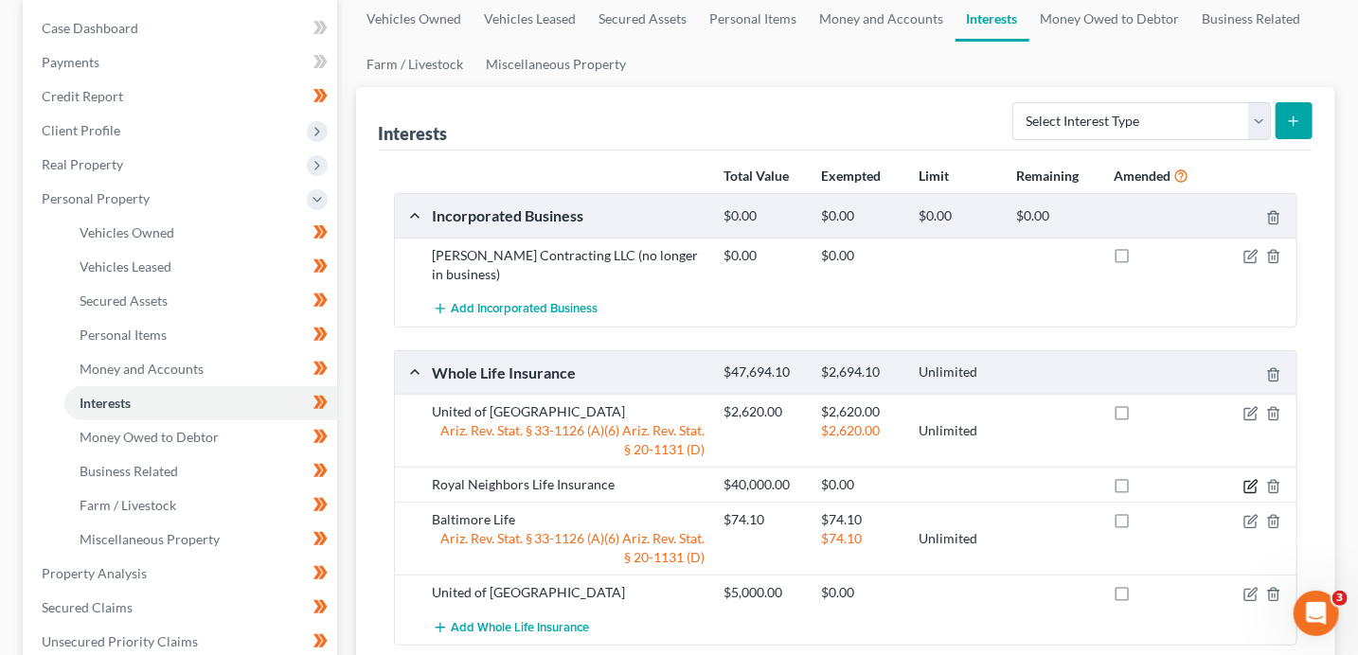
click at [1251, 485] on icon "button" at bounding box center [1252, 484] width 9 height 9
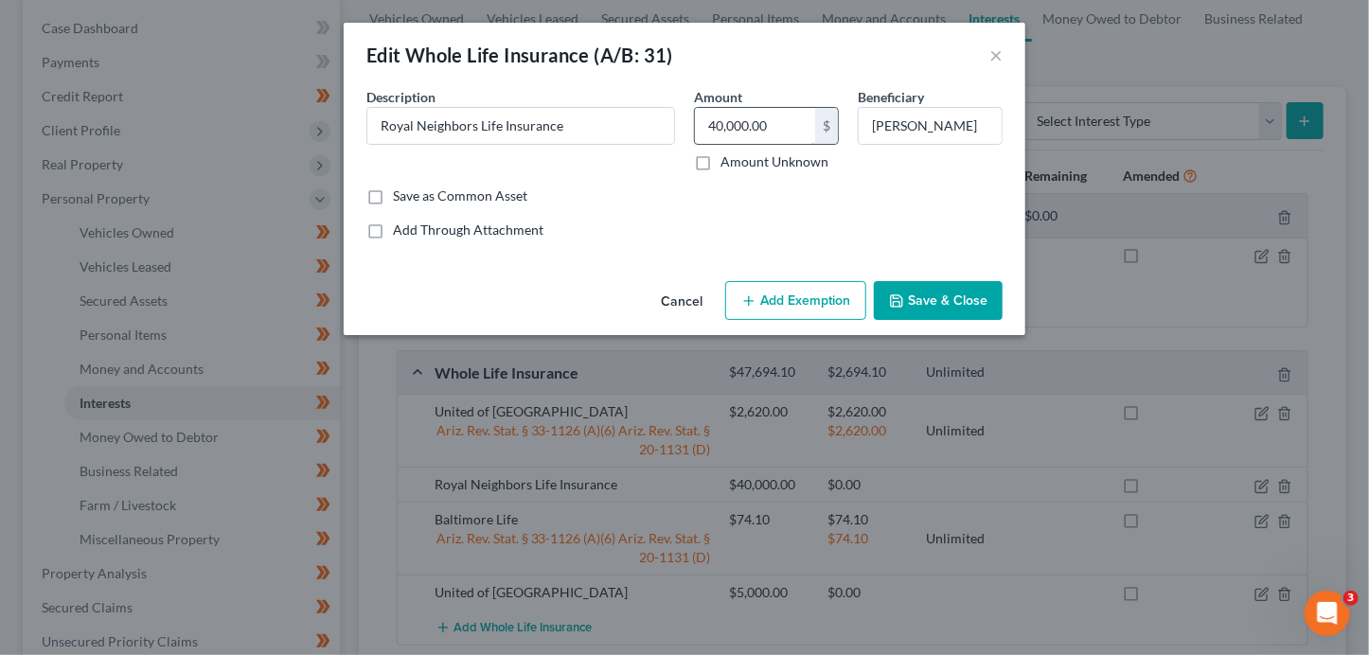
click at [733, 134] on input "40,000.00" at bounding box center [755, 126] width 120 height 36
drag, startPoint x: 781, startPoint y: 128, endPoint x: 632, endPoint y: 124, distance: 149.7
click at [632, 124] on div "Description * Royal Neighbors Life Insurance Amount 1,900.00 $ Amount Unknown B…" at bounding box center [684, 136] width 655 height 99
type input "197.60"
drag, startPoint x: 842, startPoint y: 294, endPoint x: 780, endPoint y: 307, distance: 62.8
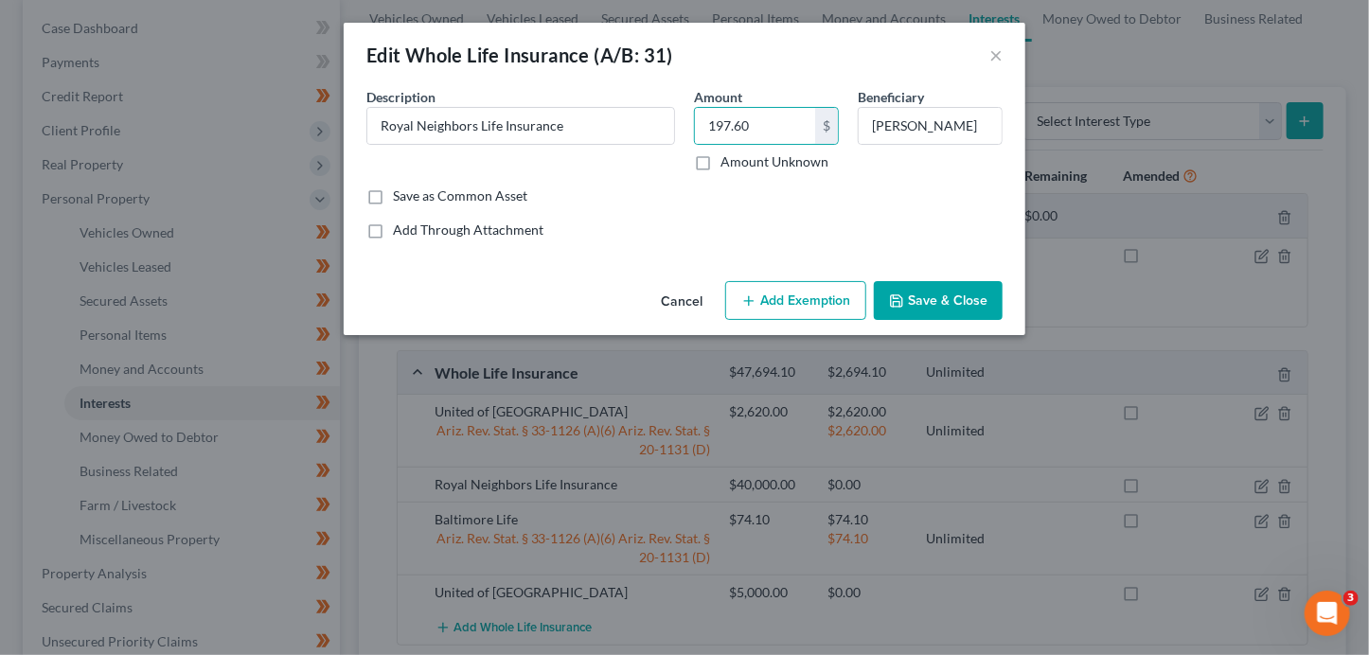
click at [842, 294] on button "Add Exemption" at bounding box center [795, 301] width 141 height 40
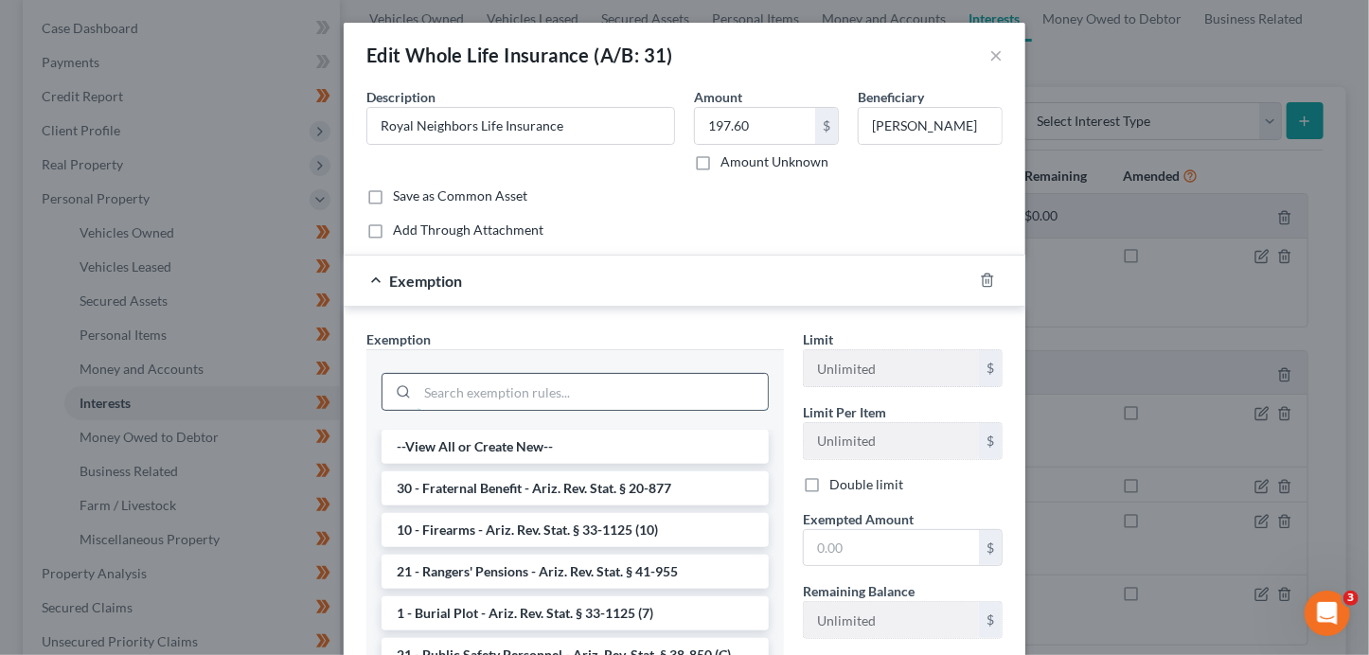
click at [556, 396] on input "search" at bounding box center [593, 392] width 350 height 36
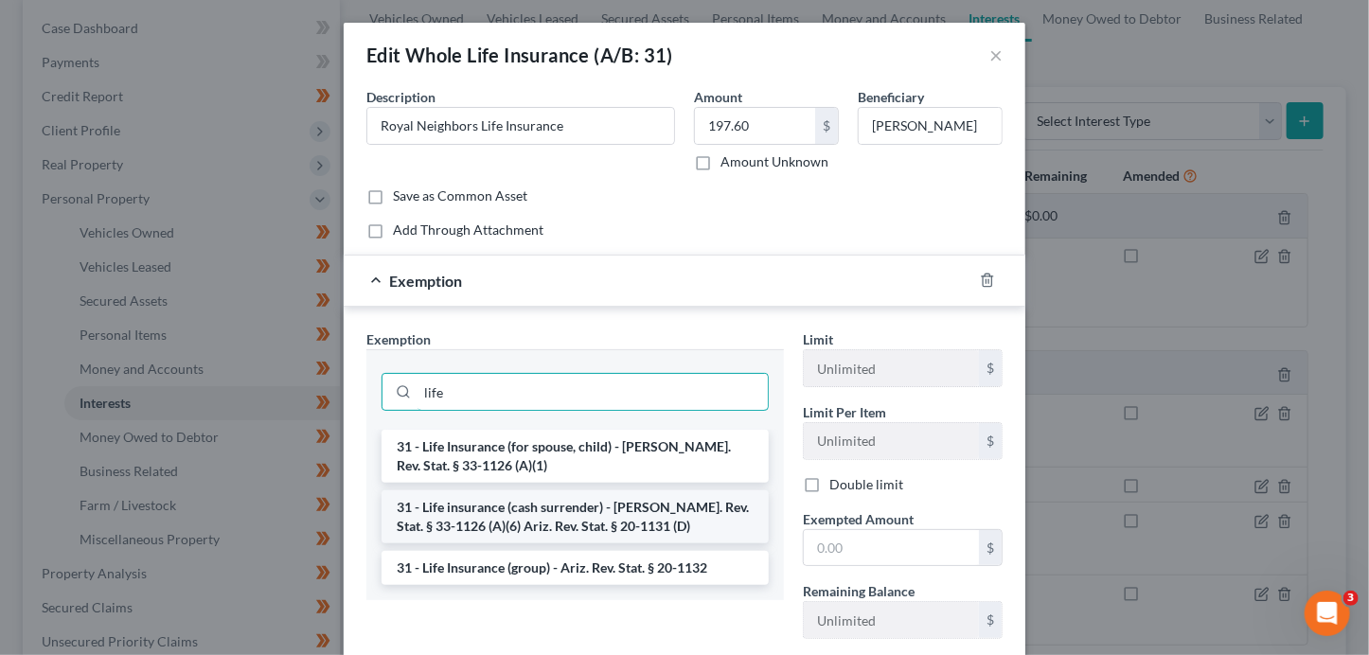
type input "life"
click at [615, 525] on li "31 - Life insurance (cash surrender) - [PERSON_NAME]. Rev. Stat. § 33-1126 (A)(…" at bounding box center [575, 516] width 387 height 53
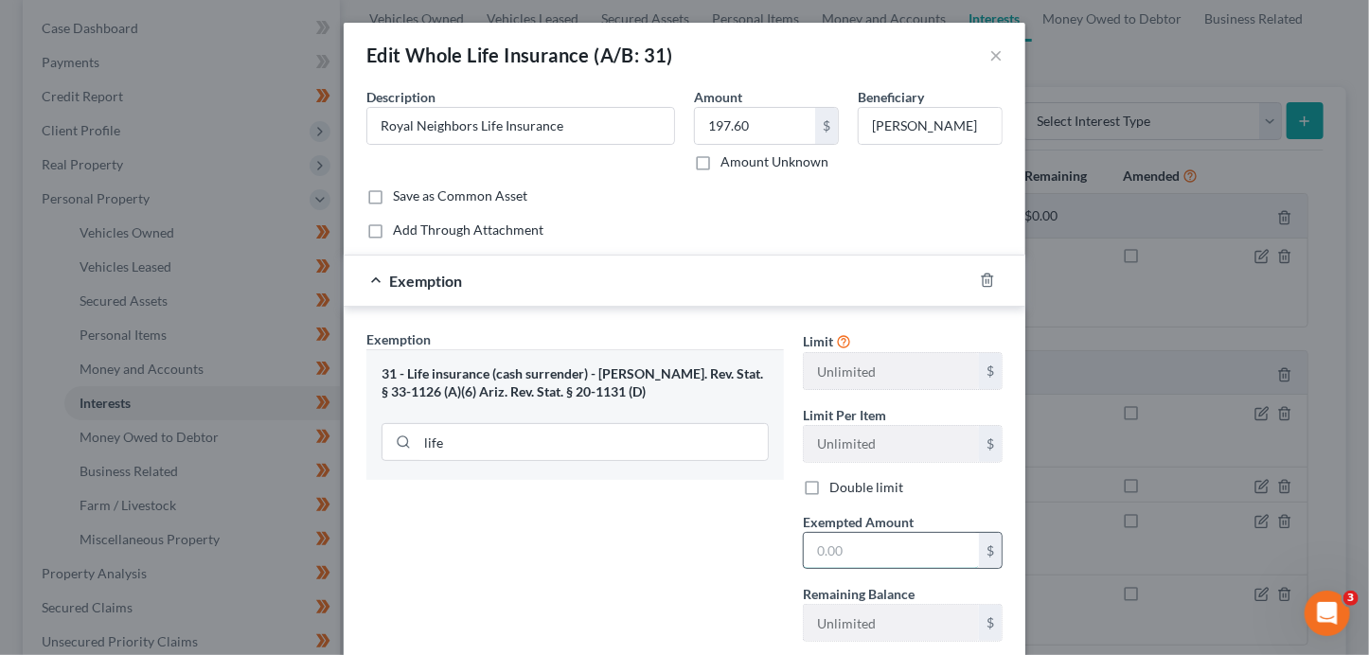
drag, startPoint x: 808, startPoint y: 556, endPoint x: 807, endPoint y: 546, distance: 9.5
click at [809, 550] on input "text" at bounding box center [891, 551] width 175 height 36
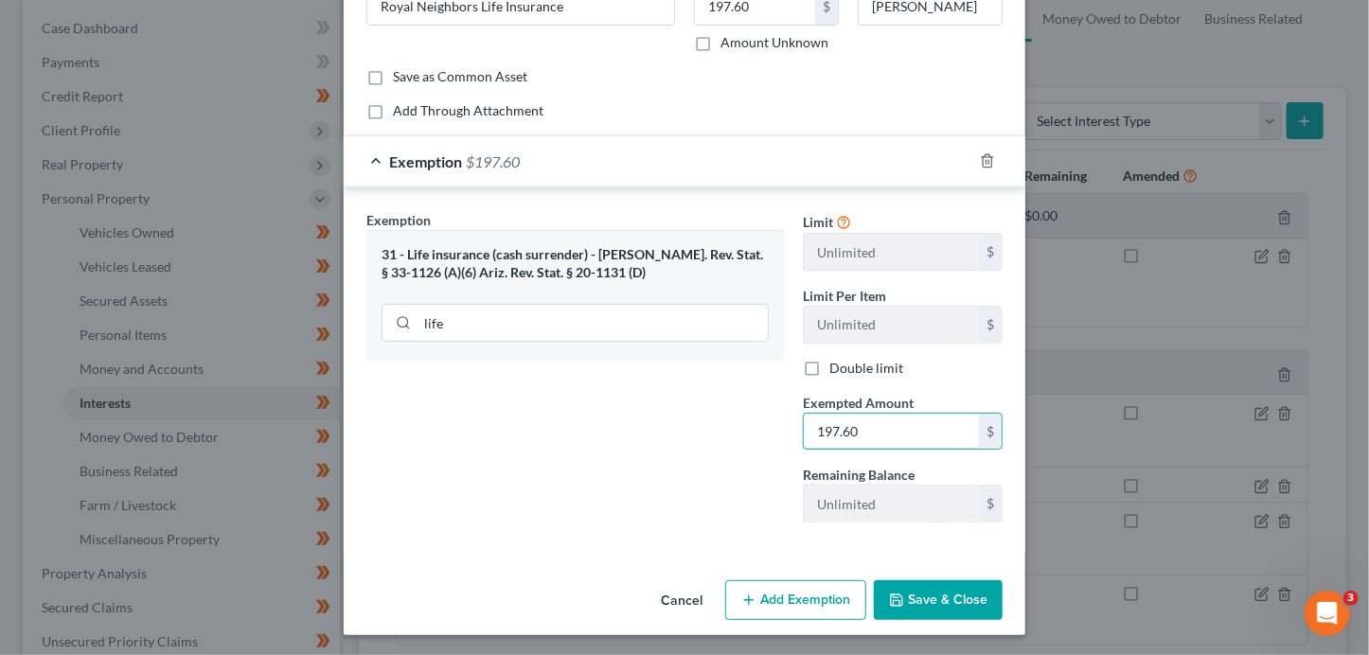
type input "197.60"
click at [911, 584] on button "Save & Close" at bounding box center [938, 600] width 129 height 40
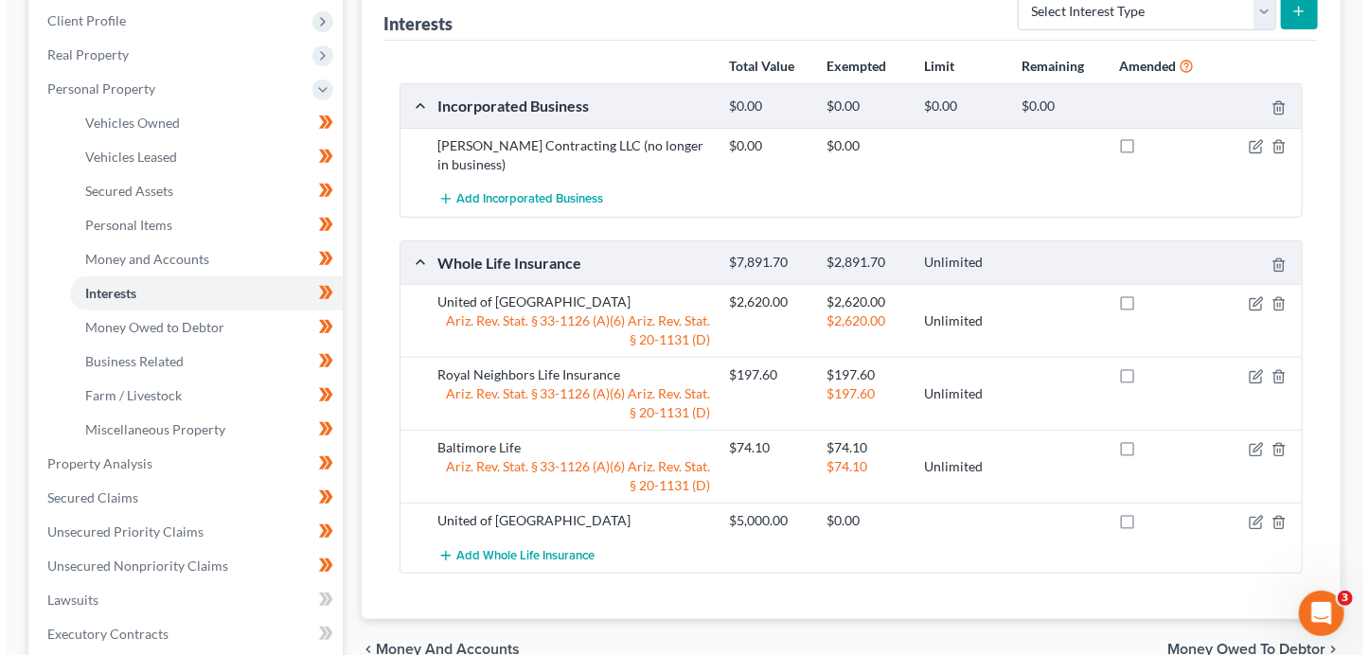
scroll to position [388, 0]
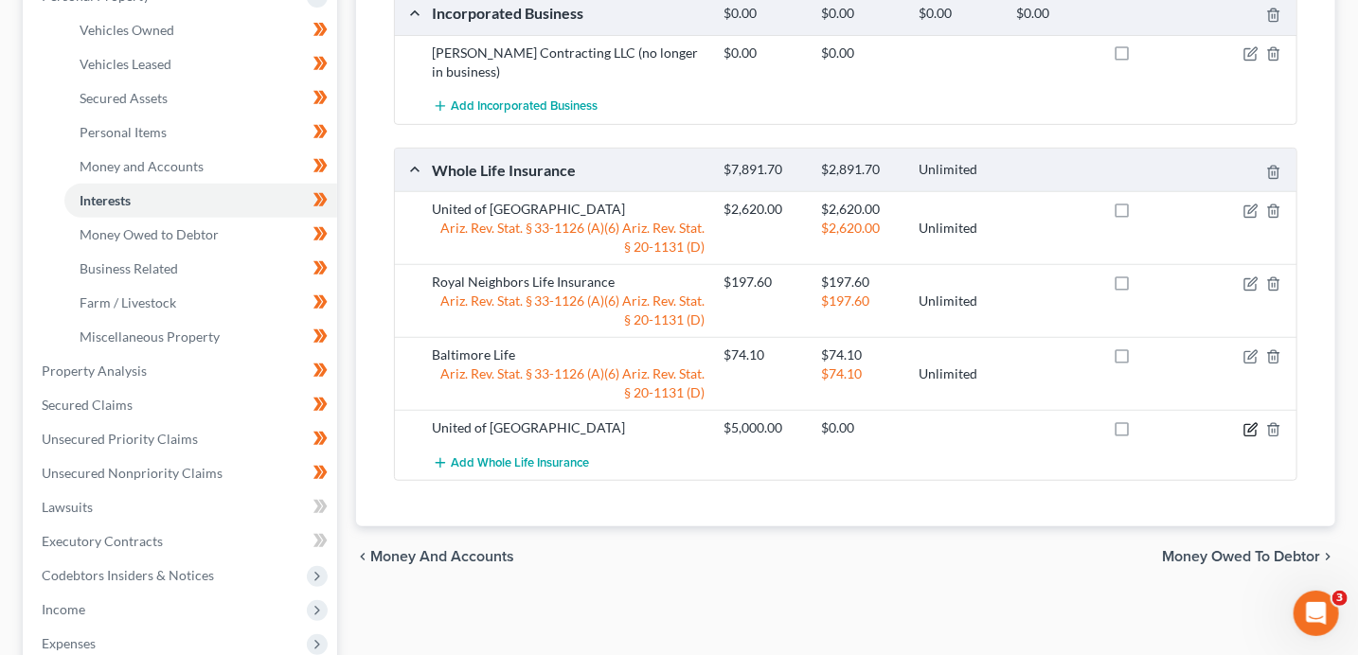
drag, startPoint x: 1248, startPoint y: 424, endPoint x: 1160, endPoint y: 380, distance: 98.7
click at [1249, 425] on icon "button" at bounding box center [1250, 429] width 15 height 15
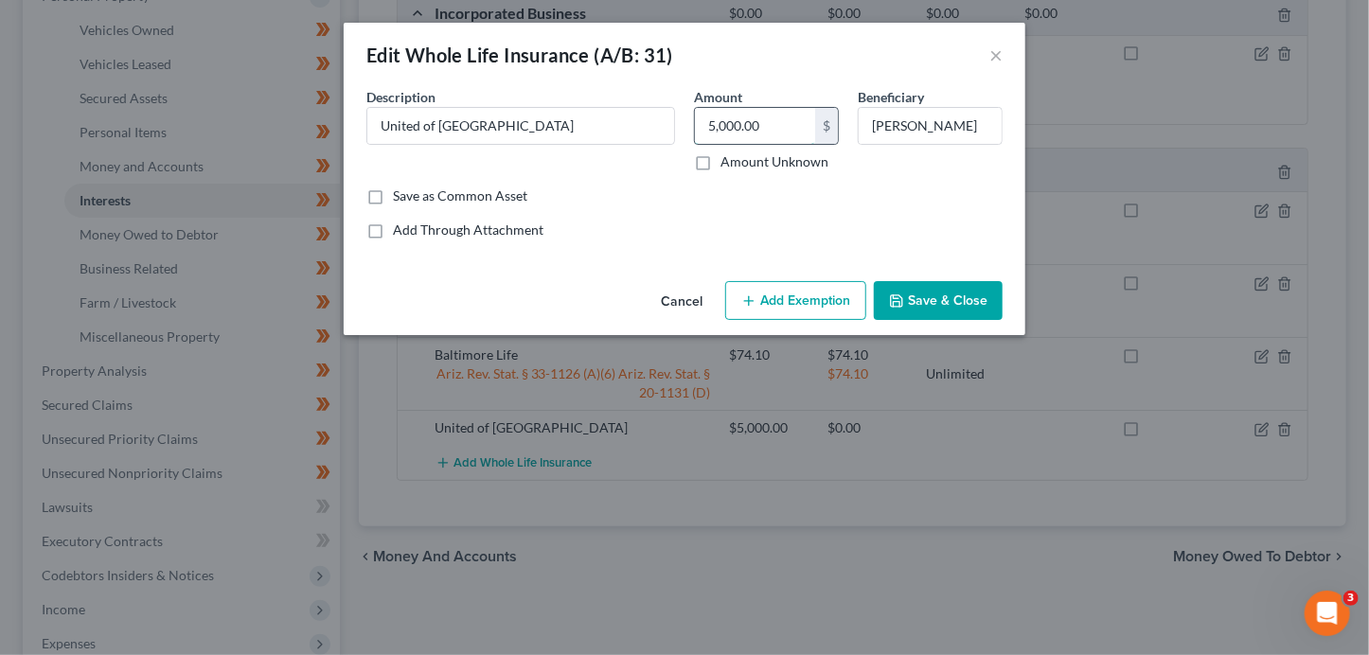
click at [777, 135] on input "5,000.00" at bounding box center [755, 126] width 120 height 36
type input "1,595"
click at [825, 315] on button "Add Exemption" at bounding box center [795, 301] width 141 height 40
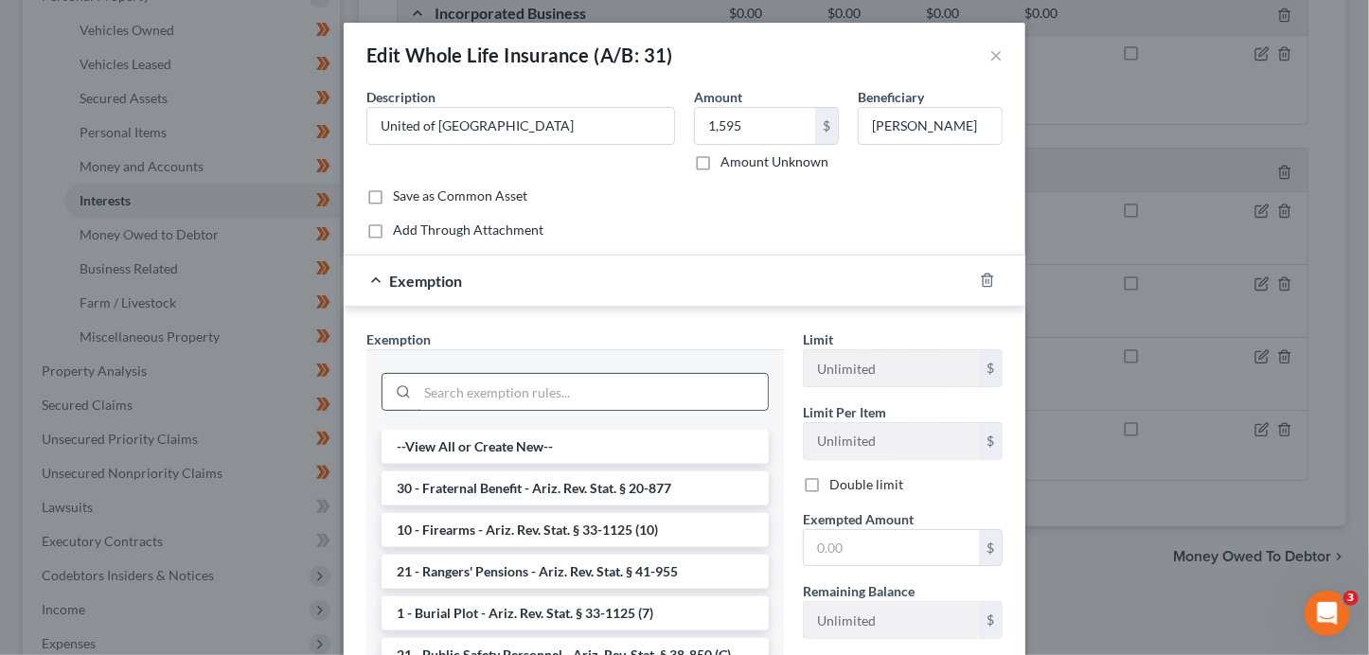
click at [521, 390] on input "search" at bounding box center [593, 392] width 350 height 36
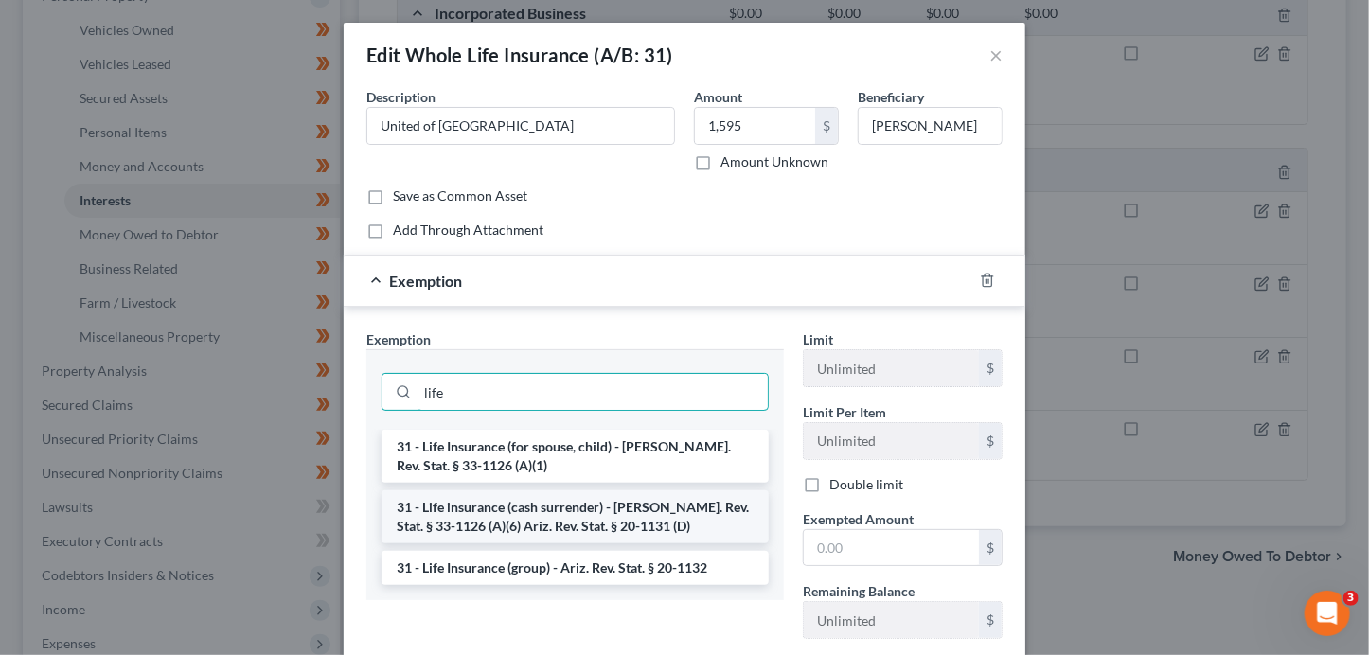
type input "life"
click at [541, 503] on li "31 - Life insurance (cash surrender) - [PERSON_NAME]. Rev. Stat. § 33-1126 (A)(…" at bounding box center [575, 516] width 387 height 53
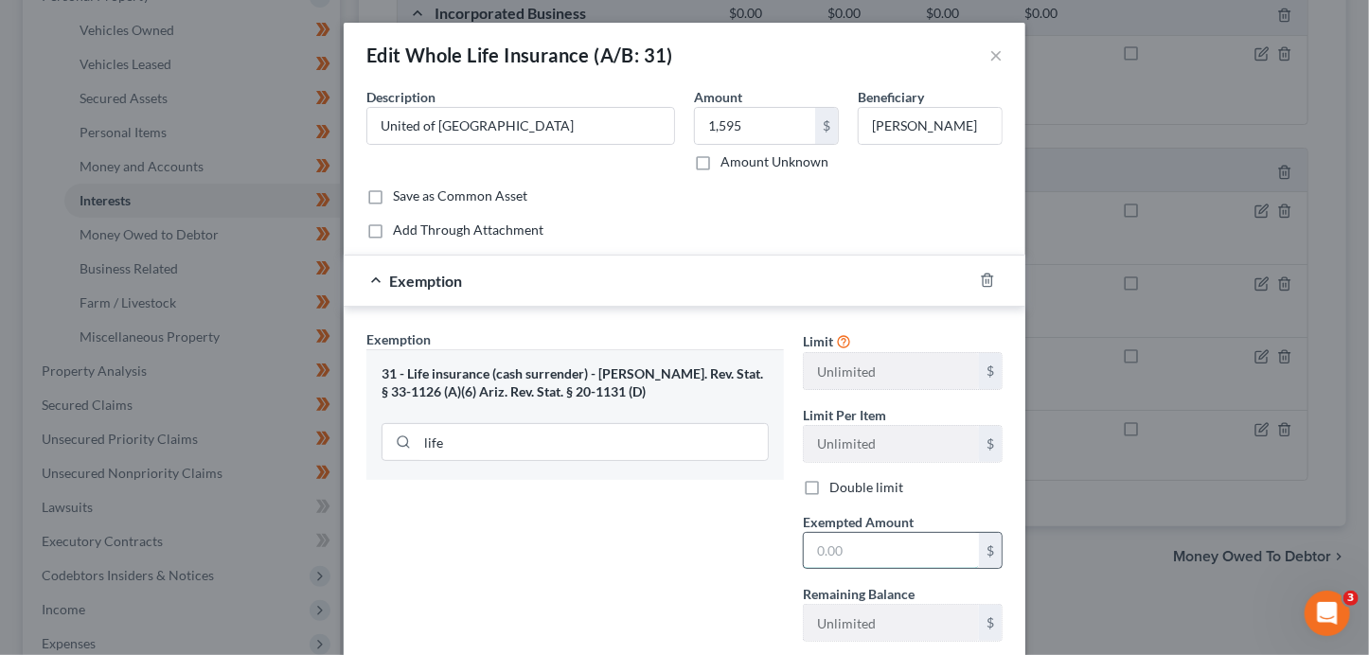
click at [841, 537] on input "text" at bounding box center [891, 551] width 175 height 36
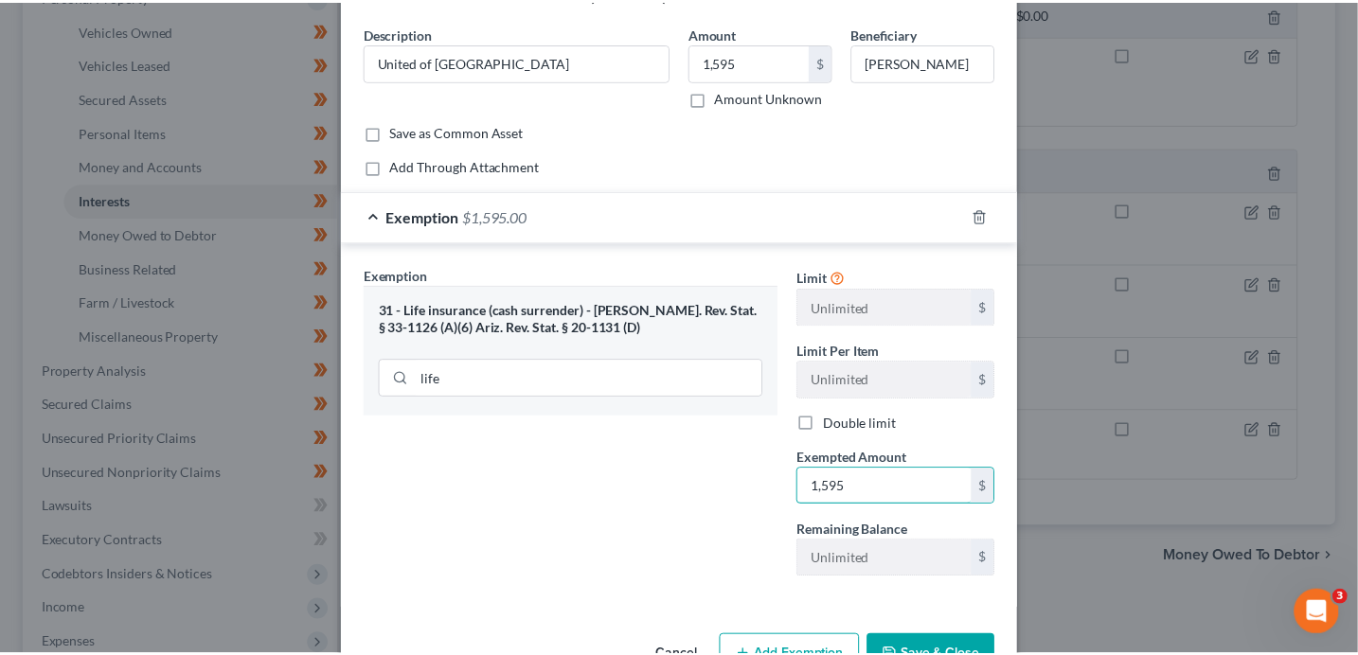
scroll to position [119, 0]
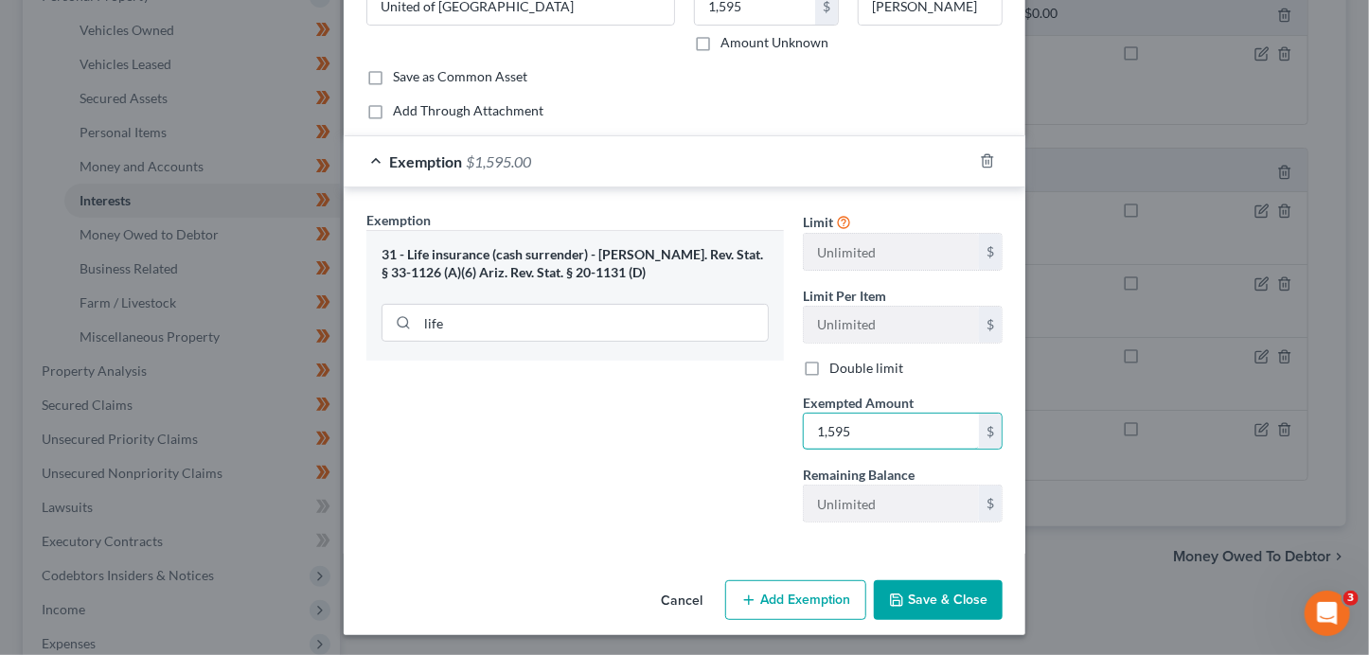
type input "1,595"
click at [932, 580] on button "Save & Close" at bounding box center [938, 600] width 129 height 40
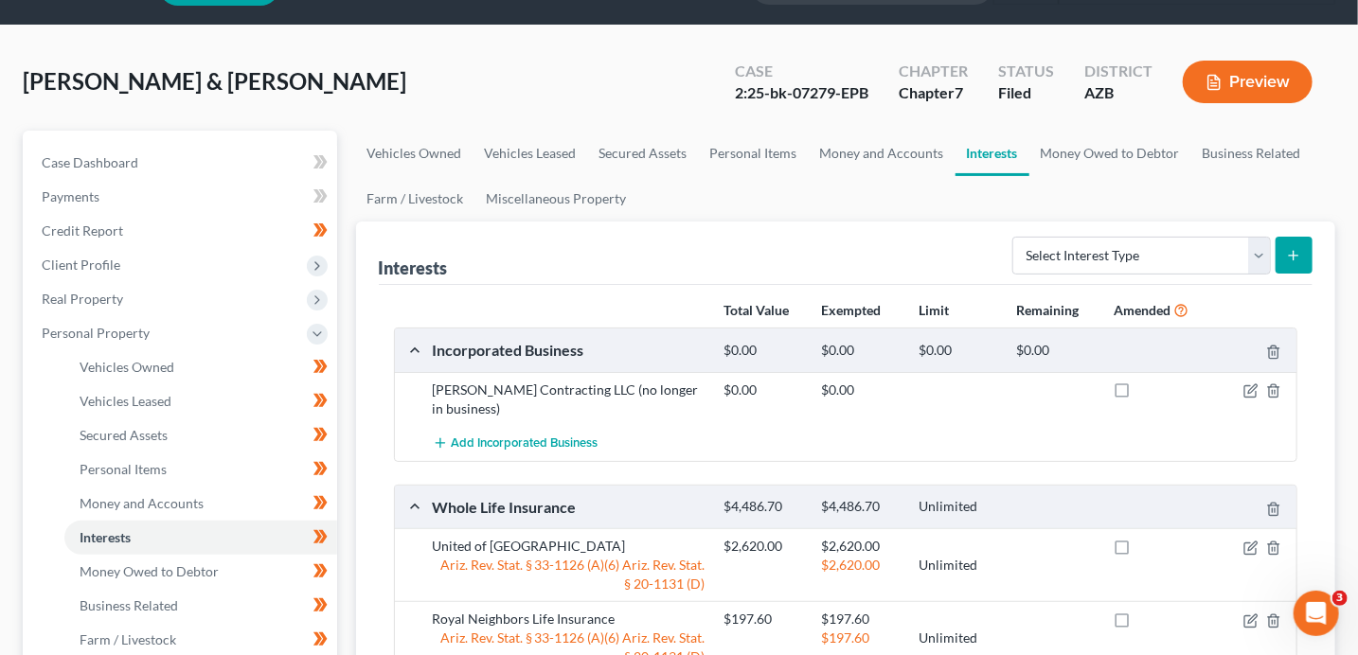
scroll to position [0, 0]
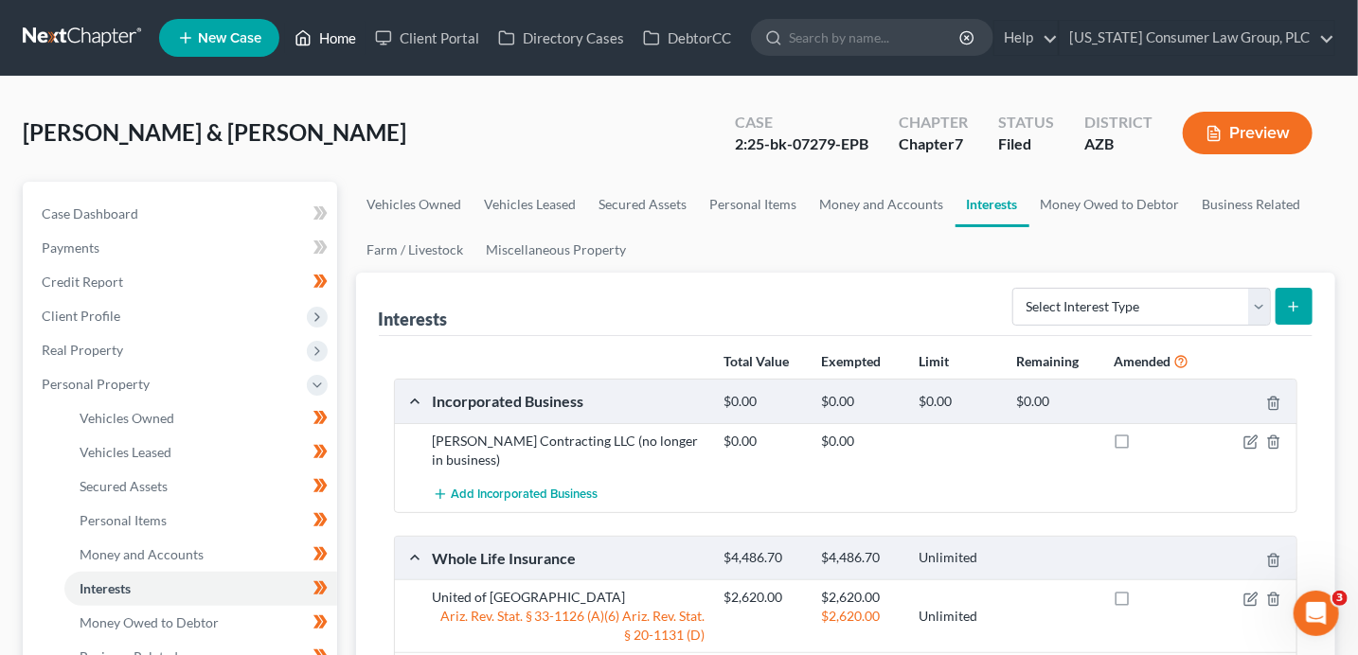
click at [344, 43] on link "Home" at bounding box center [325, 38] width 80 height 34
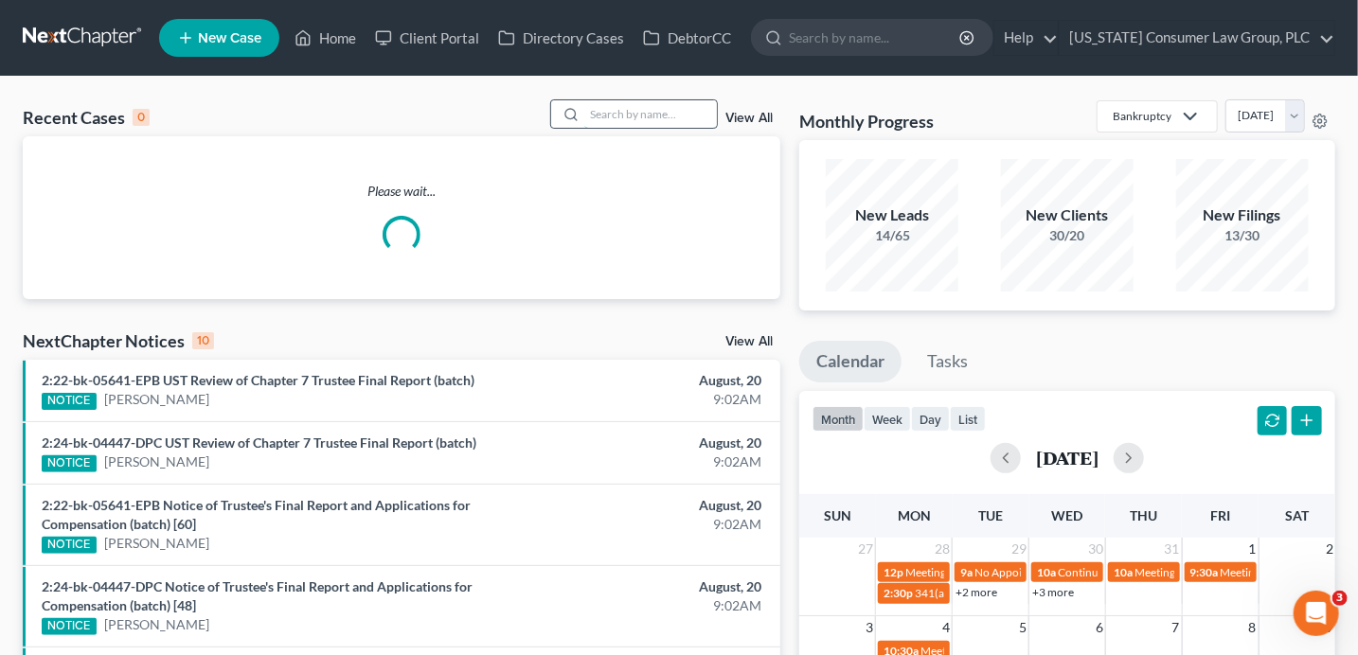
click at [663, 121] on input "search" at bounding box center [650, 113] width 133 height 27
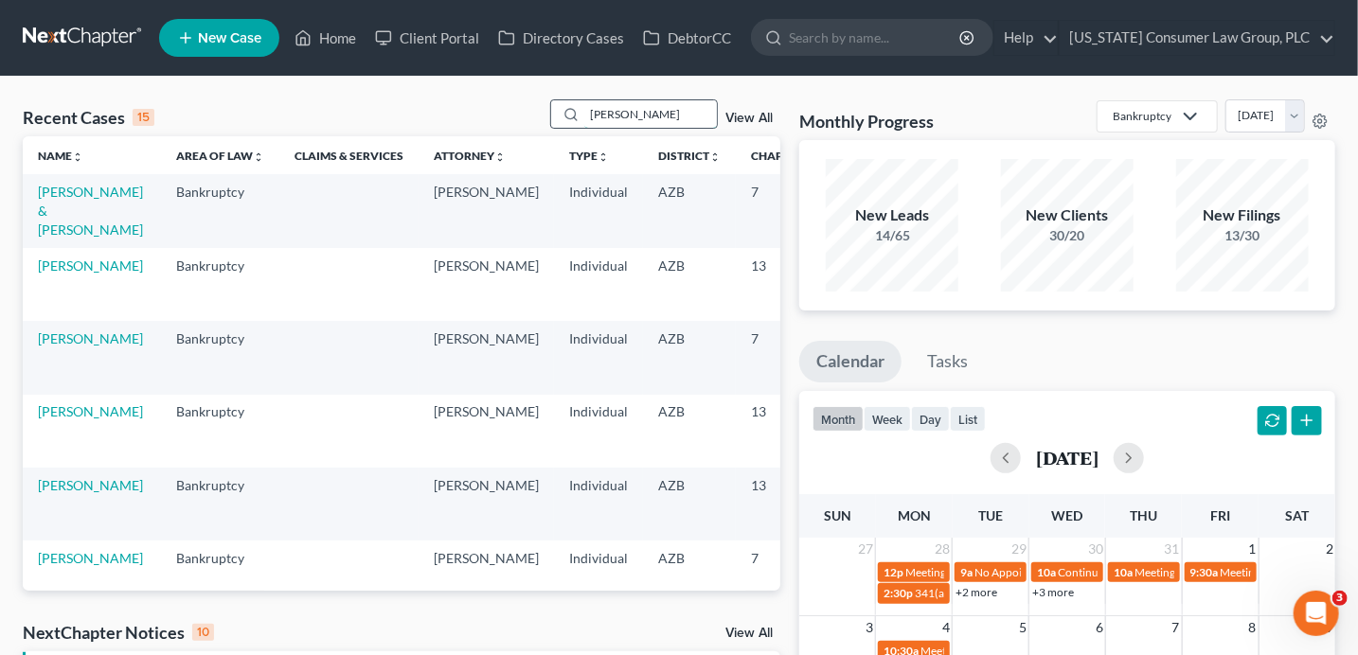
type input "[PERSON_NAME]"
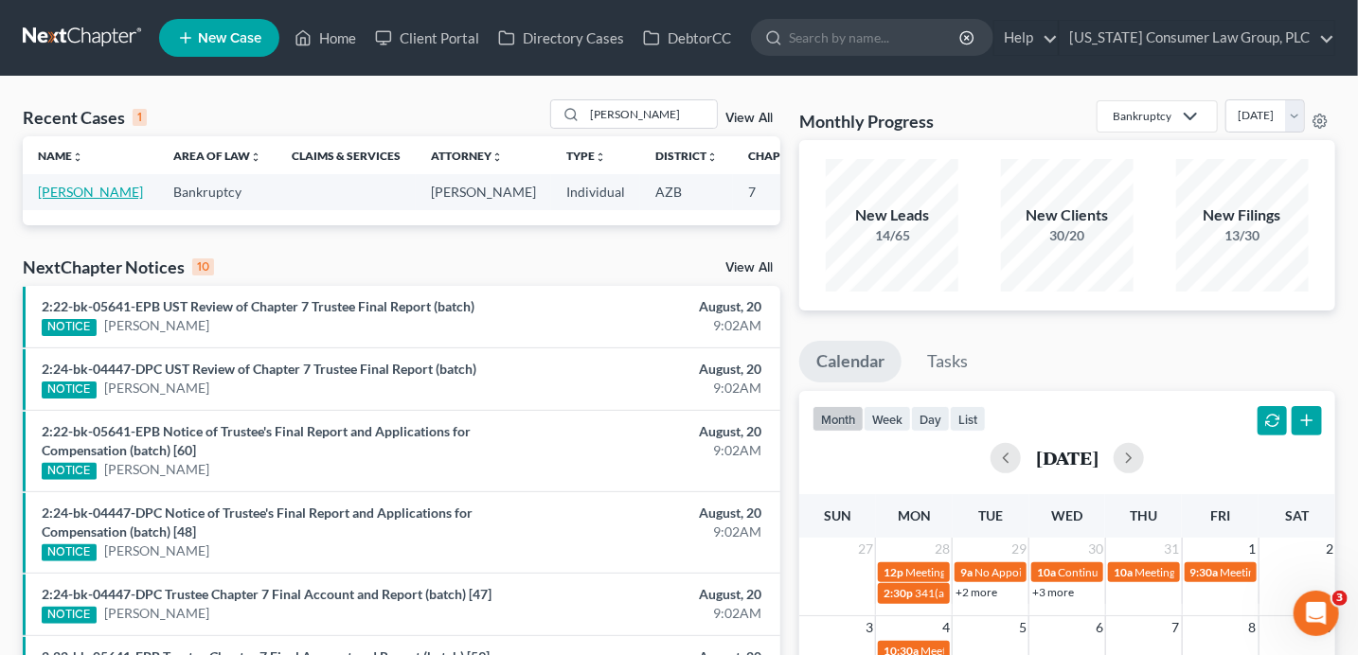
click at [53, 200] on link "[PERSON_NAME]" at bounding box center [90, 192] width 105 height 16
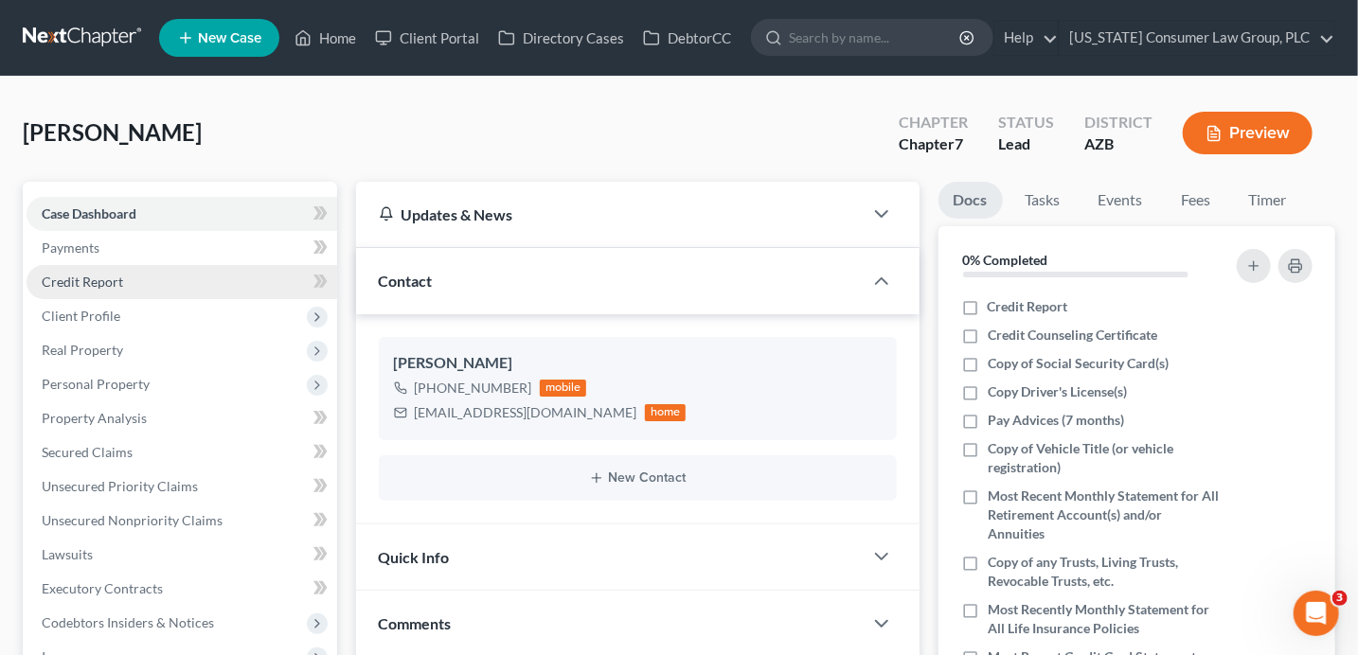
click at [119, 278] on span "Credit Report" at bounding box center [82, 282] width 81 height 16
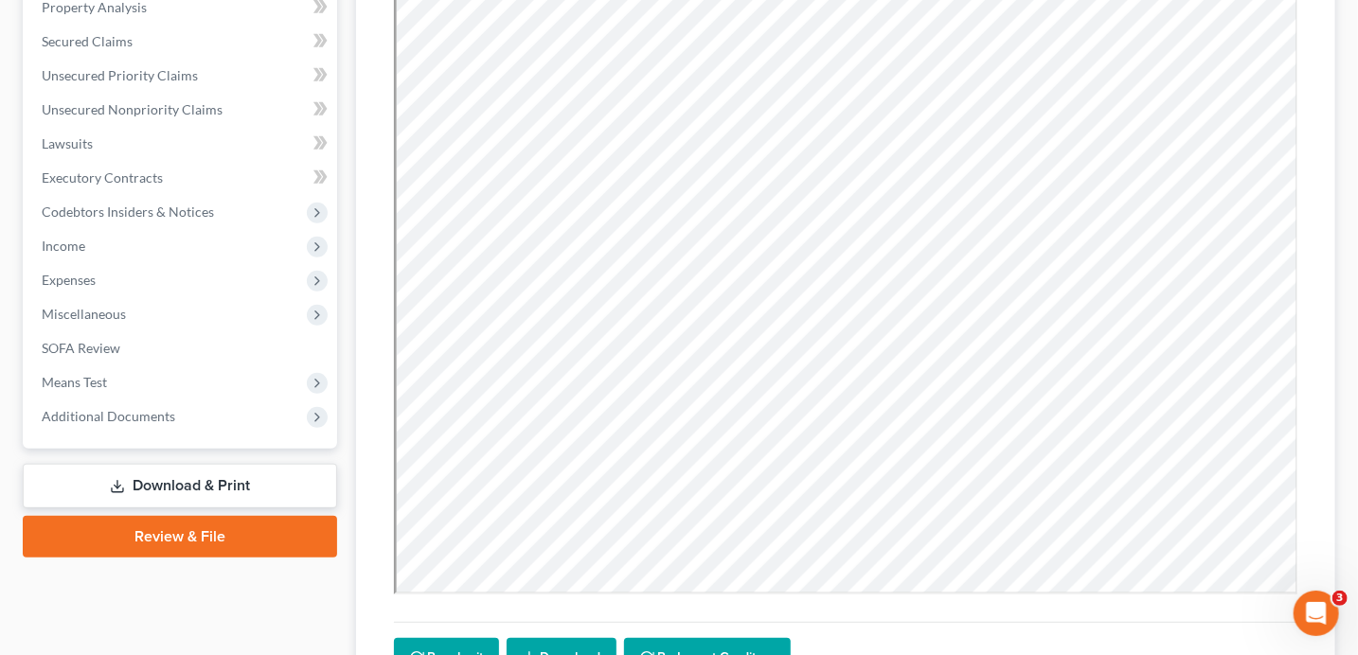
scroll to position [587, 0]
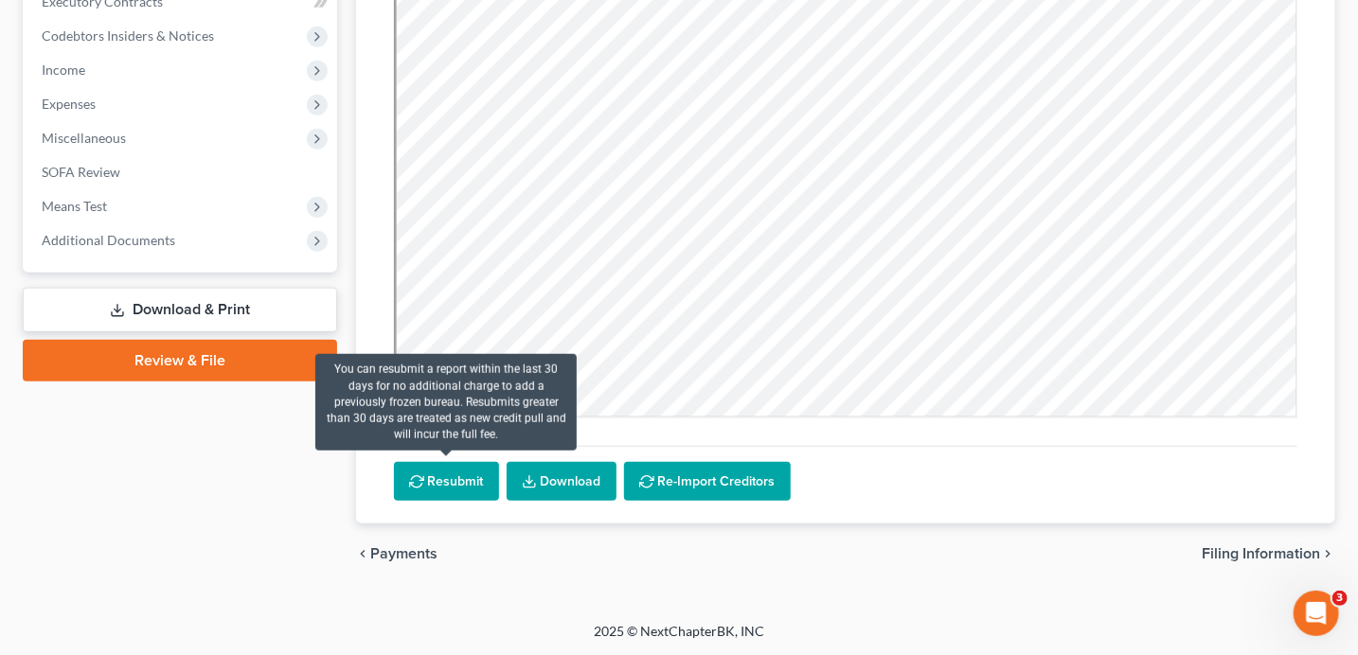
click at [411, 497] on button "Resubmit" at bounding box center [446, 482] width 105 height 40
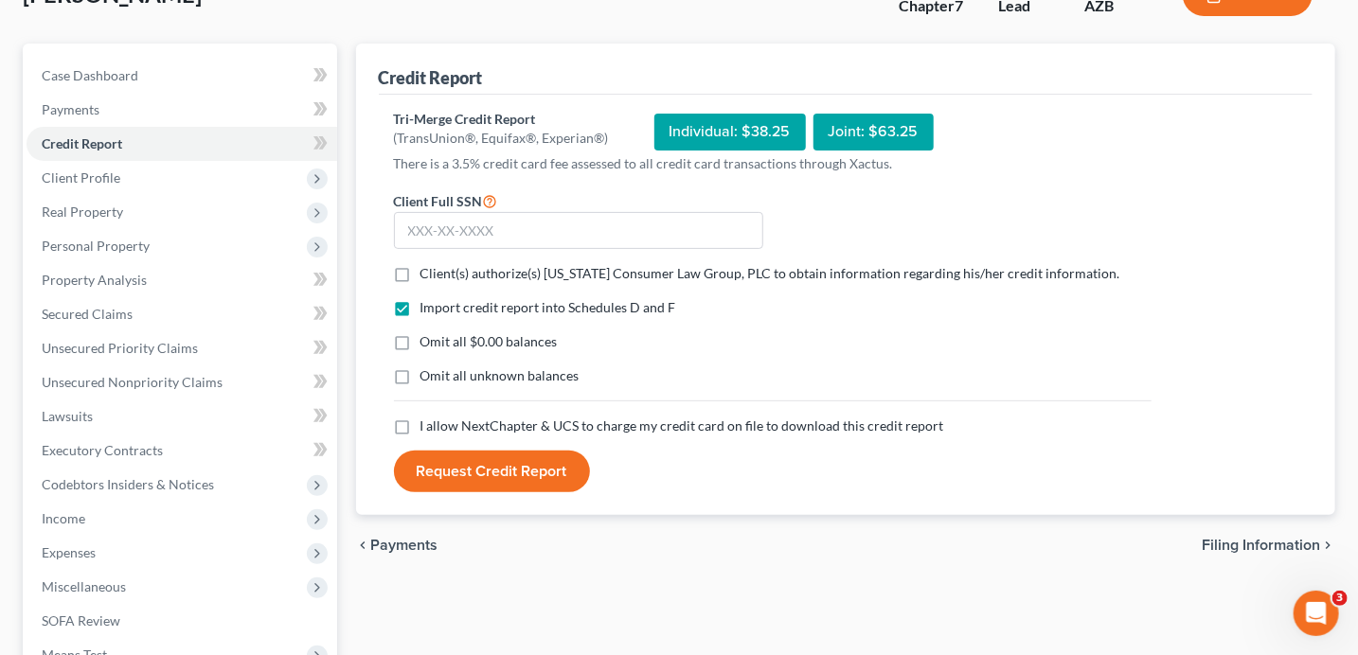
scroll to position [0, 0]
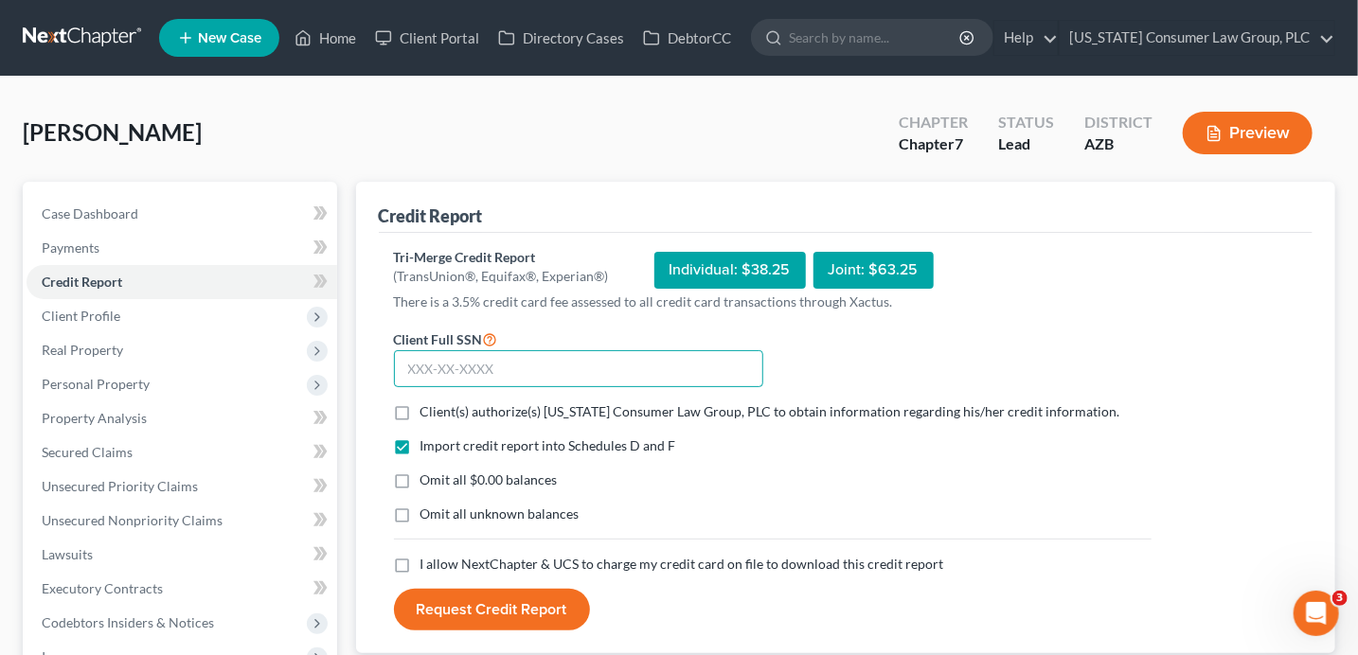
click at [475, 365] on input "text" at bounding box center [578, 369] width 369 height 38
type input "470-25-4586"
click at [511, 409] on span "Client(s) authorize(s) [US_STATE] Consumer Law Group, PLC to obtain information…" at bounding box center [770, 411] width 700 height 16
click at [440, 409] on input "Client(s) authorize(s) [US_STATE] Consumer Law Group, PLC to obtain information…" at bounding box center [434, 408] width 12 height 12
checkbox input "true"
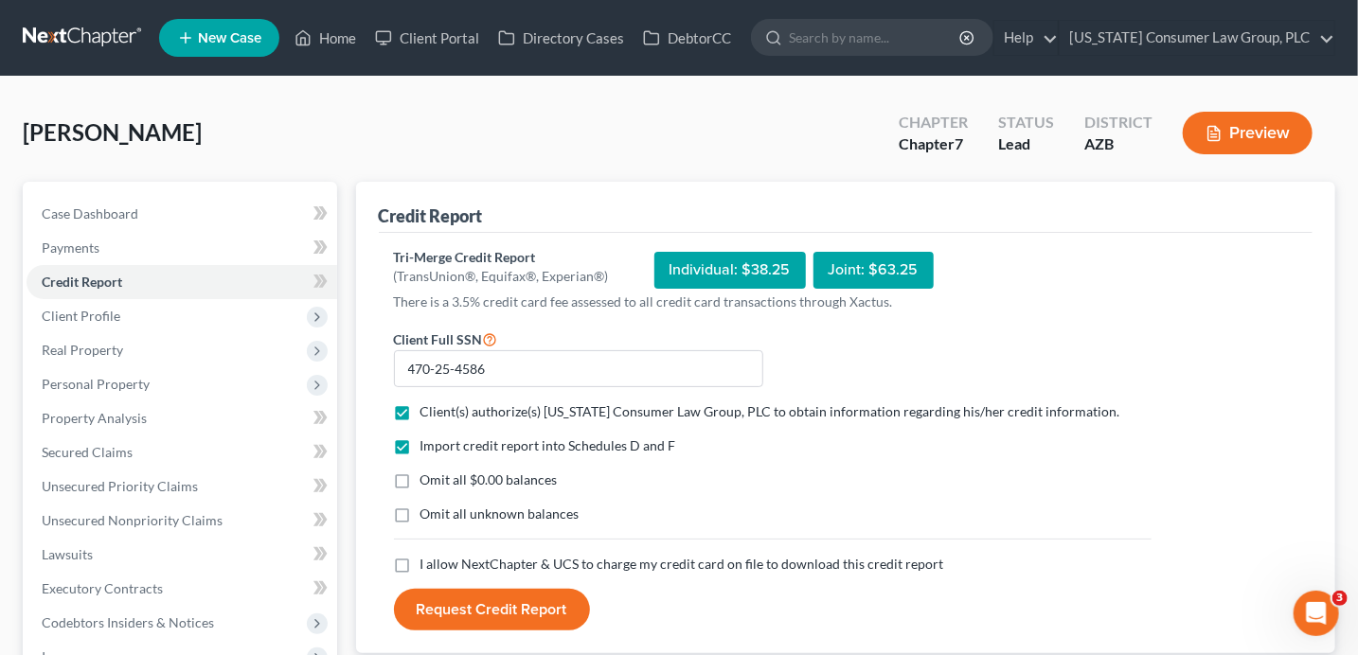
click at [477, 566] on span "I allow NextChapter & UCS to charge my credit card on file to download this cre…" at bounding box center [682, 564] width 524 height 16
click at [440, 566] on input "I allow NextChapter & UCS to charge my credit card on file to download this cre…" at bounding box center [434, 561] width 12 height 12
checkbox input "true"
click at [471, 606] on button "Request Credit Report" at bounding box center [492, 610] width 196 height 42
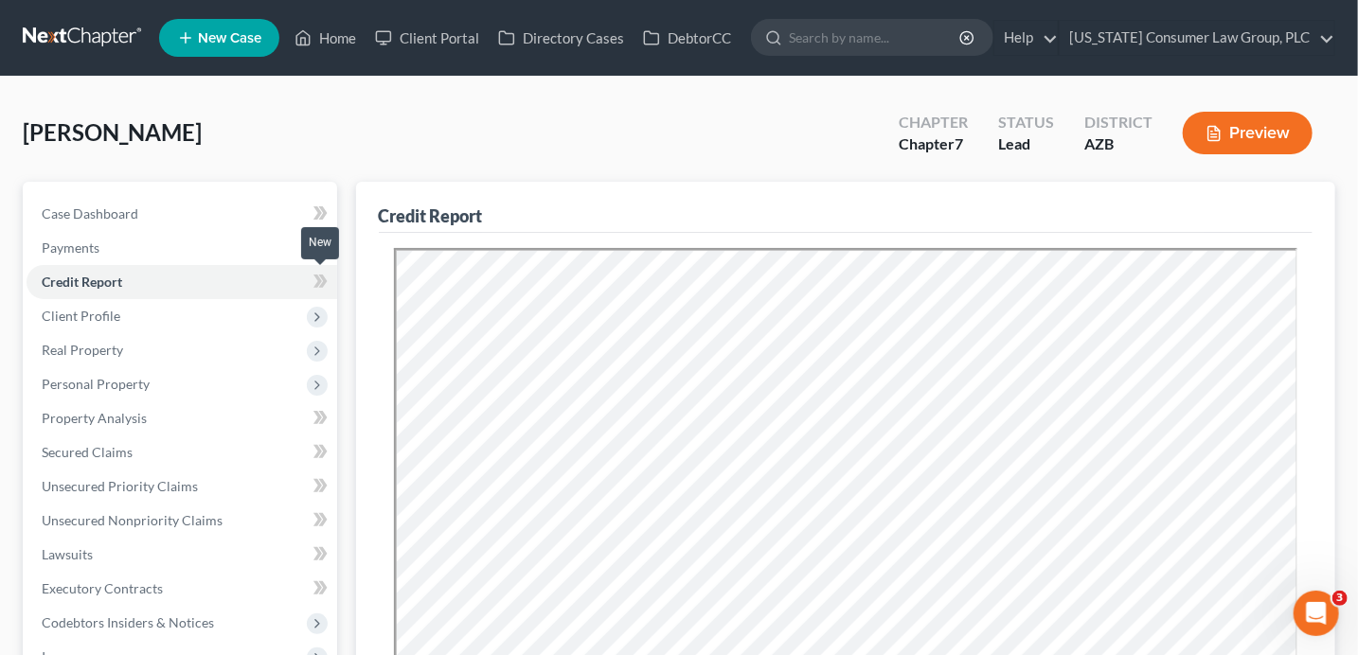
click at [330, 280] on span at bounding box center [320, 284] width 33 height 28
click at [184, 317] on span "Client Profile" at bounding box center [182, 316] width 311 height 34
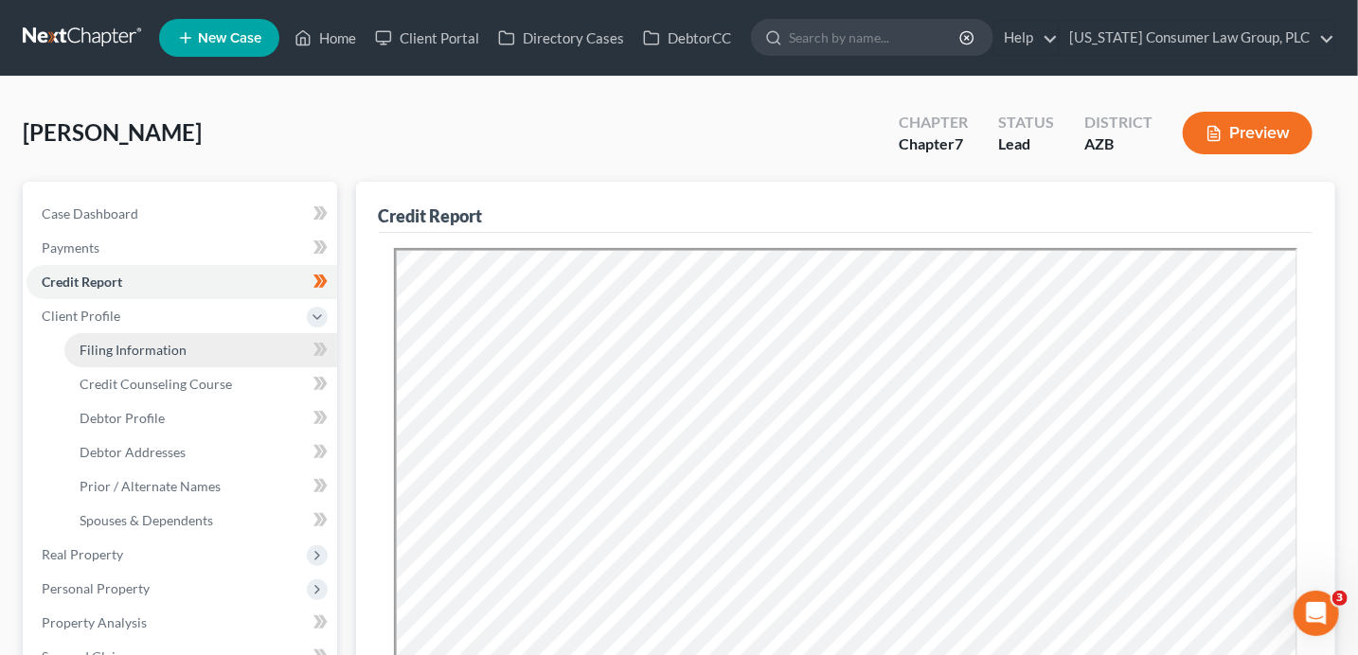
click at [211, 350] on link "Filing Information" at bounding box center [200, 350] width 273 height 34
select select "1"
select select "0"
select select "4"
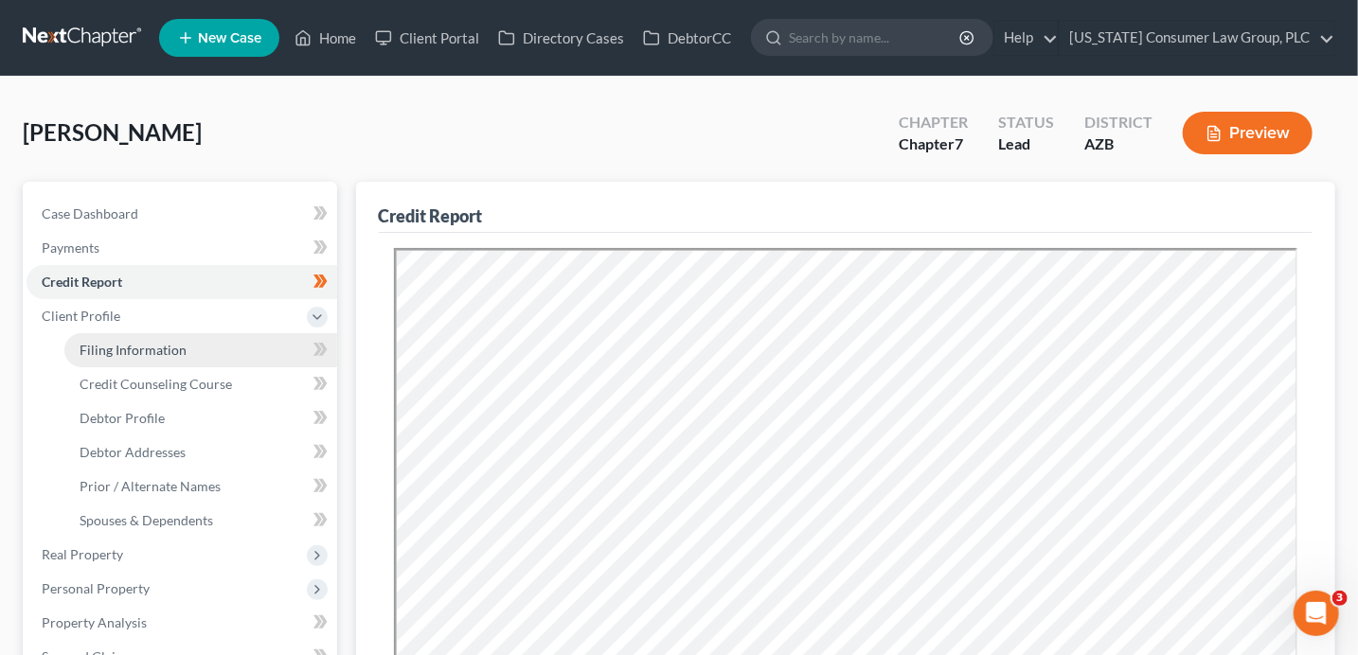
select select "0"
select select "3"
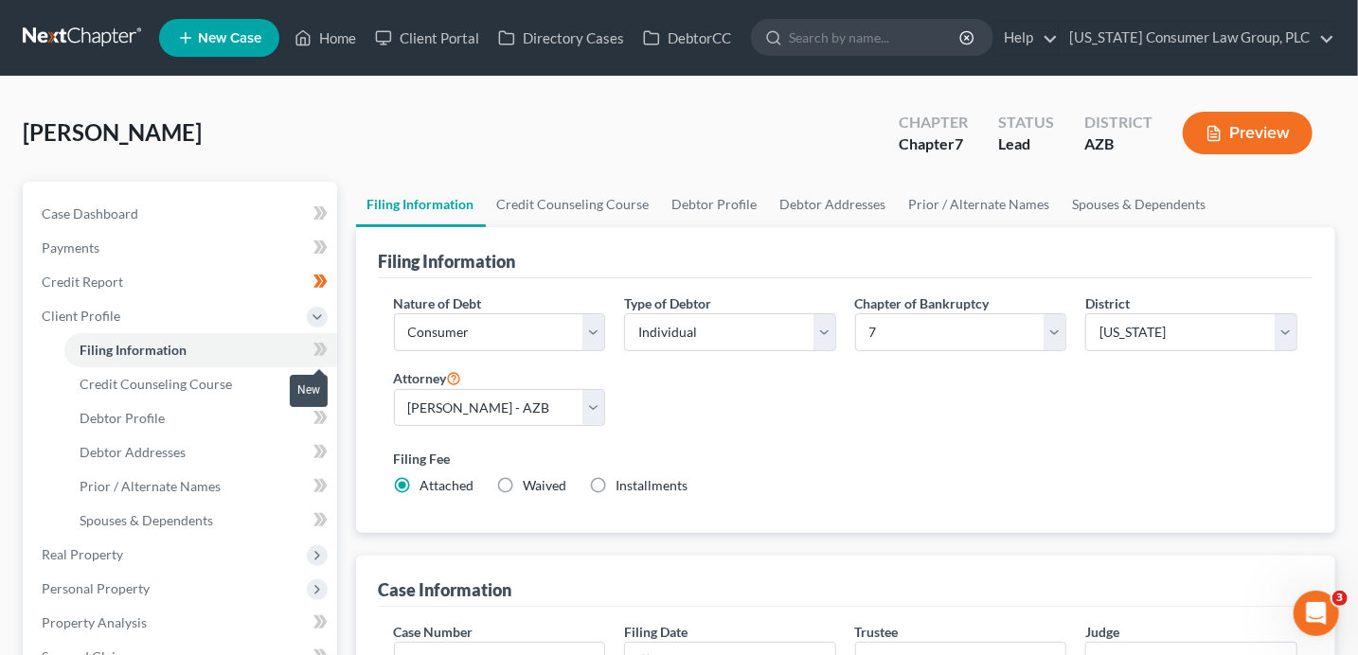
click at [320, 352] on icon at bounding box center [322, 349] width 9 height 13
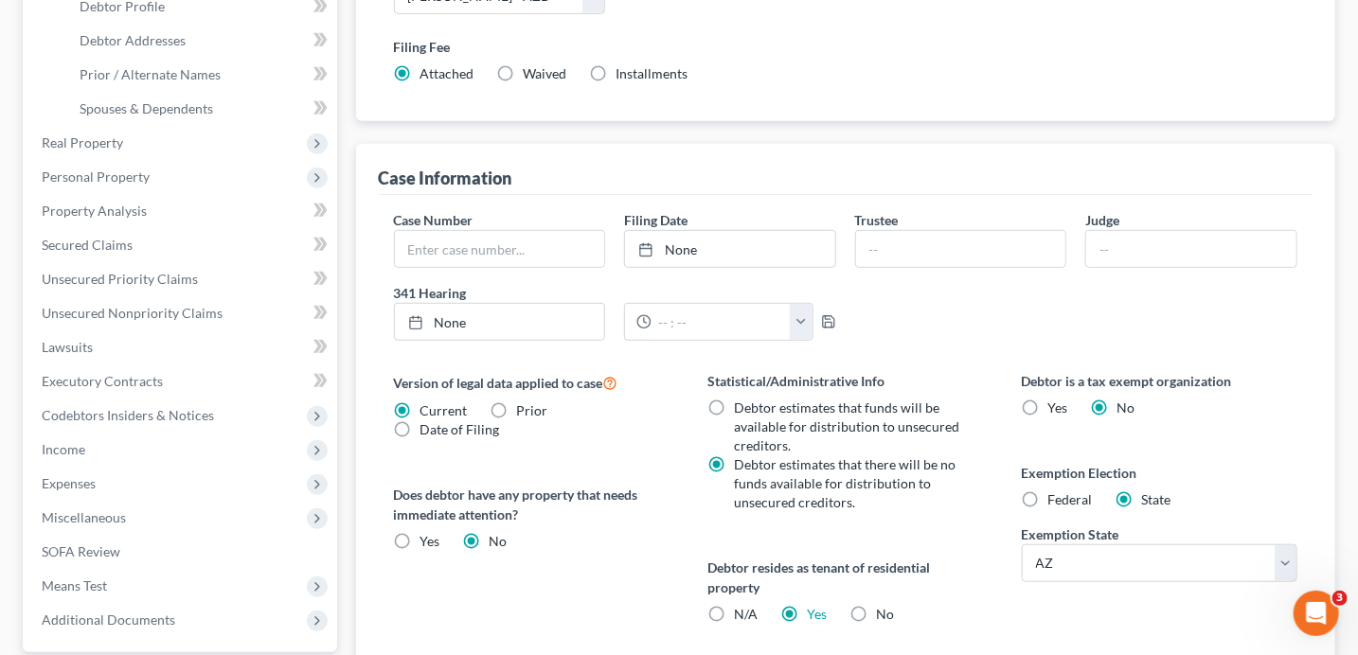
scroll to position [2, 0]
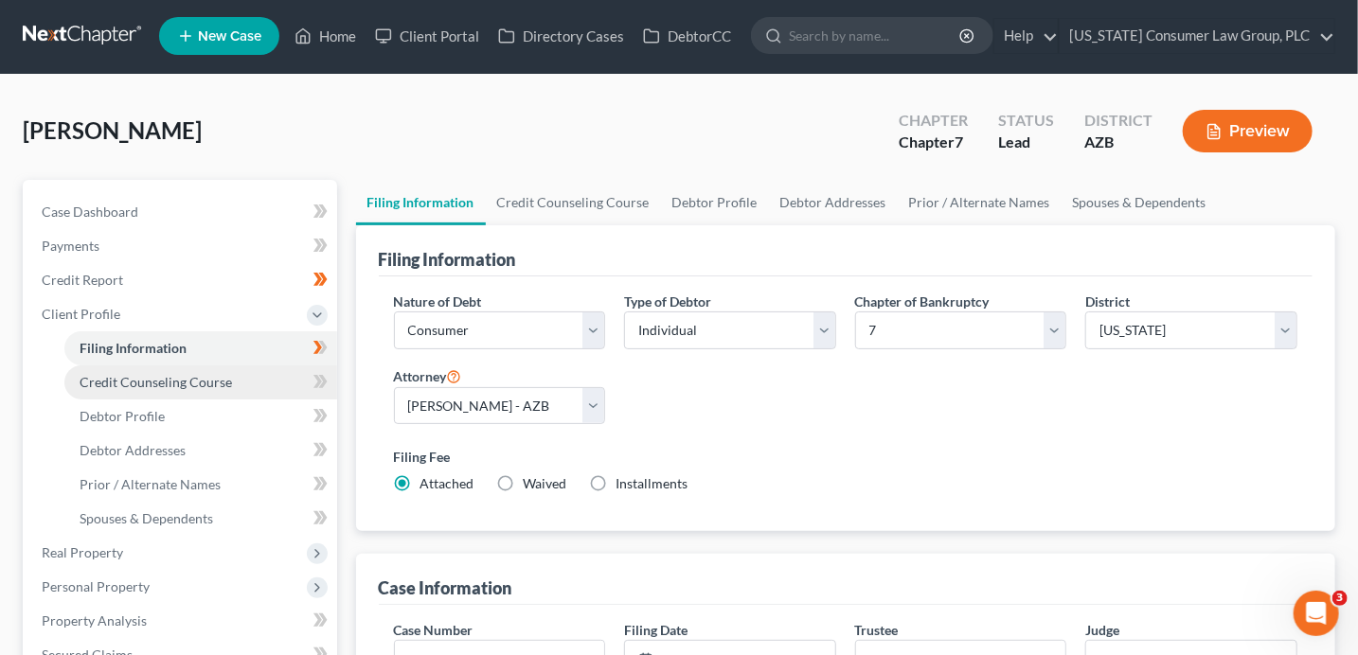
click at [262, 376] on link "Credit Counseling Course" at bounding box center [200, 382] width 273 height 34
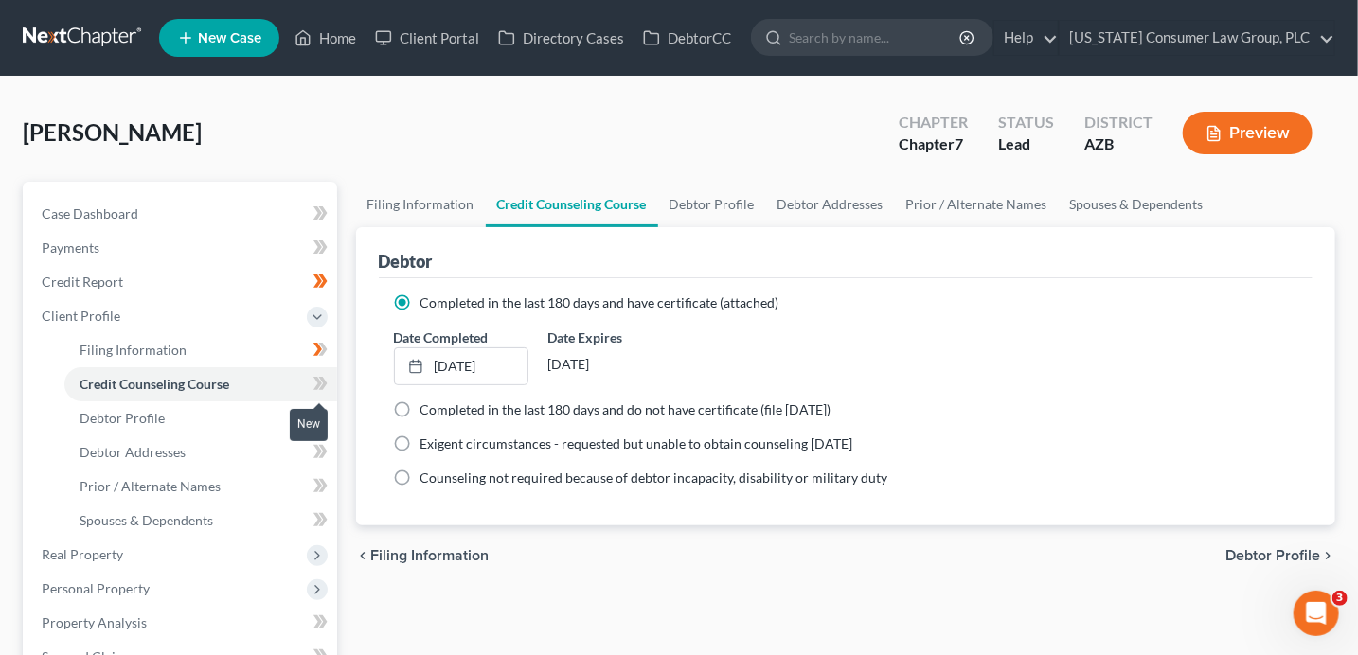
click at [325, 394] on icon at bounding box center [320, 384] width 14 height 24
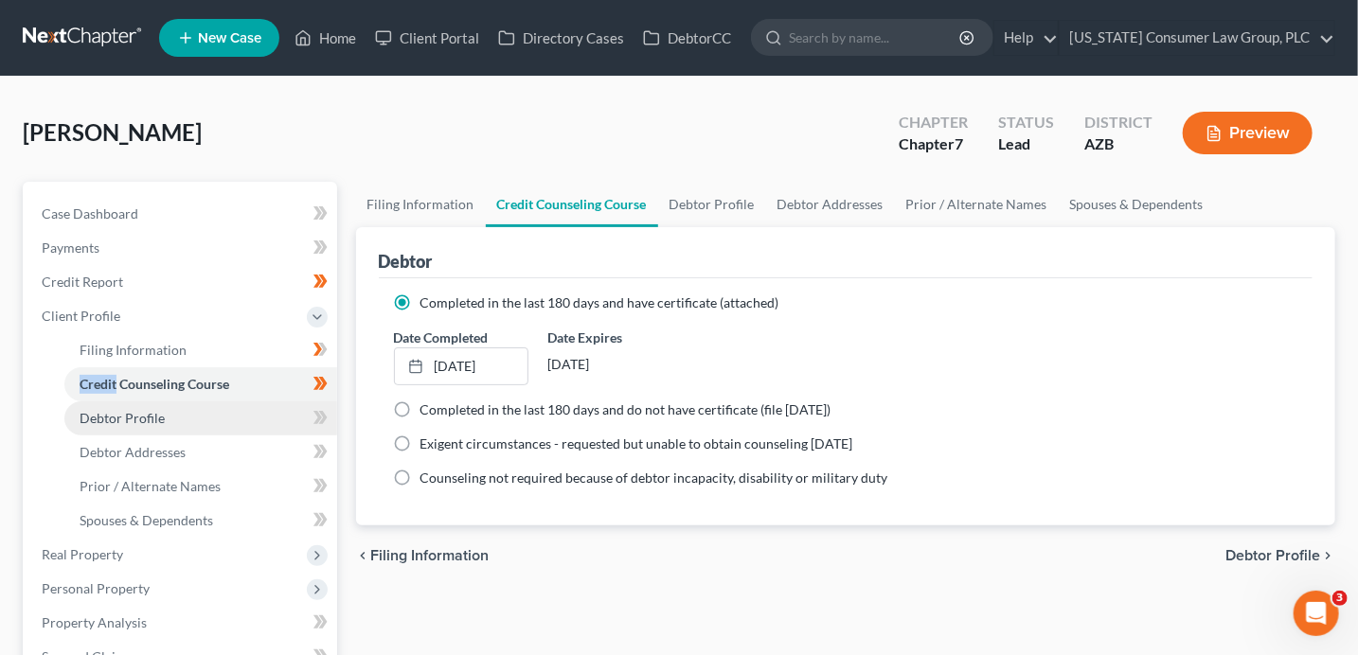
click at [214, 421] on link "Debtor Profile" at bounding box center [200, 418] width 273 height 34
select select "0"
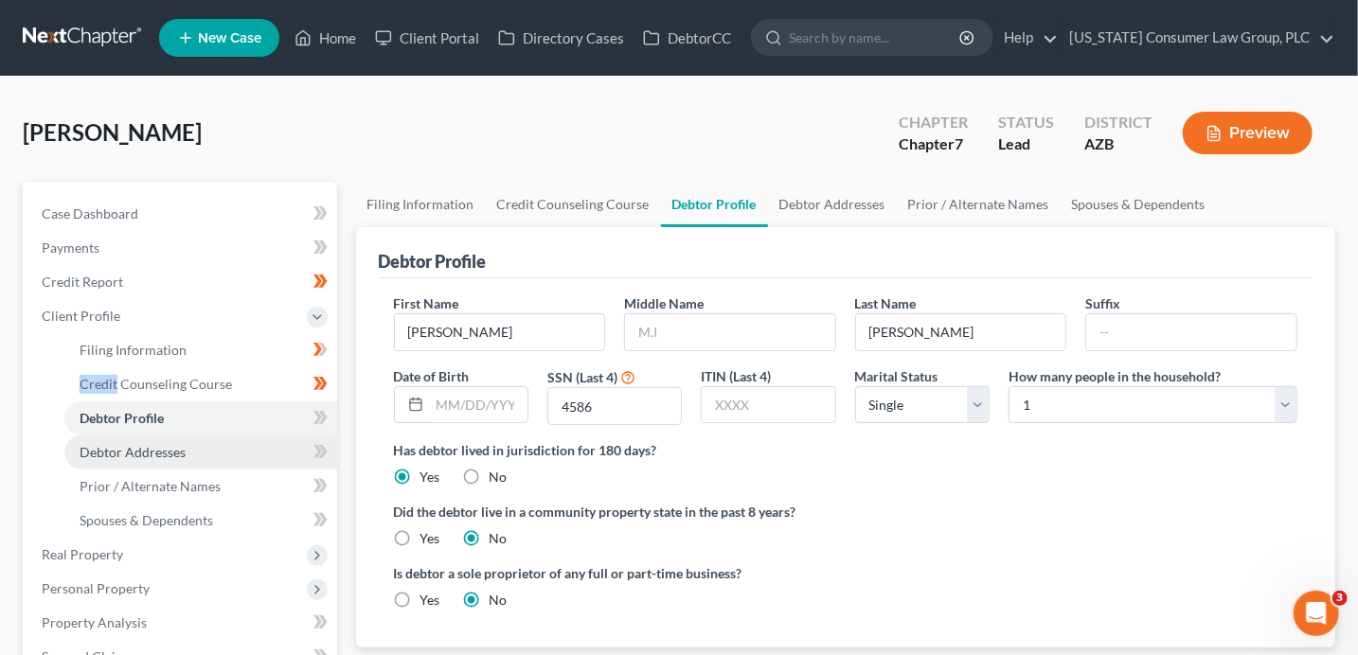
click at [243, 447] on link "Debtor Addresses" at bounding box center [200, 453] width 273 height 34
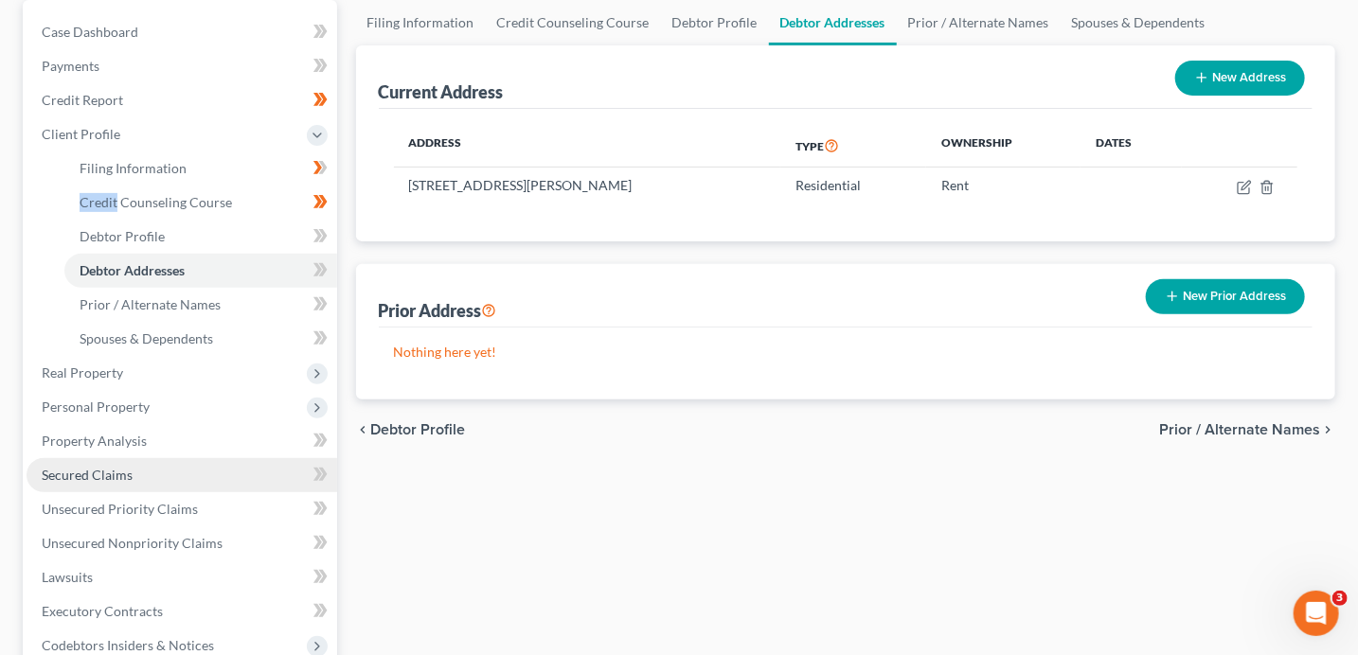
scroll to position [188, 0]
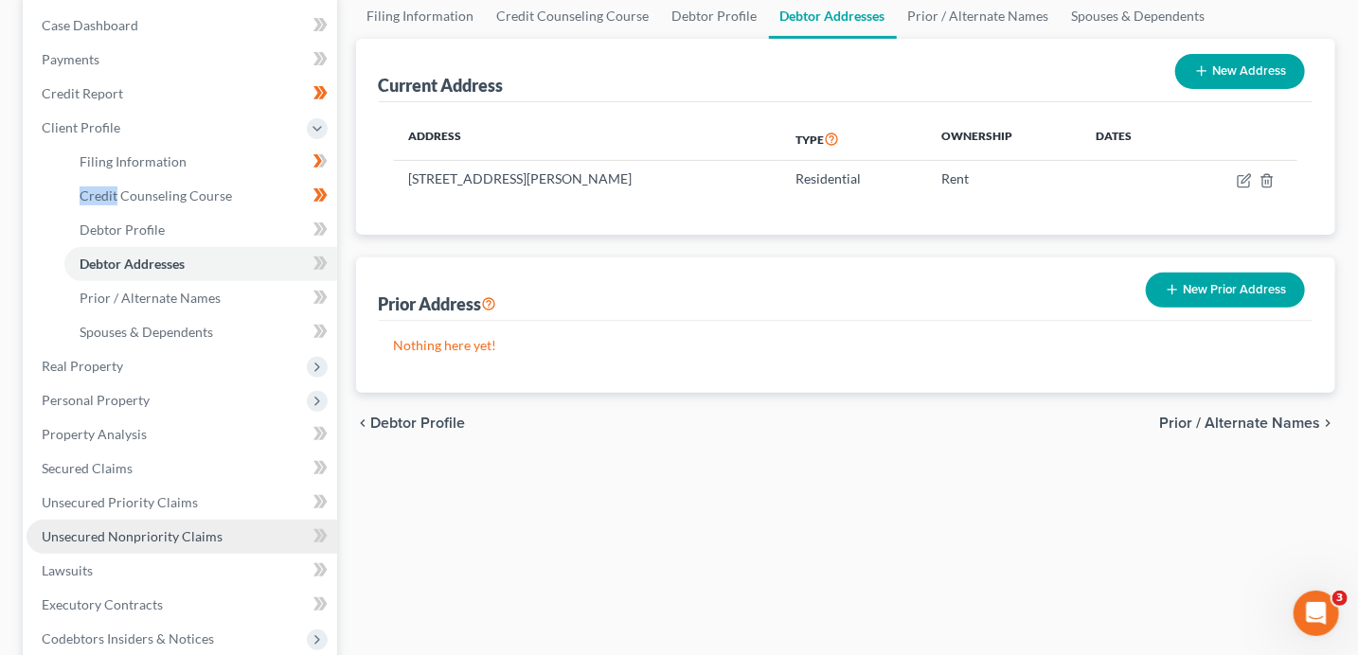
click at [133, 540] on span "Unsecured Nonpriority Claims" at bounding box center [132, 536] width 181 height 16
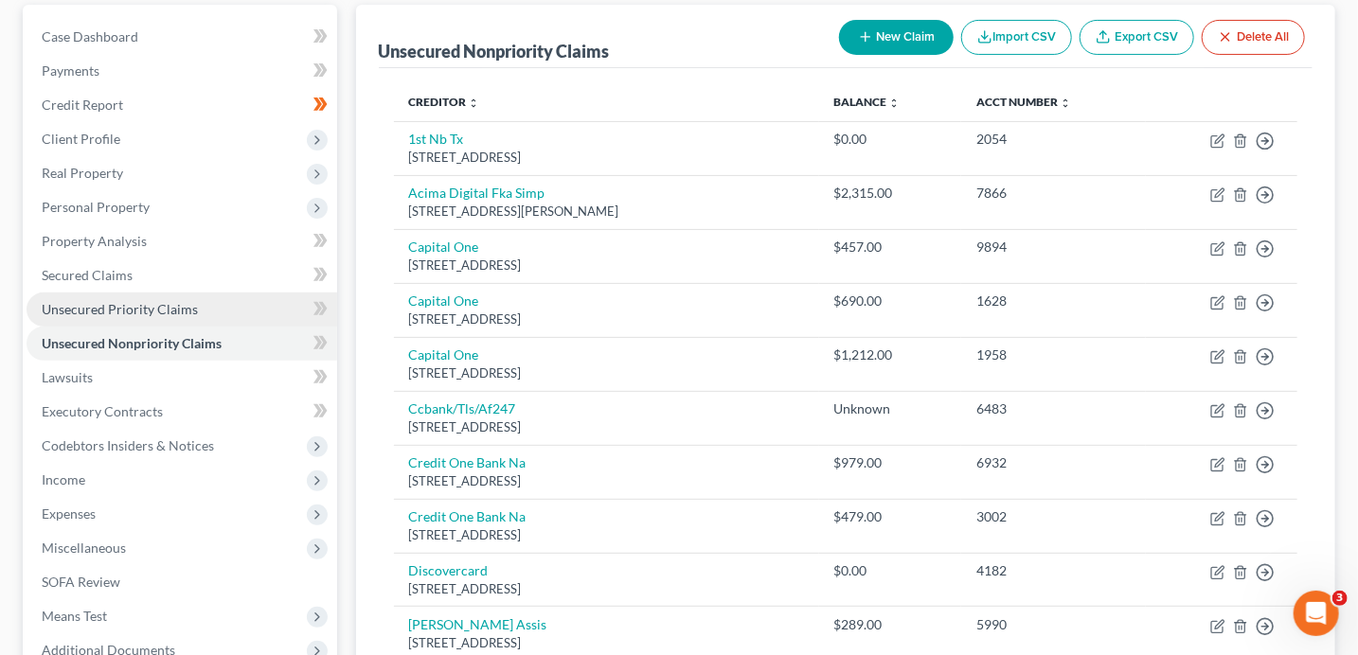
scroll to position [201, 0]
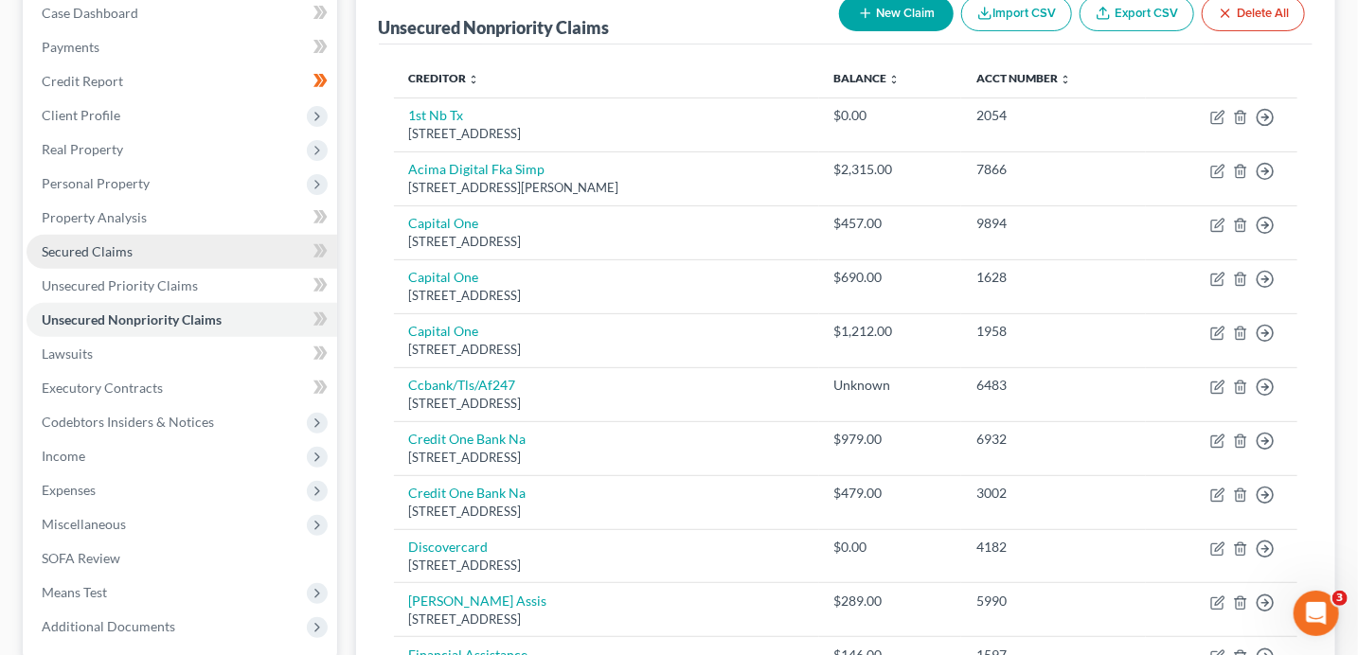
click at [82, 243] on span "Secured Claims" at bounding box center [87, 251] width 91 height 16
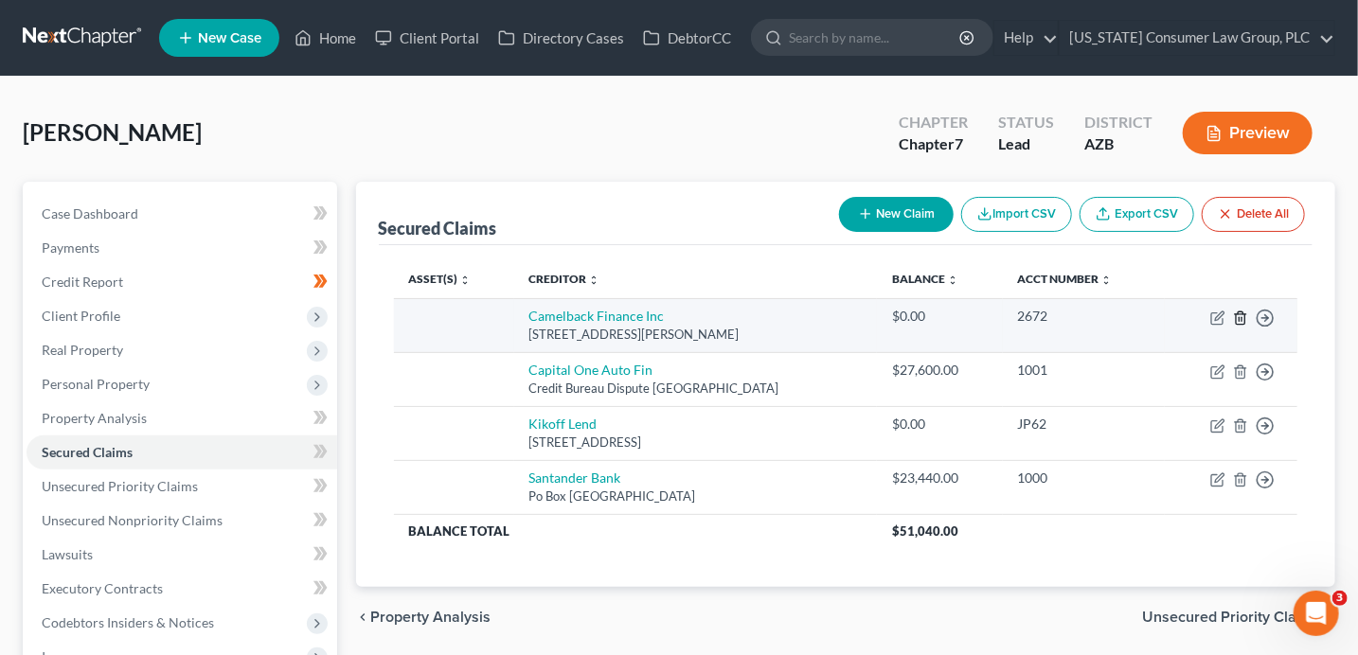
click at [1242, 315] on icon "button" at bounding box center [1240, 318] width 15 height 15
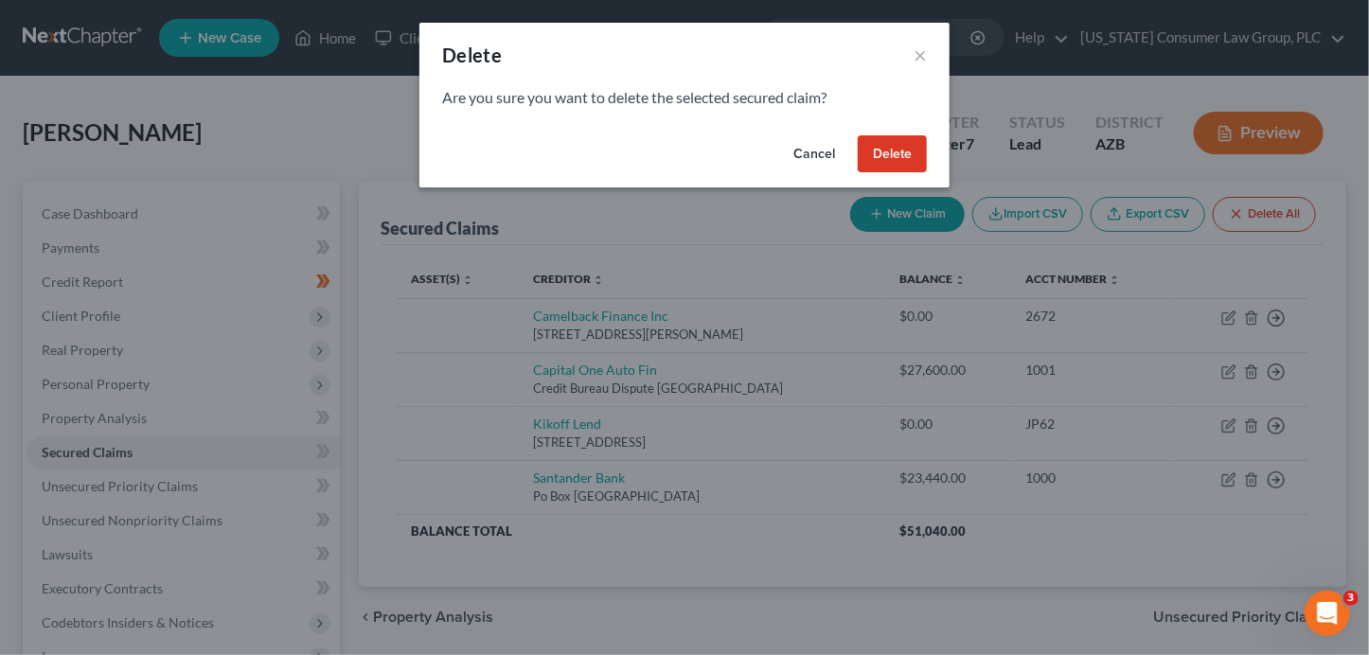
click at [906, 162] on button "Delete" at bounding box center [892, 154] width 69 height 38
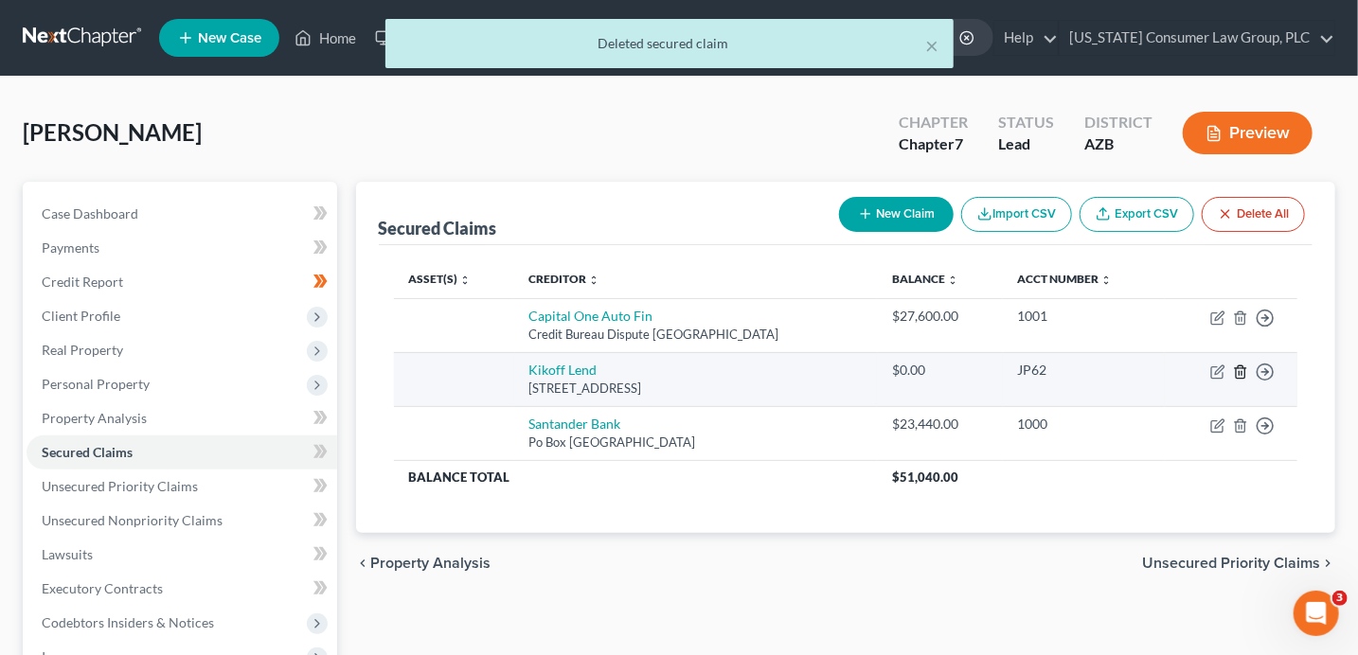
click at [1236, 375] on icon "button" at bounding box center [1240, 371] width 9 height 12
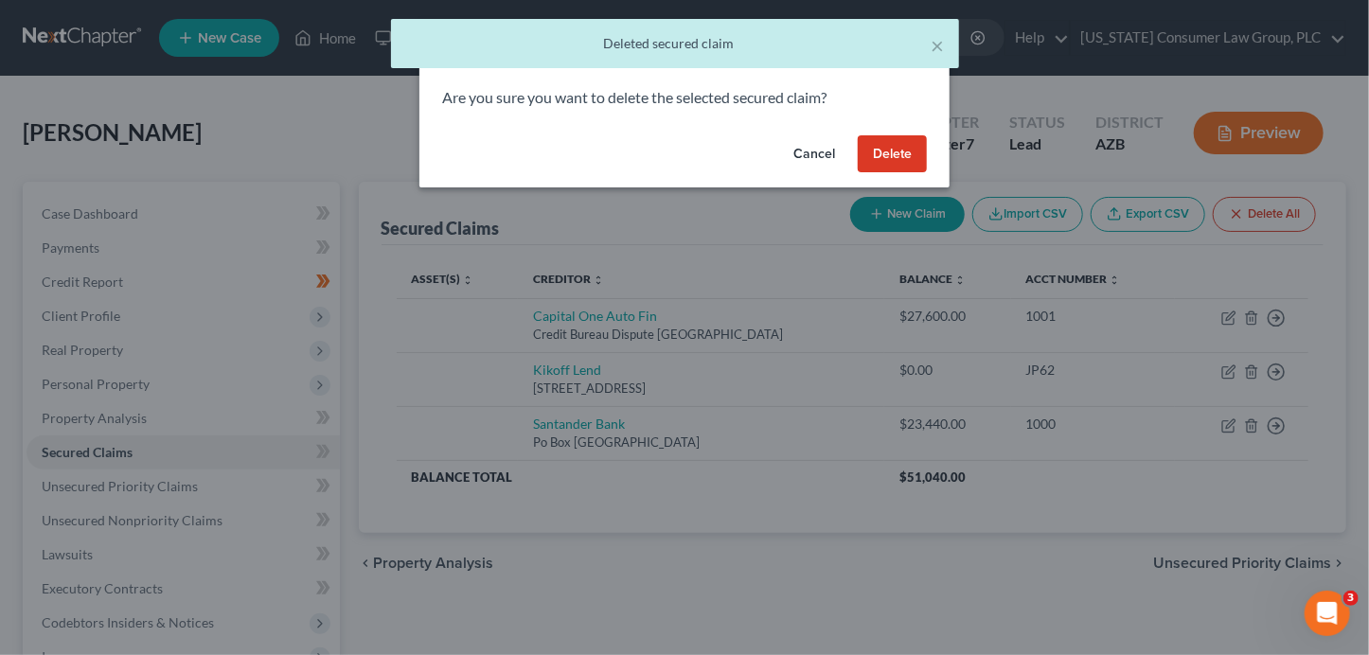
click at [867, 159] on button "Delete" at bounding box center [892, 154] width 69 height 38
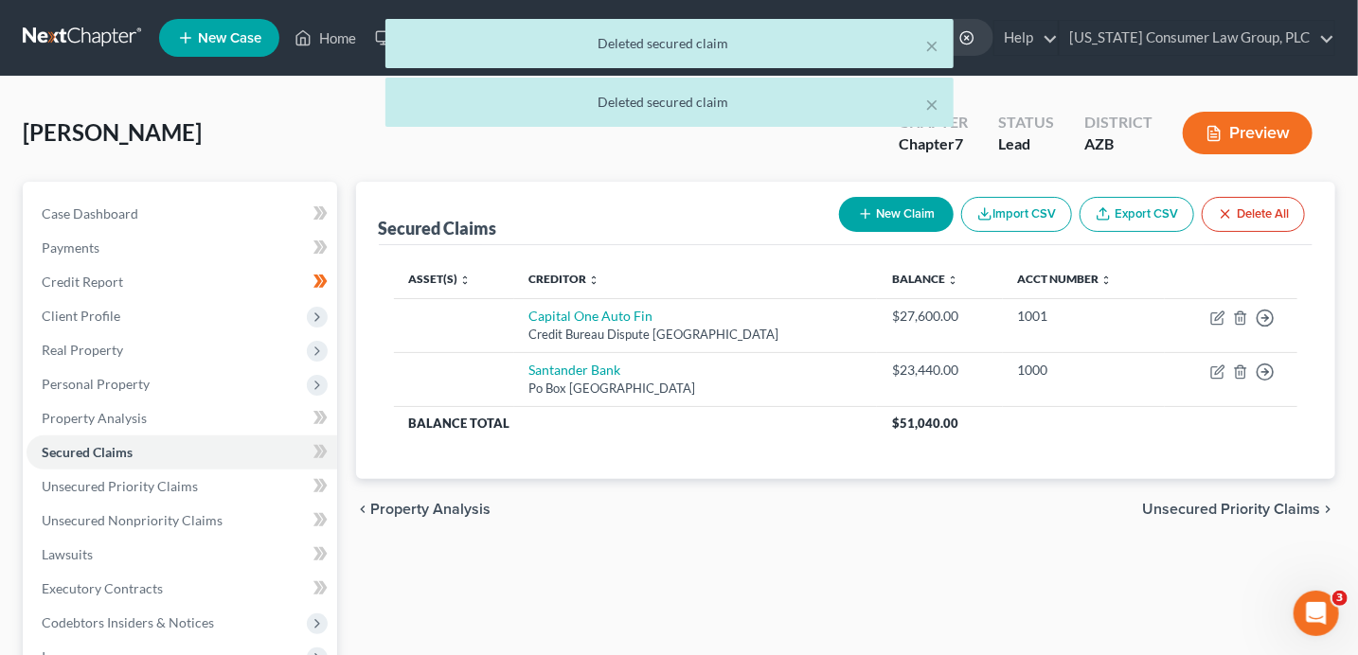
click at [1196, 510] on span "Unsecured Priority Claims" at bounding box center [1231, 509] width 178 height 15
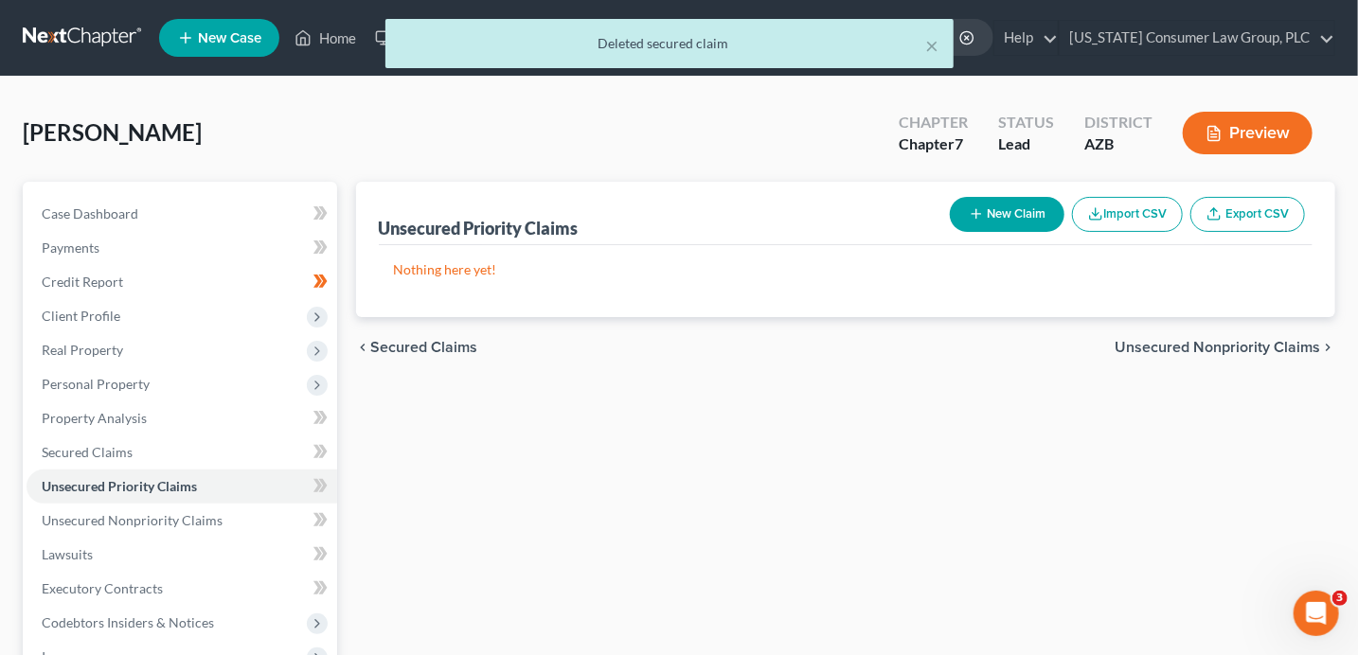
click at [1208, 343] on span "Unsecured Nonpriority Claims" at bounding box center [1216, 347] width 205 height 15
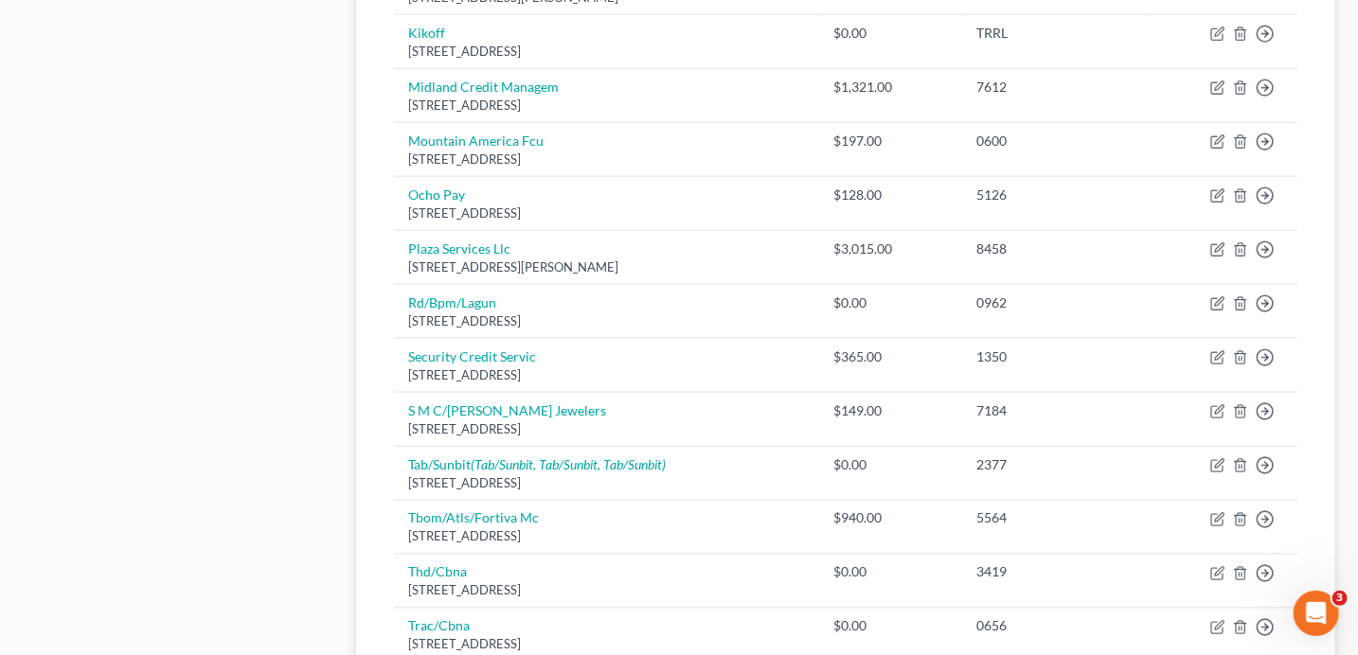
scroll to position [1203, 0]
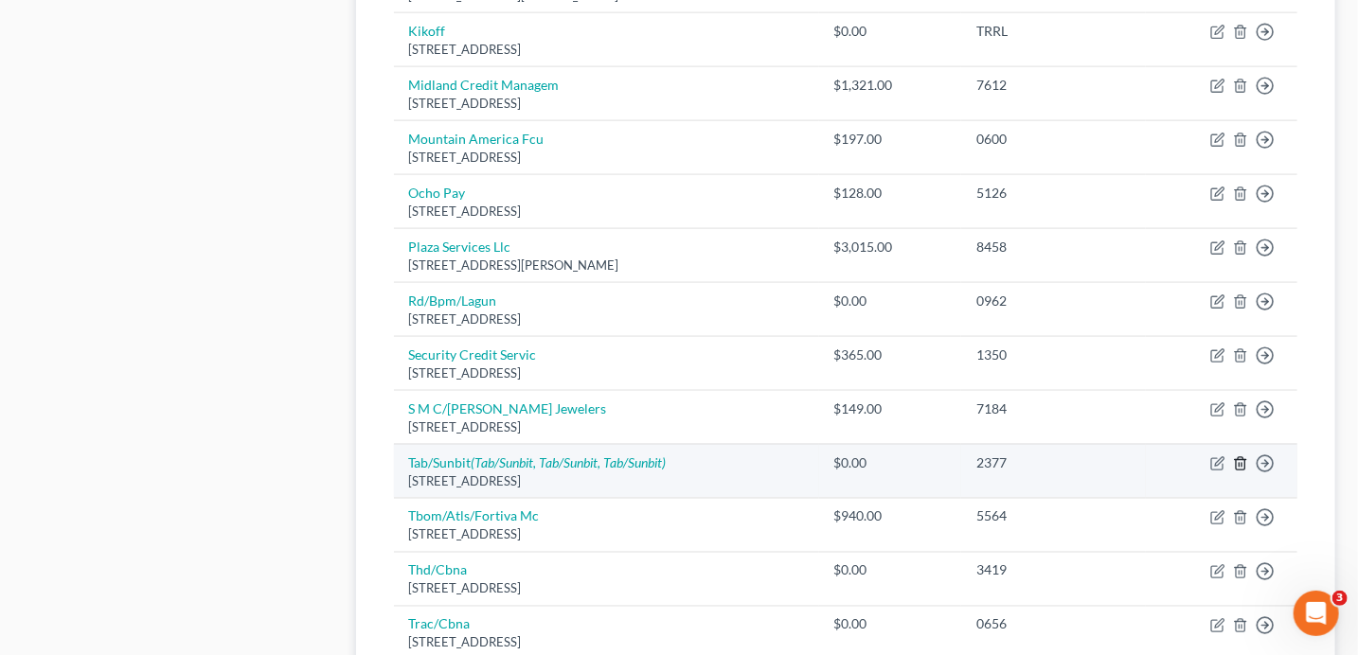
click at [1245, 459] on icon "button" at bounding box center [1240, 463] width 15 height 15
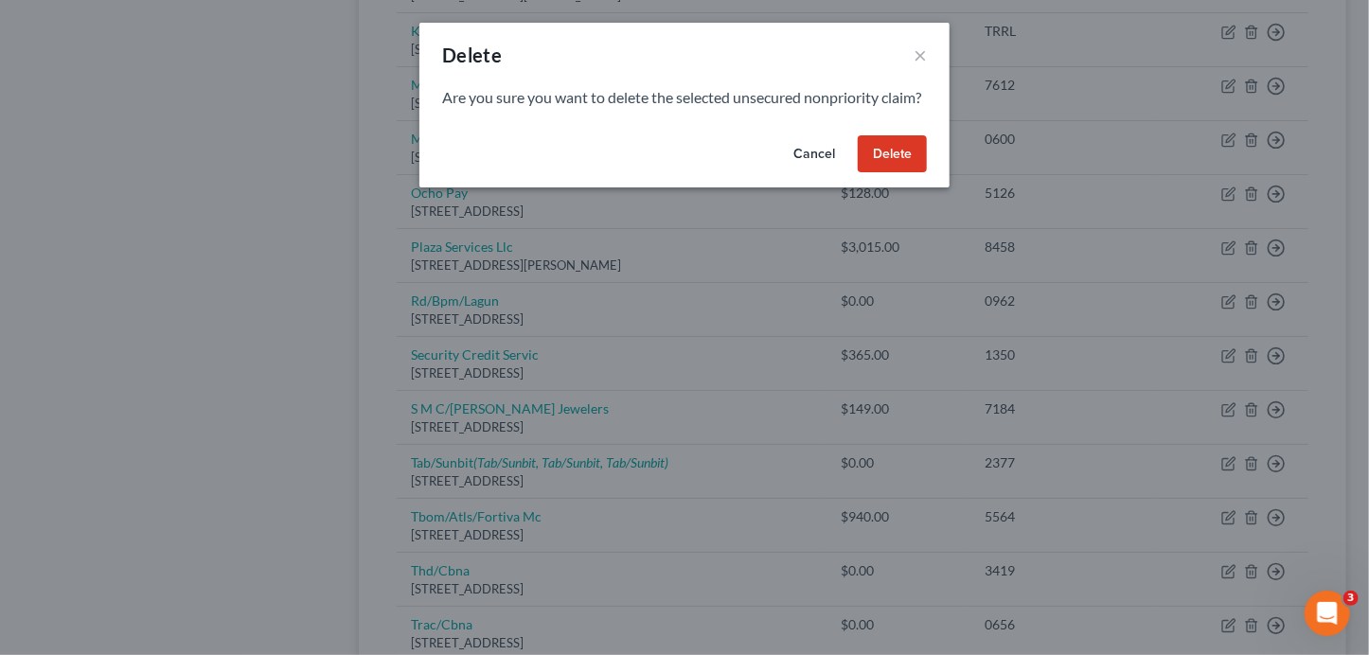
click at [897, 172] on button "Delete" at bounding box center [892, 154] width 69 height 38
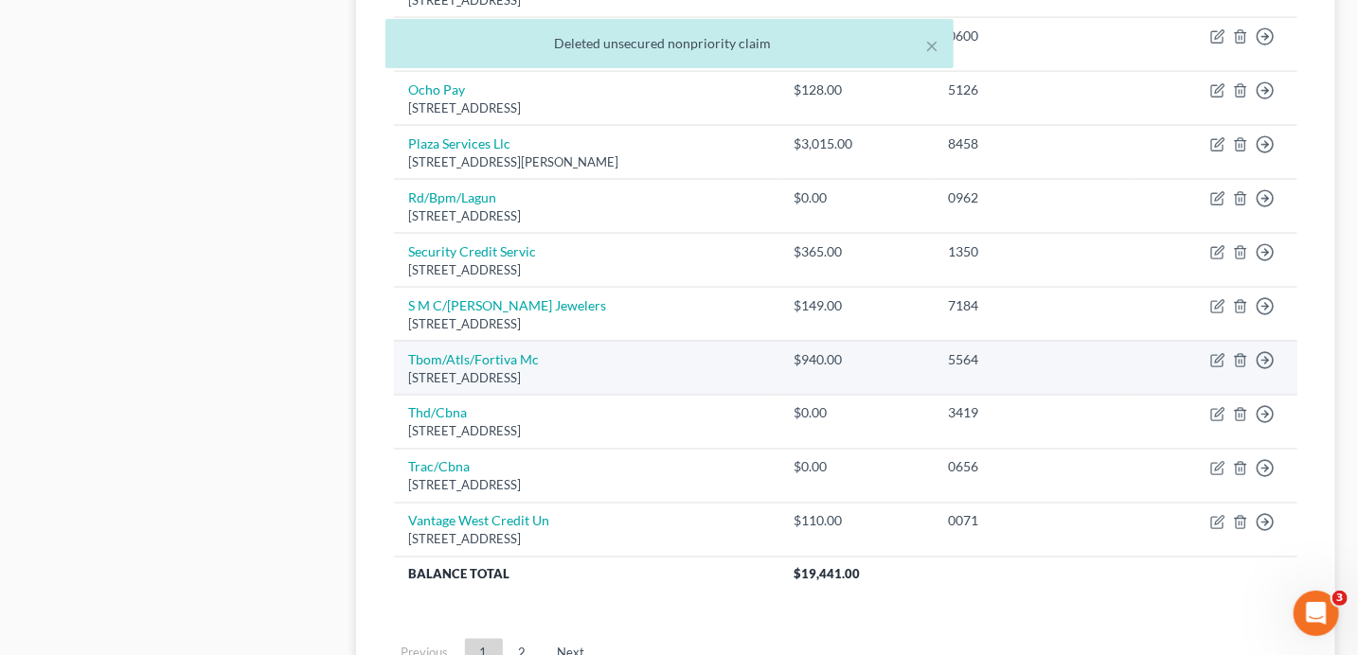
scroll to position [1400, 0]
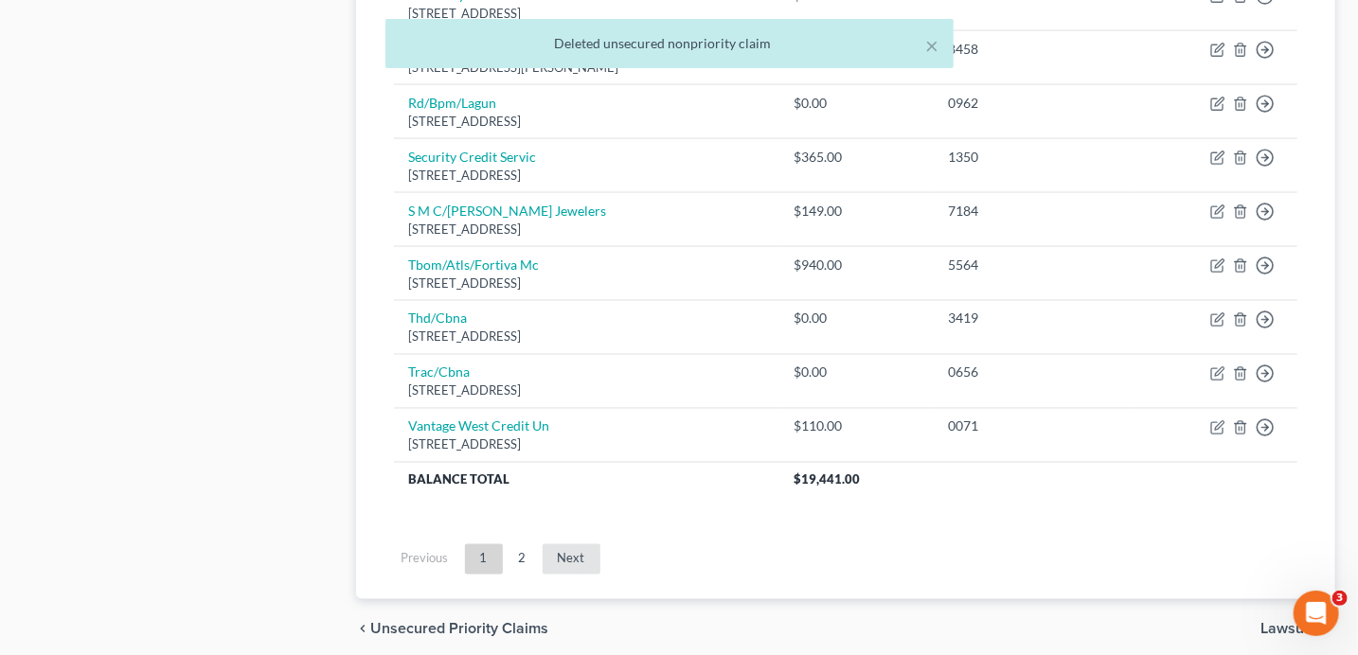
click at [594, 553] on link "Next" at bounding box center [572, 559] width 58 height 30
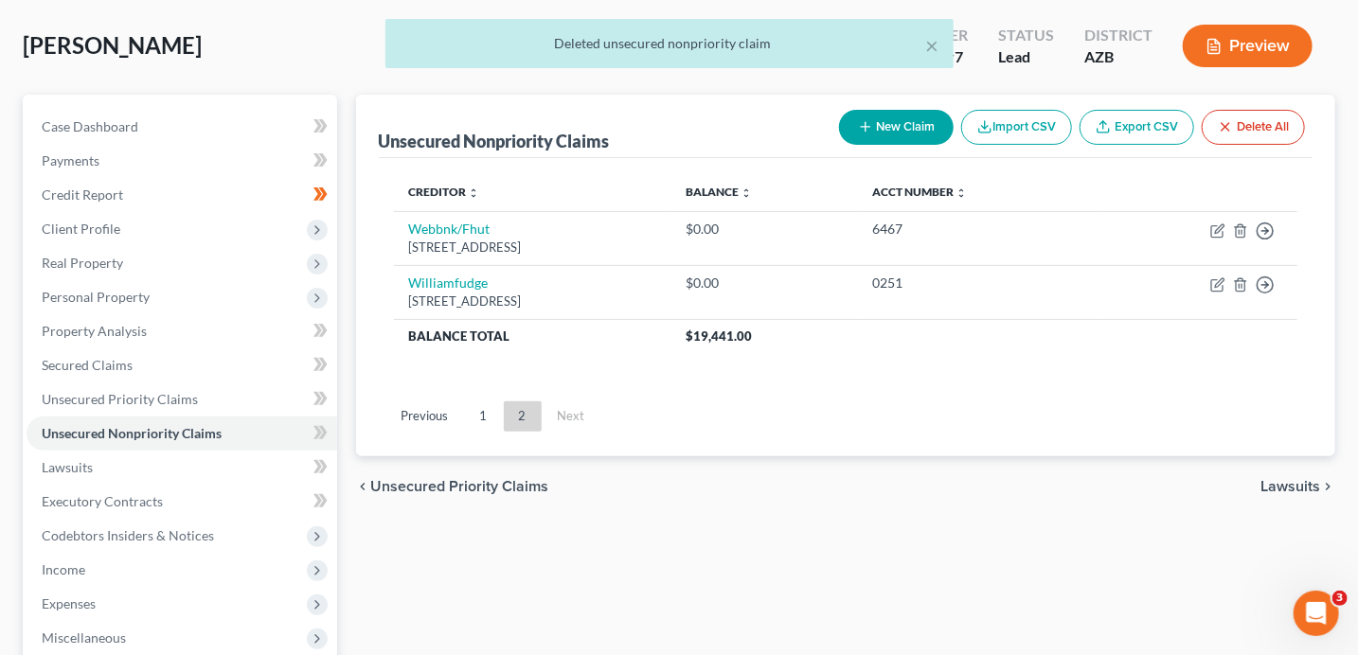
scroll to position [83, 0]
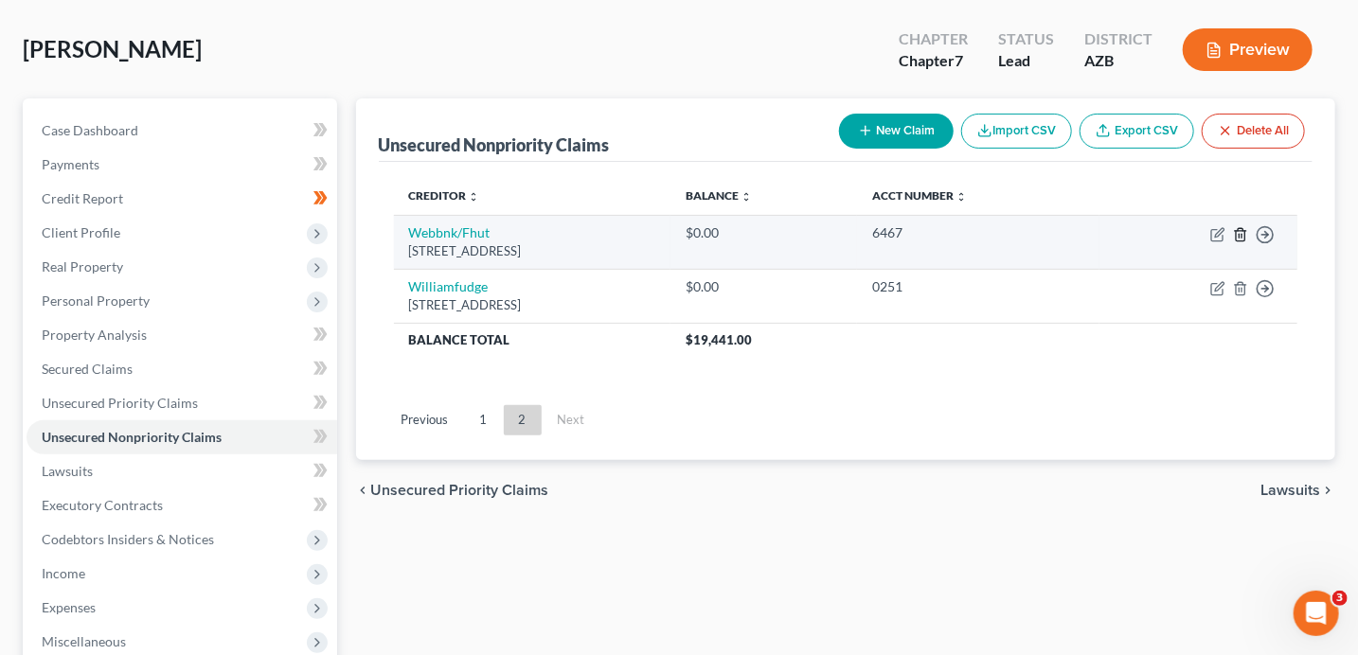
click at [1241, 236] on line "button" at bounding box center [1241, 236] width 0 height 4
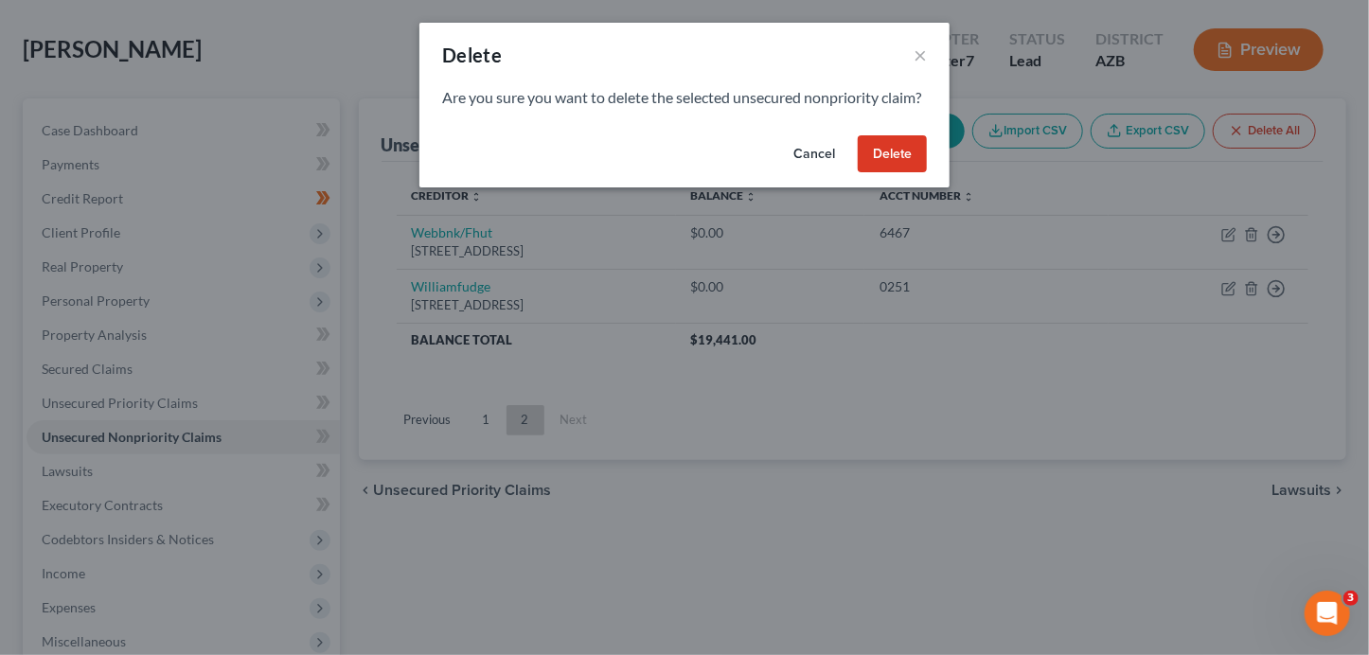
click at [893, 167] on button "Delete" at bounding box center [892, 154] width 69 height 38
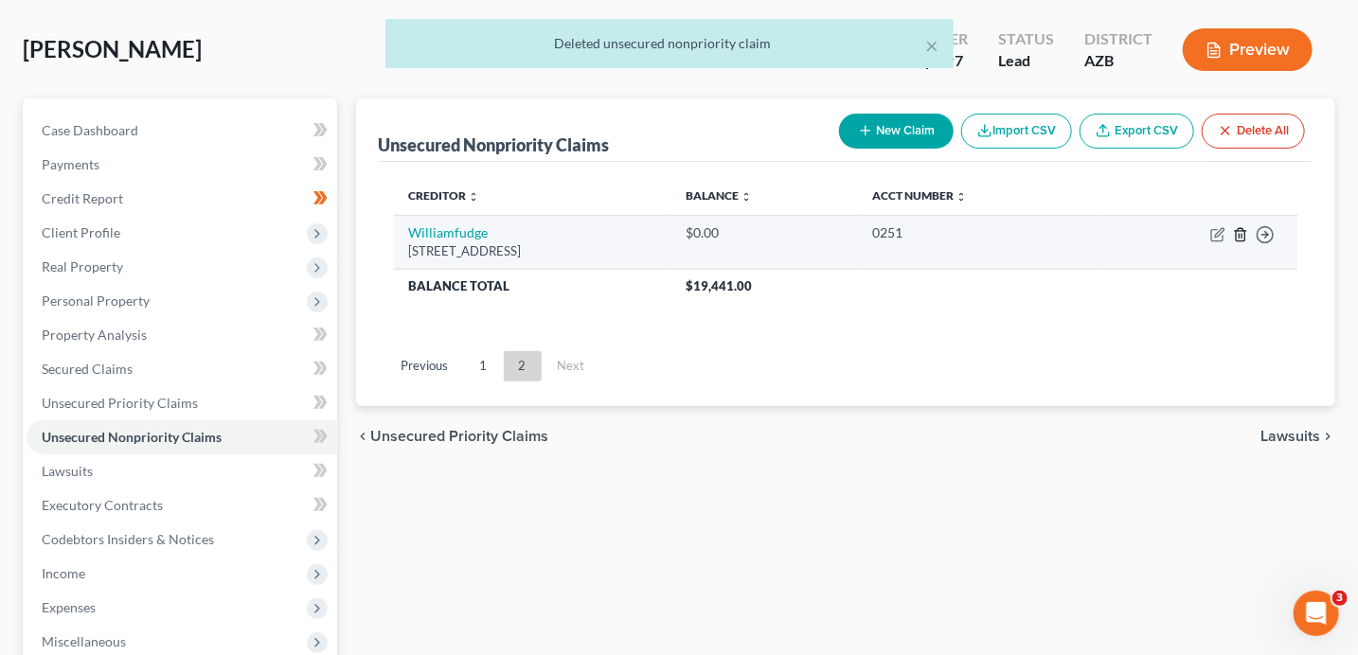
click at [1237, 232] on icon "button" at bounding box center [1240, 234] width 9 height 12
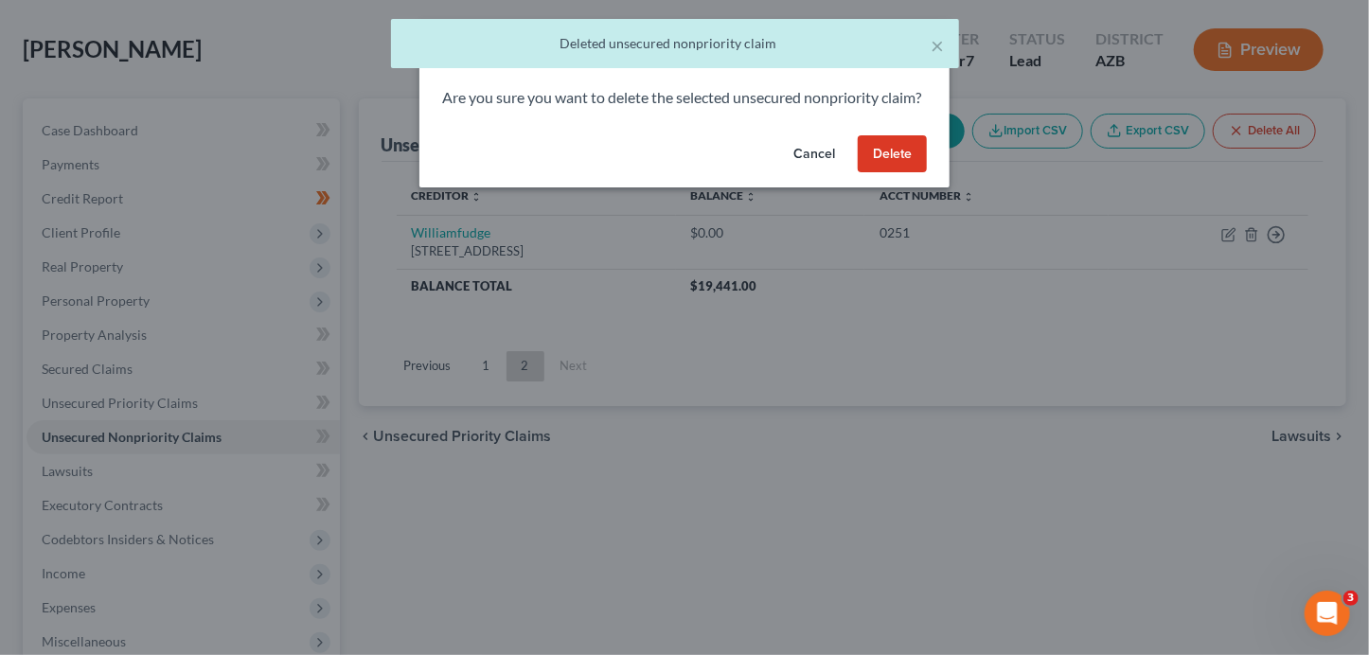
click at [911, 171] on button "Delete" at bounding box center [892, 154] width 69 height 38
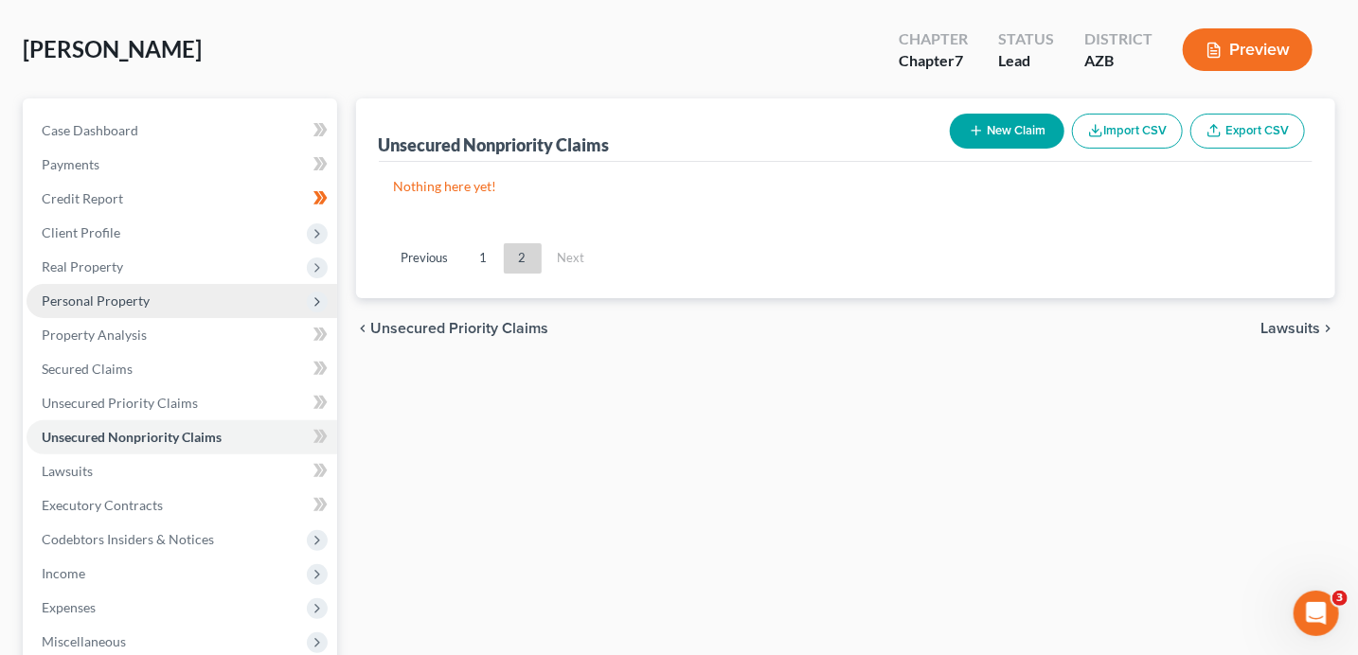
click at [112, 293] on span "Personal Property" at bounding box center [96, 301] width 108 height 16
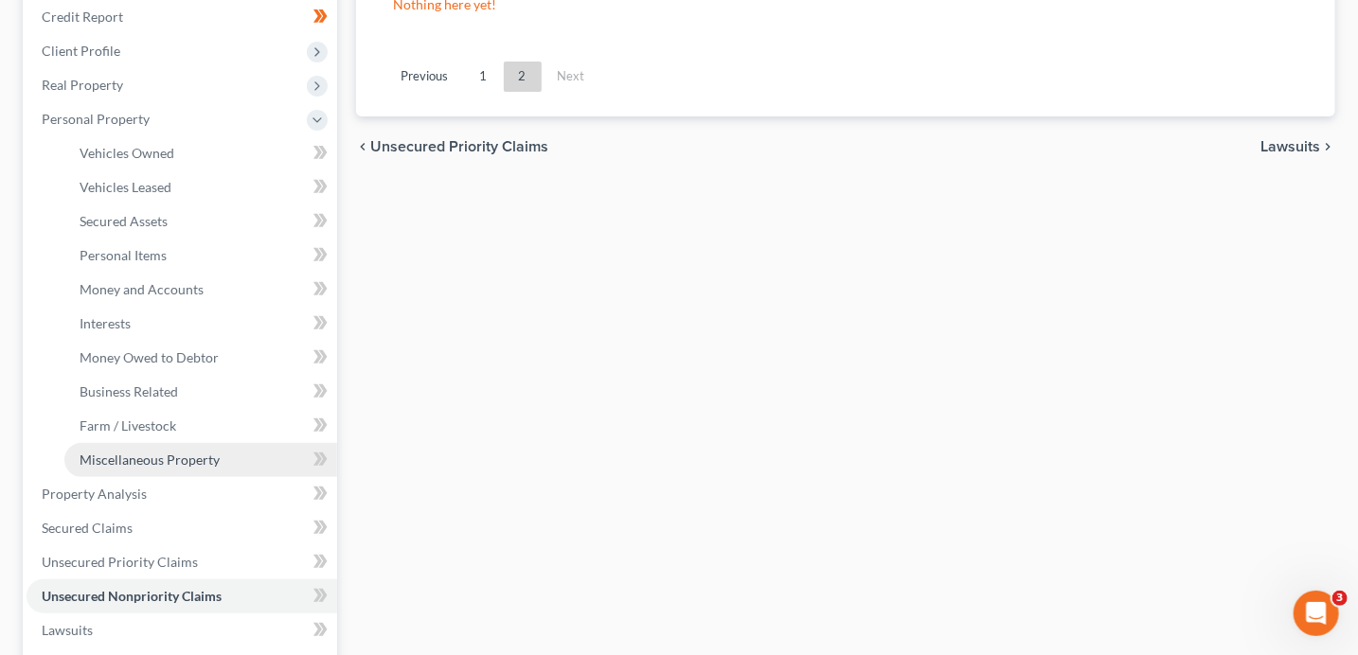
scroll to position [273, 0]
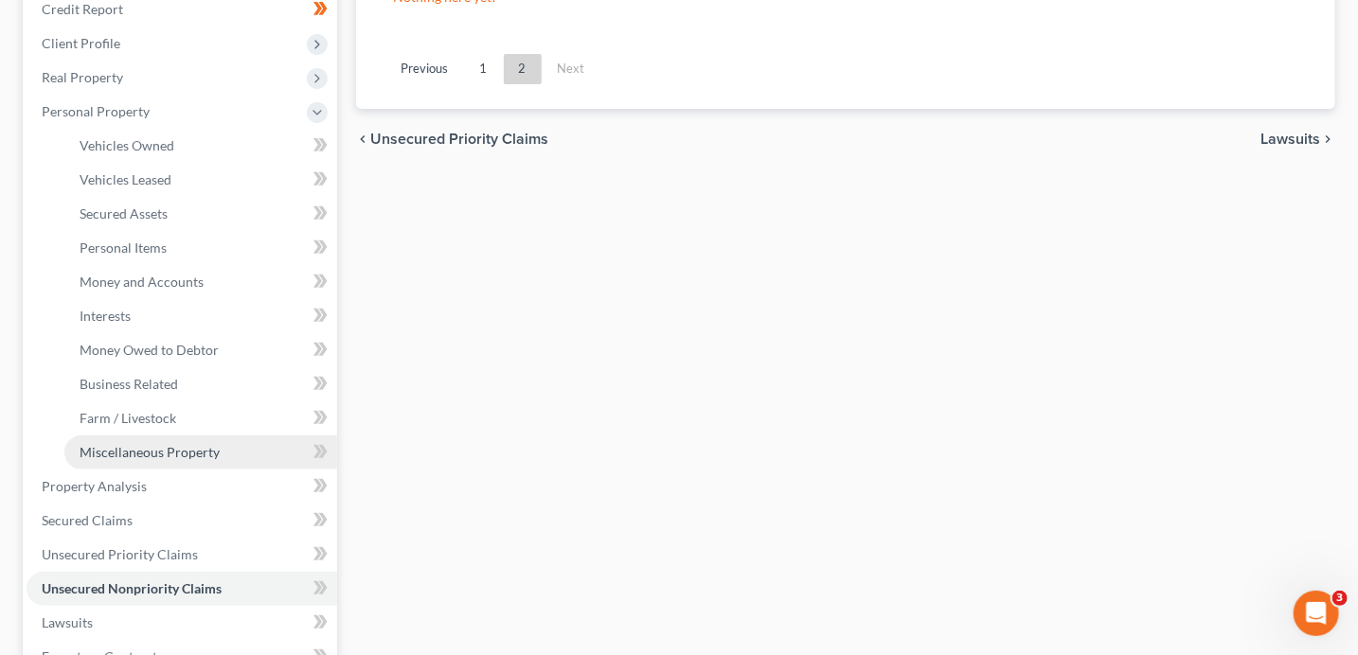
click at [204, 465] on link "Miscellaneous Property" at bounding box center [200, 453] width 273 height 34
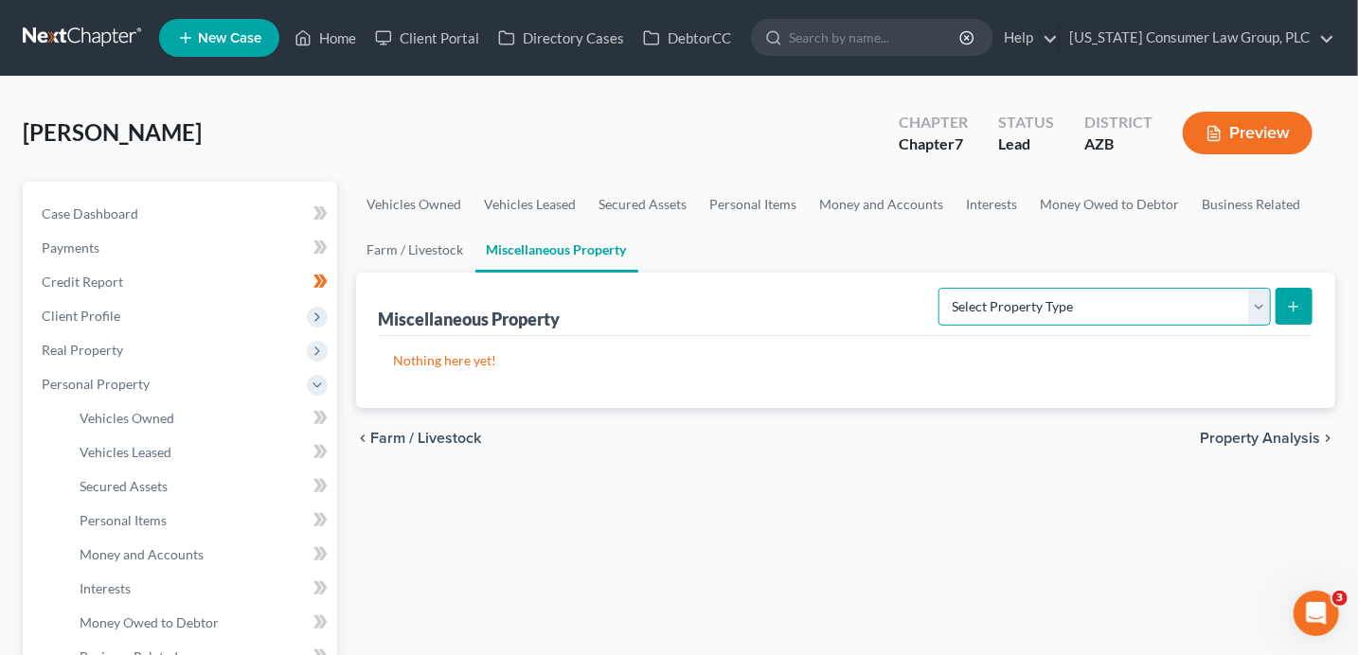
click at [1007, 302] on select "Select Property Type Assigned for Creditor Benefit [DATE] (SOFA: 12) Holding fo…" at bounding box center [1104, 307] width 332 height 38
select select "transferred"
click at [938, 288] on select "Select Property Type Assigned for Creditor Benefit [DATE] (SOFA: 12) Holding fo…" at bounding box center [1104, 307] width 332 height 38
click at [966, 300] on select "Select Property Type Assigned for Creditor Benefit [DATE] (SOFA: 12) Holding fo…" at bounding box center [1104, 307] width 332 height 38
click at [938, 288] on select "Select Property Type Assigned for Creditor Benefit [DATE] (SOFA: 12) Holding fo…" at bounding box center [1104, 307] width 332 height 38
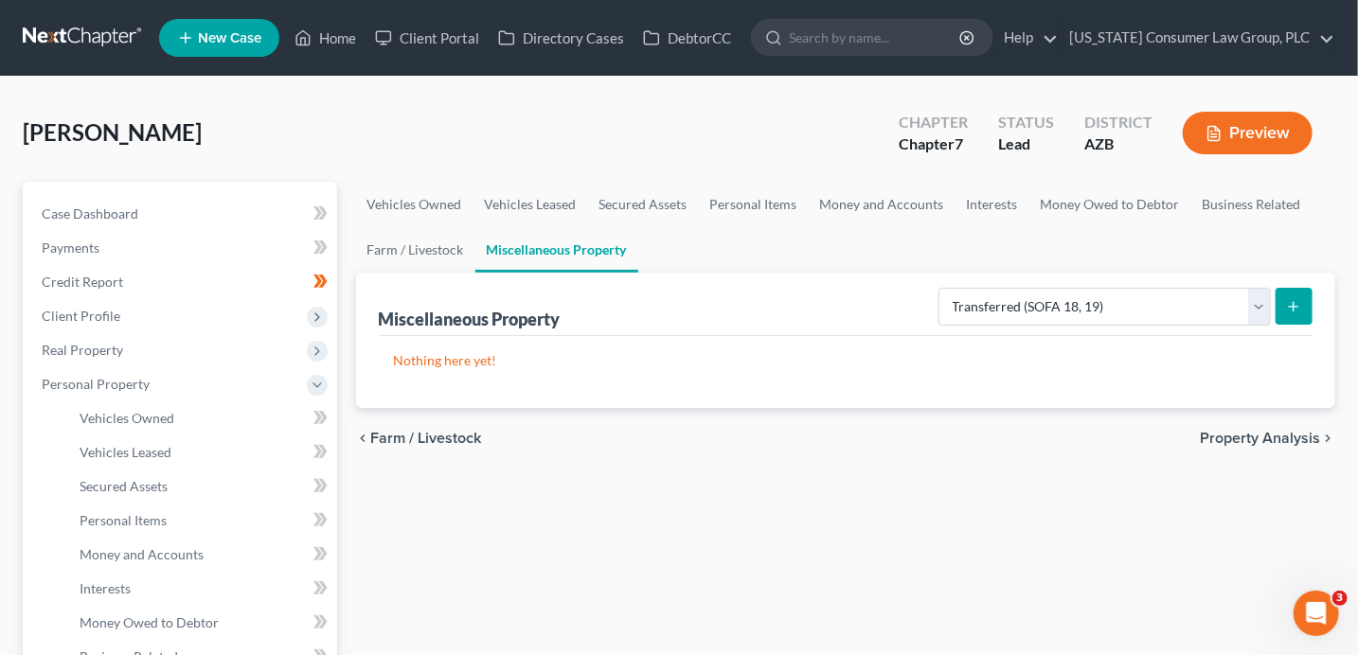
click at [1285, 312] on button "submit" at bounding box center [1293, 306] width 37 height 37
select select "Ordinary ([DATE])"
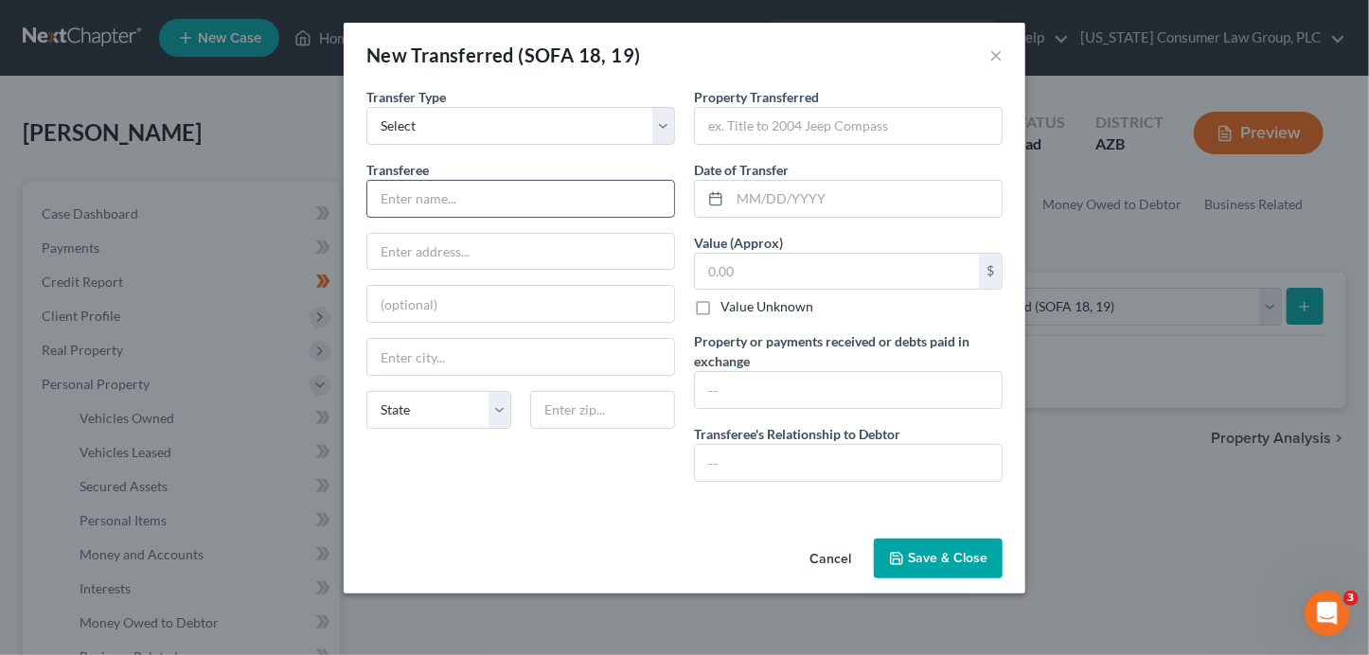
click at [429, 205] on input "text" at bounding box center [520, 199] width 307 height 36
type input "Buyer"
click at [804, 119] on input "text" at bounding box center [848, 126] width 307 height 36
drag, startPoint x: 808, startPoint y: 127, endPoint x: 685, endPoint y: 118, distance: 123.4
click at [685, 118] on div "Property Transferred * 2005 Elantra Date of Transfer * Value (Approx) $ Value U…" at bounding box center [849, 292] width 328 height 410
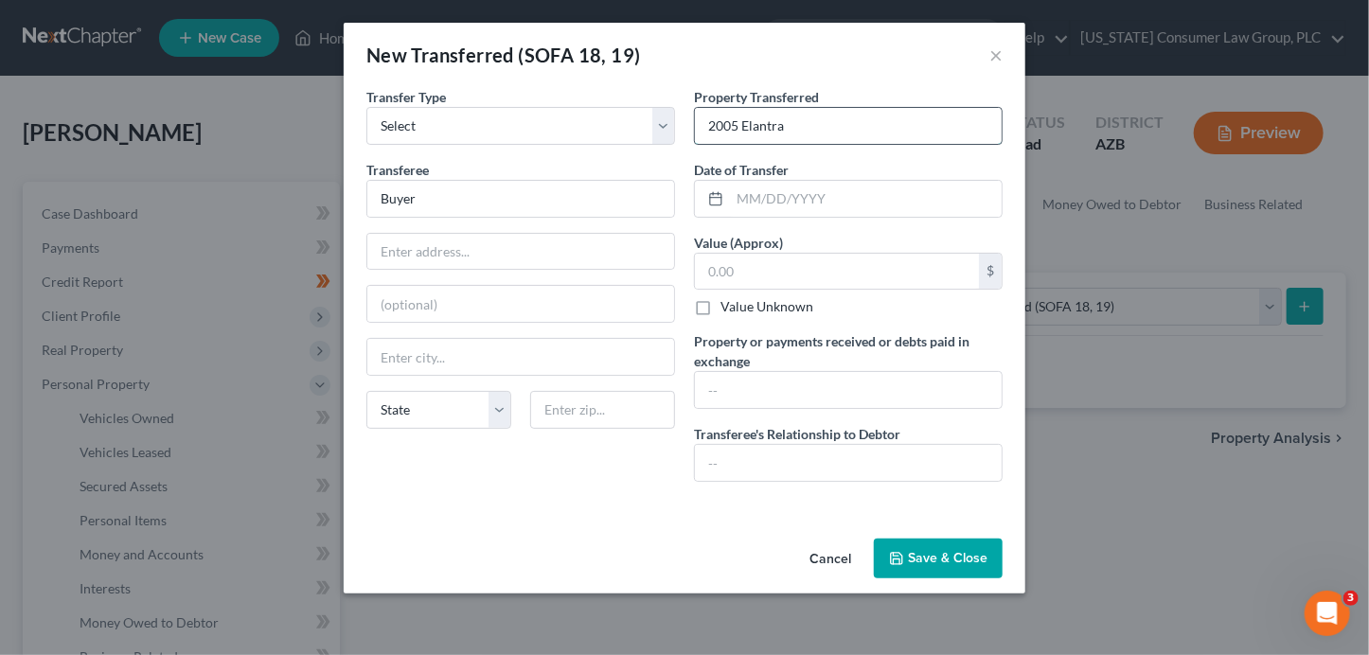
click at [735, 119] on input "2005 Elantra" at bounding box center [848, 126] width 307 height 36
type input "2005 Hyundai Elantra"
click at [753, 196] on input "text" at bounding box center [866, 199] width 272 height 36
type input "[DATE]"
type input "5"
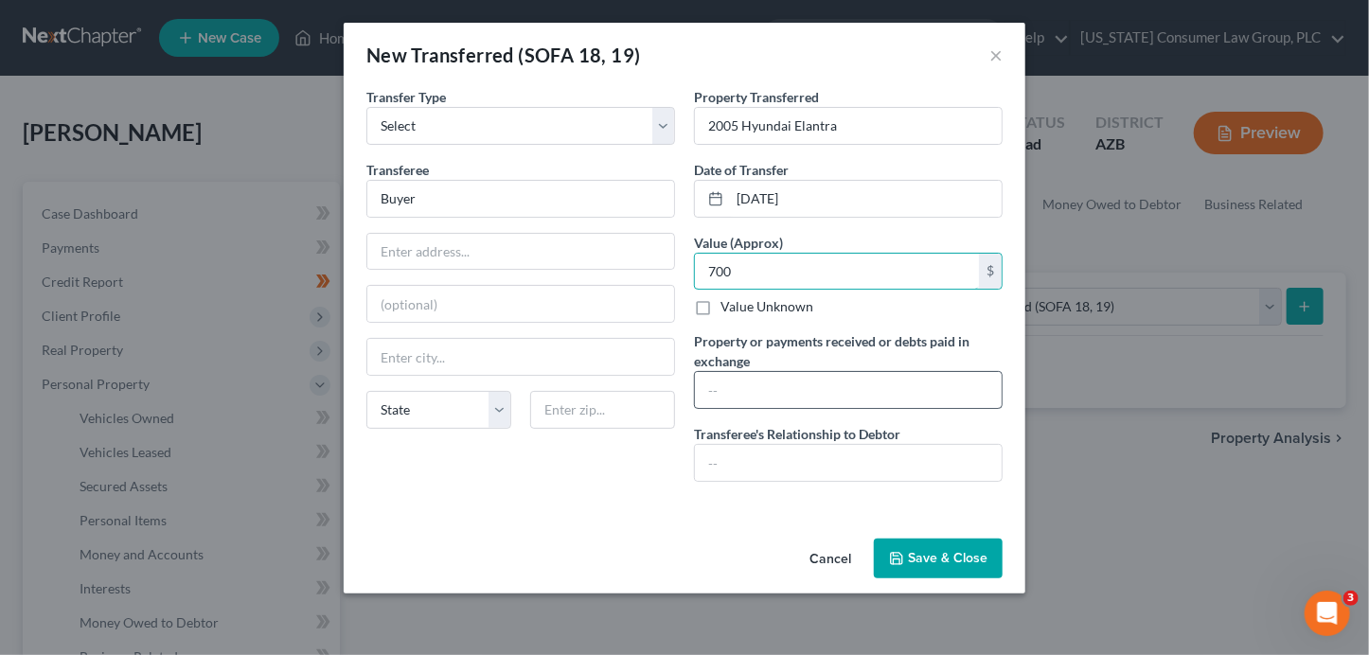
type input "700"
click at [784, 393] on input "text" at bounding box center [848, 390] width 307 height 36
type input "Debtor received $700 for the sale of the vehicle and spent the funds on monthly…"
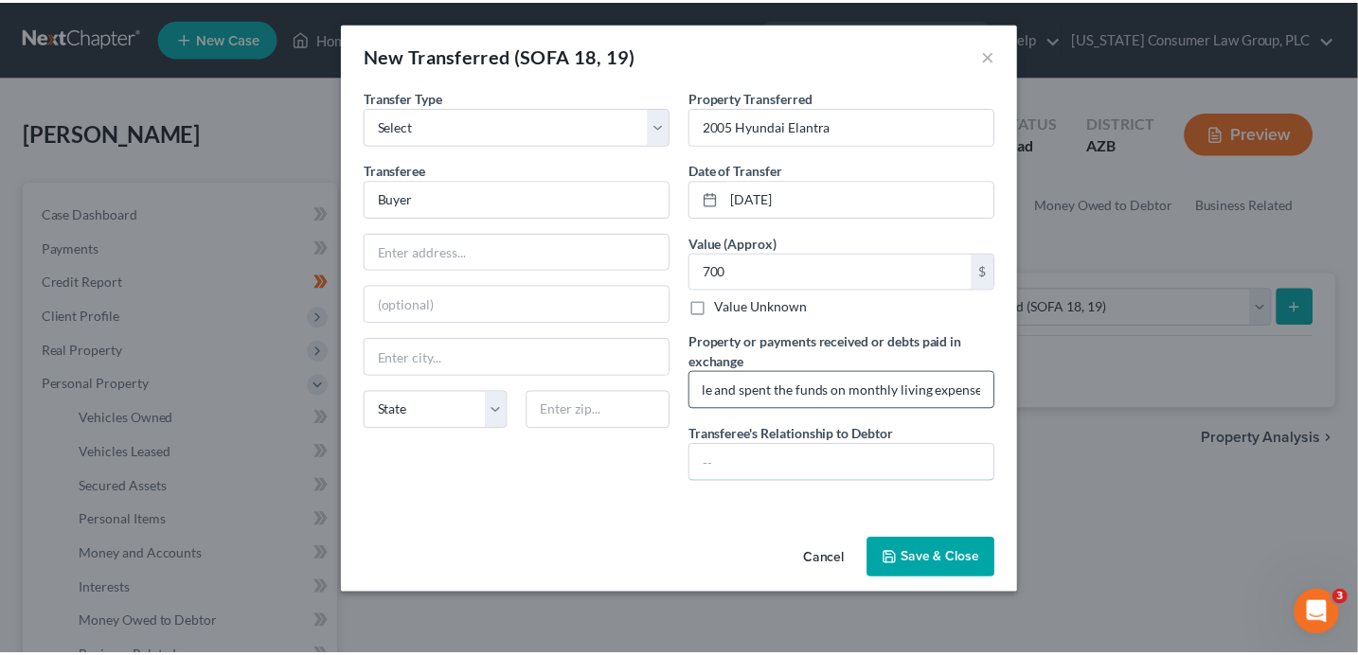
scroll to position [0, 0]
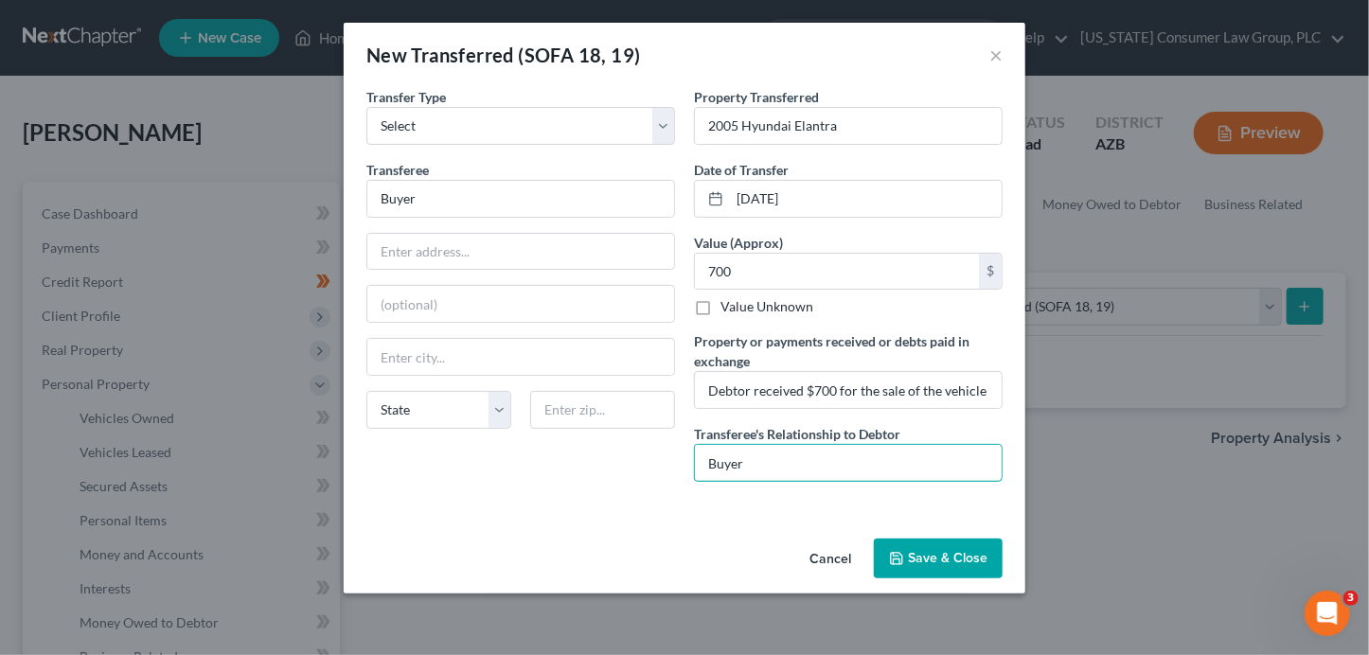
type input "Buyer"
click at [942, 545] on button "Save & Close" at bounding box center [938, 559] width 129 height 40
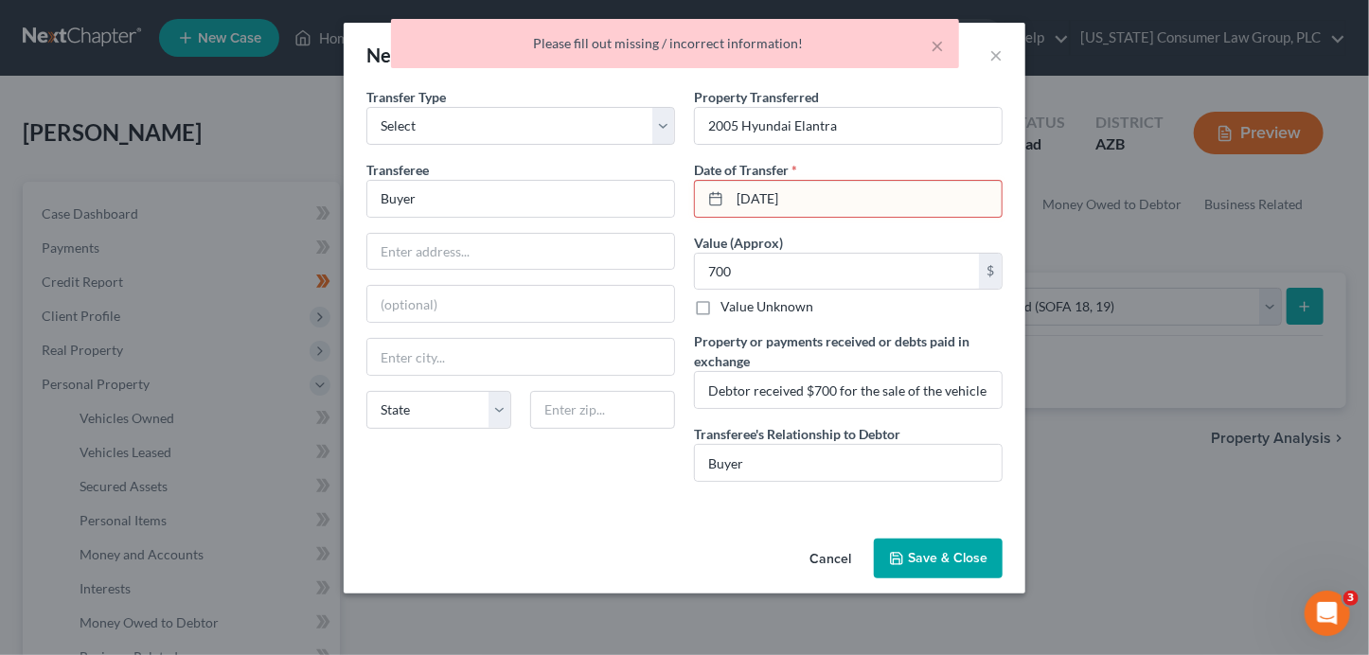
click at [801, 206] on input "[DATE]" at bounding box center [866, 199] width 272 height 36
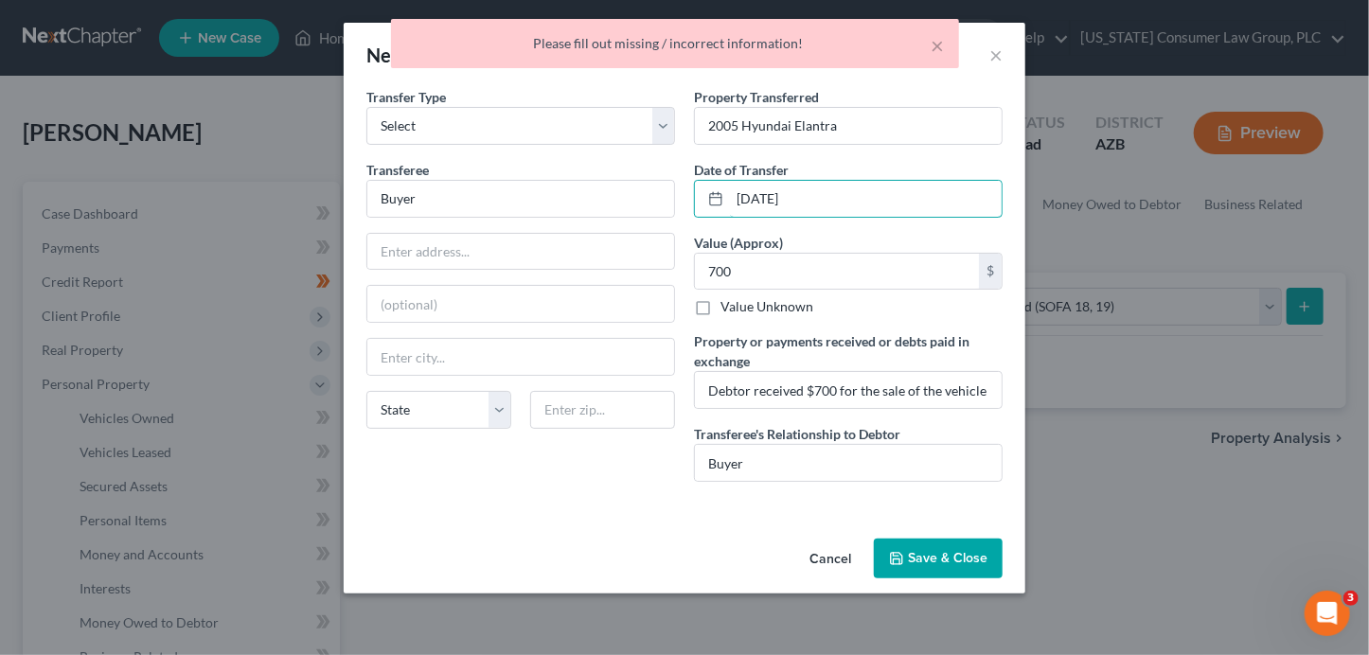
type input "[DATE]"
click at [923, 544] on button "Save & Close" at bounding box center [938, 559] width 129 height 40
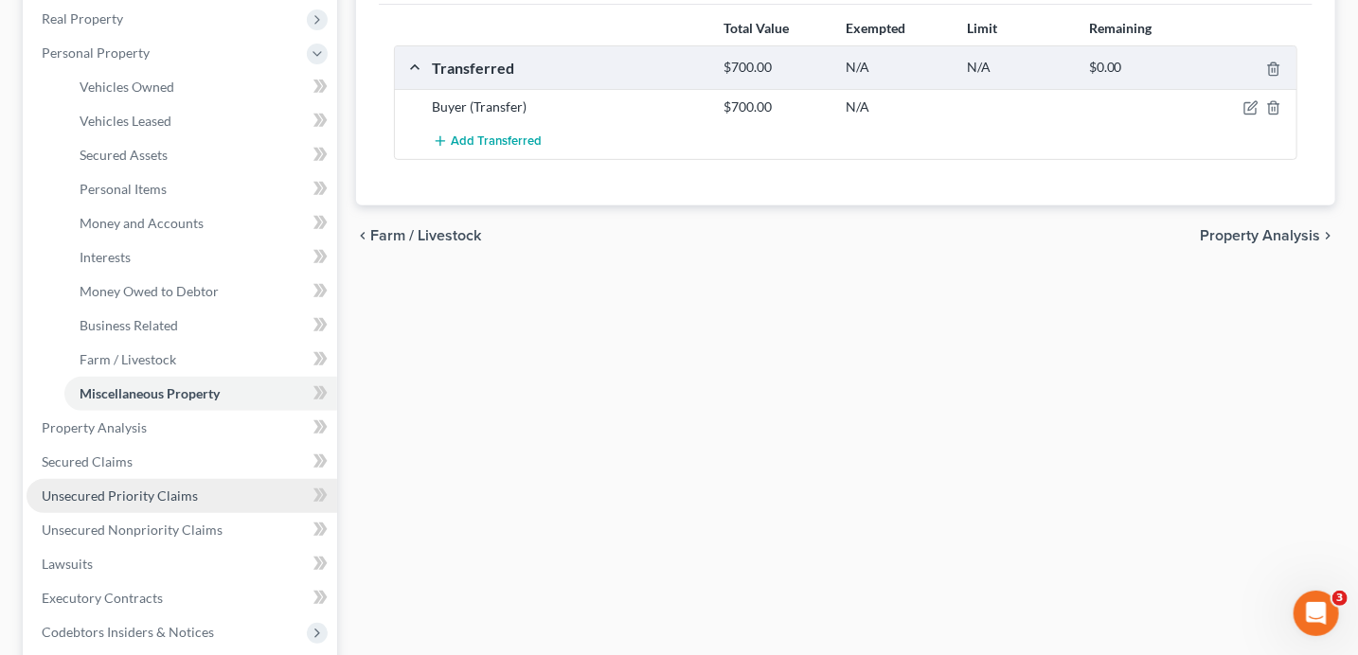
scroll to position [346, 0]
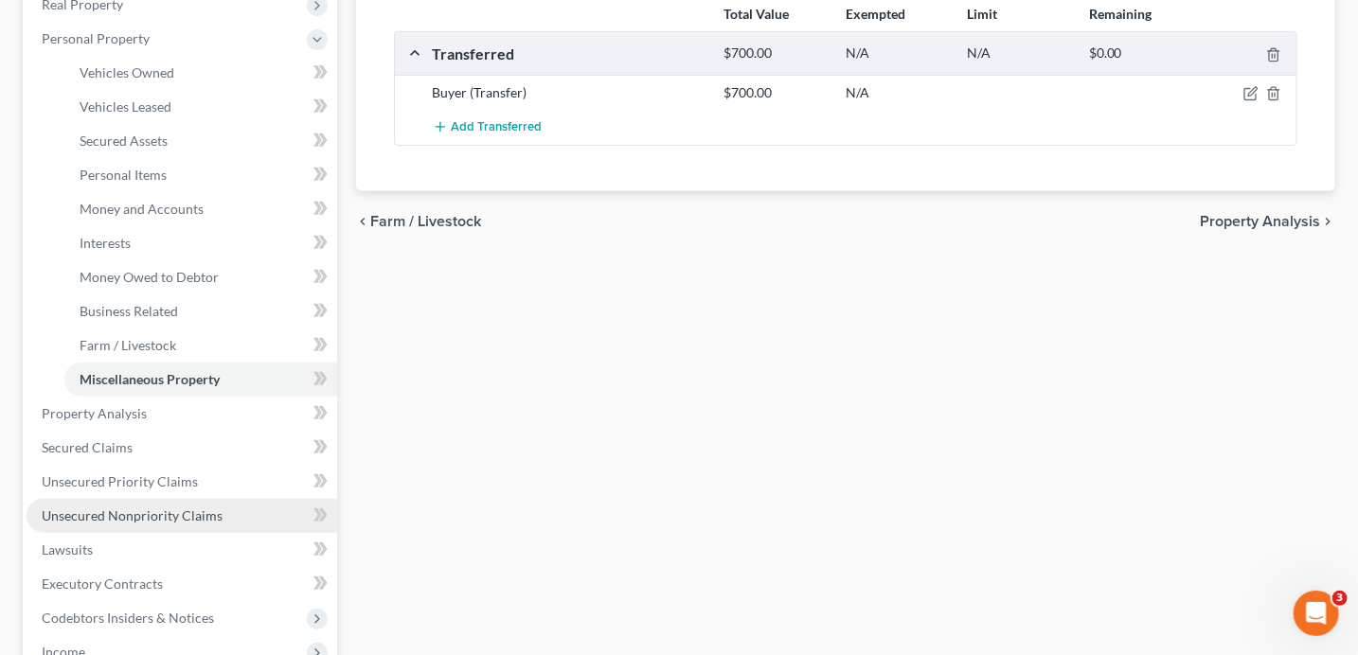
click at [159, 513] on span "Unsecured Nonpriority Claims" at bounding box center [132, 516] width 181 height 16
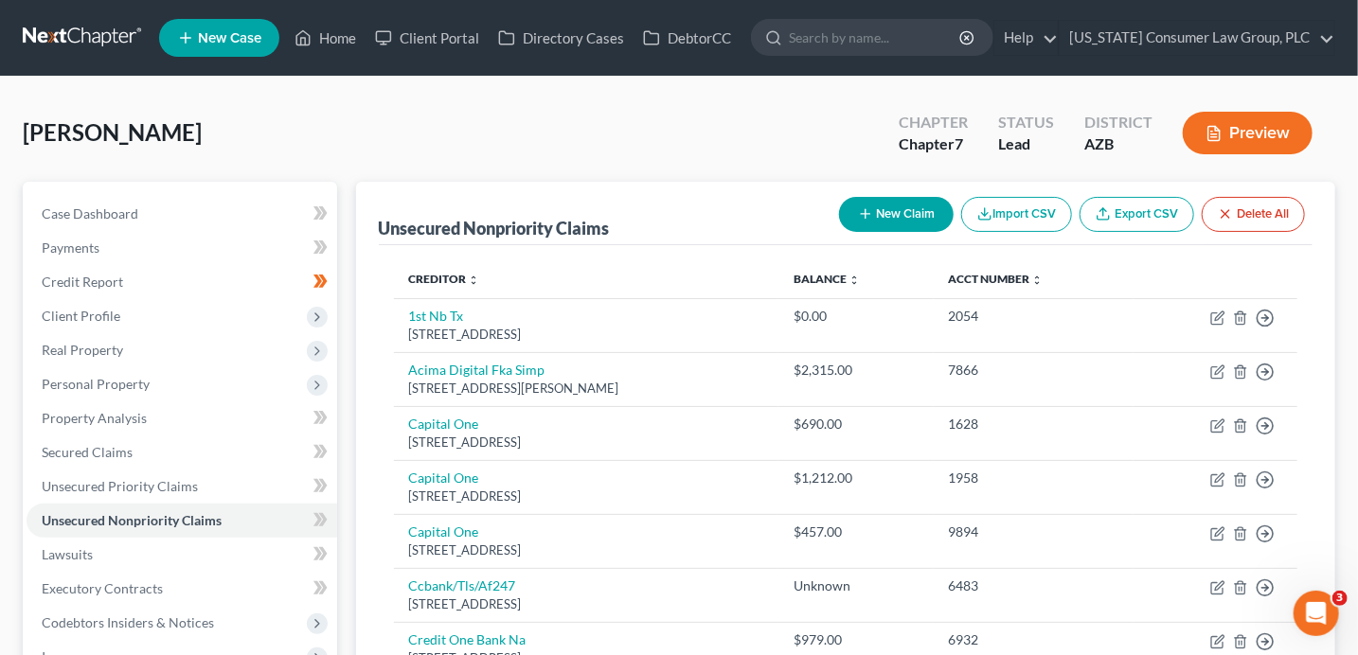
click at [900, 212] on button "New Claim" at bounding box center [896, 214] width 115 height 35
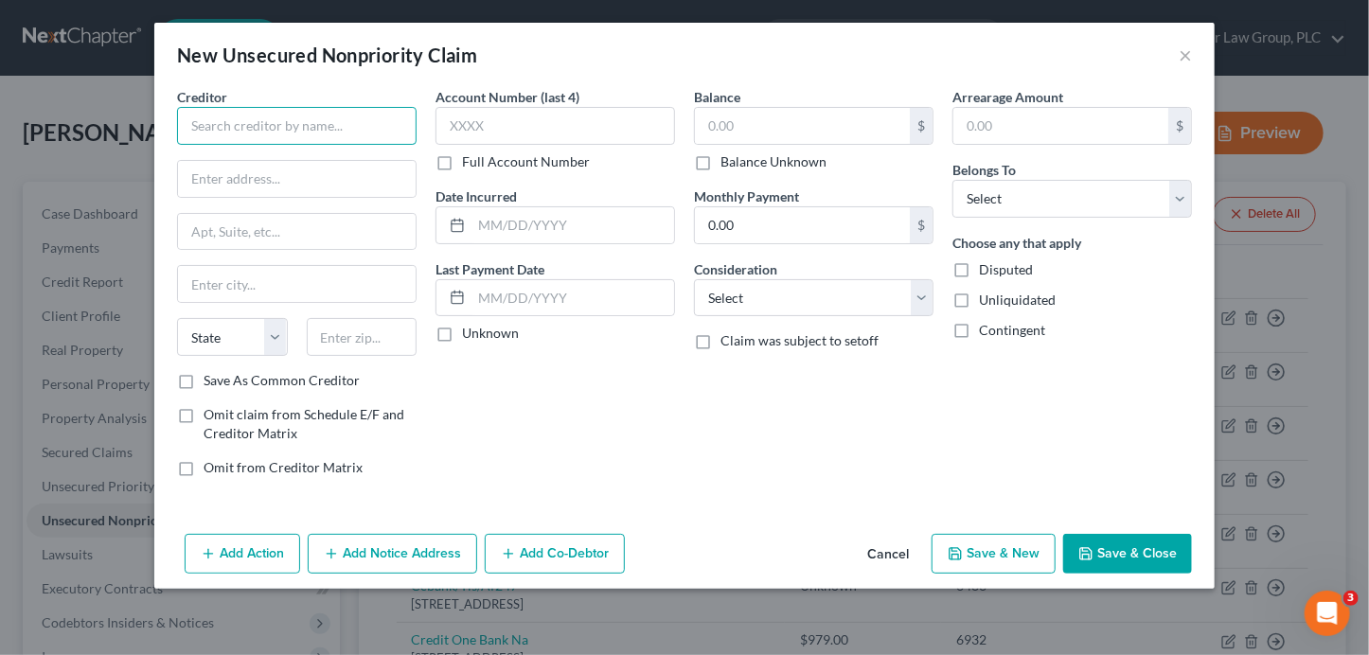
click at [368, 122] on input "text" at bounding box center [297, 126] width 240 height 38
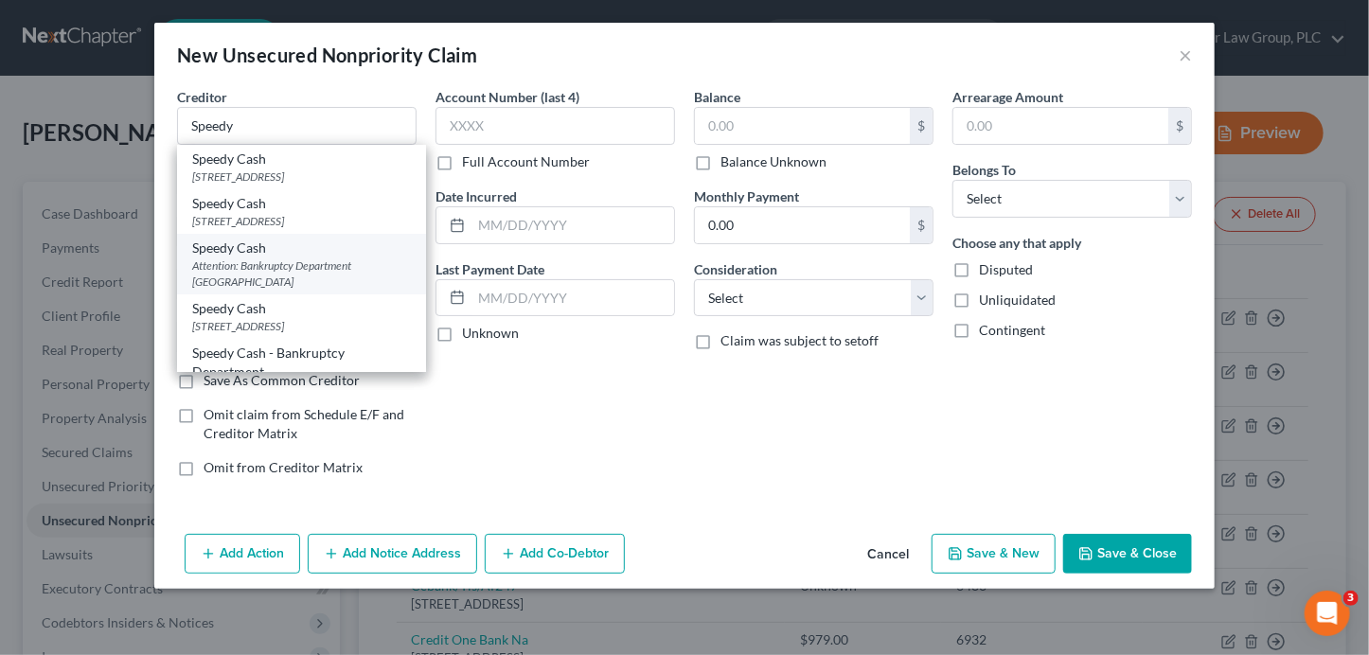
click at [341, 290] on div "Attention: Bankruptcy Department [GEOGRAPHIC_DATA]" at bounding box center [301, 274] width 219 height 32
type input "Speedy Cash"
type input "Attention: Bankruptcy Department"
type input "PO Box 780408"
type input "Wichita"
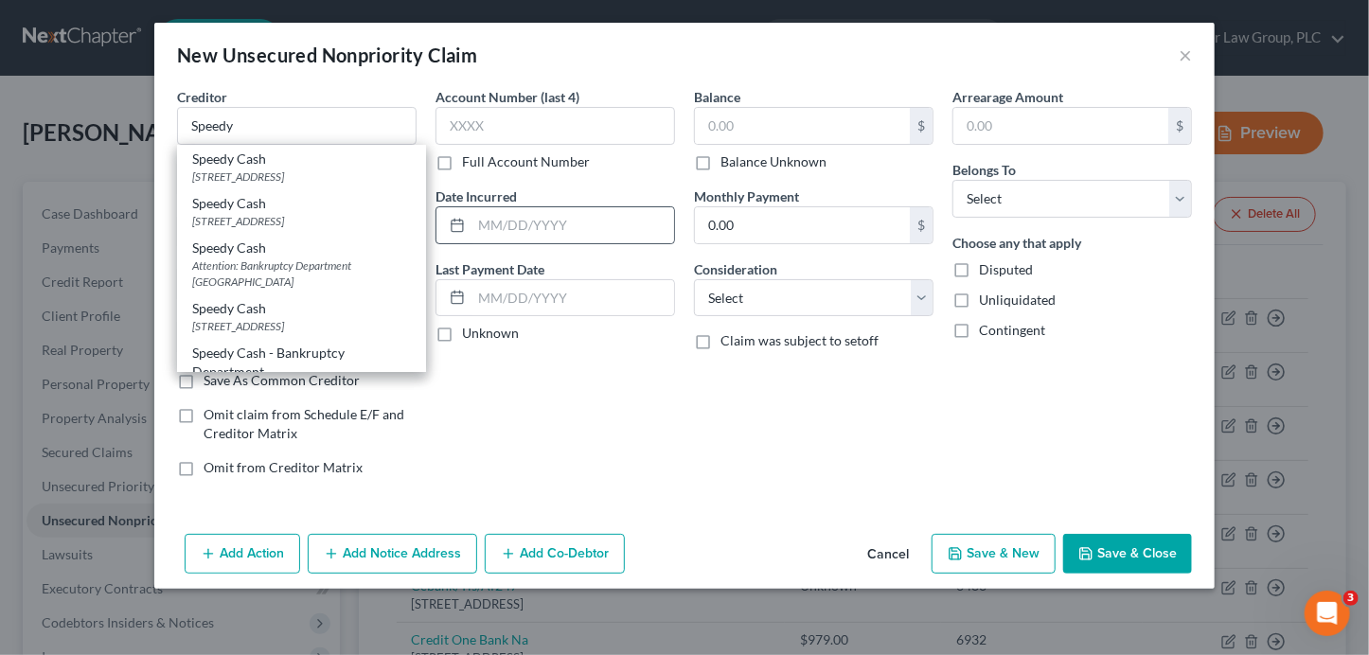
select select "17"
type input "67278"
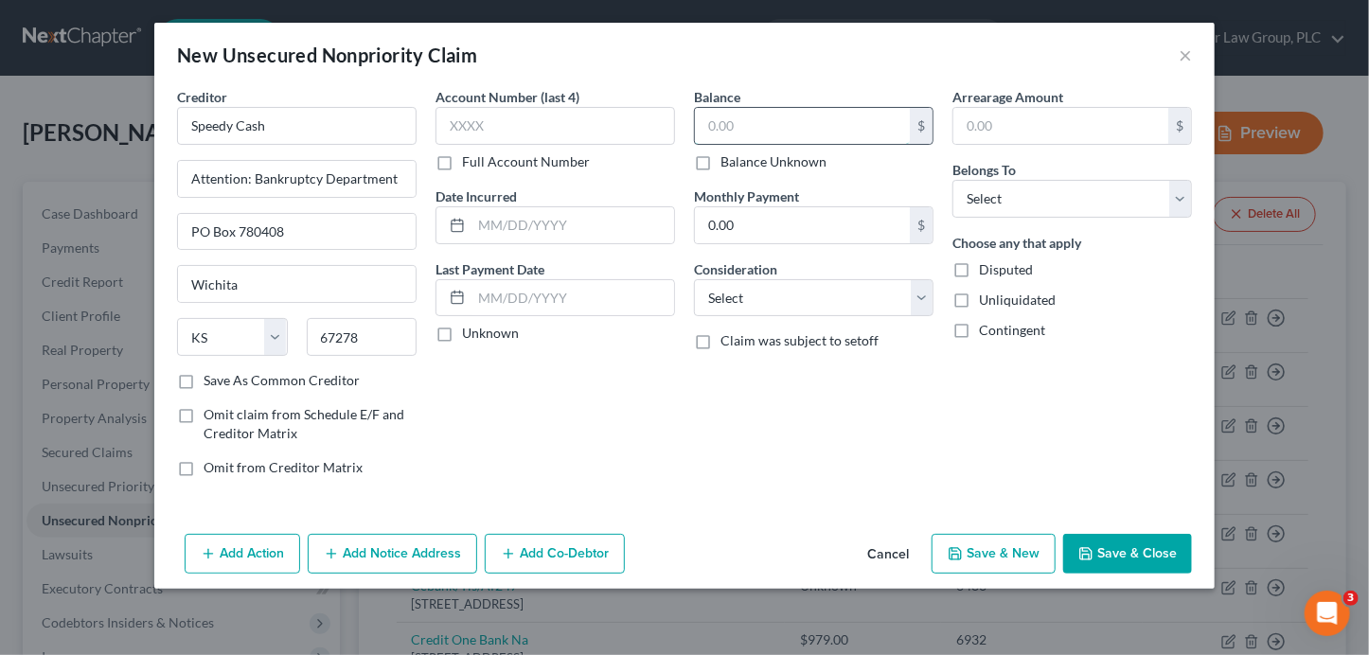
click at [751, 127] on input "text" at bounding box center [802, 126] width 215 height 36
type input "595"
click at [737, 291] on select "Select Cable / Satellite Services Collection Agency Credit Card Debt Debt Couns…" at bounding box center [814, 298] width 240 height 38
select select "10"
click at [694, 279] on select "Select Cable / Satellite Services Collection Agency Credit Card Debt Debt Couns…" at bounding box center [814, 298] width 240 height 38
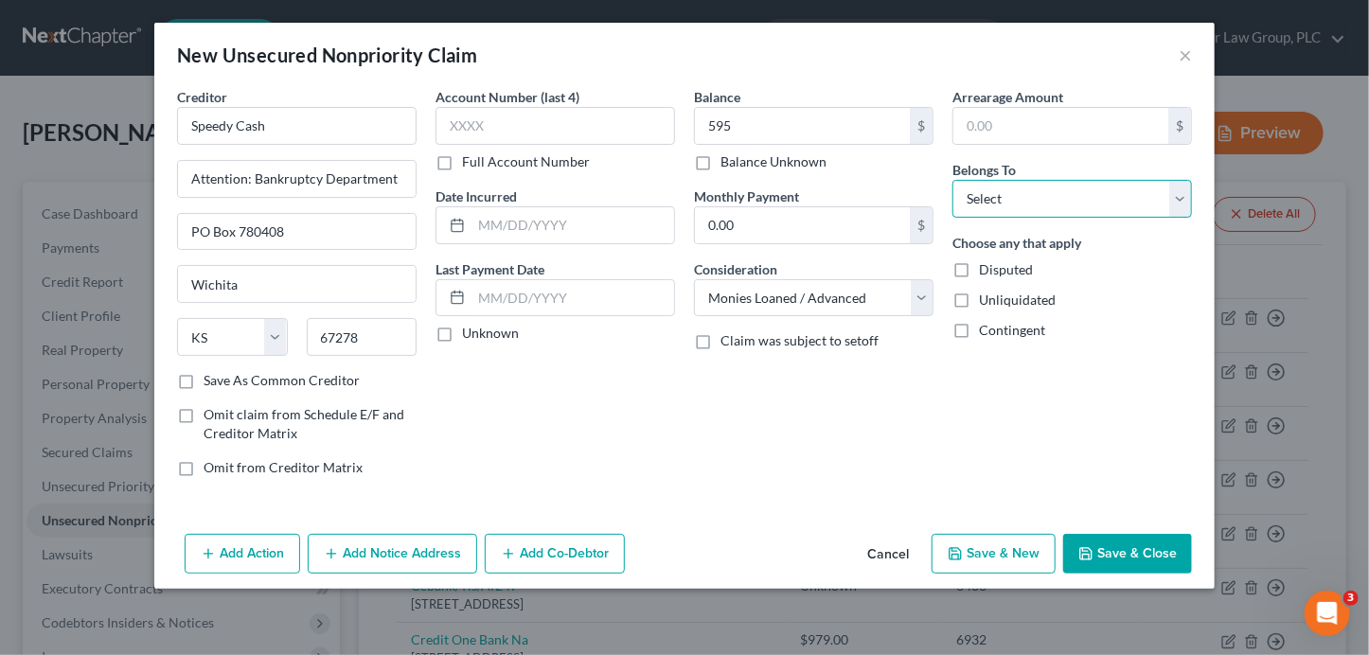
click at [1034, 181] on select "Select Debtor 1 Only Debtor 2 Only Debtor 1 And Debtor 2 Only At Least One Of T…" at bounding box center [1073, 199] width 240 height 38
select select "0"
click at [953, 180] on select "Select Debtor 1 Only Debtor 2 Only Debtor 1 And Debtor 2 Only At Least One Of T…" at bounding box center [1073, 199] width 240 height 38
click at [401, 553] on button "Add Notice Address" at bounding box center [392, 554] width 169 height 40
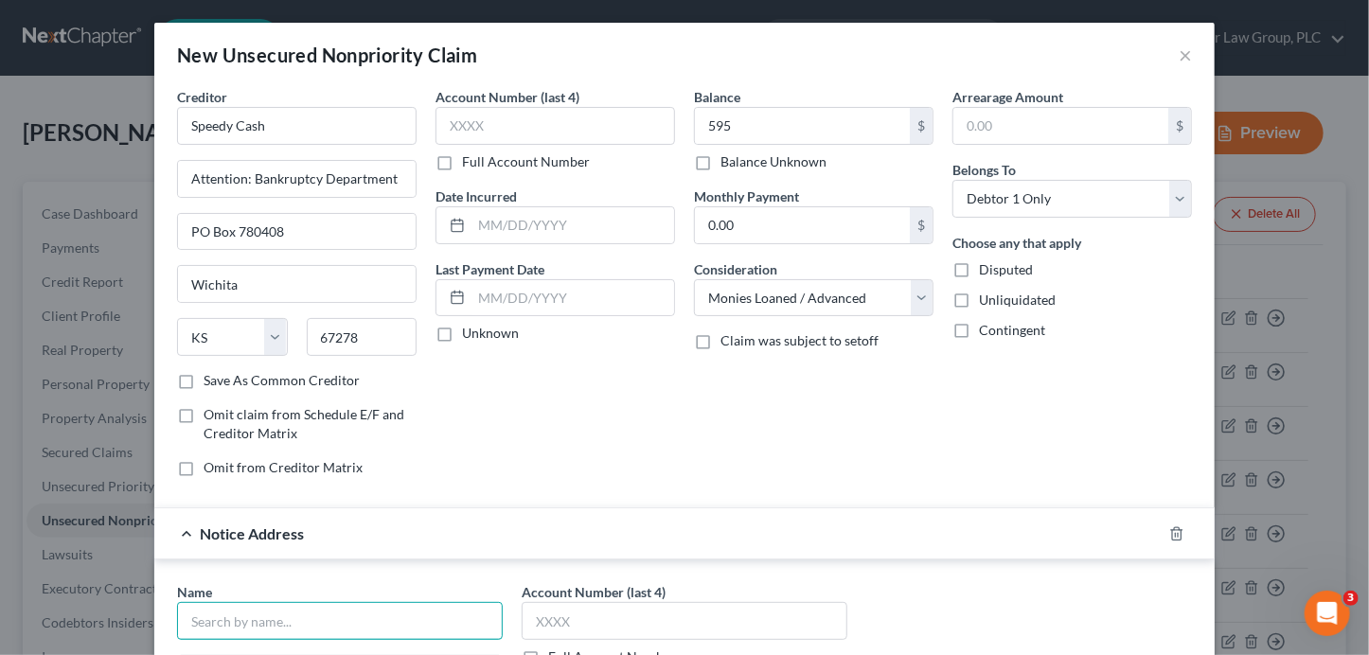
click at [239, 625] on input "text" at bounding box center [340, 621] width 326 height 38
paste input "[PERSON_NAME]"
type input "[PERSON_NAME], Esq."
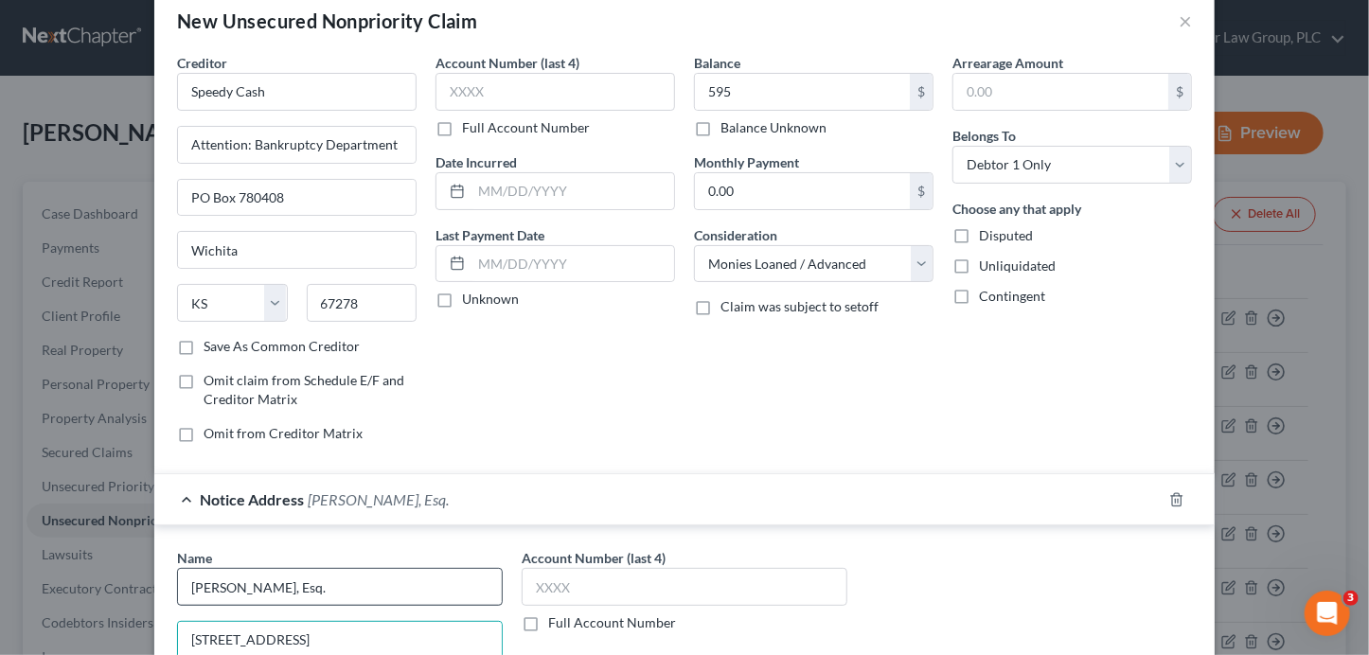
type input "[STREET_ADDRESS]"
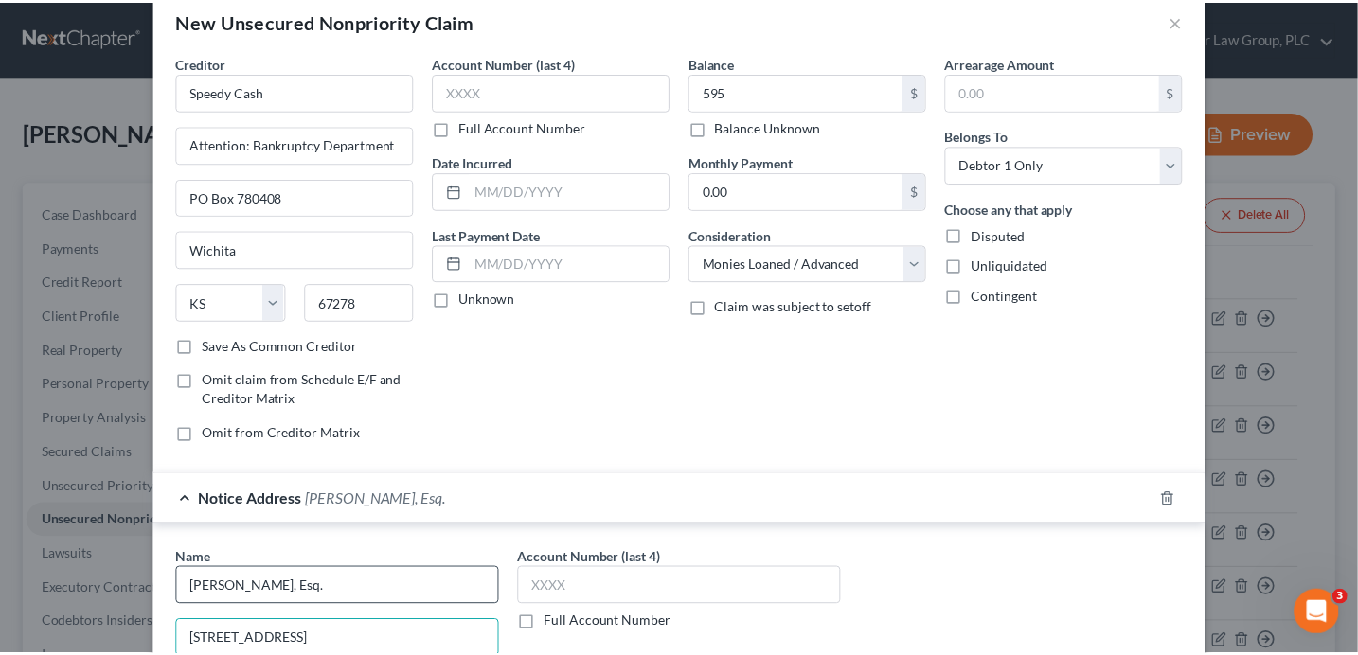
scroll to position [360, 0]
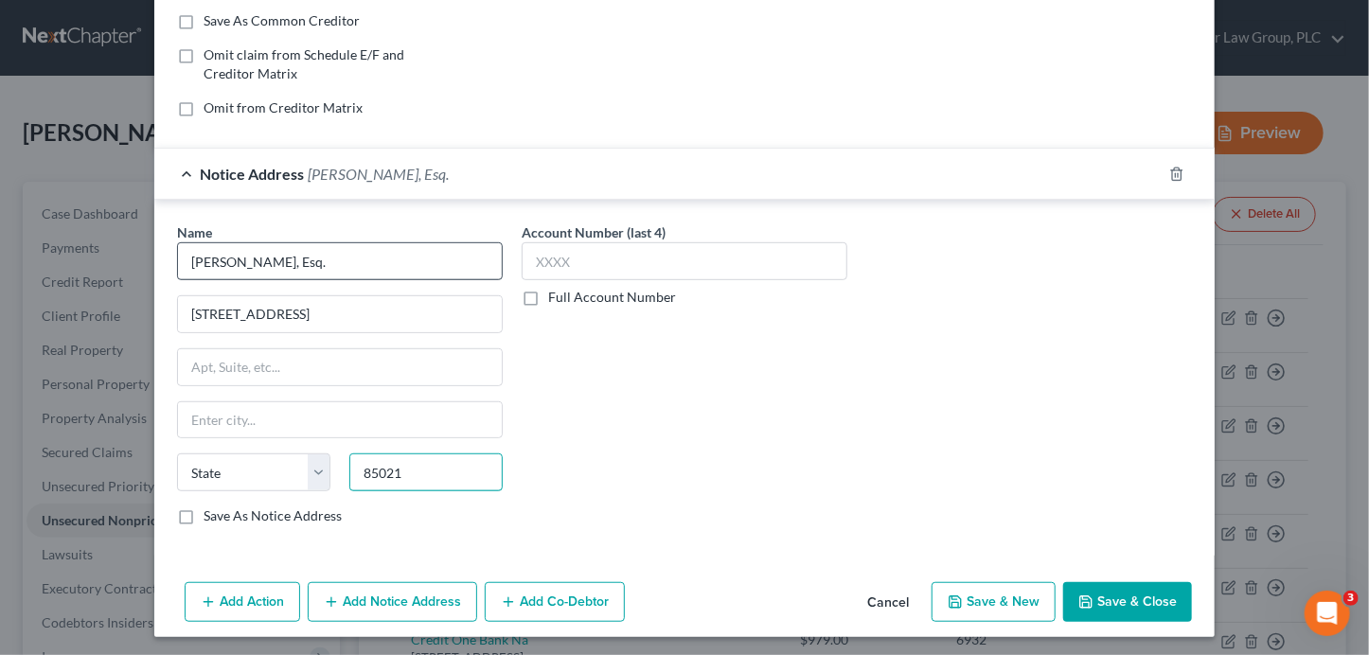
type input "85021"
type input "Phoenix"
select select "3"
click at [211, 507] on input "Save As Notice Address" at bounding box center [217, 513] width 12 height 12
click at [1113, 602] on button "Save & Close" at bounding box center [1127, 602] width 129 height 40
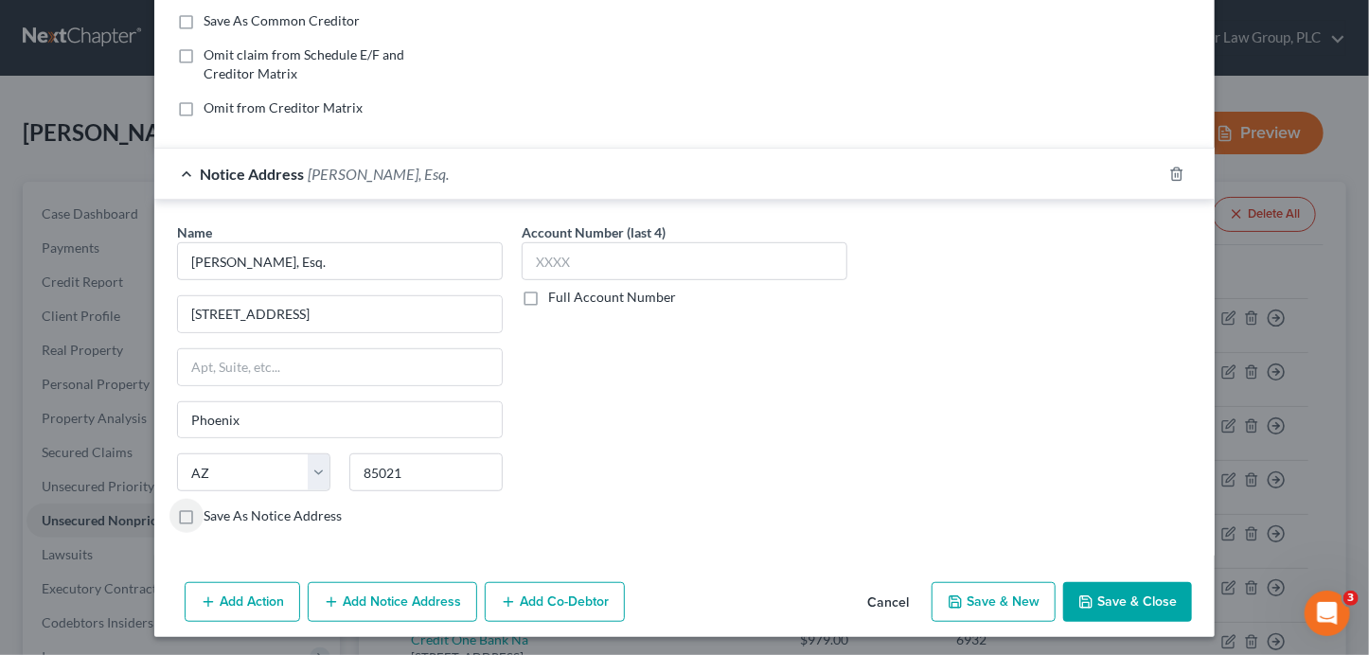
checkbox input "false"
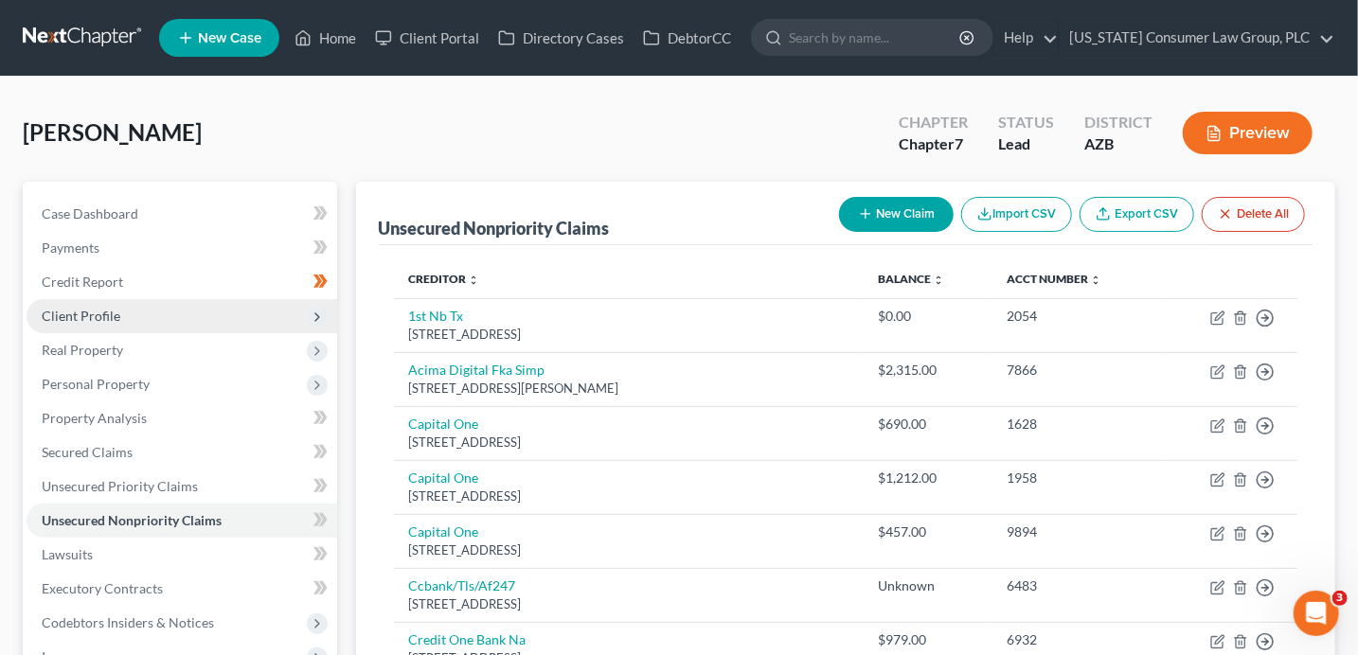
click at [88, 316] on span "Client Profile" at bounding box center [81, 316] width 79 height 16
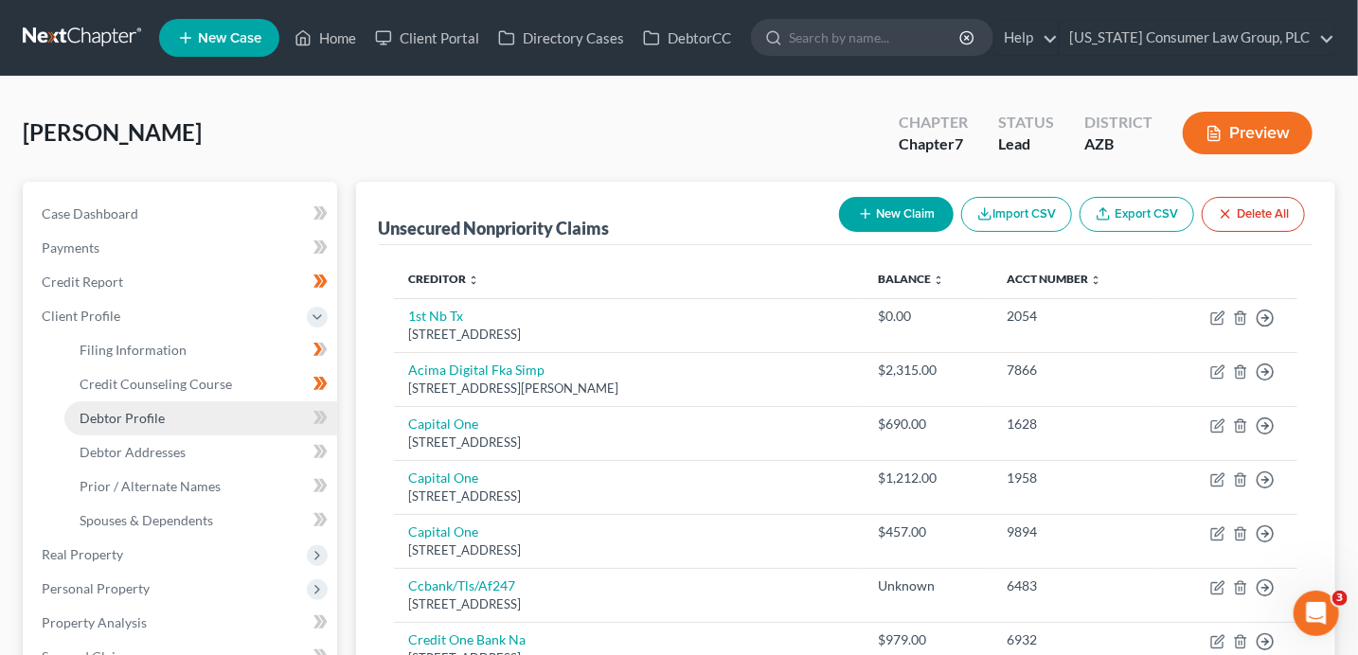
click at [164, 414] on link "Debtor Profile" at bounding box center [200, 418] width 273 height 34
select select "0"
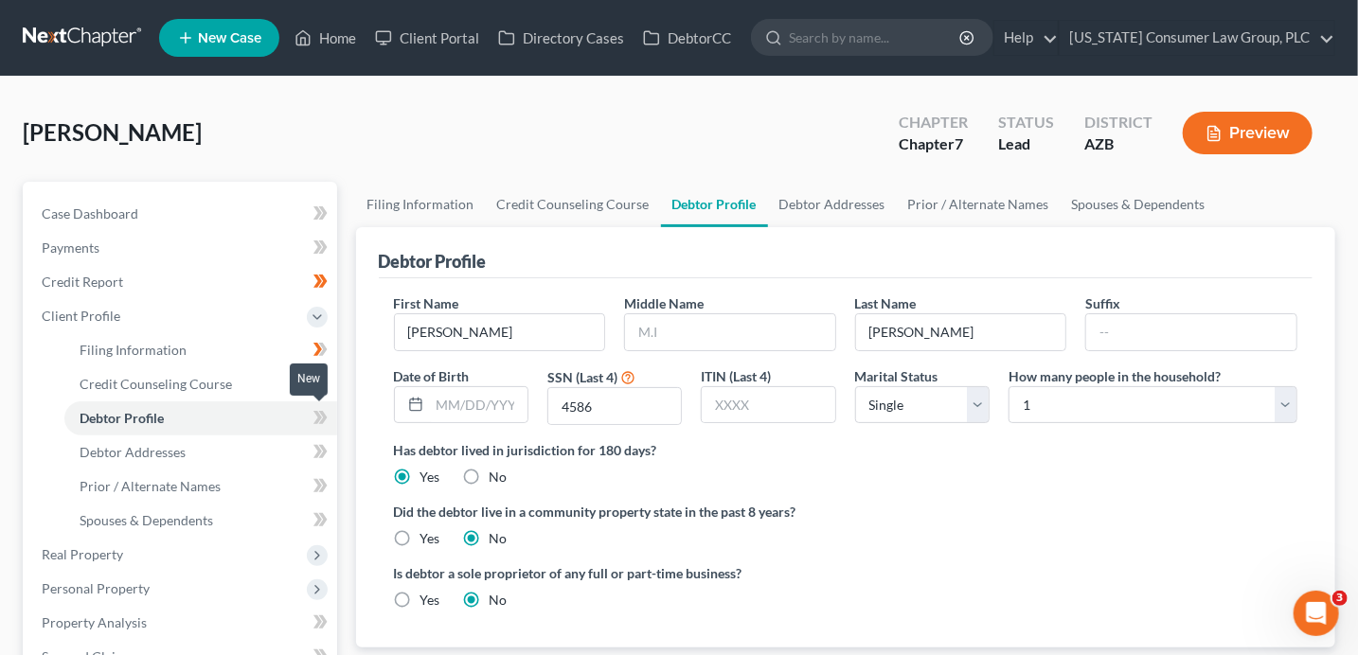
click at [314, 415] on icon at bounding box center [320, 418] width 14 height 24
drag, startPoint x: 315, startPoint y: 415, endPoint x: 356, endPoint y: 412, distance: 40.8
click at [315, 416] on icon at bounding box center [320, 418] width 14 height 24
click at [715, 325] on input "text" at bounding box center [730, 332] width 210 height 36
type input "[PERSON_NAME]"
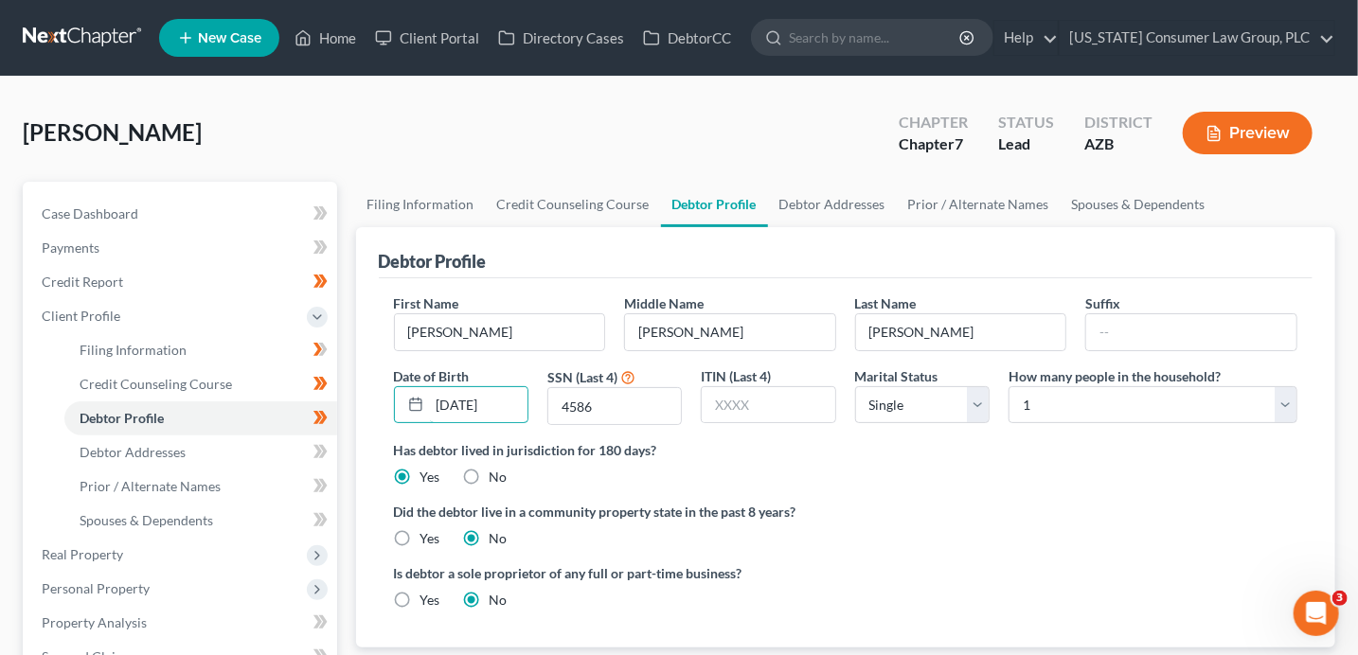
type input "[DATE]"
click at [419, 551] on ng-include "First Name [PERSON_NAME] Middle Name [PERSON_NAME] Last Name [PERSON_NAME] Date…" at bounding box center [846, 459] width 904 height 331
click at [264, 444] on link "Debtor Addresses" at bounding box center [200, 453] width 273 height 34
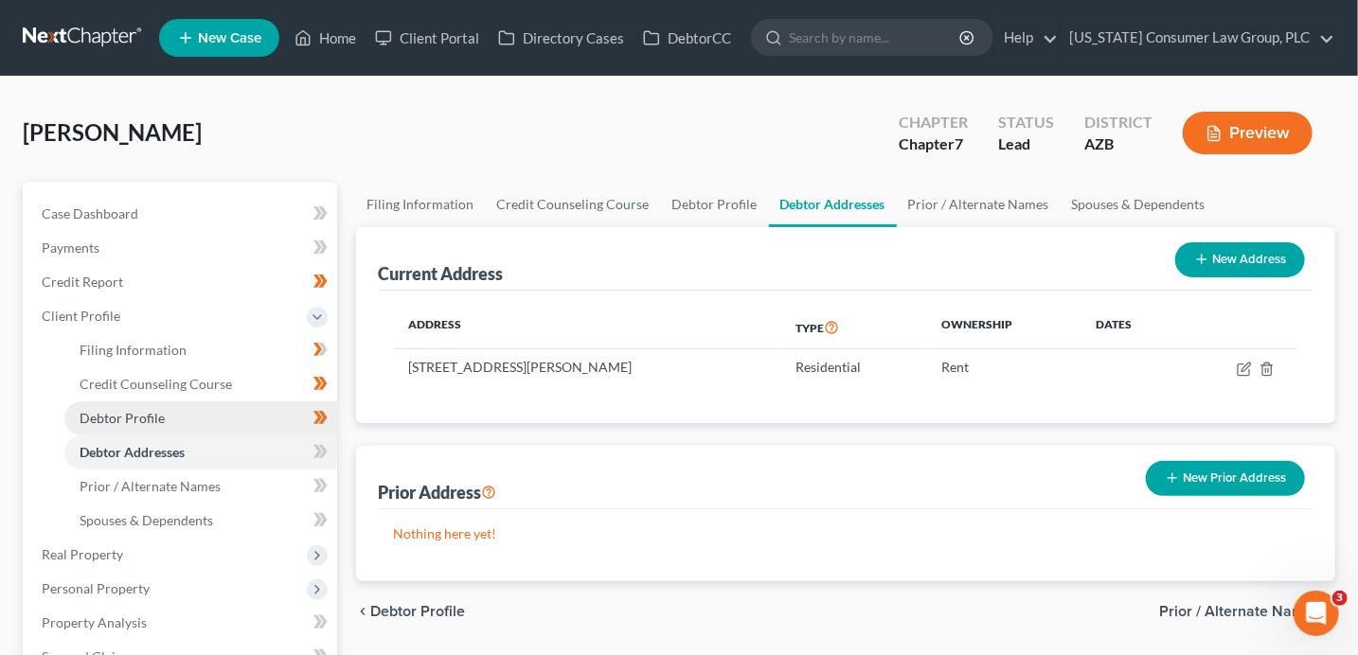
click at [197, 421] on link "Debtor Profile" at bounding box center [200, 418] width 273 height 34
select select "0"
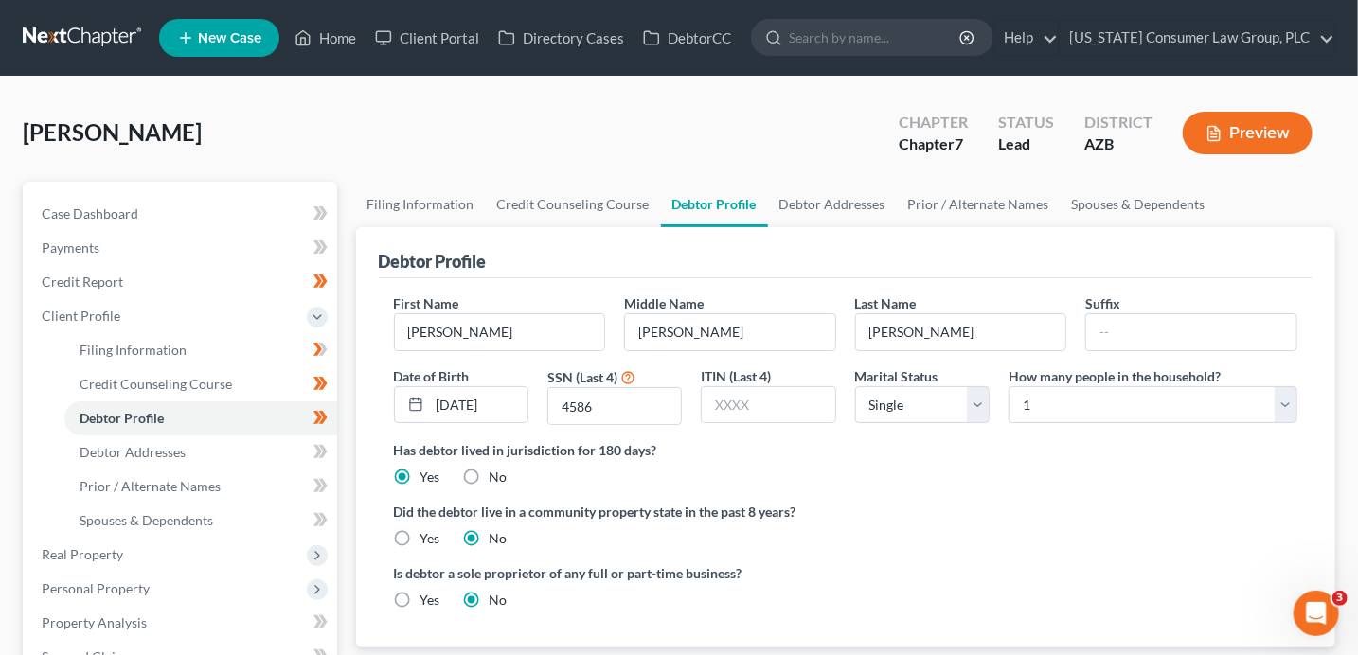
click at [420, 534] on label "Yes" at bounding box center [430, 538] width 20 height 19
click at [428, 534] on input "Yes" at bounding box center [434, 535] width 12 height 12
radio input "true"
radio input "false"
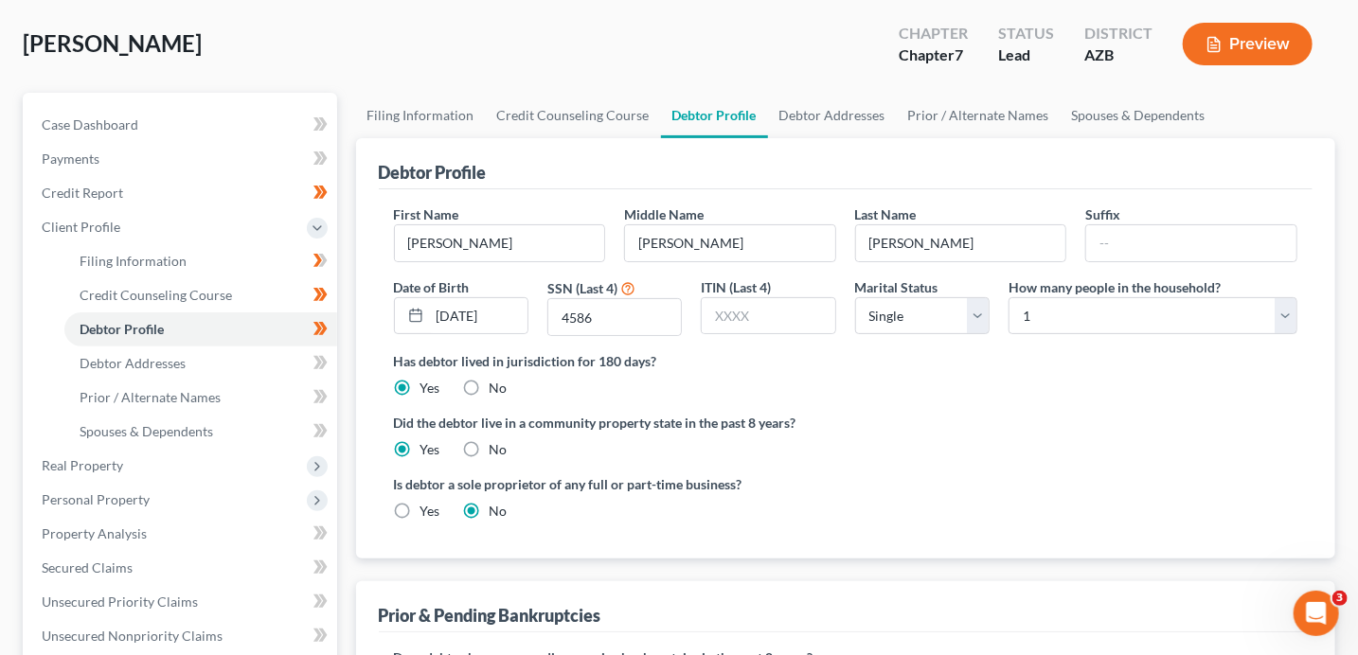
scroll to position [90, 0]
click at [170, 490] on span "Personal Property" at bounding box center [182, 499] width 311 height 34
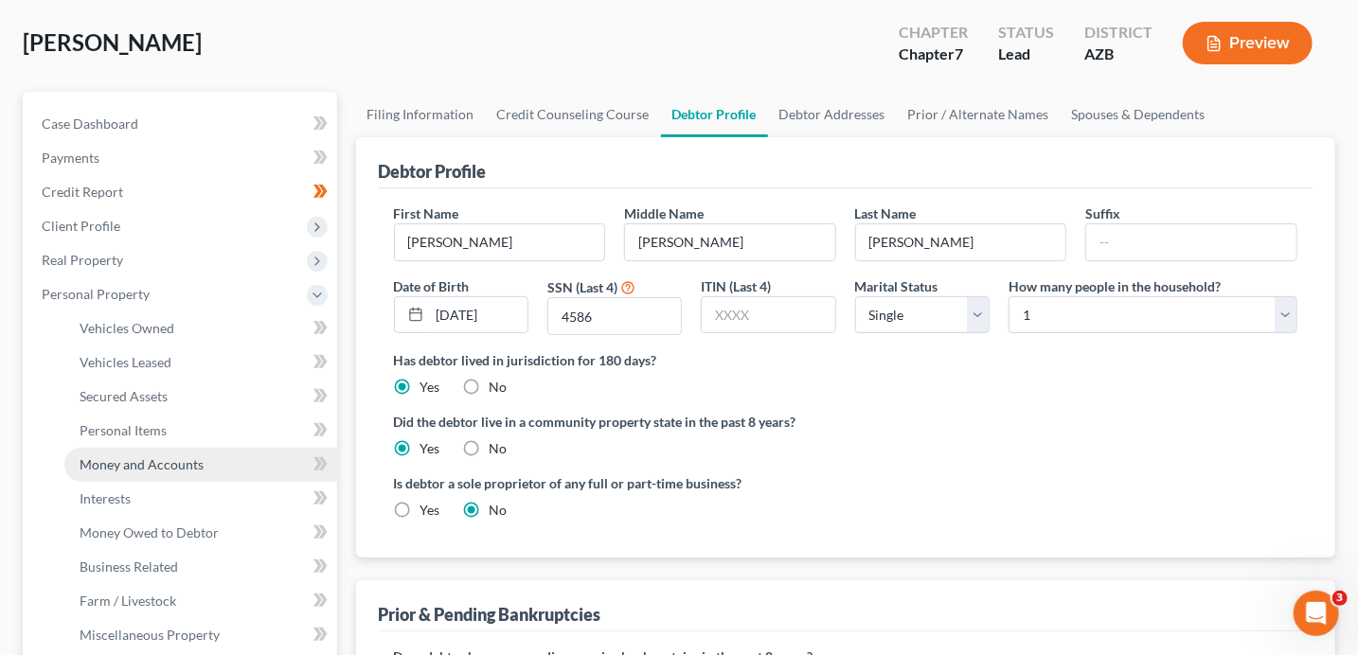
click at [131, 459] on span "Money and Accounts" at bounding box center [142, 464] width 124 height 16
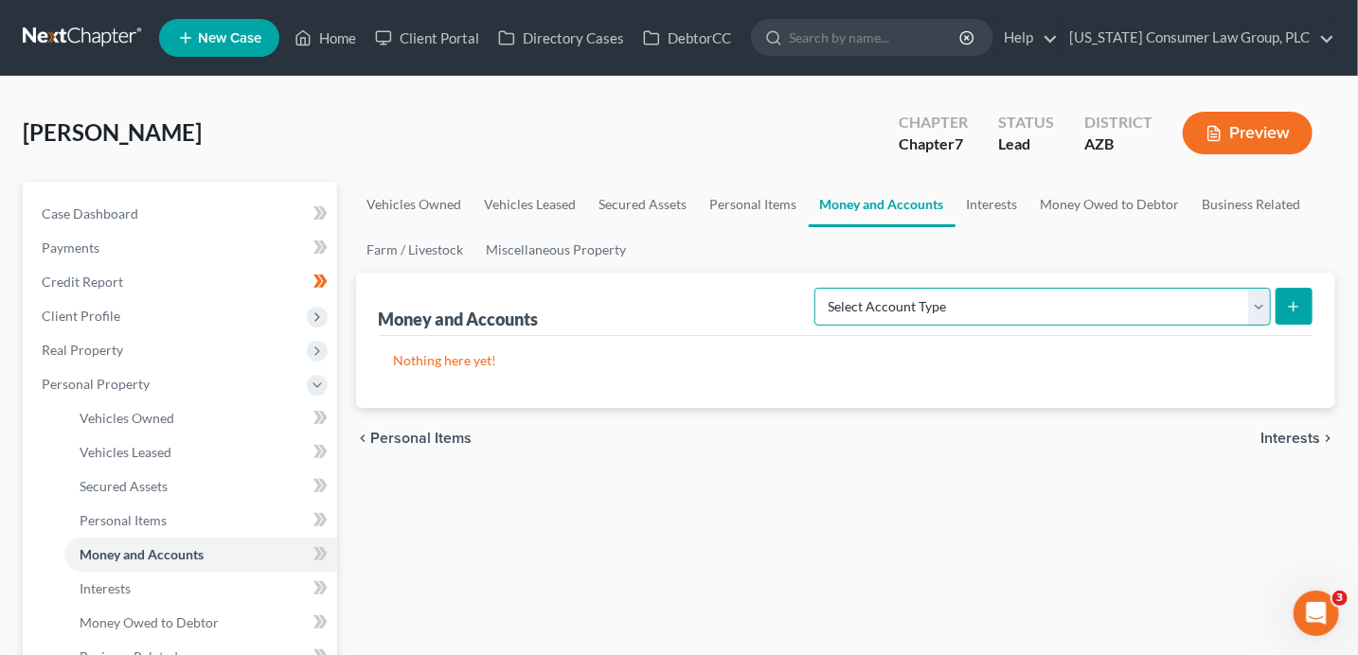
click at [1082, 295] on select "Select Account Type Brokerage (A/B: 18, SOFA: 20) Cash on Hand (A/B: 16) Certif…" at bounding box center [1042, 307] width 456 height 38
select select "security_deposits"
click at [821, 288] on select "Select Account Type Brokerage (A/B: 18, SOFA: 20) Cash on Hand (A/B: 16) Certif…" at bounding box center [1042, 307] width 456 height 38
click at [1292, 311] on icon "submit" at bounding box center [1293, 306] width 15 height 15
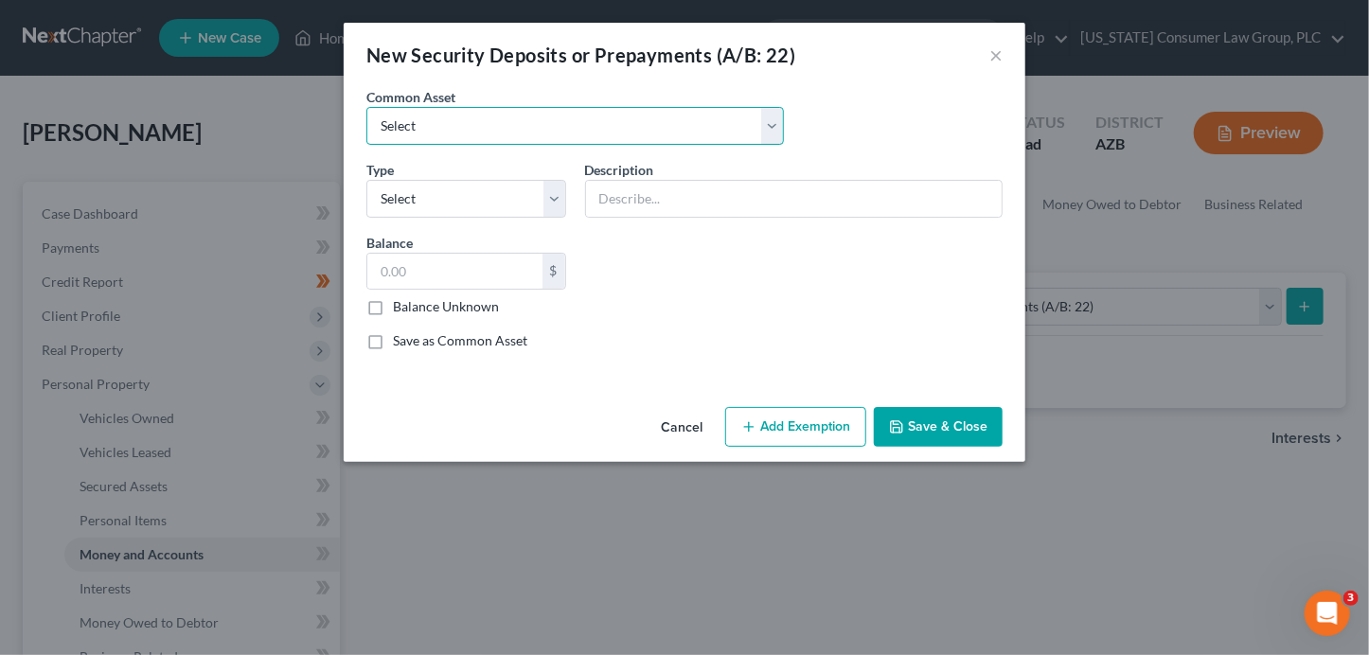
click at [438, 131] on select "Select Security Deposit" at bounding box center [575, 126] width 418 height 38
select select "0"
click at [366, 107] on select "Select Security Deposit" at bounding box center [575, 126] width 418 height 38
type input "Security Deposit"
type input "2,000.00"
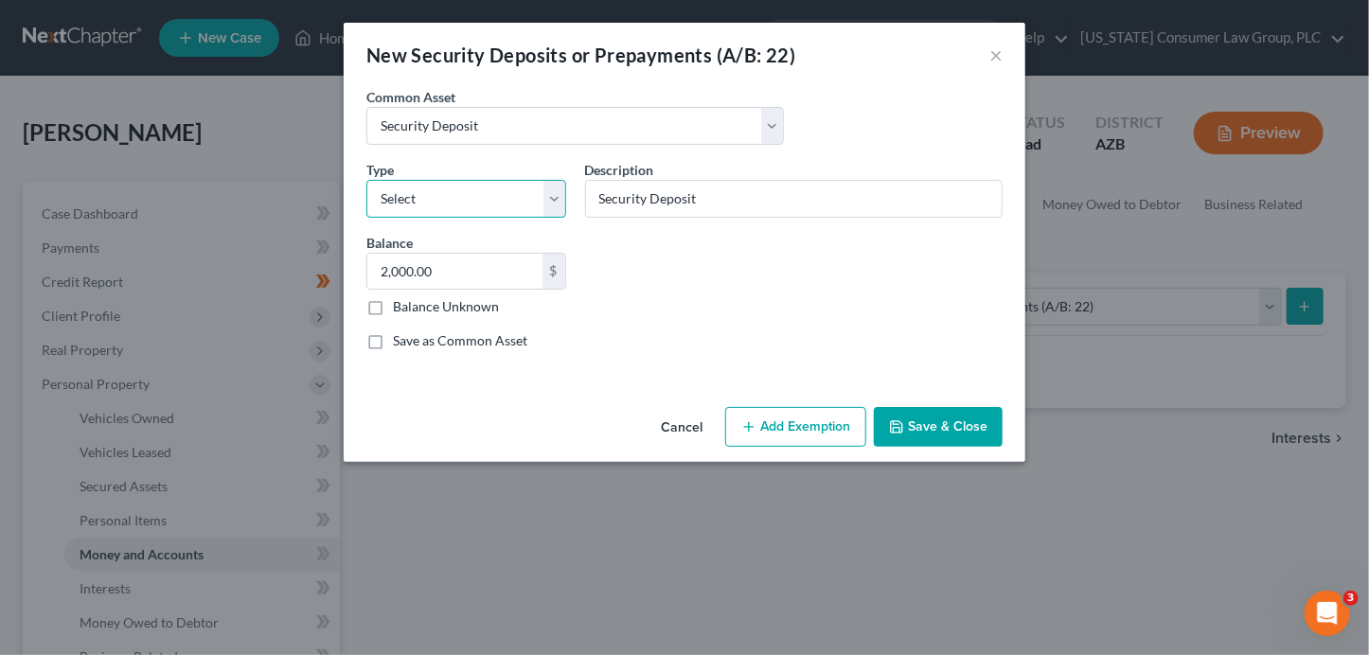
click at [428, 195] on select "Select Electric Gas Heating Oil Security Deposit On Rental Unit Prepaid Rent Te…" at bounding box center [466, 199] width 200 height 38
select select "3"
click at [366, 180] on select "Select Electric Gas Heating Oil Security Deposit On Rental Unit Prepaid Rent Te…" at bounding box center [466, 199] width 200 height 38
click at [430, 278] on input "2,000.00" at bounding box center [454, 272] width 175 height 36
type input "200"
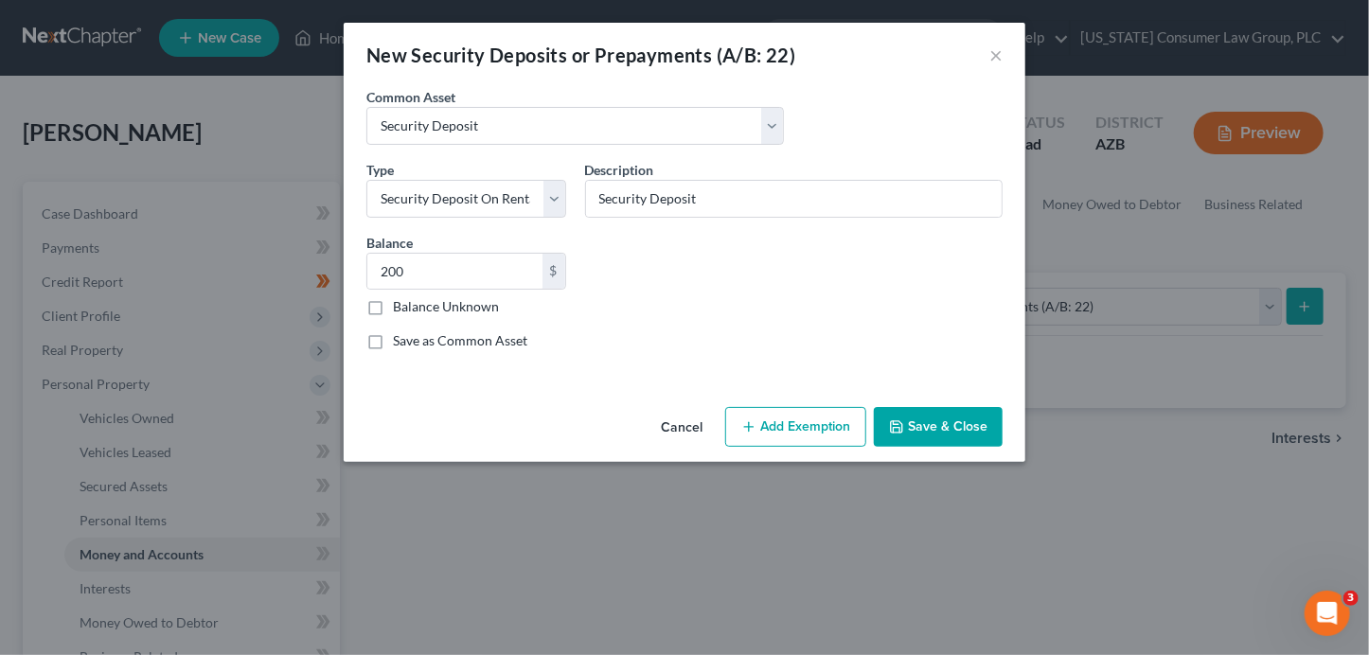
click at [814, 419] on button "Add Exemption" at bounding box center [795, 427] width 141 height 40
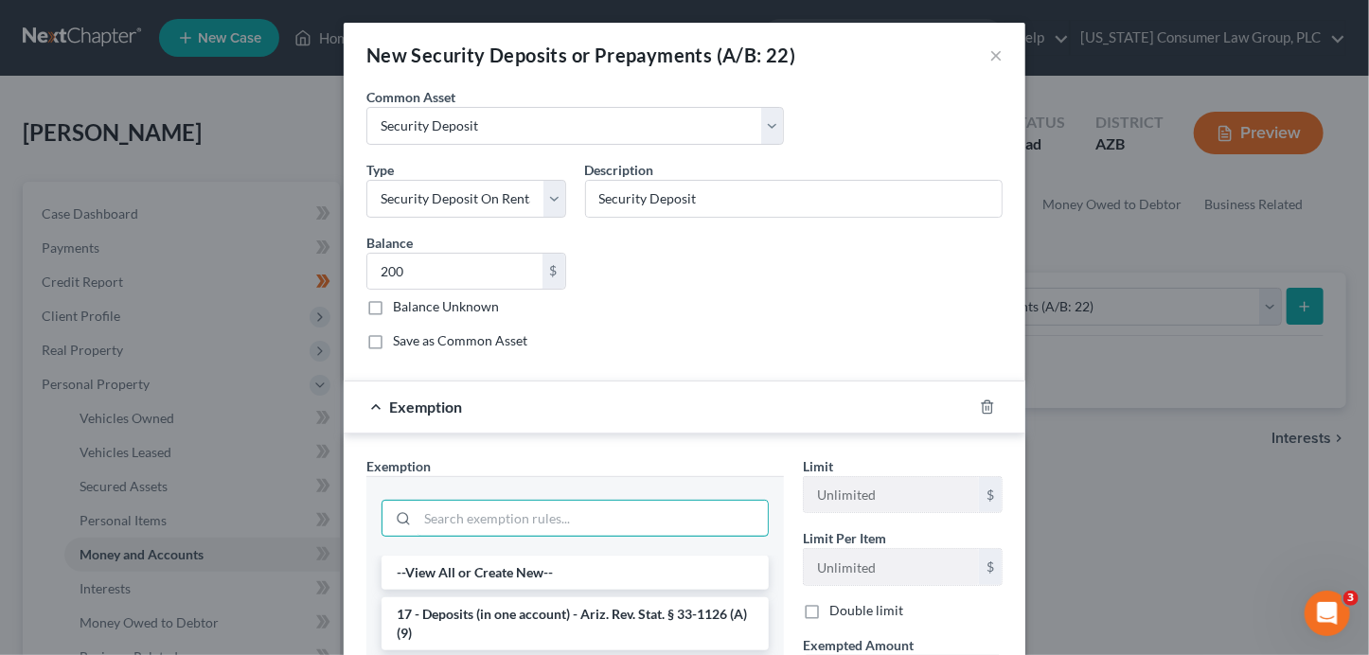
drag, startPoint x: 537, startPoint y: 512, endPoint x: 530, endPoint y: 465, distance: 47.8
click at [537, 511] on input "search" at bounding box center [593, 519] width 350 height 36
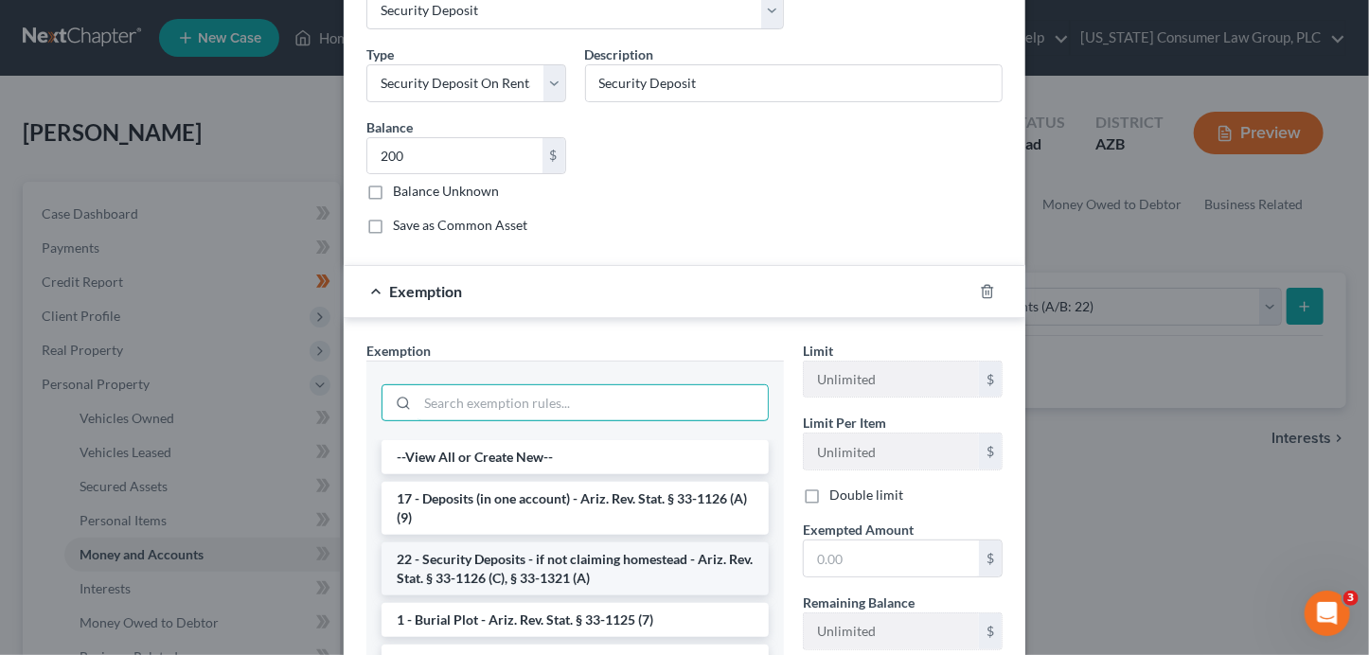
scroll to position [118, 0]
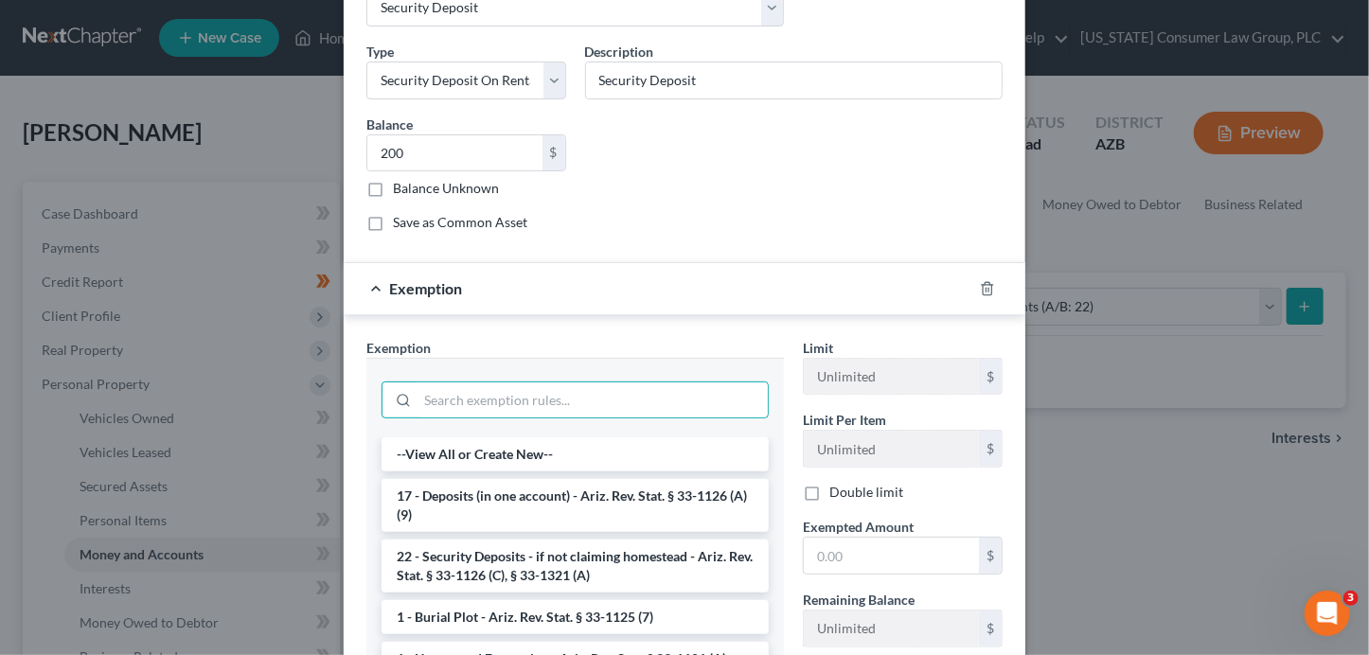
drag, startPoint x: 526, startPoint y: 566, endPoint x: 764, endPoint y: 561, distance: 238.7
click at [526, 564] on li "22 - Security Deposits - if not claiming homestead - Ariz. Rev. Stat. § 33-1126…" at bounding box center [575, 566] width 387 height 53
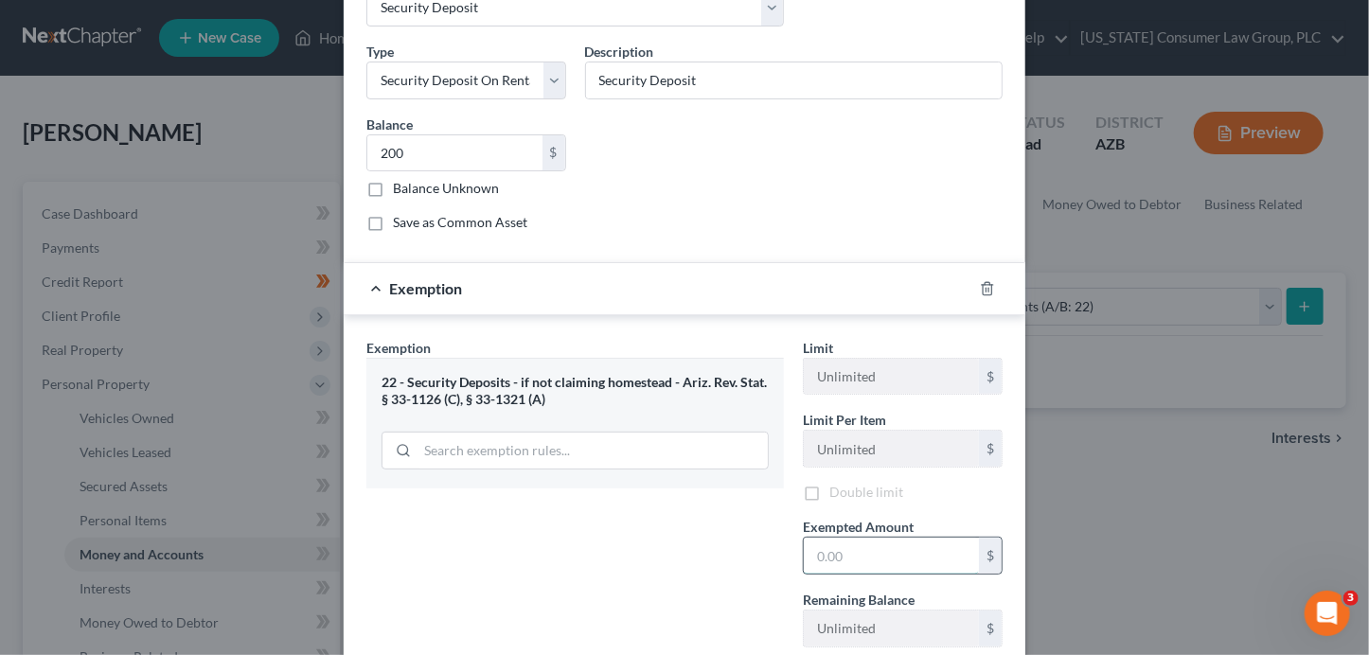
click at [902, 549] on input "text" at bounding box center [891, 556] width 175 height 36
type input "200"
click at [793, 612] on div "Remaining Balance $2,000.00 $" at bounding box center [902, 622] width 219 height 58
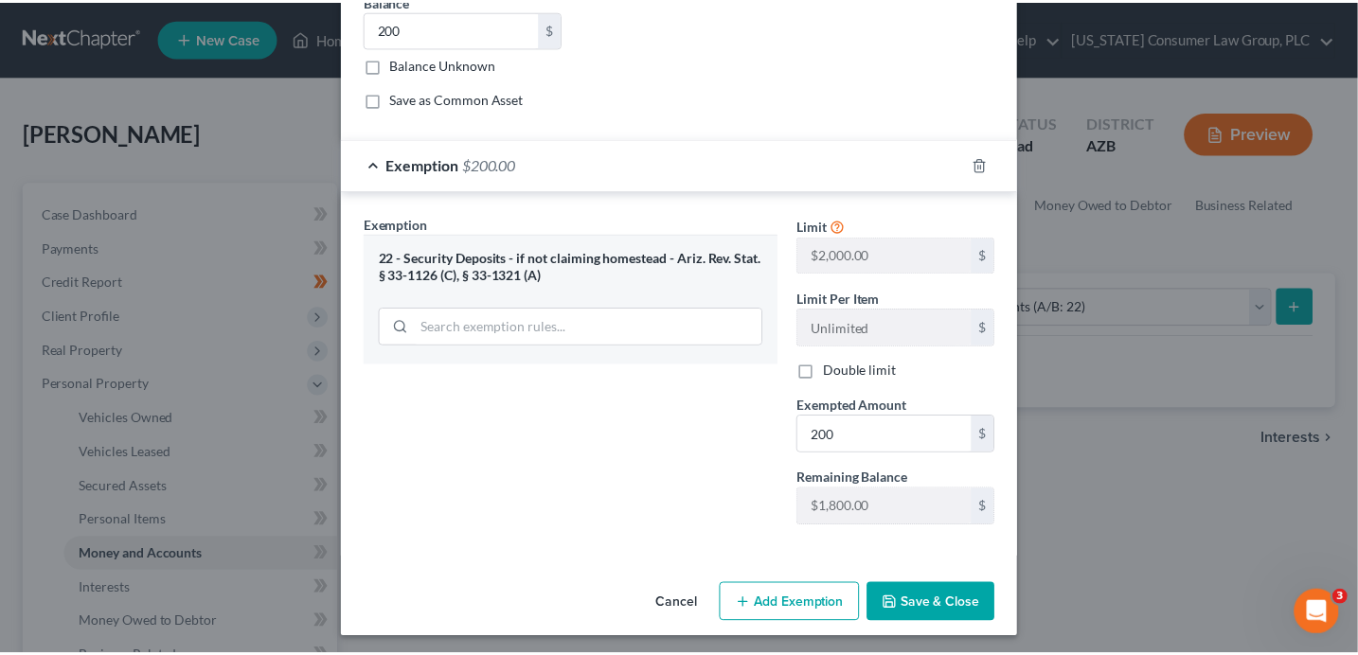
scroll to position [245, 0]
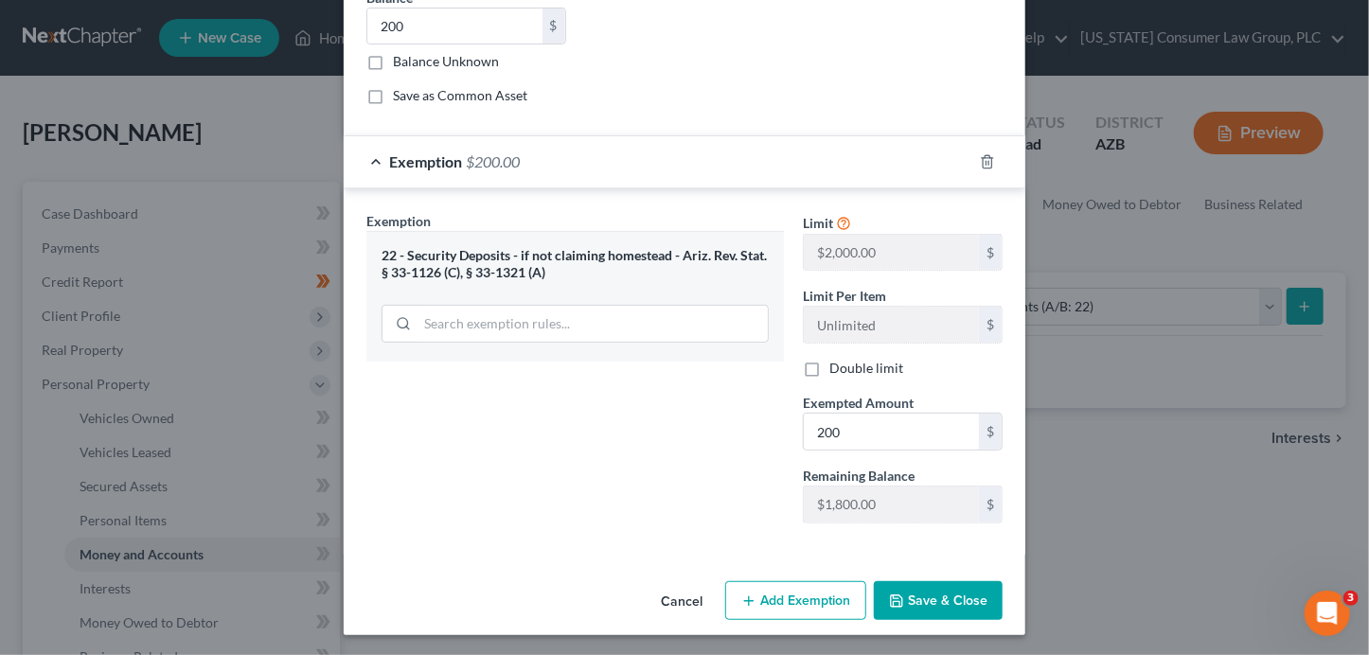
click at [946, 593] on button "Save & Close" at bounding box center [938, 601] width 129 height 40
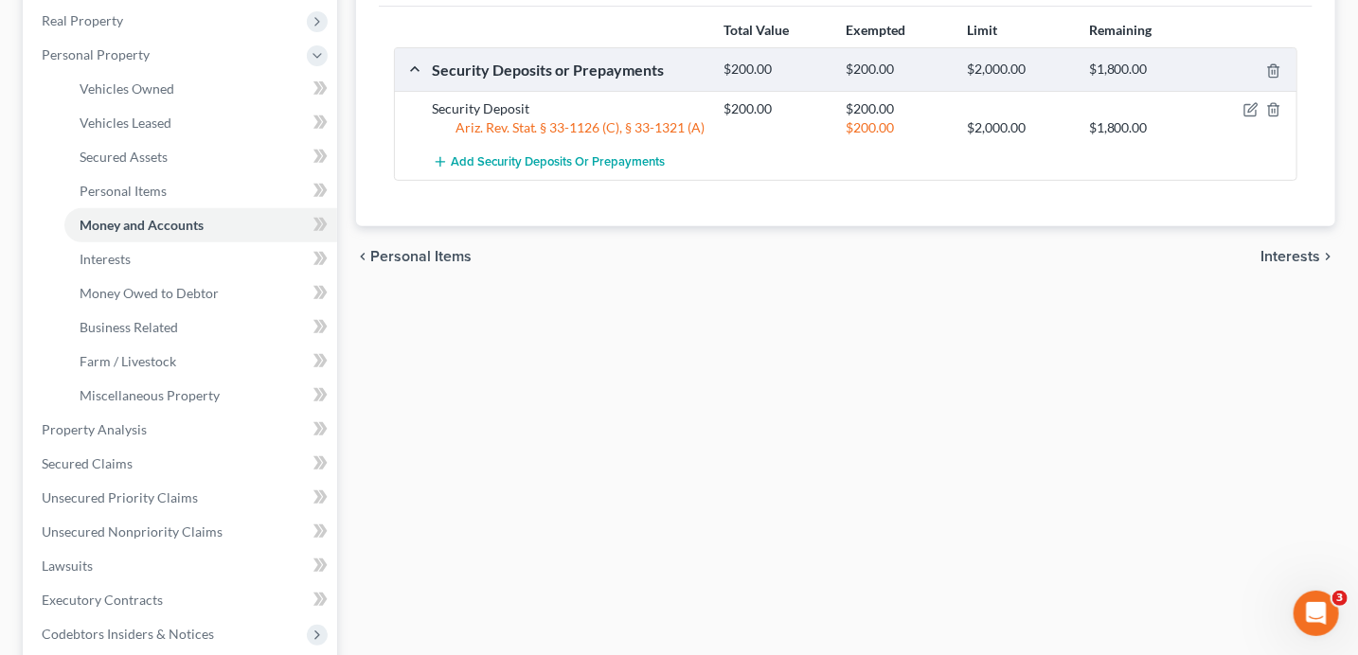
scroll to position [391, 0]
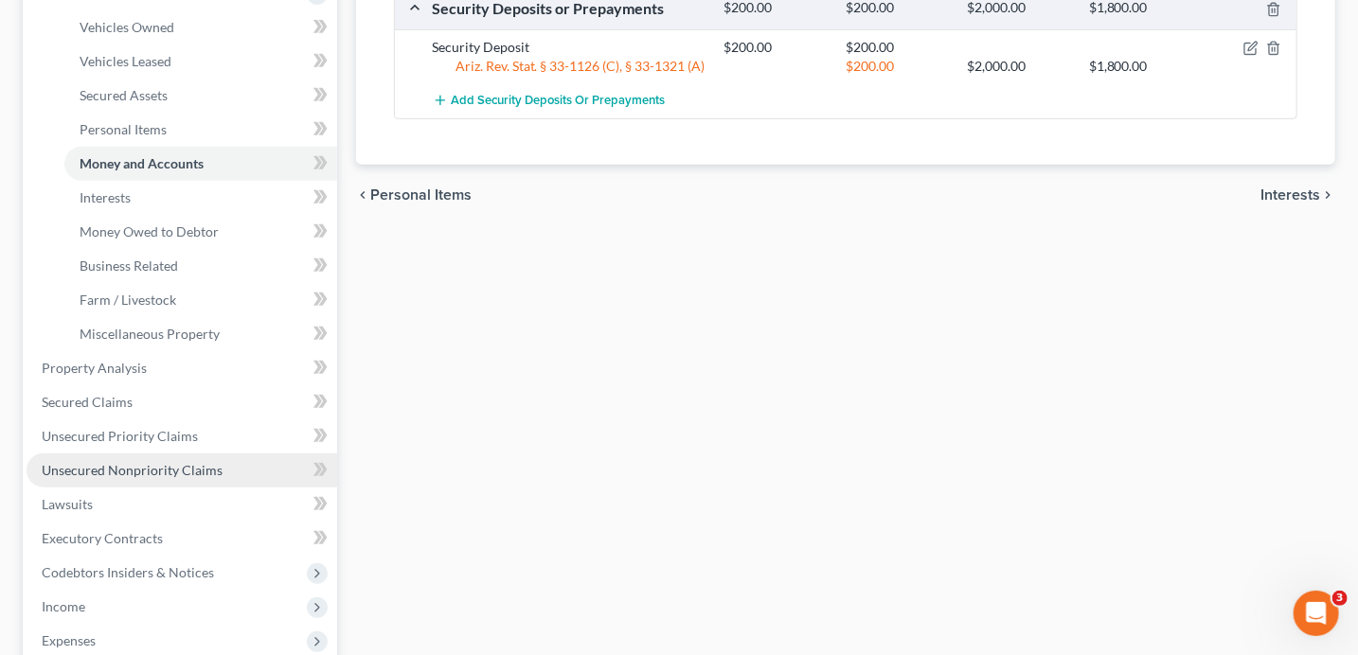
click at [162, 476] on link "Unsecured Nonpriority Claims" at bounding box center [182, 471] width 311 height 34
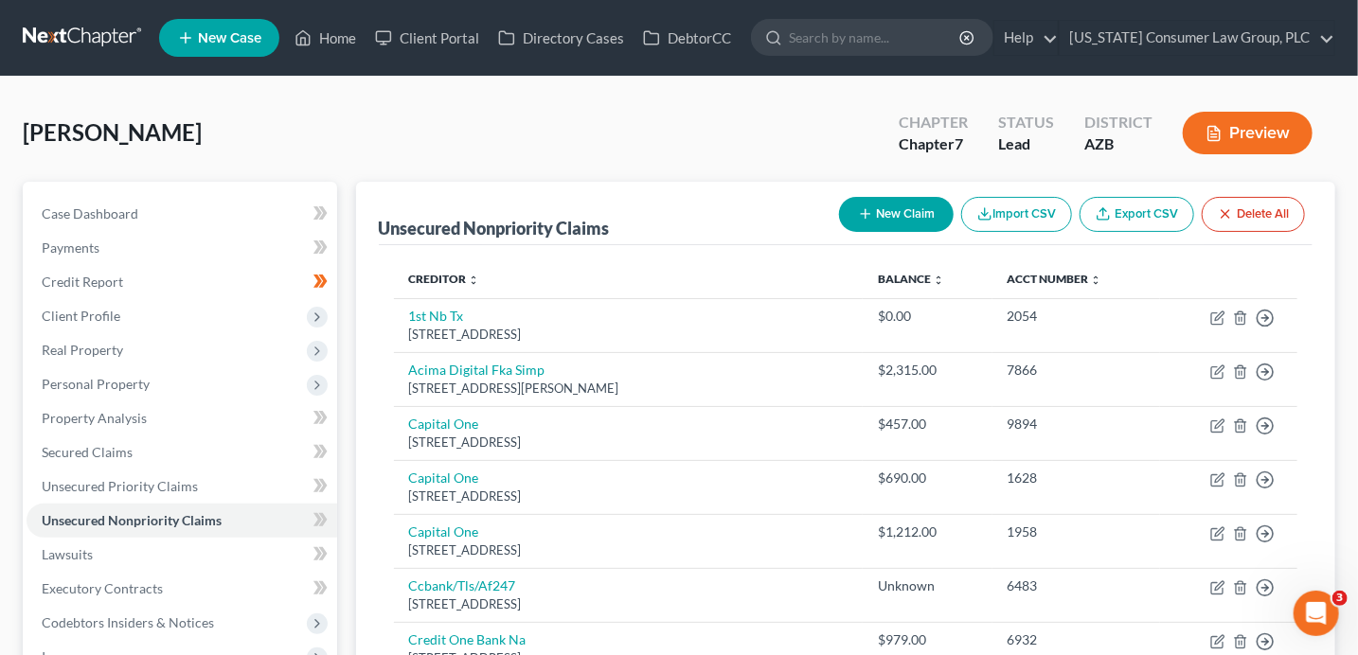
click at [925, 214] on button "New Claim" at bounding box center [896, 214] width 115 height 35
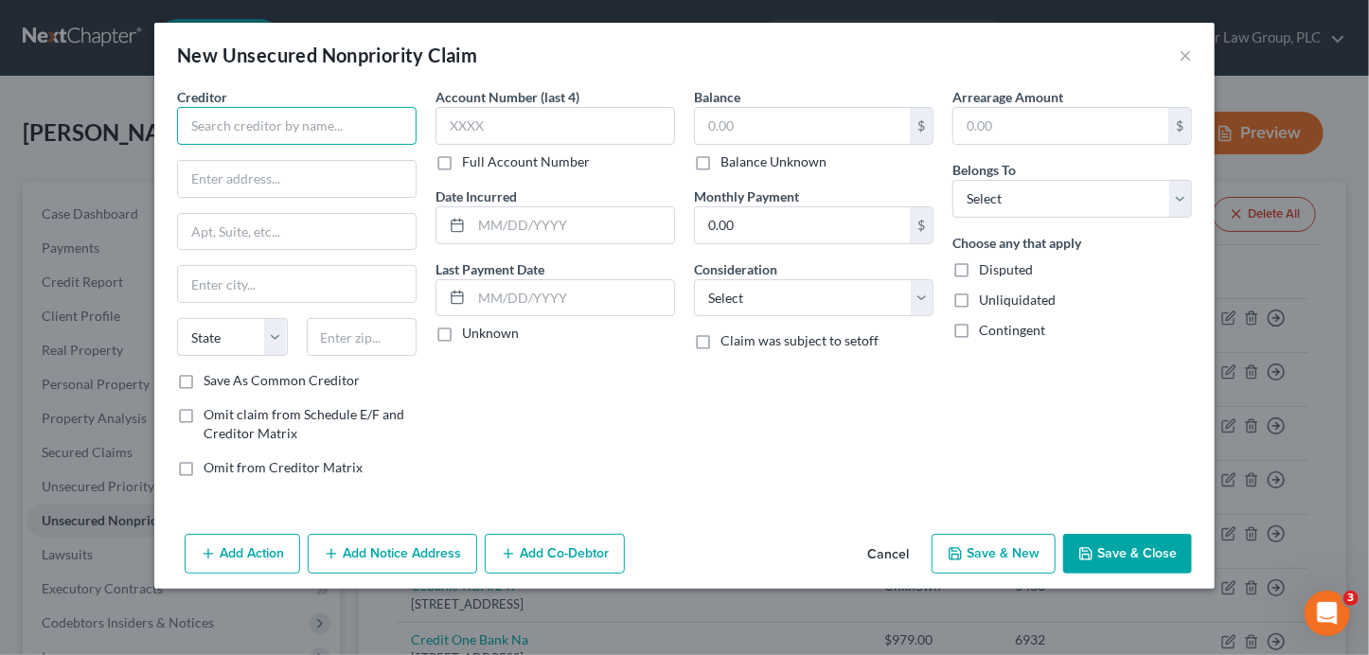
click at [357, 120] on input "text" at bounding box center [297, 126] width 240 height 38
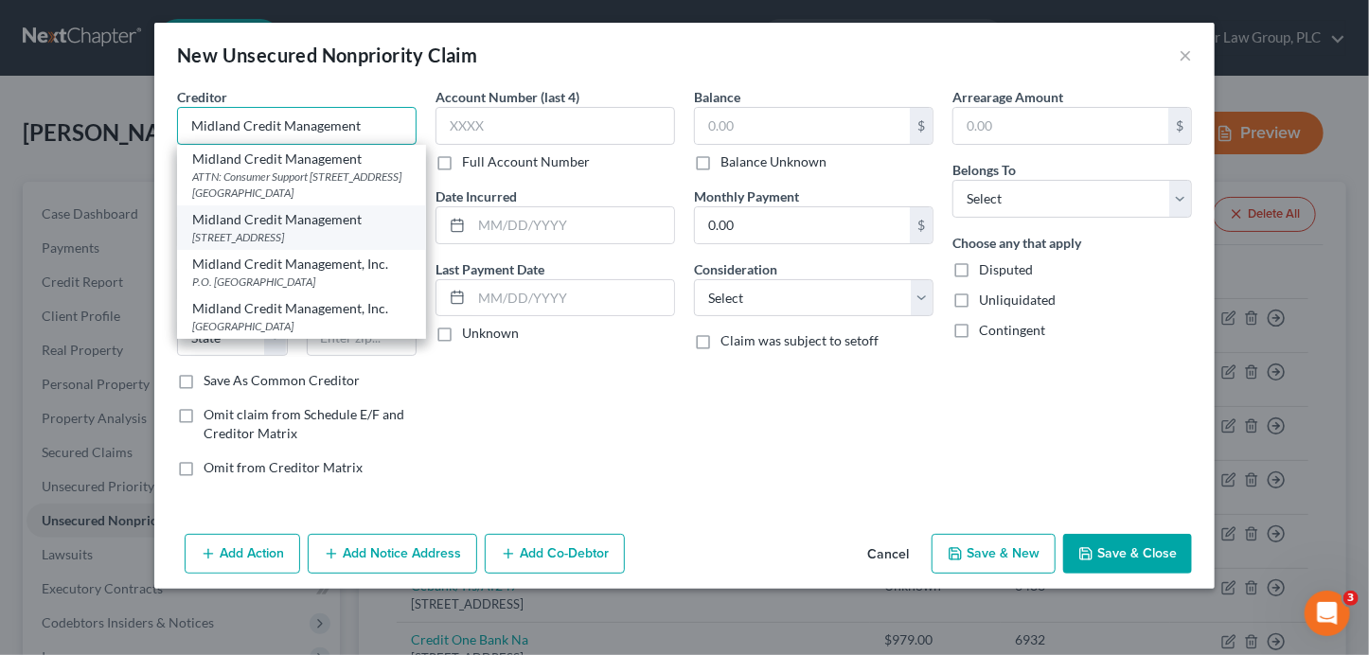
type input "Midland Credit Management"
click at [347, 241] on div "[STREET_ADDRESS]" at bounding box center [301, 237] width 219 height 16
type input "[STREET_ADDRESS]"
type input "[GEOGRAPHIC_DATA]"
select select "4"
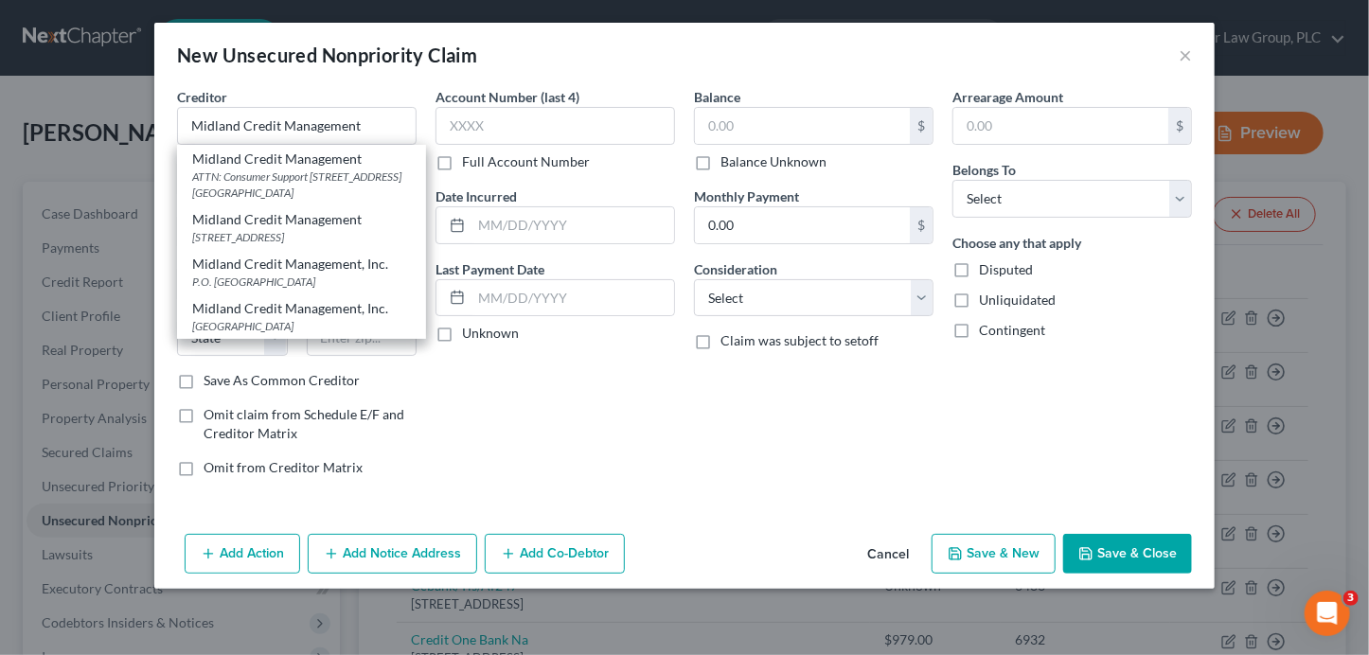
type input "92108"
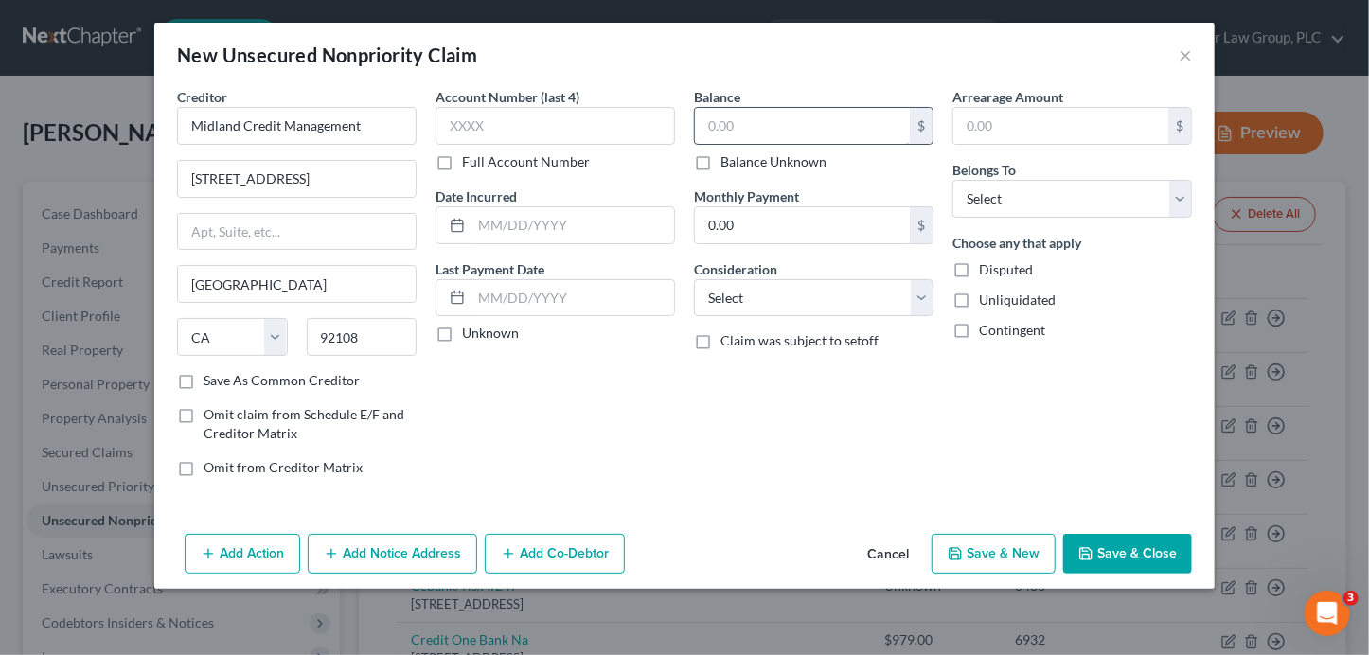
click at [729, 123] on input "text" at bounding box center [802, 126] width 215 height 36
type input "736"
click at [784, 289] on select "Select Cable / Satellite Services Collection Agency Credit Card Debt Debt Couns…" at bounding box center [814, 298] width 240 height 38
select select "1"
click at [694, 279] on select "Select Cable / Satellite Services Collection Agency Credit Card Debt Debt Couns…" at bounding box center [814, 298] width 240 height 38
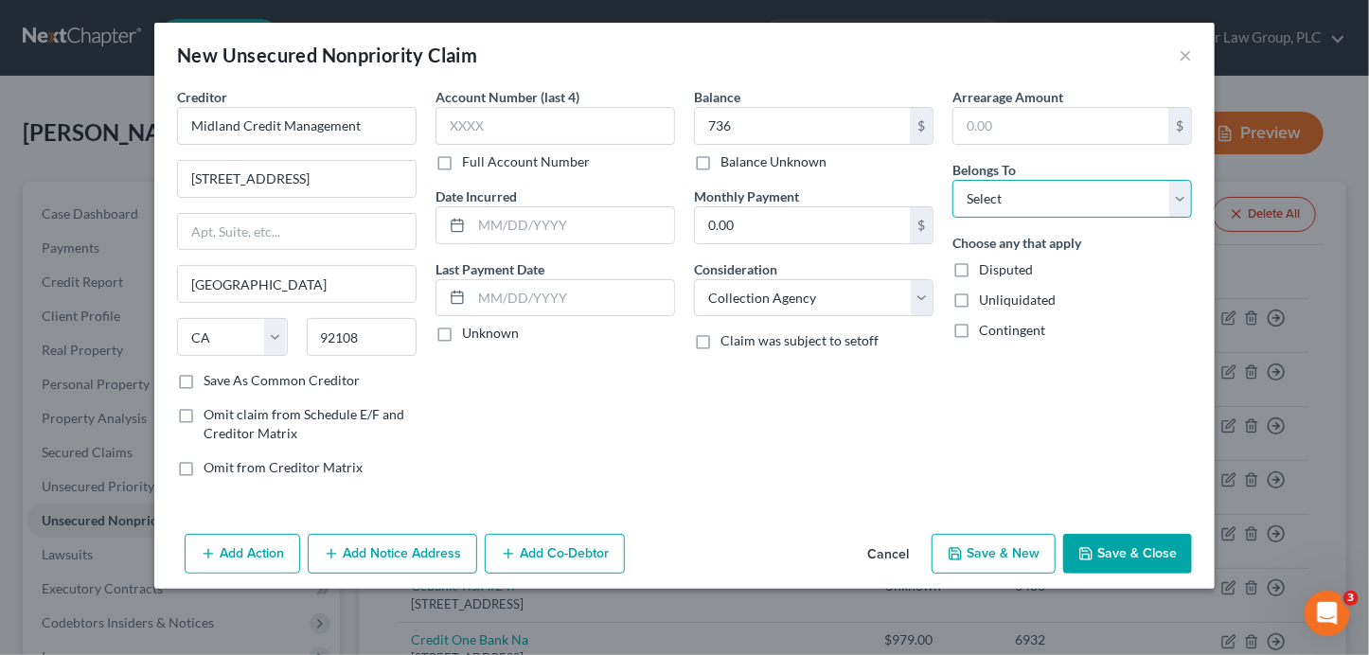
click at [1023, 190] on select "Select Debtor 1 Only Debtor 2 Only Debtor 1 And Debtor 2 Only At Least One Of T…" at bounding box center [1073, 199] width 240 height 38
select select "0"
click at [953, 180] on select "Select Debtor 1 Only Debtor 2 Only Debtor 1 And Debtor 2 Only At Least One Of T…" at bounding box center [1073, 199] width 240 height 38
click at [1019, 555] on button "Save & New" at bounding box center [994, 554] width 124 height 40
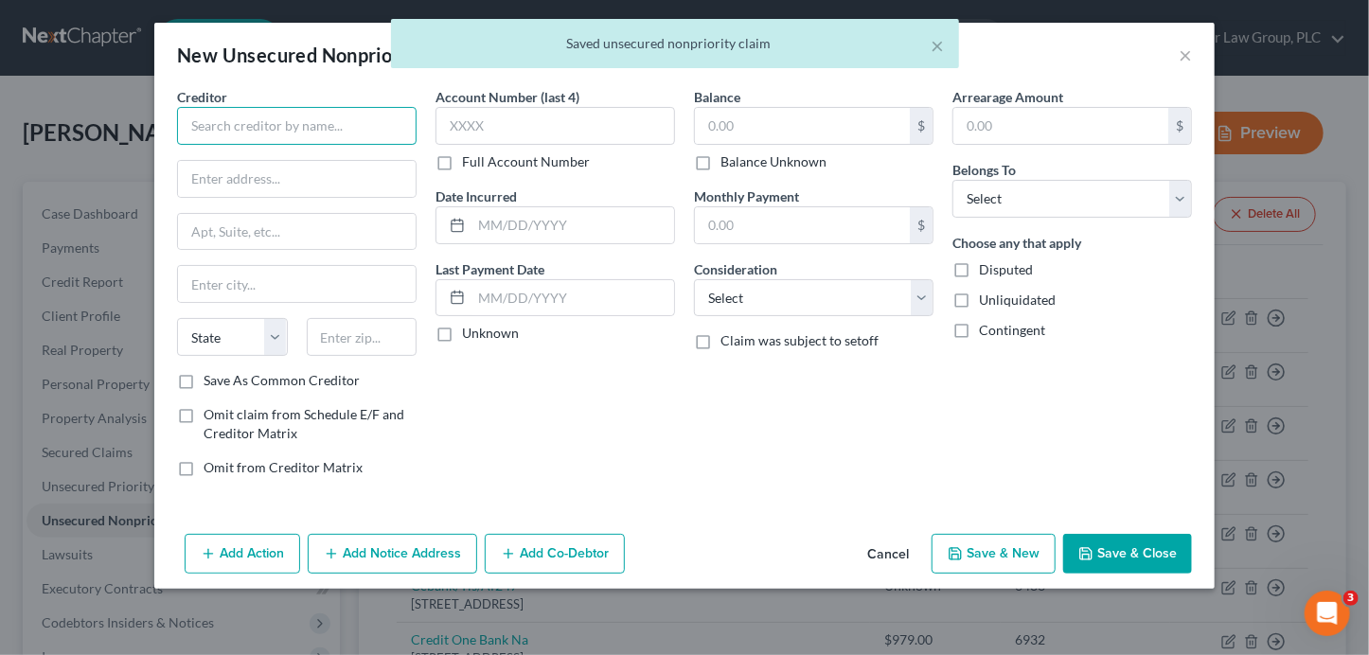
click at [262, 132] on input "text" at bounding box center [297, 126] width 240 height 38
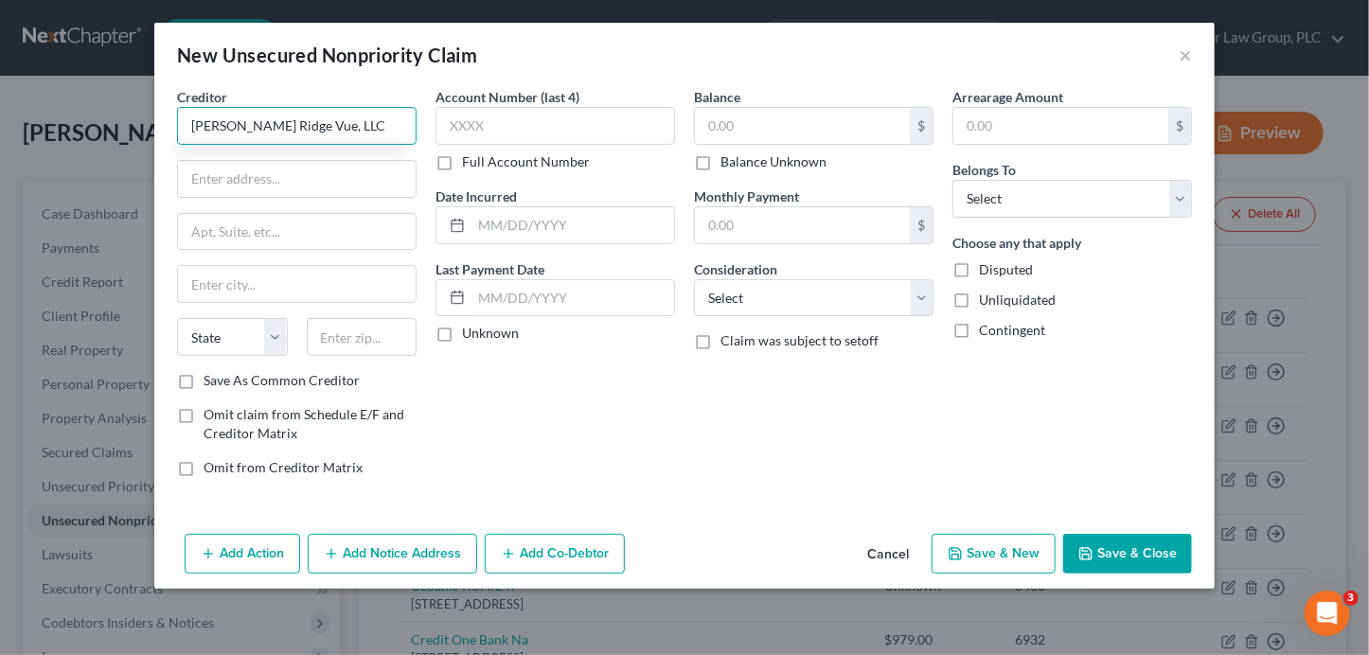
drag, startPoint x: 340, startPoint y: 128, endPoint x: 134, endPoint y: 119, distance: 205.6
click at [134, 119] on div "New Unsecured Nonpriority Claim × Creditor * [PERSON_NAME] Ridge Vue, LLC State…" at bounding box center [684, 327] width 1369 height 655
type input "[PERSON_NAME] Ridge Vue, LLC"
click at [254, 181] on input "text" at bounding box center [297, 179] width 238 height 36
paste input "[STREET_ADDRESS]"
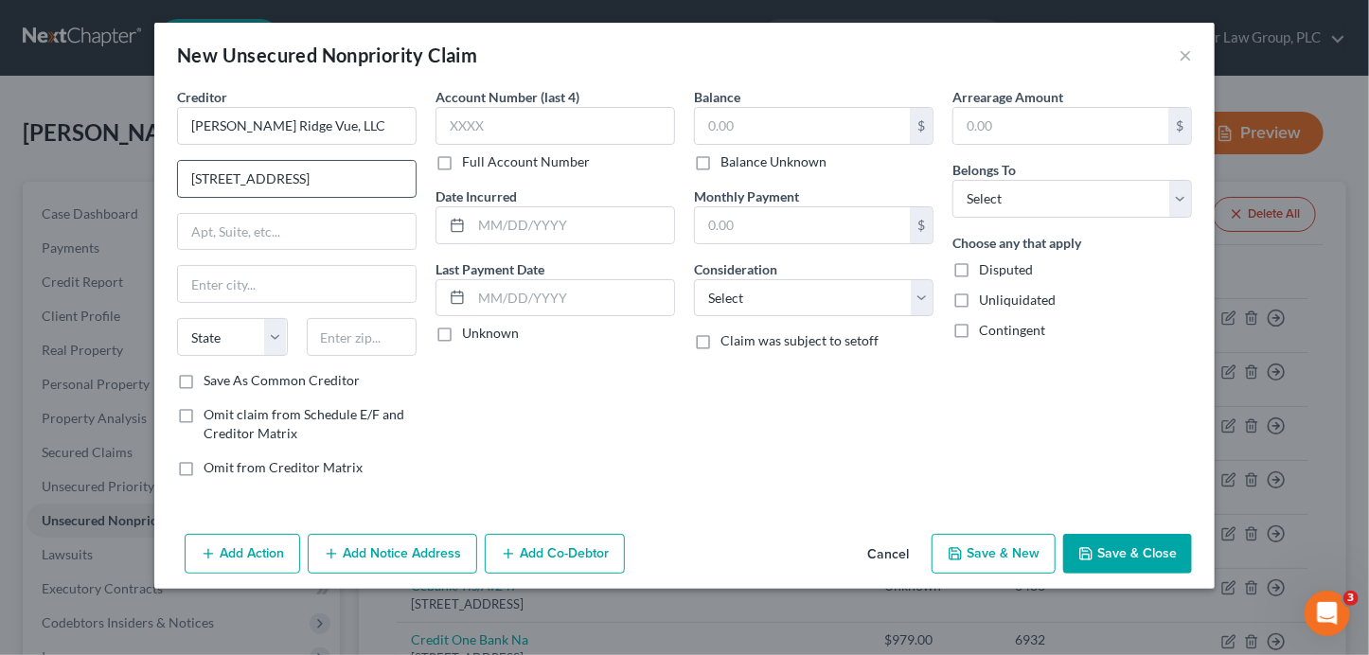
type input "[STREET_ADDRESS]"
paste input "85012"
type input "85012"
click at [211, 371] on input "Save As Common Creditor" at bounding box center [217, 377] width 12 height 12
checkbox input "true"
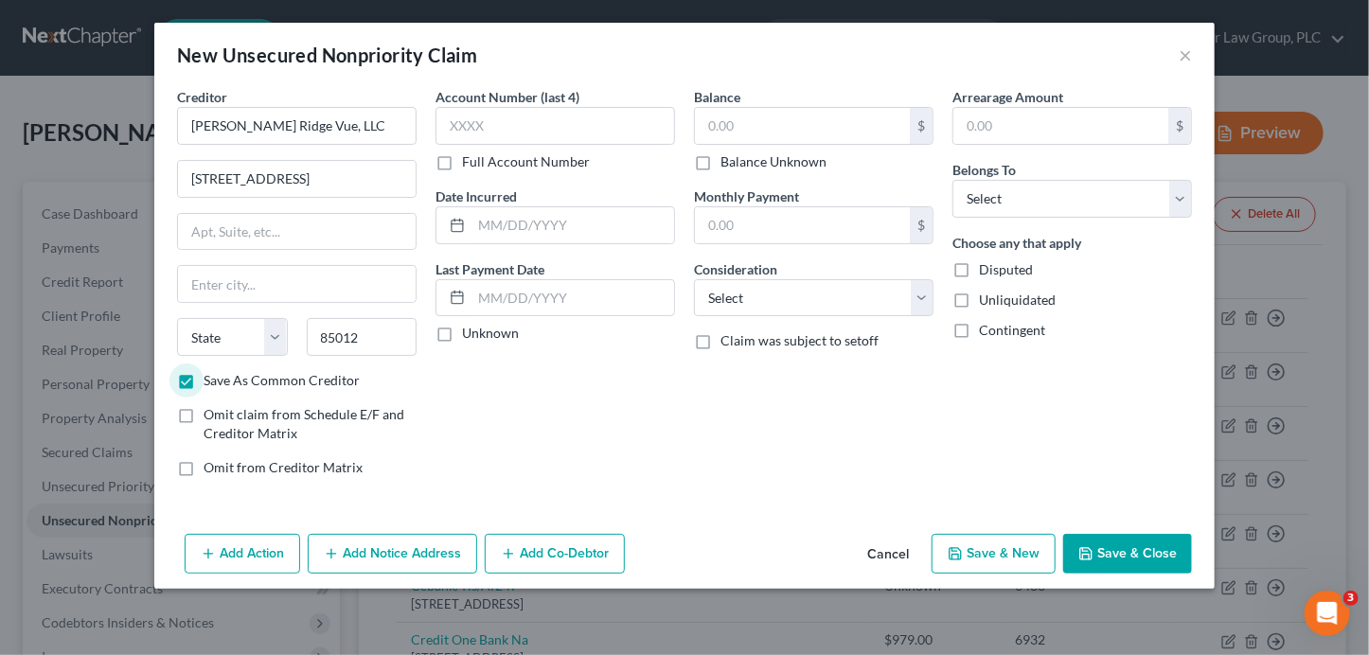
type input "Phoenix"
select select "3"
click at [722, 300] on select "Select Cable / Satellite Services Collection Agency Credit Card Debt Debt Couns…" at bounding box center [814, 298] width 240 height 38
select select "4"
click at [694, 279] on select "Select Cable / Satellite Services Collection Agency Credit Card Debt Debt Couns…" at bounding box center [814, 298] width 240 height 38
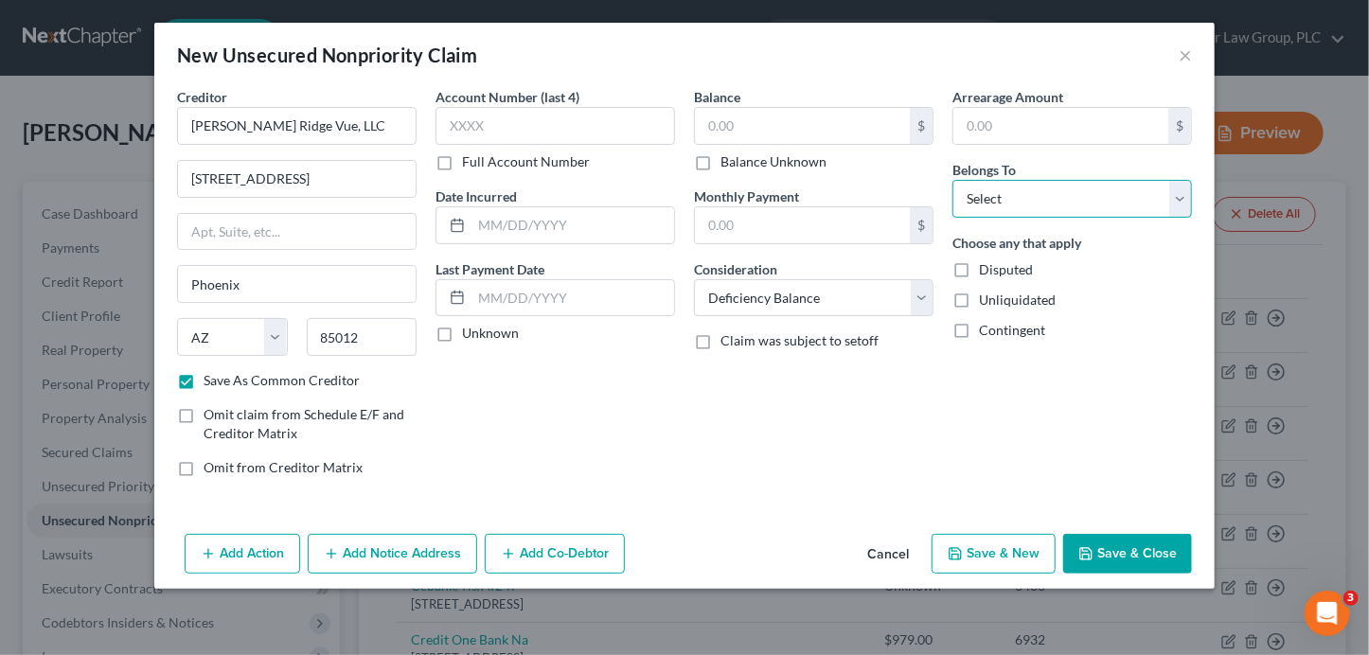
click at [1008, 207] on select "Select Debtor 1 Only Debtor 2 Only Debtor 1 And Debtor 2 Only At Least One Of T…" at bounding box center [1073, 199] width 240 height 38
select select "0"
click at [953, 180] on select "Select Debtor 1 Only Debtor 2 Only Debtor 1 And Debtor 2 Only At Least One Of T…" at bounding box center [1073, 199] width 240 height 38
click at [718, 151] on div "$ Balance Unknown" at bounding box center [814, 139] width 240 height 64
click at [722, 159] on label "Balance Unknown" at bounding box center [774, 161] width 106 height 19
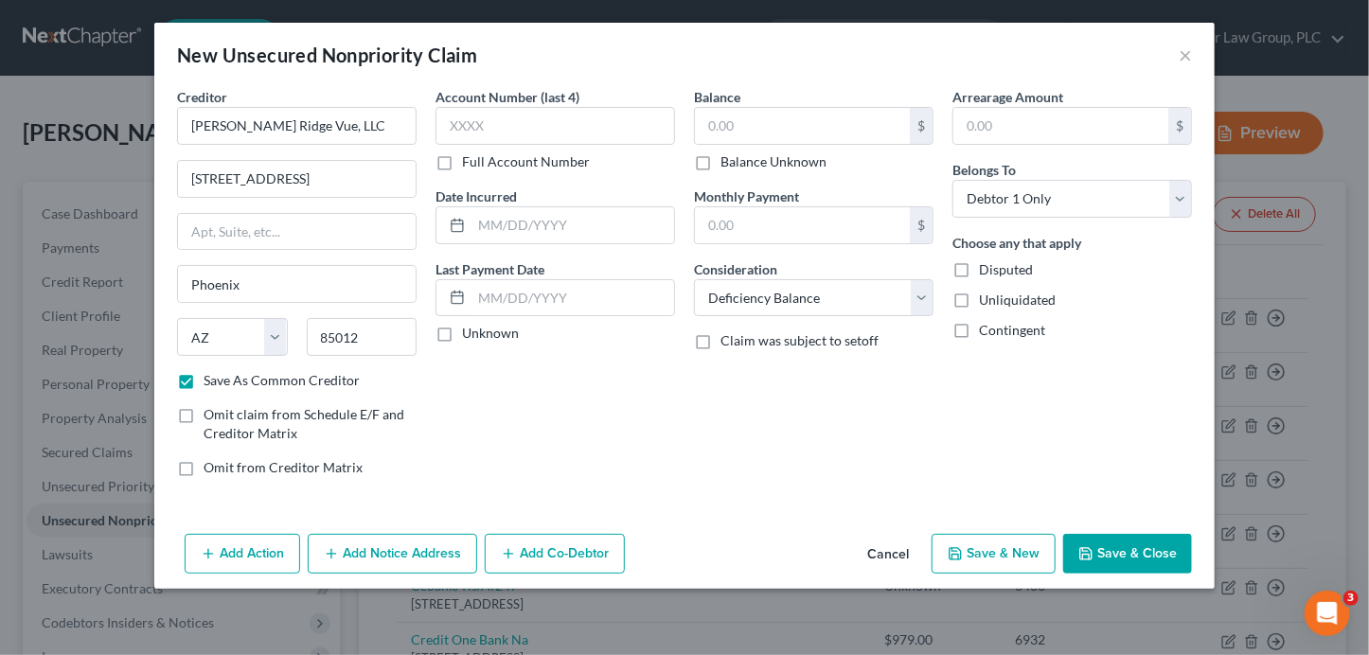
click at [728, 159] on input "Balance Unknown" at bounding box center [734, 158] width 12 height 12
checkbox input "true"
type input "0.00"
drag, startPoint x: 1156, startPoint y: 549, endPoint x: 1154, endPoint y: 536, distance: 13.4
click at [1156, 549] on button "Save & Close" at bounding box center [1127, 554] width 129 height 40
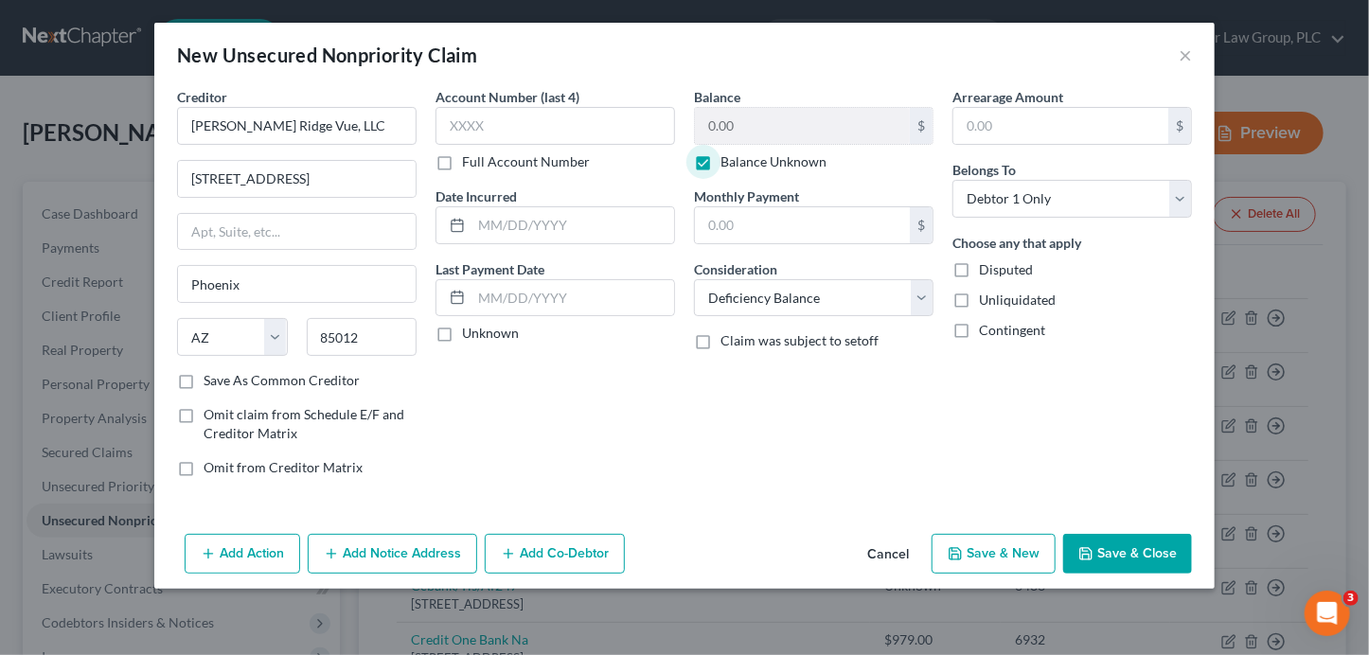
checkbox input "false"
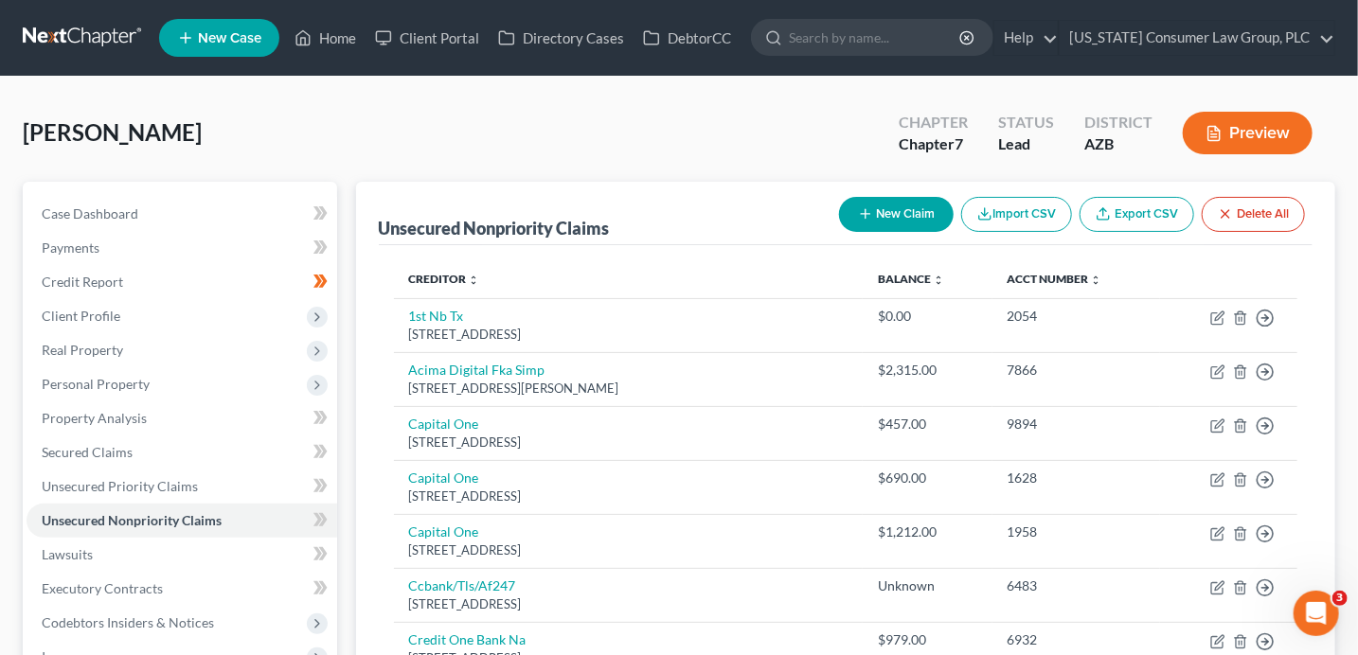
click at [879, 212] on button "New Claim" at bounding box center [896, 214] width 115 height 35
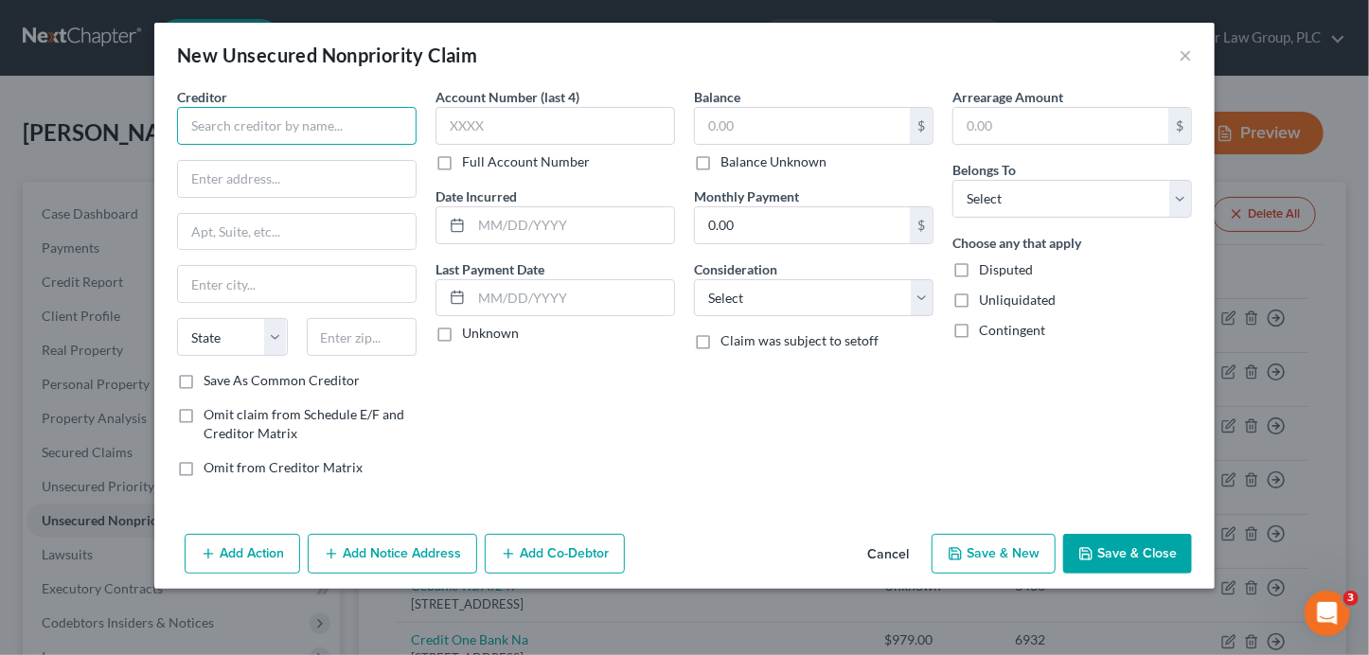
click at [222, 122] on input "text" at bounding box center [297, 126] width 240 height 38
type input "Southwest Financial LLC"
click at [330, 181] on input "text" at bounding box center [297, 179] width 238 height 36
type input "PO Box 20160"
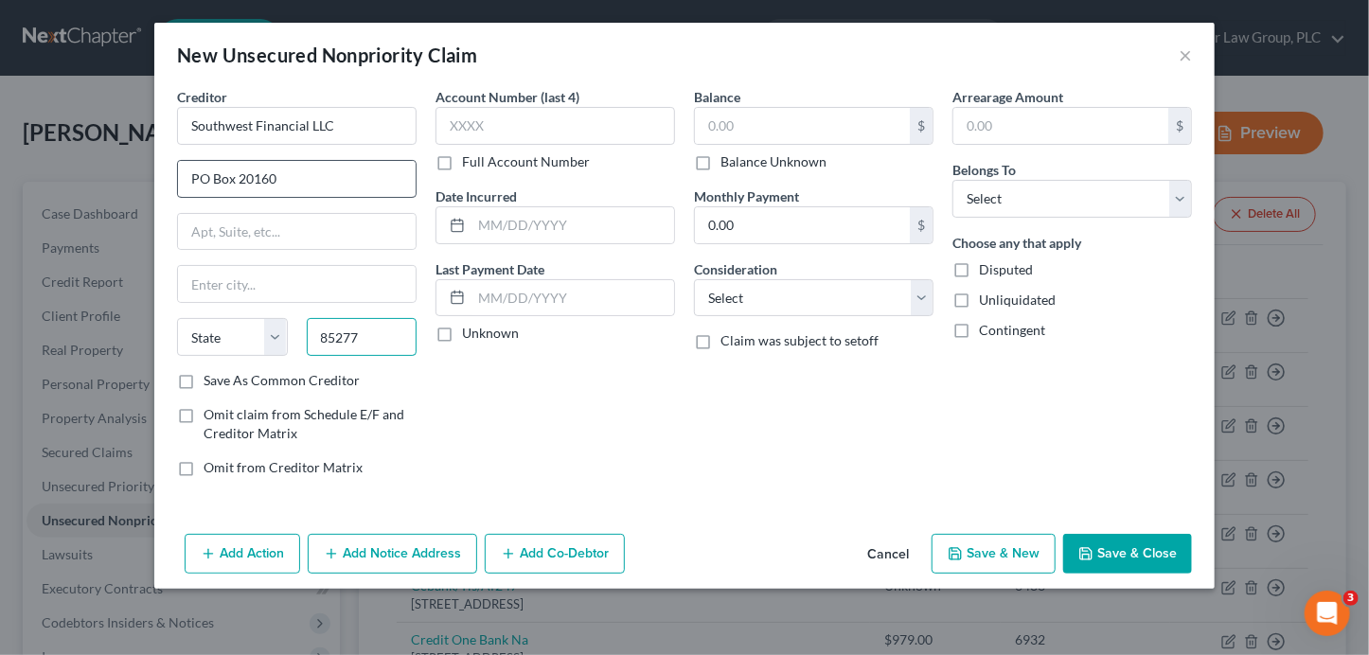
type input "85277"
type input "Mesa"
select select "3"
click at [790, 312] on select "Select Cable / Satellite Services Collection Agency Credit Card Debt Debt Couns…" at bounding box center [814, 298] width 240 height 38
select select "1"
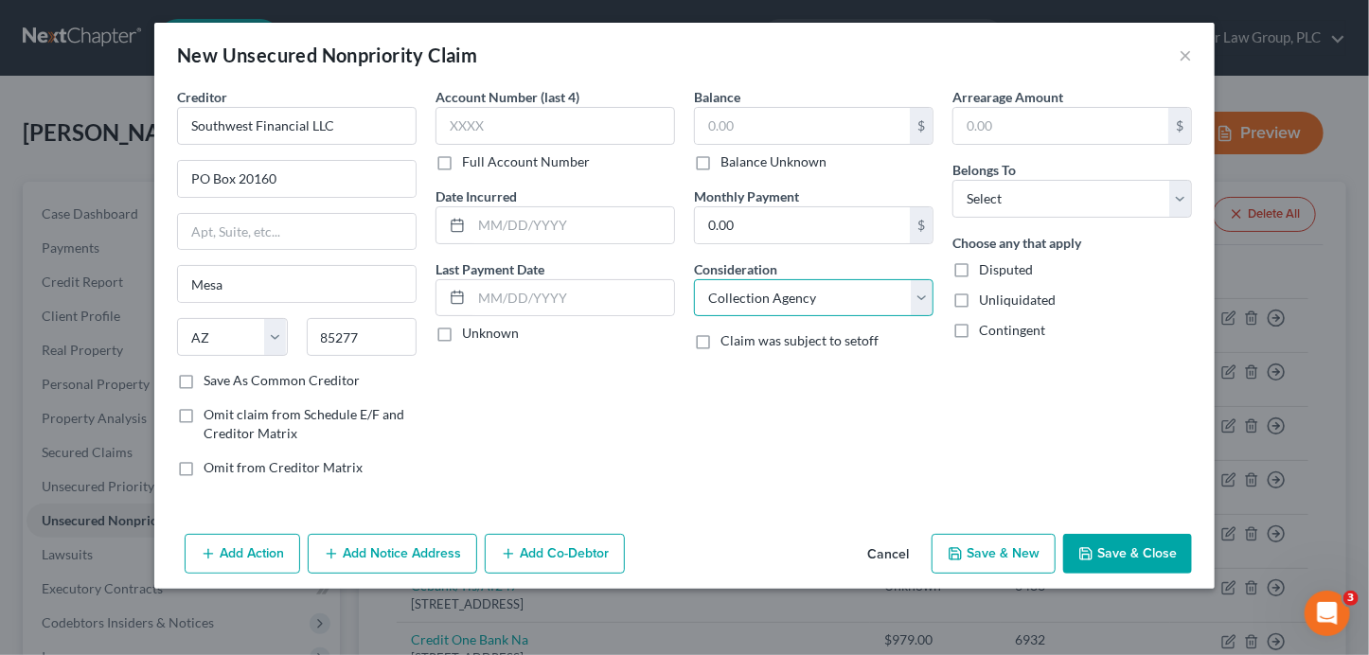
click at [694, 279] on select "Select Cable / Satellite Services Collection Agency Credit Card Debt Debt Couns…" at bounding box center [814, 298] width 240 height 38
click at [1004, 197] on select "Select Debtor 1 Only Debtor 2 Only Debtor 1 And Debtor 2 Only At Least One Of T…" at bounding box center [1073, 199] width 240 height 38
select select "0"
click at [953, 180] on select "Select Debtor 1 Only Debtor 2 Only Debtor 1 And Debtor 2 Only At Least One Of T…" at bounding box center [1073, 199] width 240 height 38
click at [316, 388] on div "Creditor * Southwest Financial LLC PO Box 20160 [GEOGRAPHIC_DATA] [US_STATE][GE…" at bounding box center [297, 289] width 258 height 405
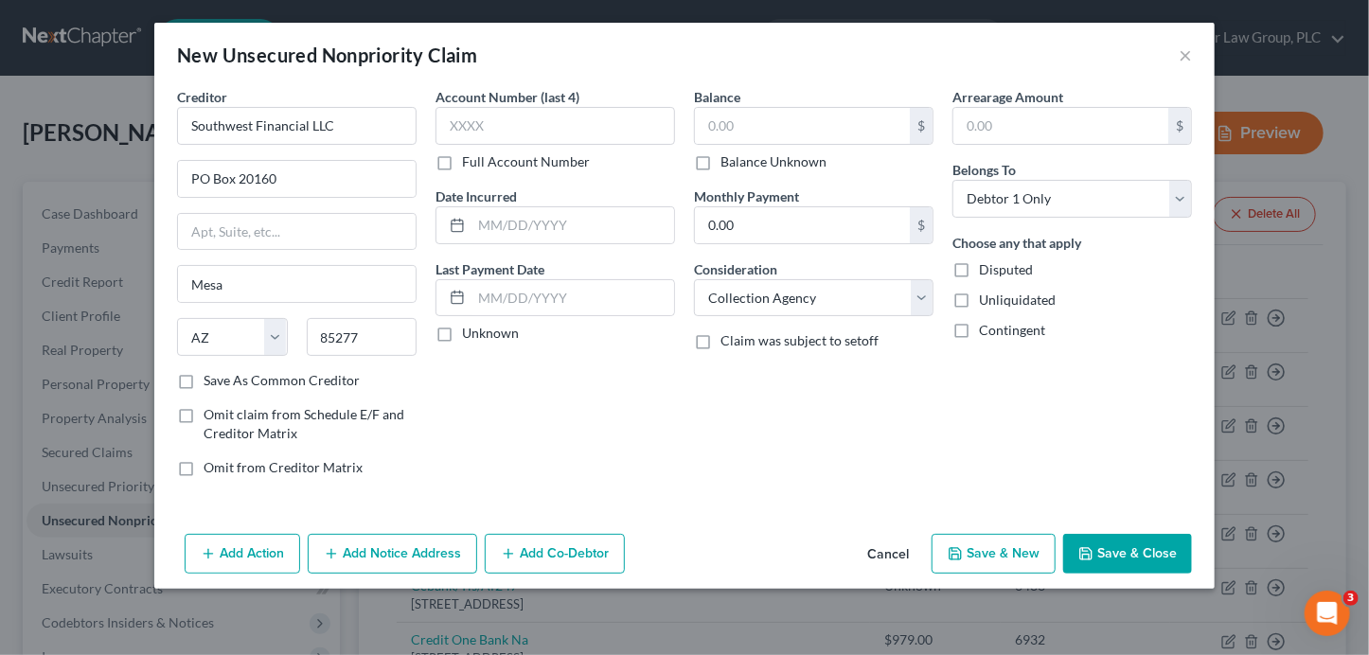
click at [315, 382] on label "Save As Common Creditor" at bounding box center [282, 380] width 156 height 19
click at [223, 382] on input "Save As Common Creditor" at bounding box center [217, 377] width 12 height 12
checkbox input "true"
click at [796, 116] on input "text" at bounding box center [802, 126] width 215 height 36
type input "9,706"
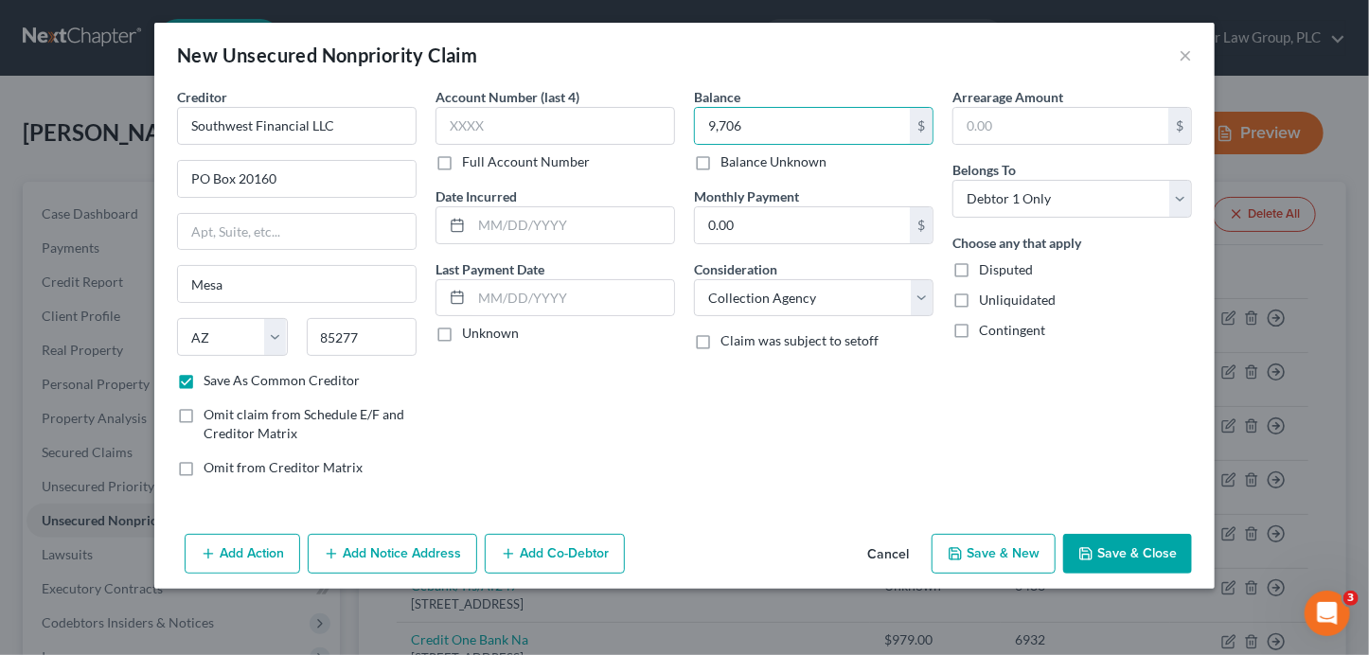
click at [1136, 552] on button "Save & Close" at bounding box center [1127, 554] width 129 height 40
checkbox input "false"
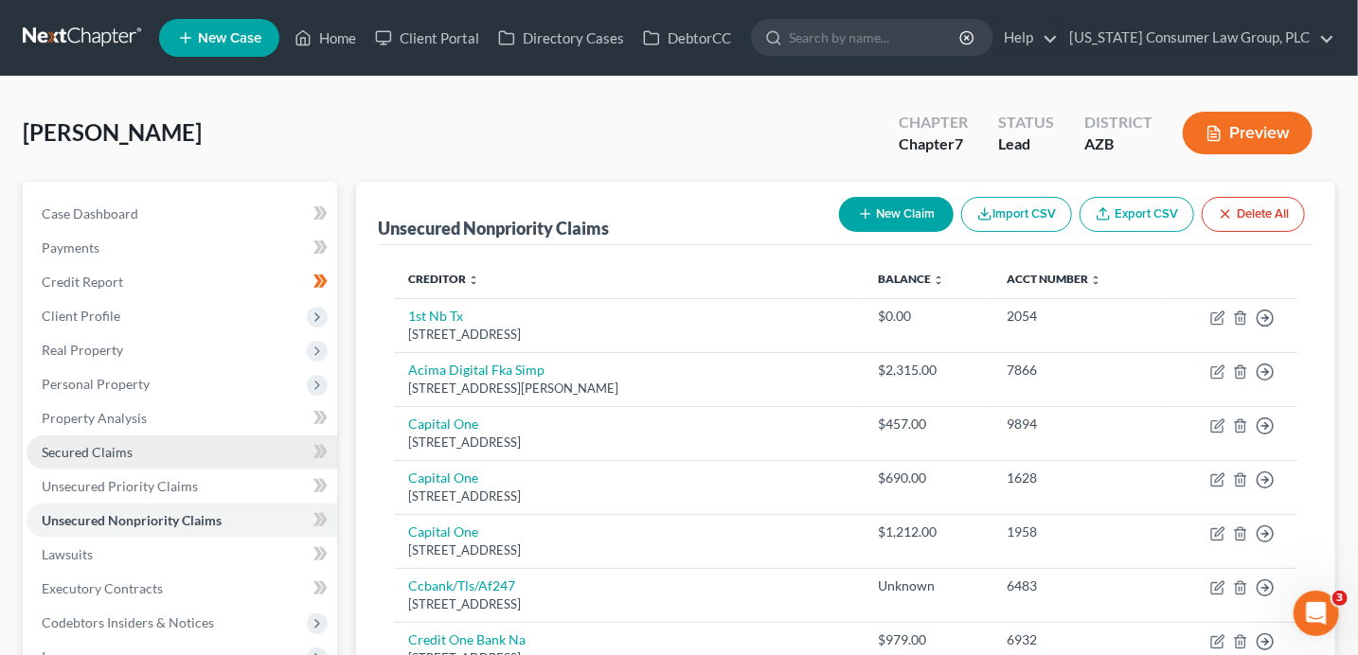
click at [127, 448] on span "Secured Claims" at bounding box center [87, 452] width 91 height 16
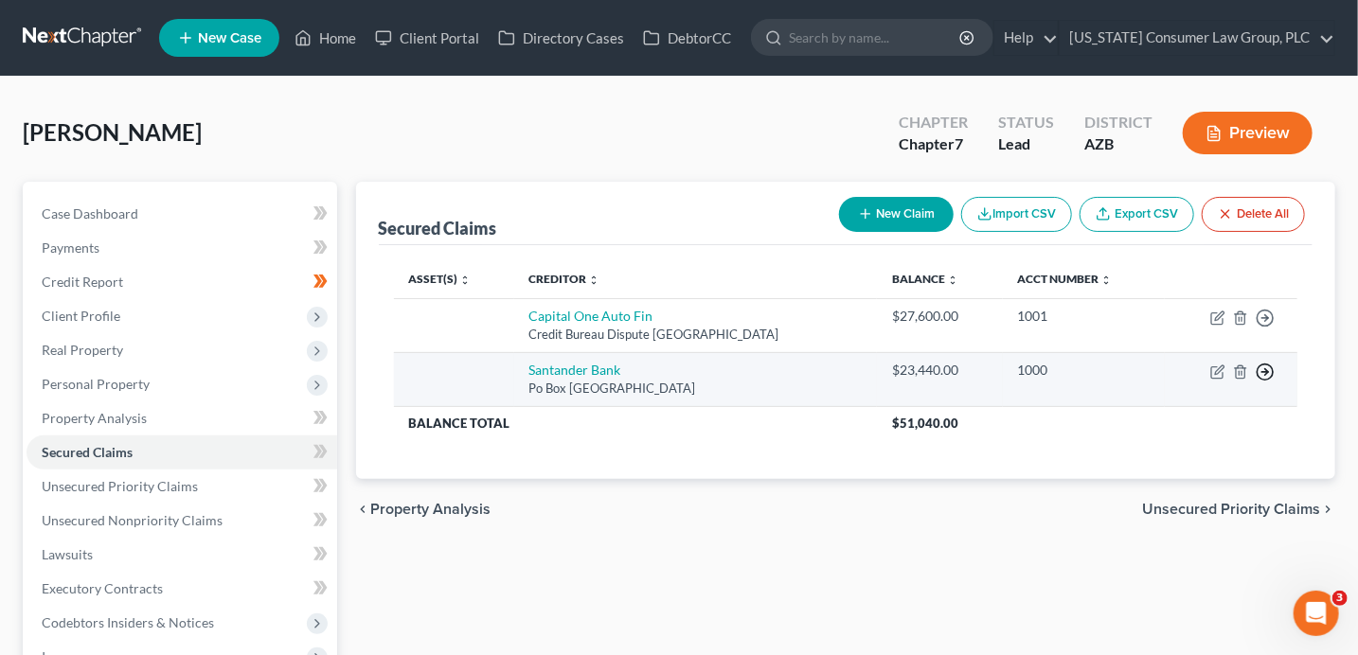
click at [1268, 318] on line "button" at bounding box center [1265, 318] width 7 height 0
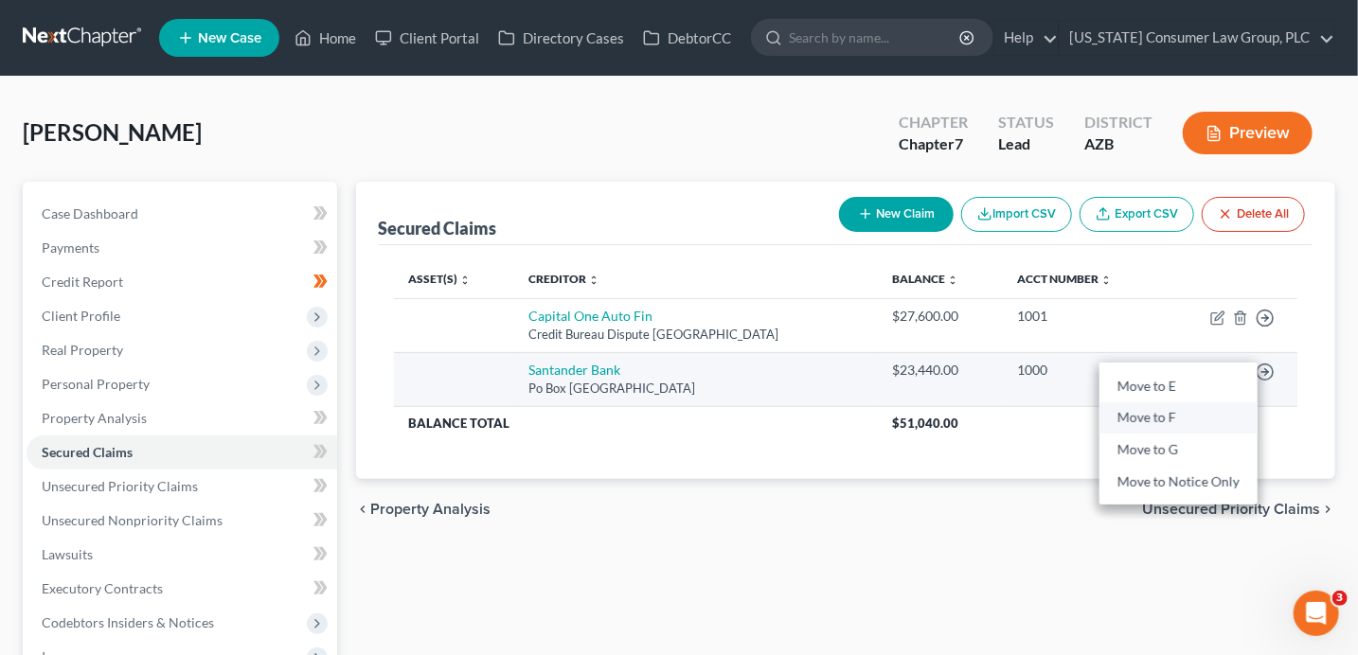
click at [1168, 413] on link "Move to F" at bounding box center [1178, 418] width 158 height 32
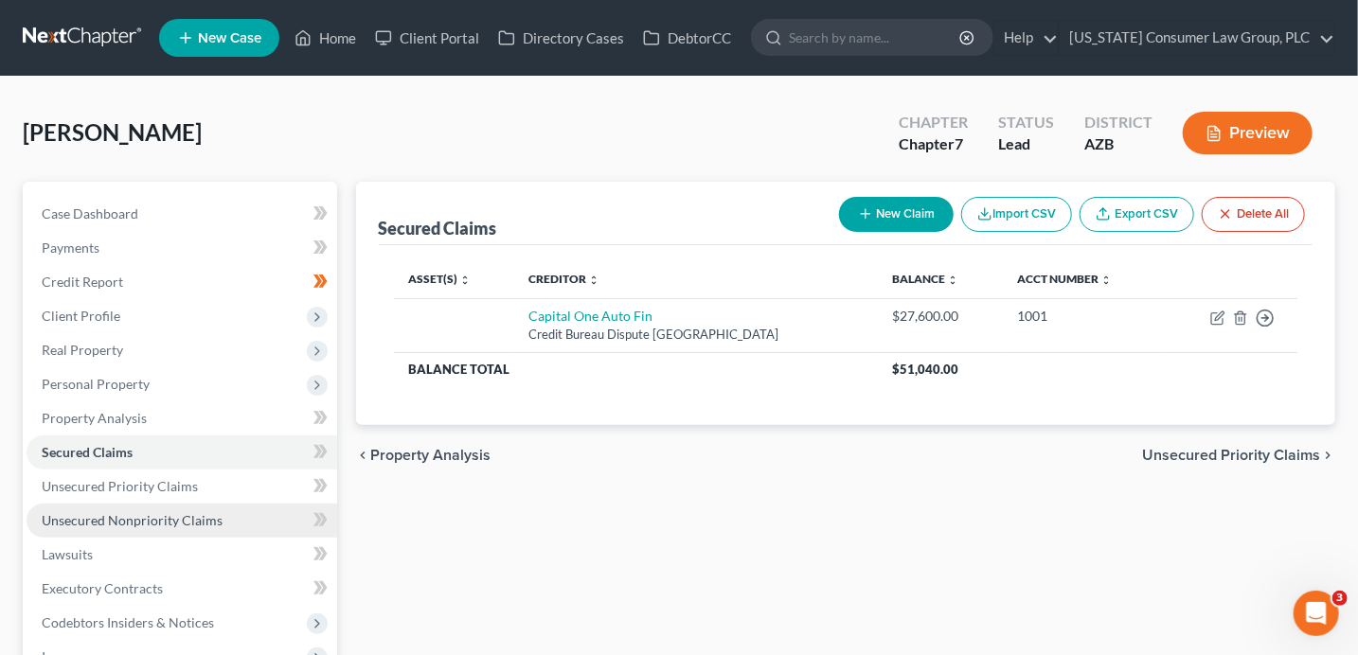
click at [107, 512] on span "Unsecured Nonpriority Claims" at bounding box center [132, 520] width 181 height 16
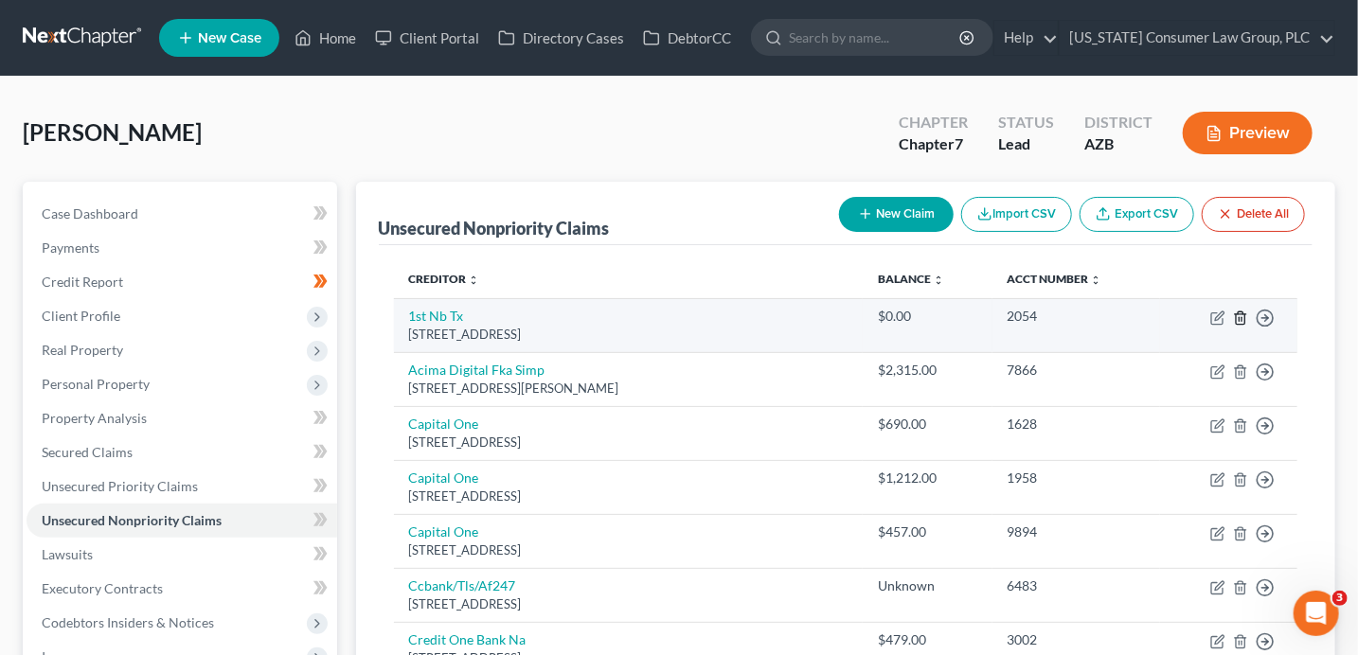
click at [1244, 315] on icon "button" at bounding box center [1240, 318] width 9 height 12
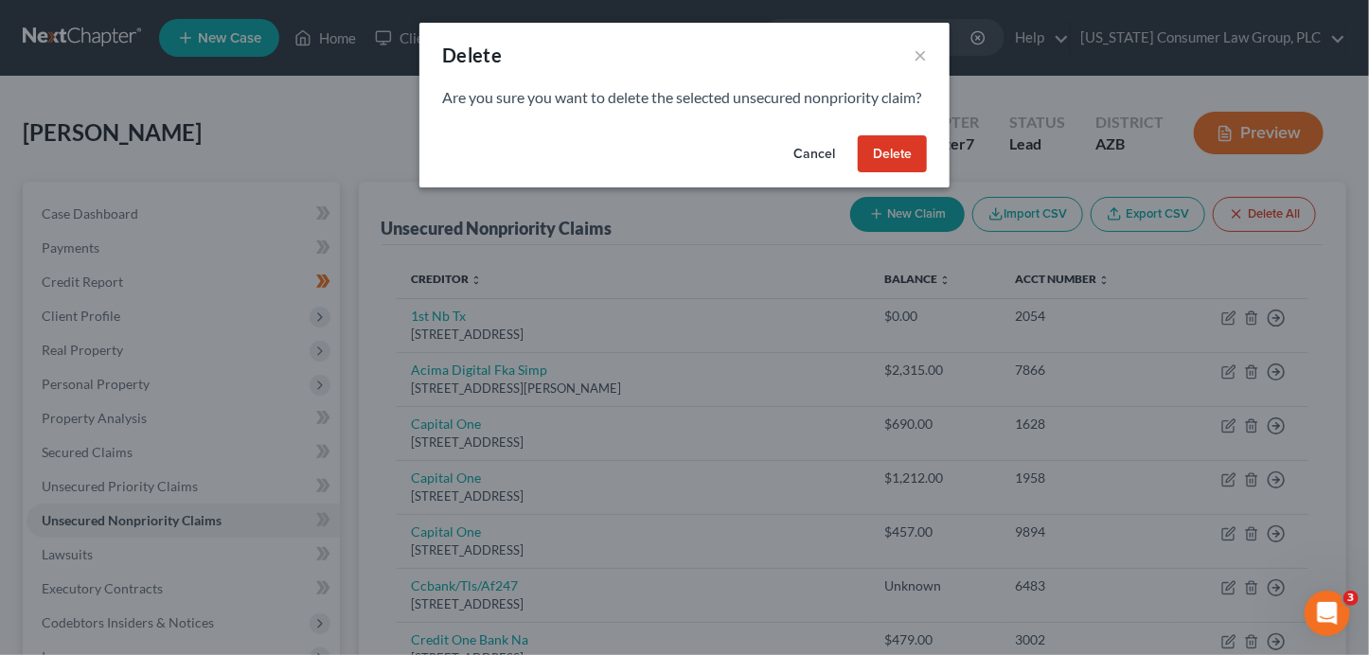
drag, startPoint x: 902, startPoint y: 177, endPoint x: 934, endPoint y: 243, distance: 73.3
click at [903, 173] on button "Delete" at bounding box center [892, 154] width 69 height 38
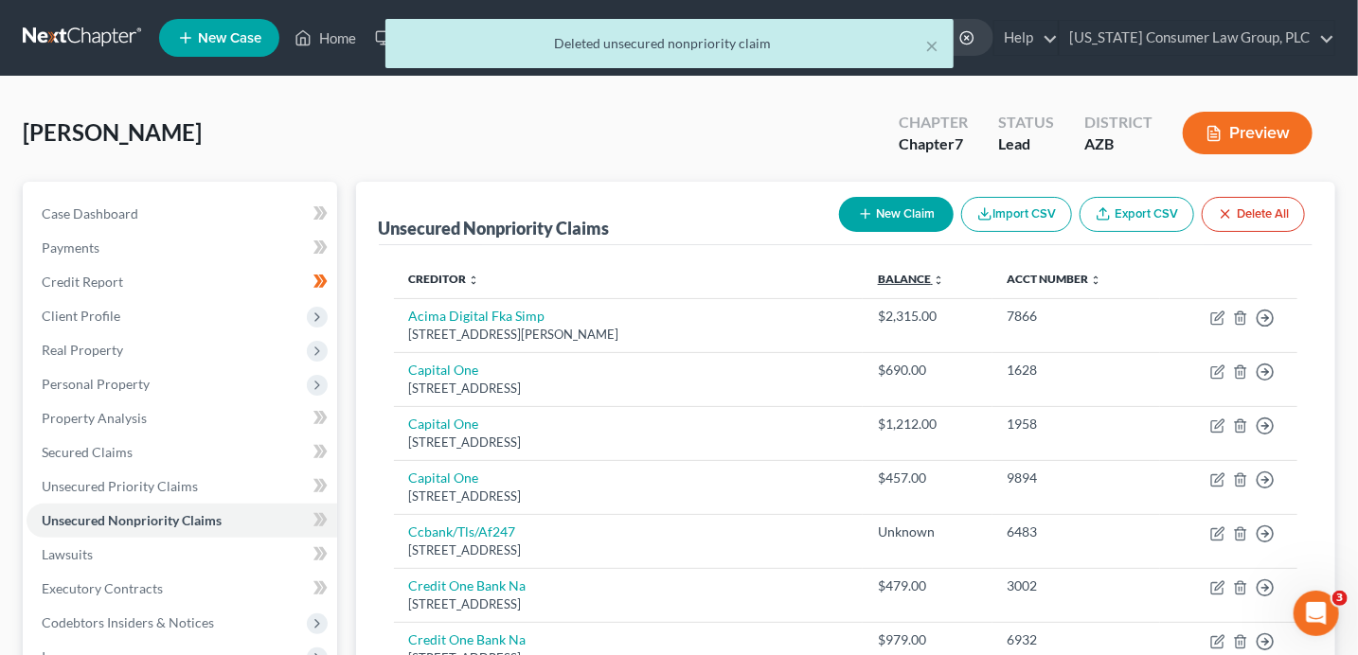
click at [940, 278] on link "Balance expand_more expand_less unfold_more" at bounding box center [911, 279] width 66 height 14
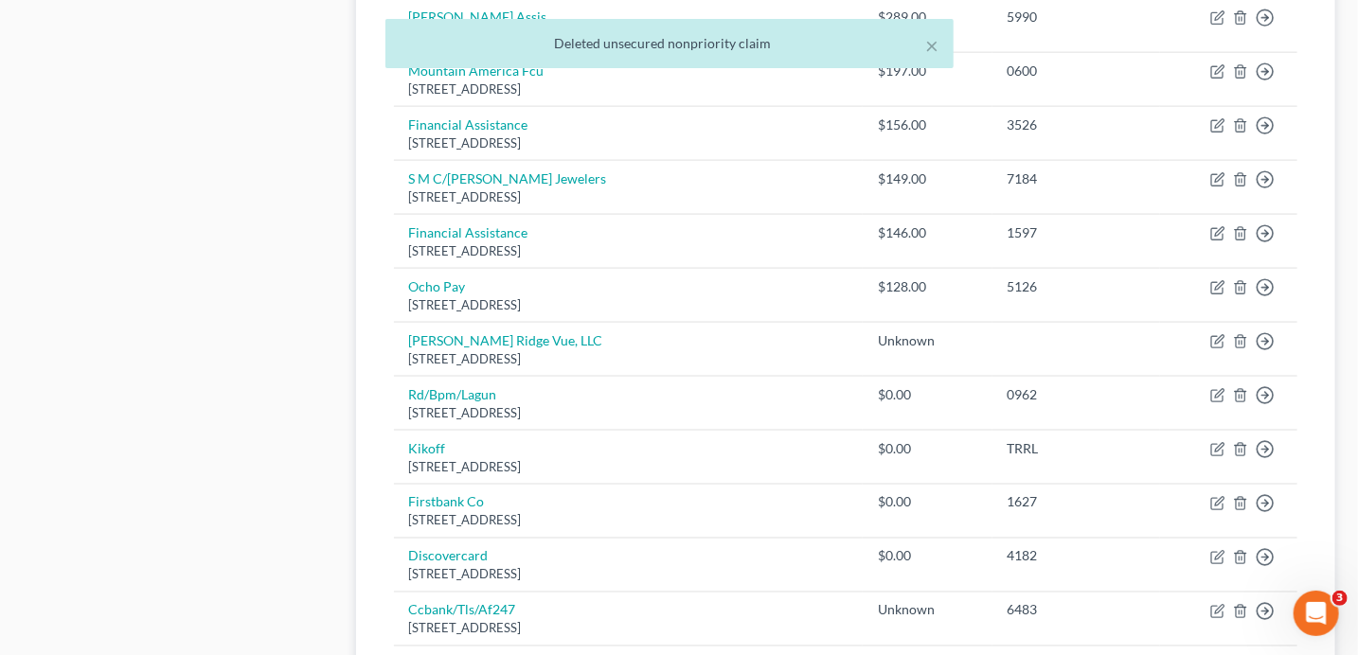
scroll to position [1220, 0]
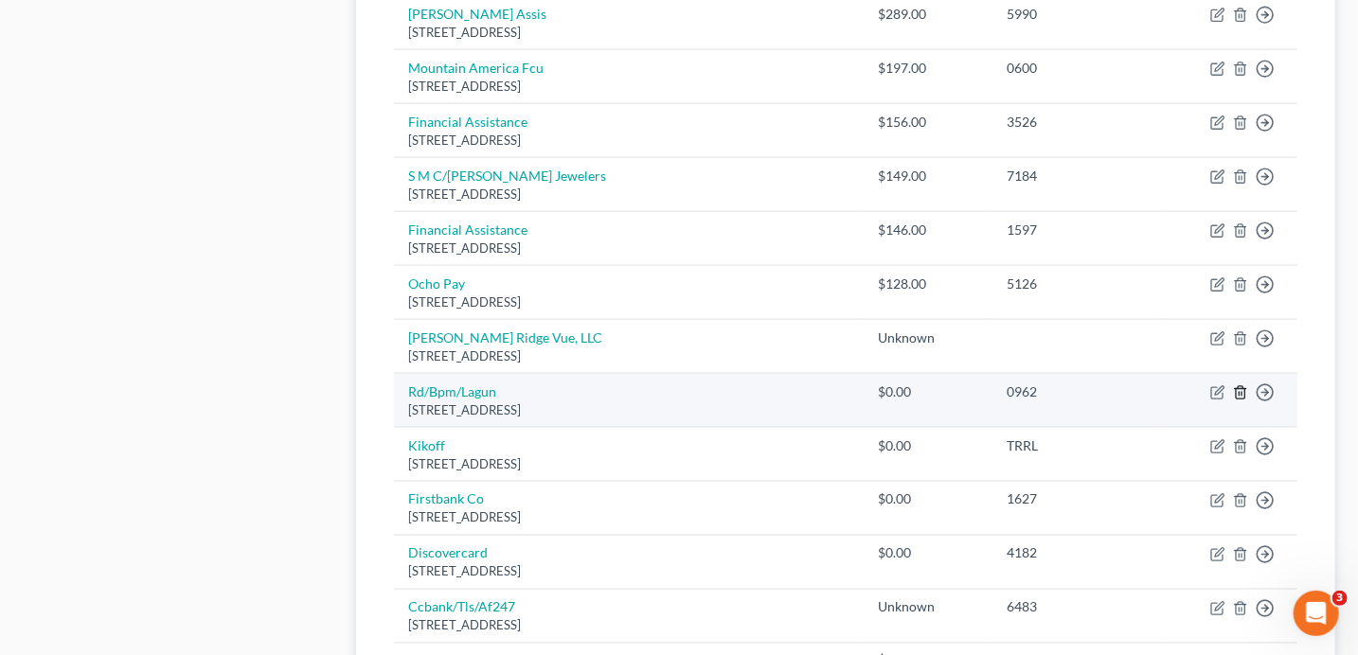
click at [1243, 385] on icon "button" at bounding box center [1240, 392] width 15 height 15
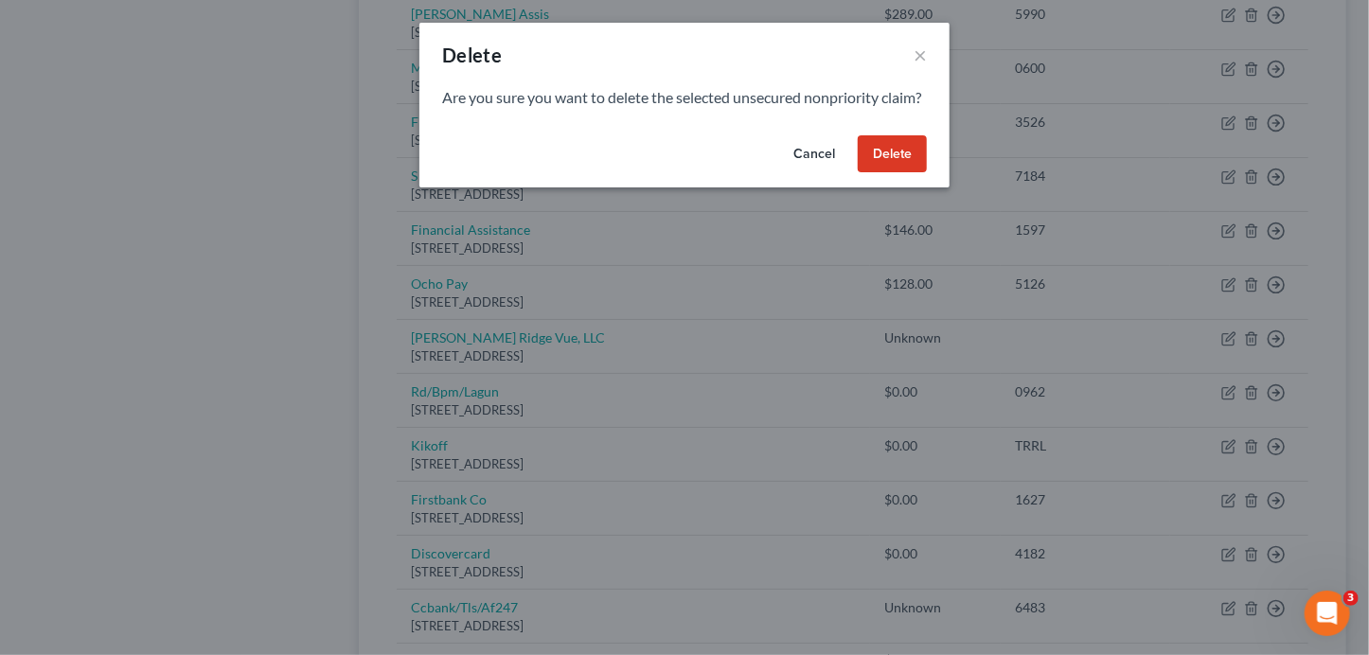
click at [895, 173] on button "Delete" at bounding box center [892, 154] width 69 height 38
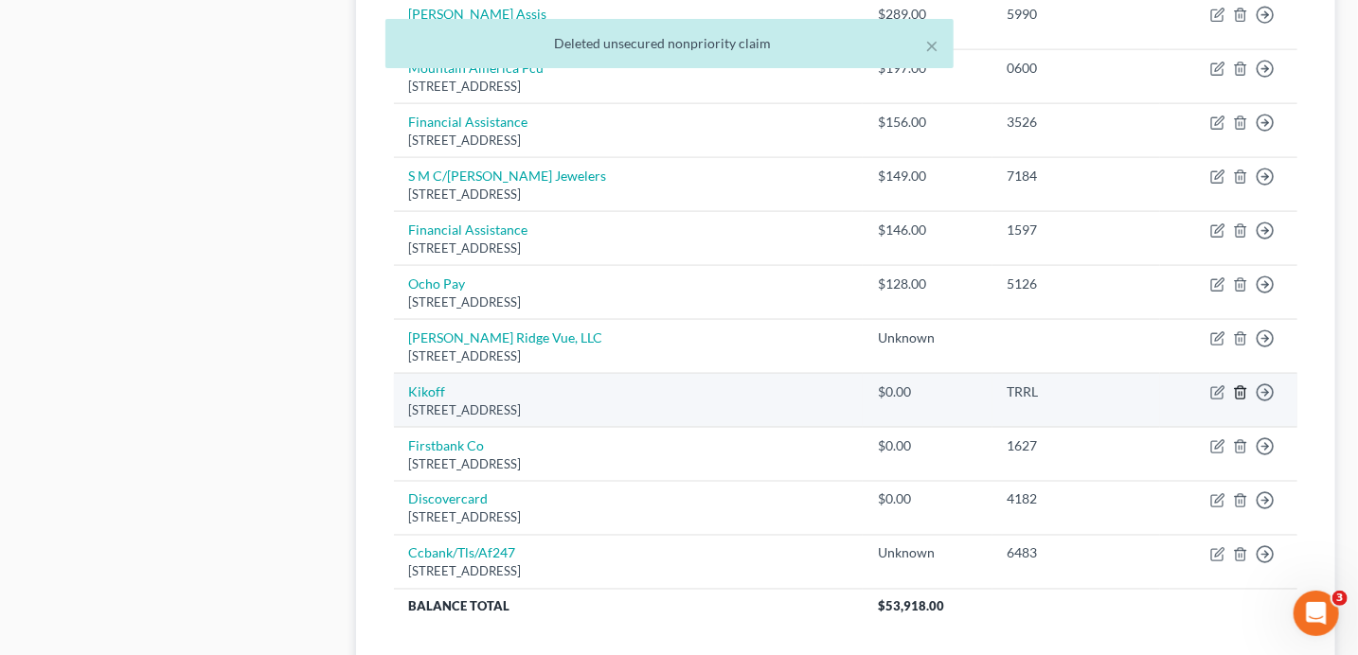
click at [1239, 386] on icon "button" at bounding box center [1240, 392] width 15 height 15
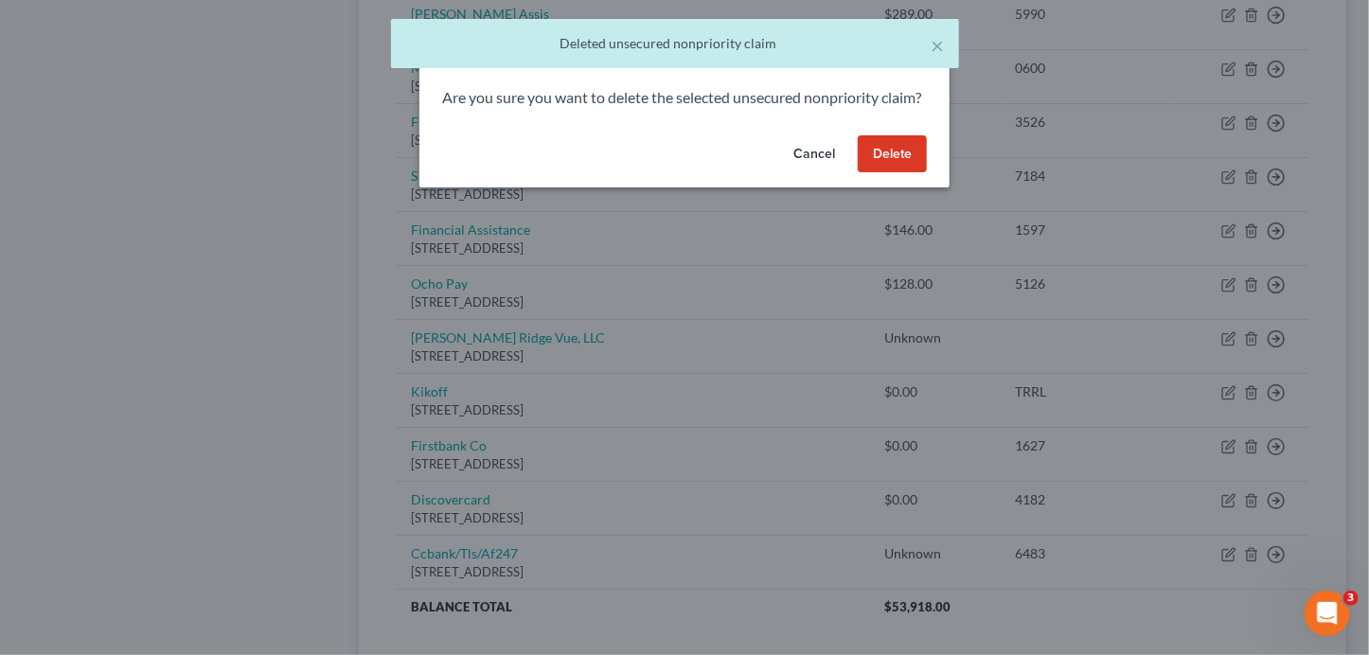
drag, startPoint x: 909, startPoint y: 169, endPoint x: 971, endPoint y: 208, distance: 72.8
click at [909, 169] on button "Delete" at bounding box center [892, 154] width 69 height 38
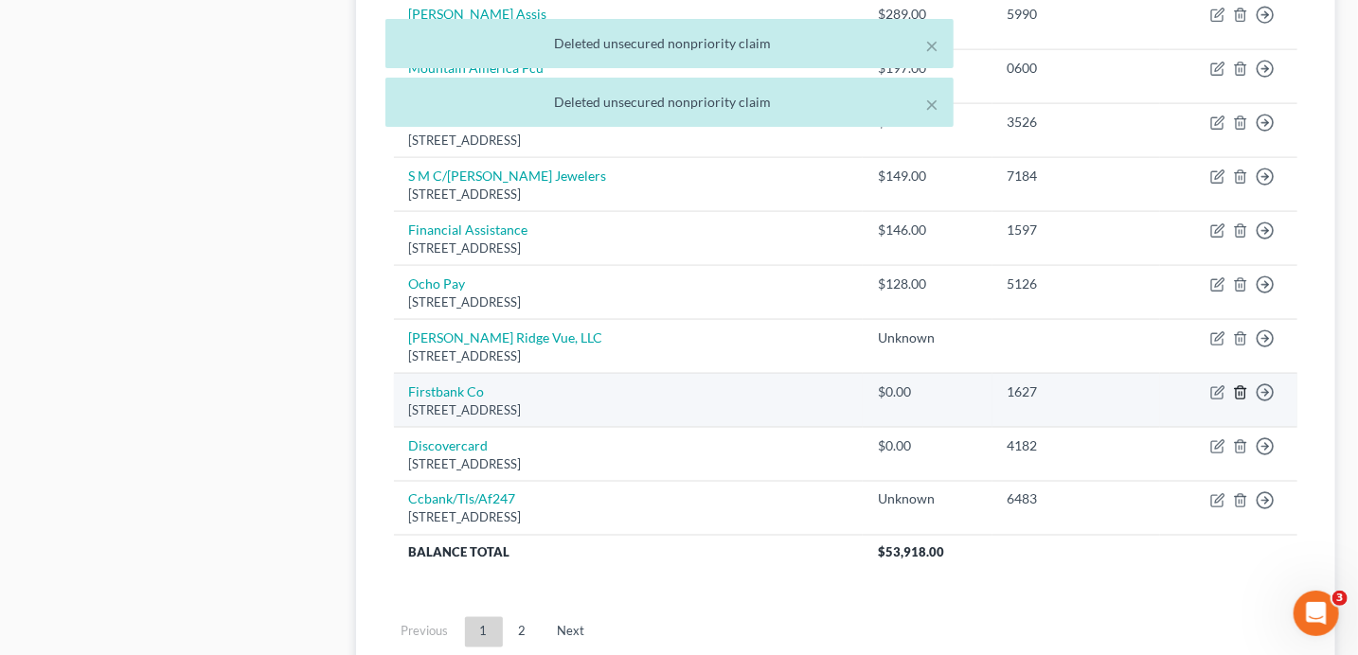
click at [1240, 385] on icon "button" at bounding box center [1240, 392] width 15 height 15
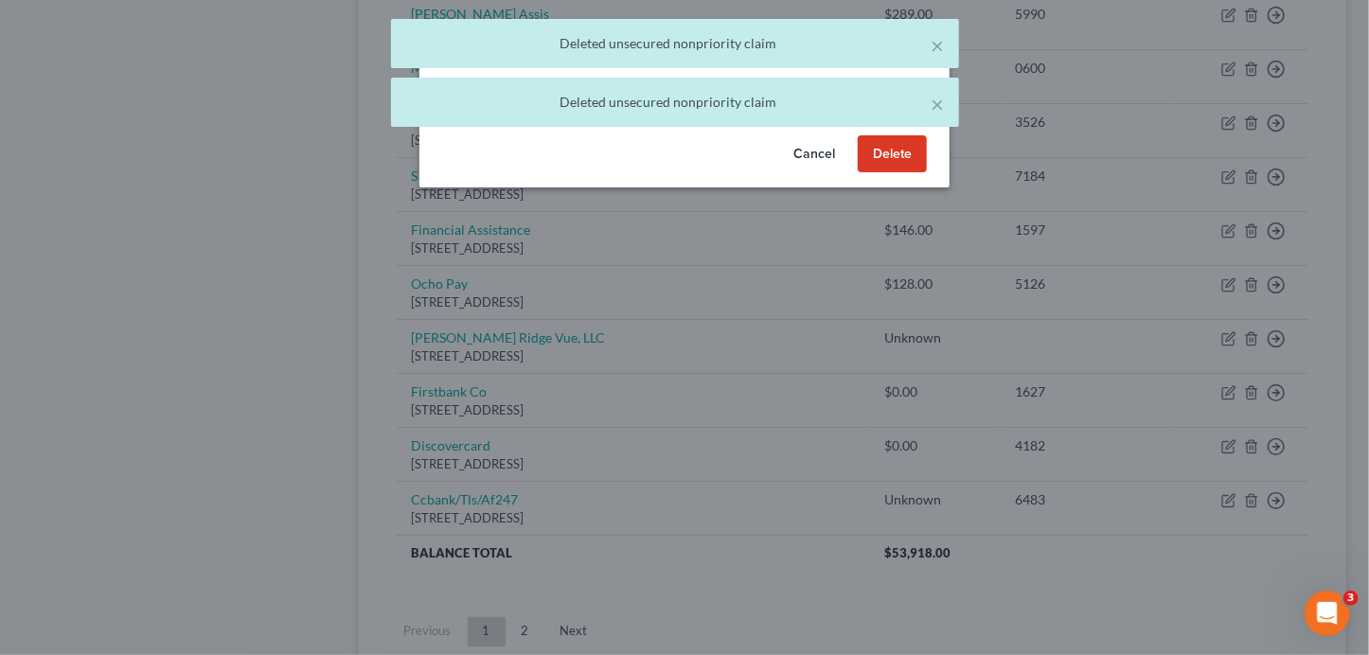
click at [900, 165] on button "Delete" at bounding box center [892, 154] width 69 height 38
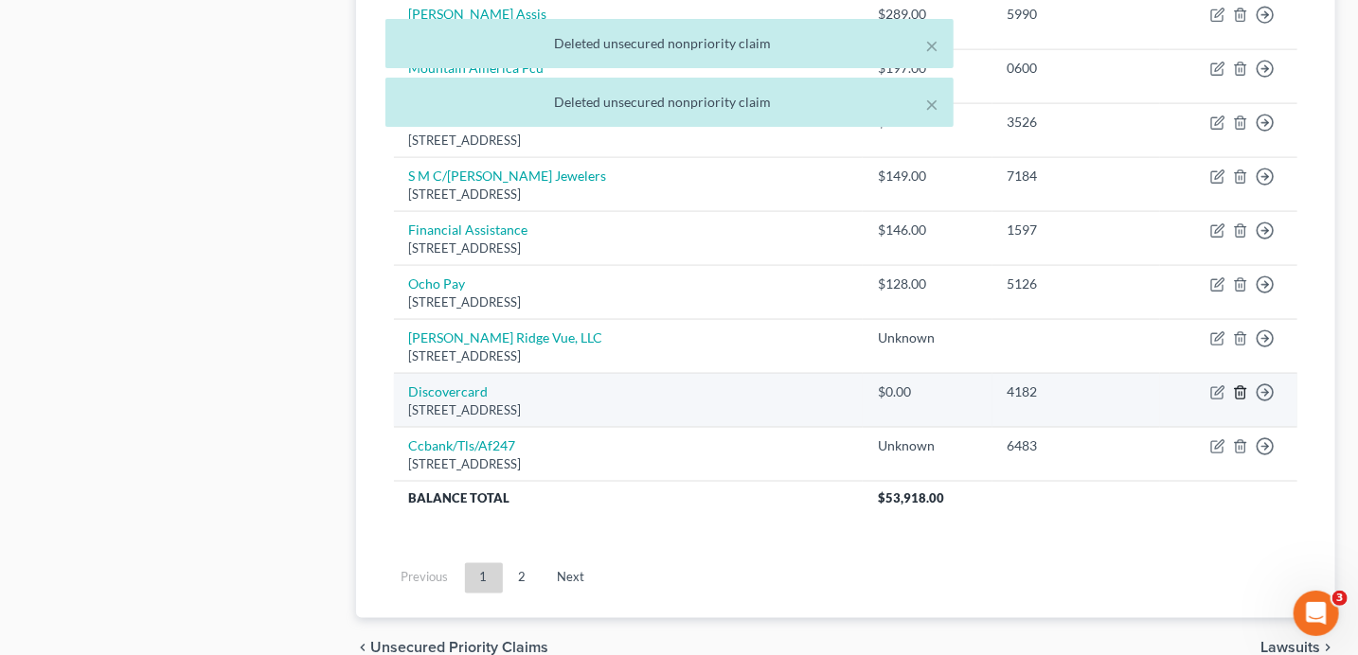
click at [1237, 387] on icon "button" at bounding box center [1240, 392] width 15 height 15
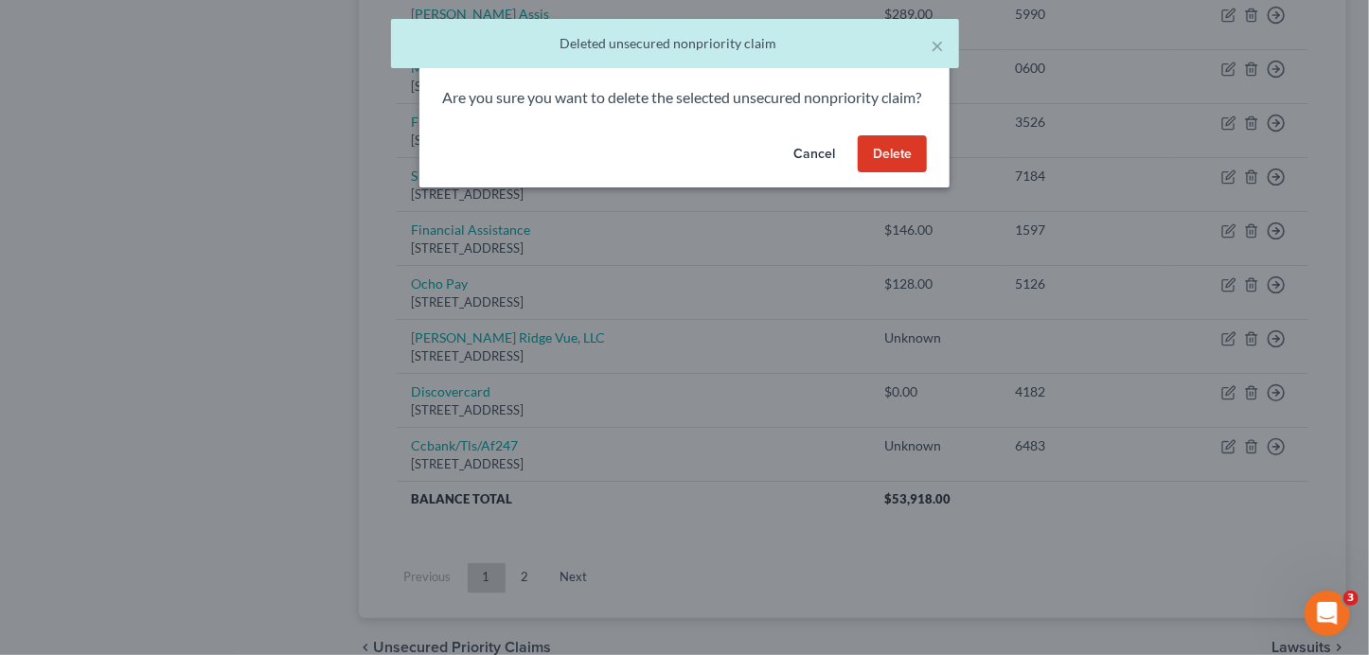
click at [905, 172] on button "Delete" at bounding box center [892, 154] width 69 height 38
